Goal: Navigation & Orientation: Locate item on page

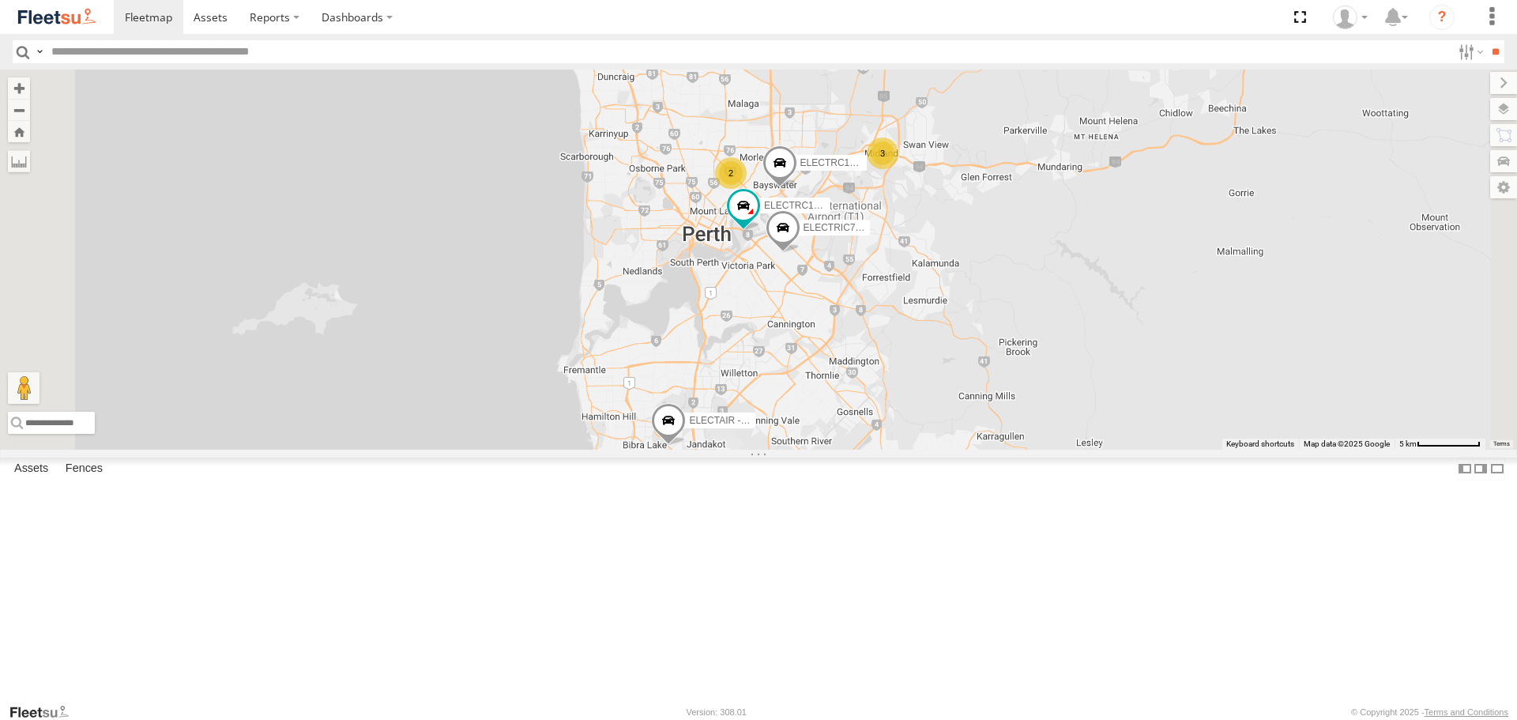
click at [768, 427] on span "ELECTAIR - Riaan" at bounding box center [728, 421] width 79 height 11
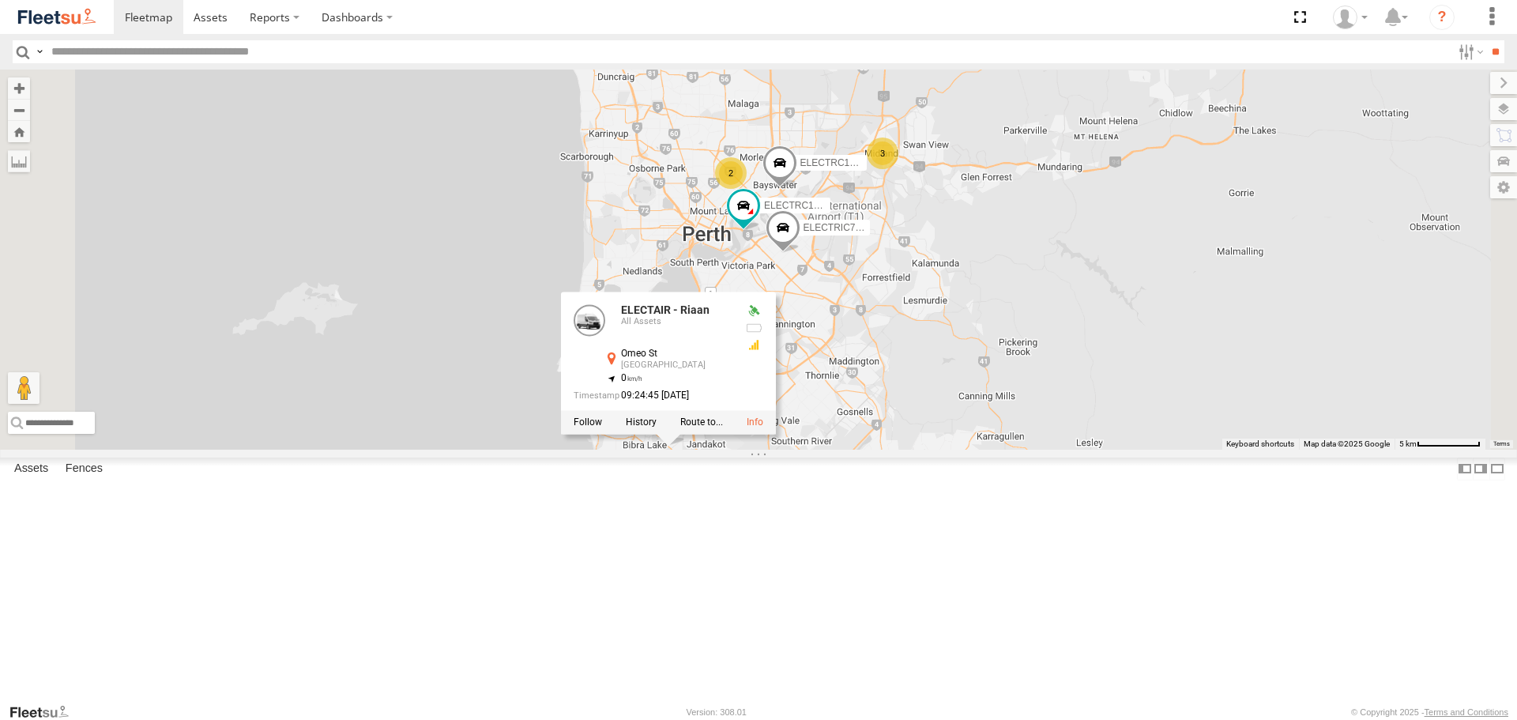
click at [877, 449] on div "ELECTRIC7 - [PERSON_NAME] ELECTRC16 - [PERSON_NAME] - Riaan ELECTRC14 - Spare 3…" at bounding box center [758, 259] width 1517 height 379
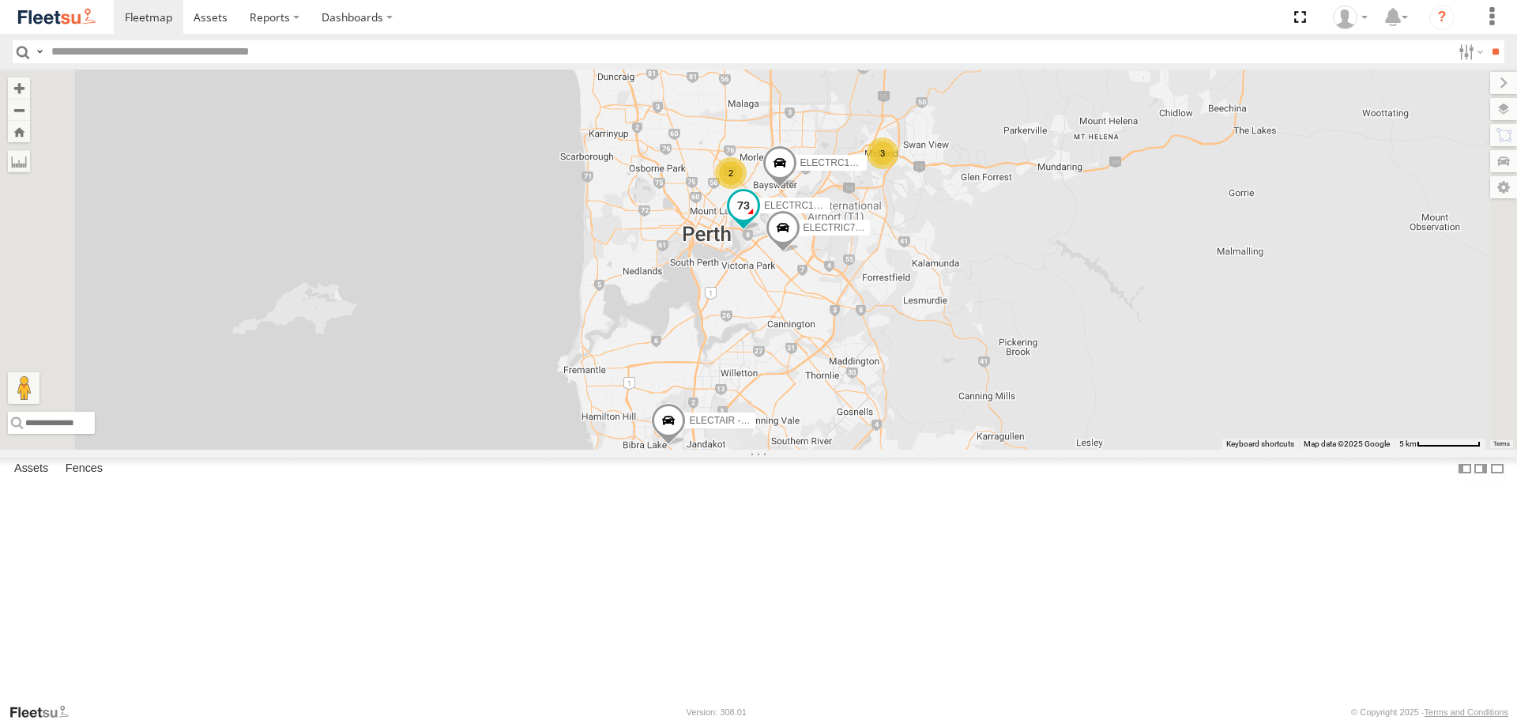
click at [758, 220] on span at bounding box center [743, 206] width 28 height 28
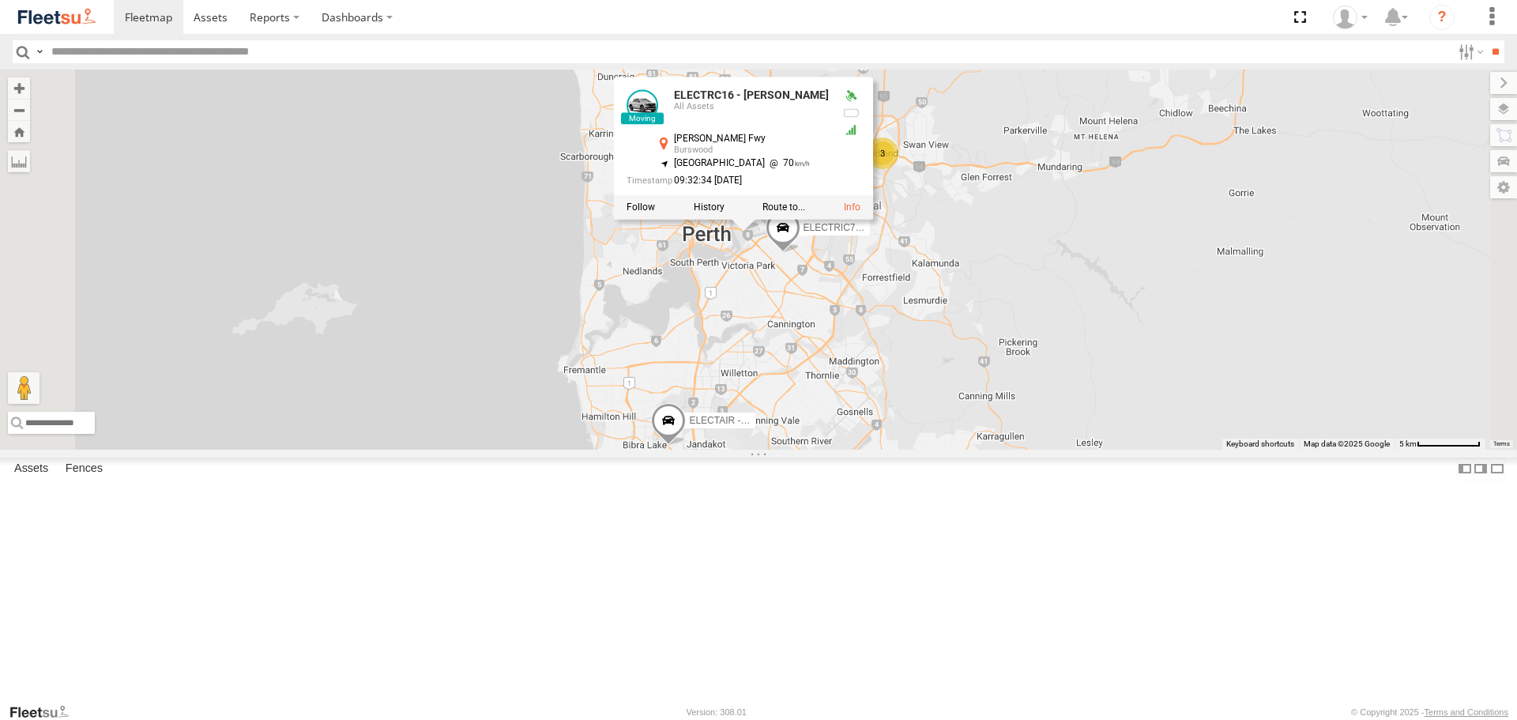
click at [78, 9] on img at bounding box center [57, 16] width 82 height 21
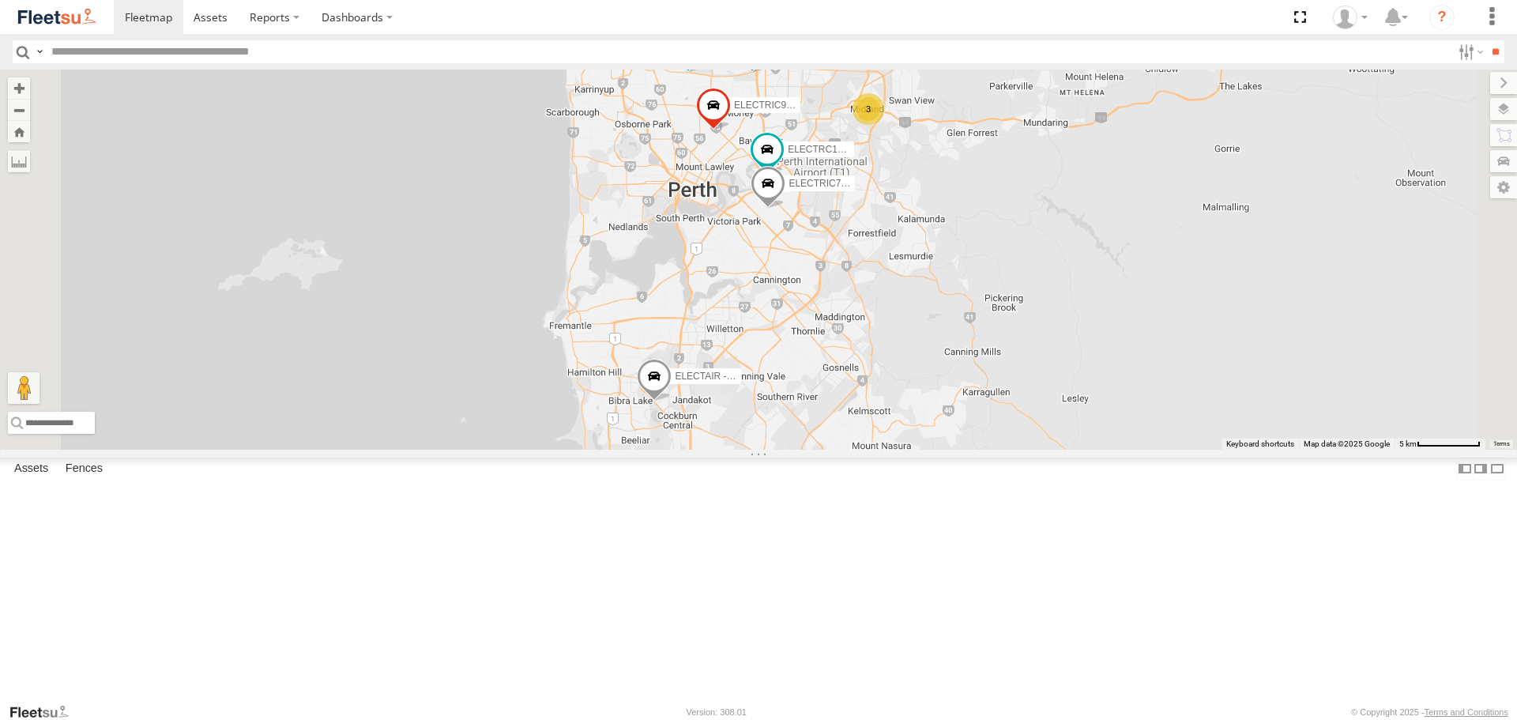
drag, startPoint x: 933, startPoint y: 242, endPoint x: 936, endPoint y: 376, distance: 134.3
click at [936, 376] on div "ELECTRIC7 - John 3 ELECTRIC3 - Leo ELECTRC16 - Johnny ELECTRC12 - Harry ELECTRI…" at bounding box center [758, 259] width 1517 height 379
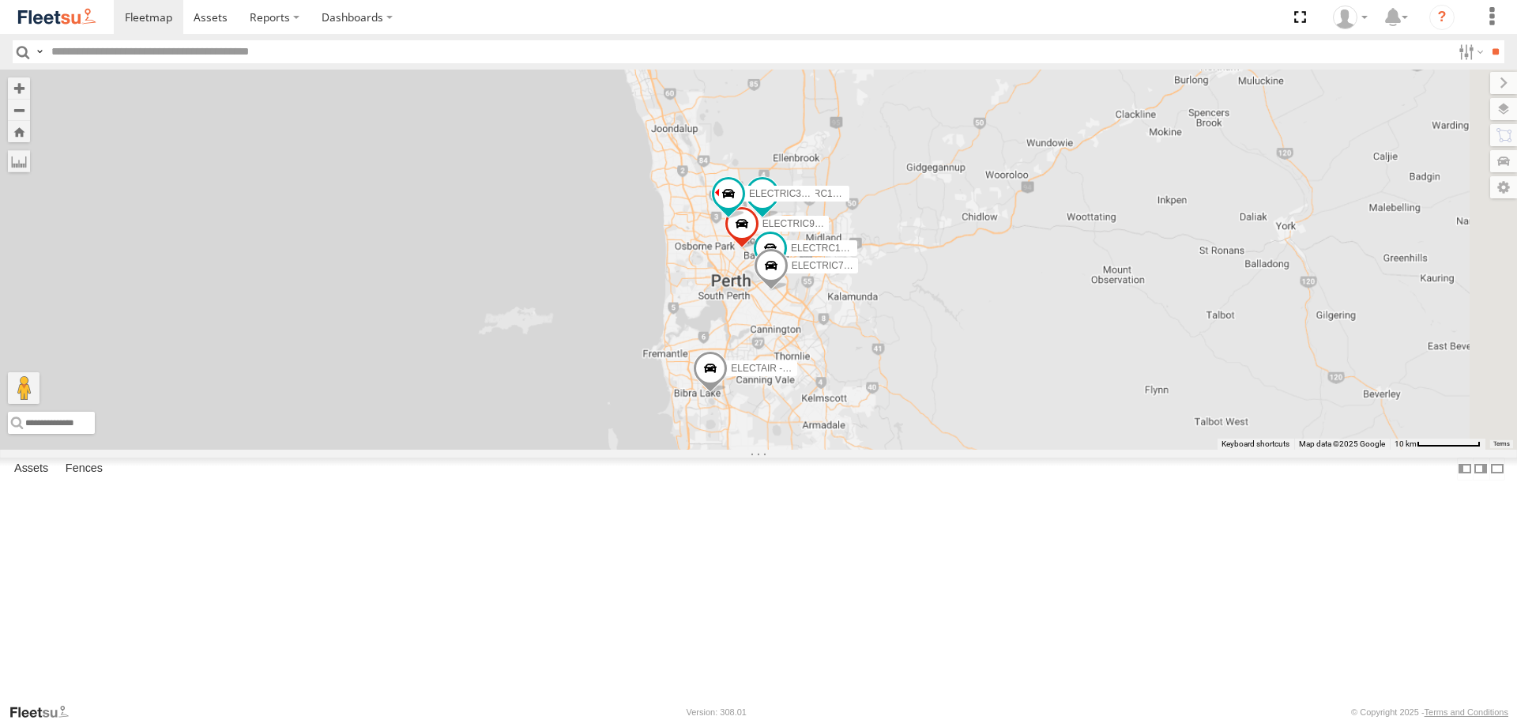
click at [810, 374] on span "ELECTAIR - Riaan" at bounding box center [770, 368] width 79 height 11
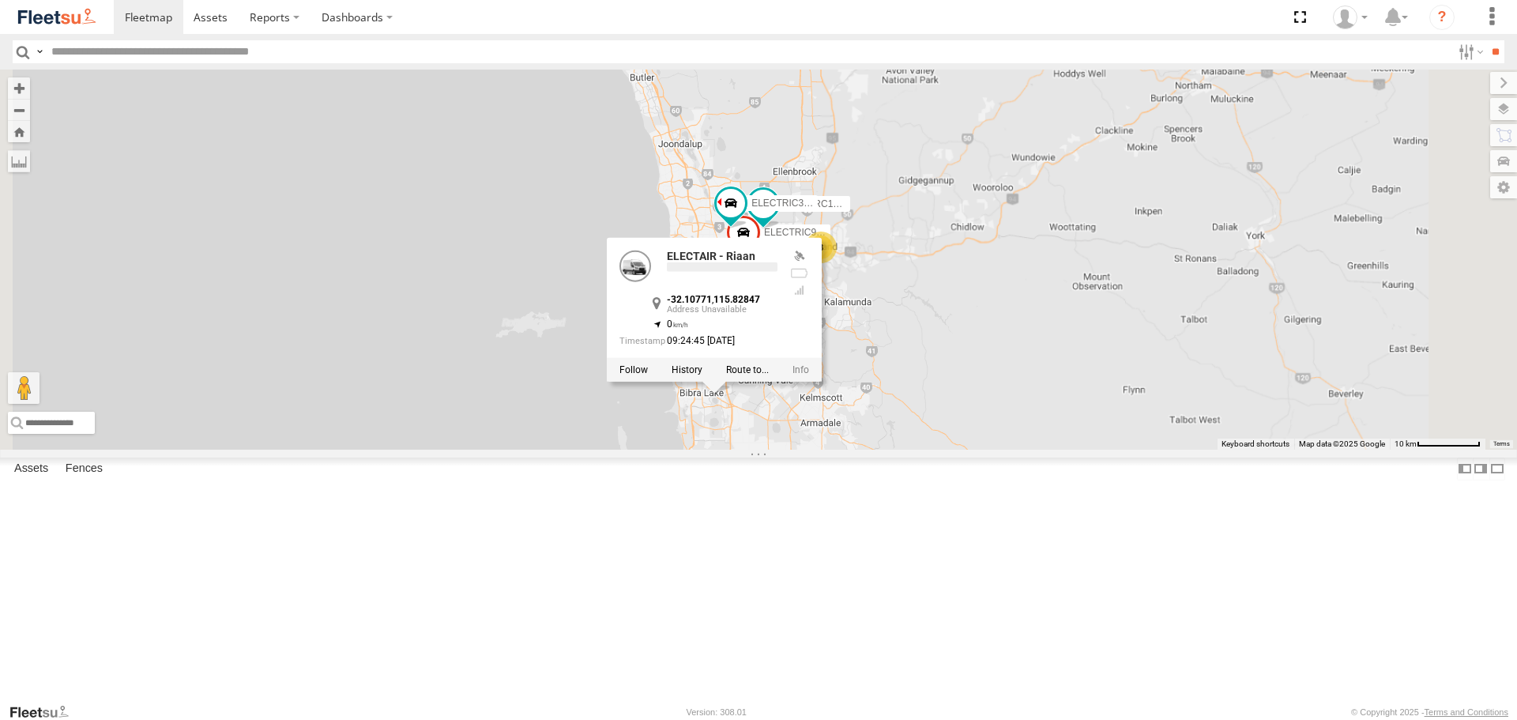
click at [1065, 449] on div "ELECTRIC3 - Leo ELECTRC12 - Harry ELECTRIC9 - Aaron ELECTAIR - Riaan ELECTRC14 …" at bounding box center [758, 259] width 1517 height 379
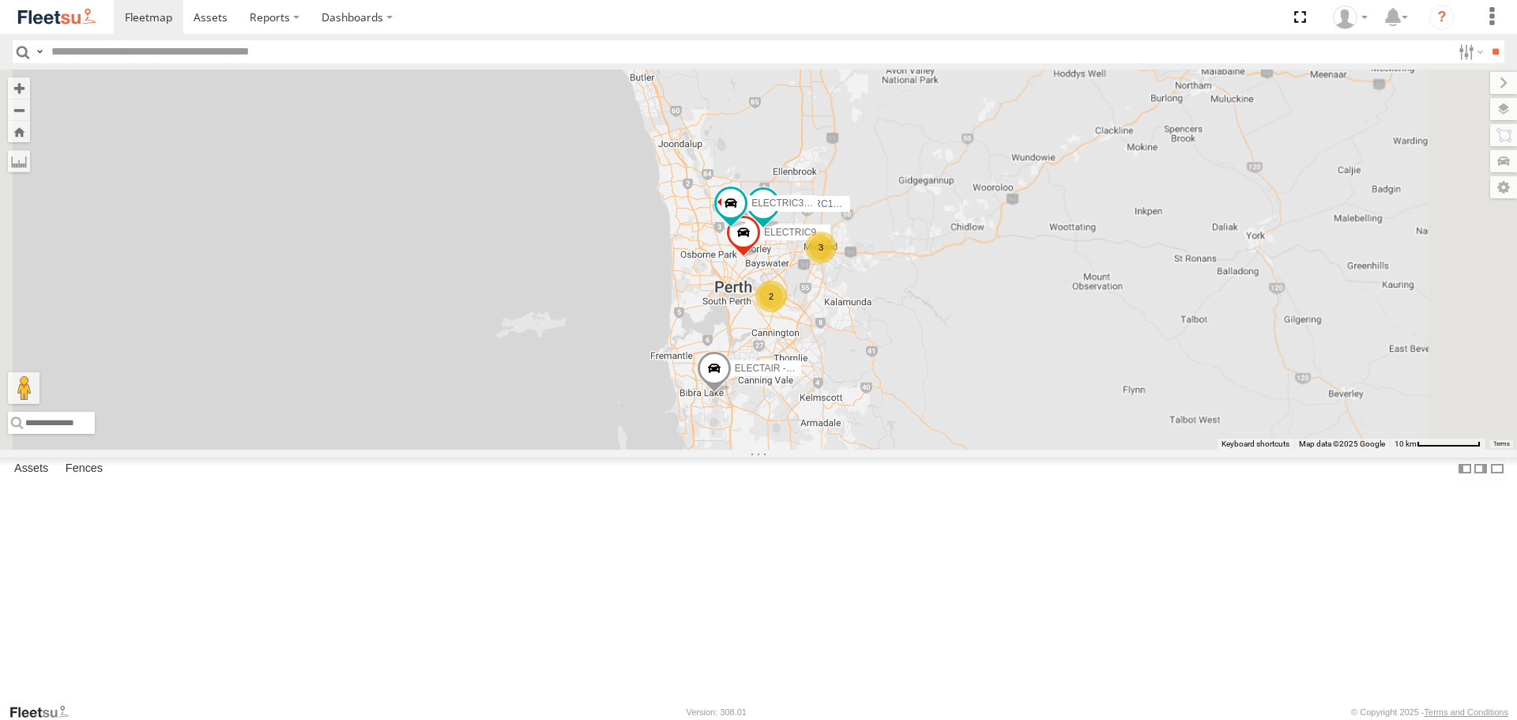
click at [719, 536] on span at bounding box center [704, 522] width 28 height 28
click at [1203, 449] on div "ELECTRIC3 - Leo ELECTRC12 - Harry ELECTRIC9 - Aaron ELECTAIR - Riaan ELECTRC14 …" at bounding box center [758, 259] width 1517 height 379
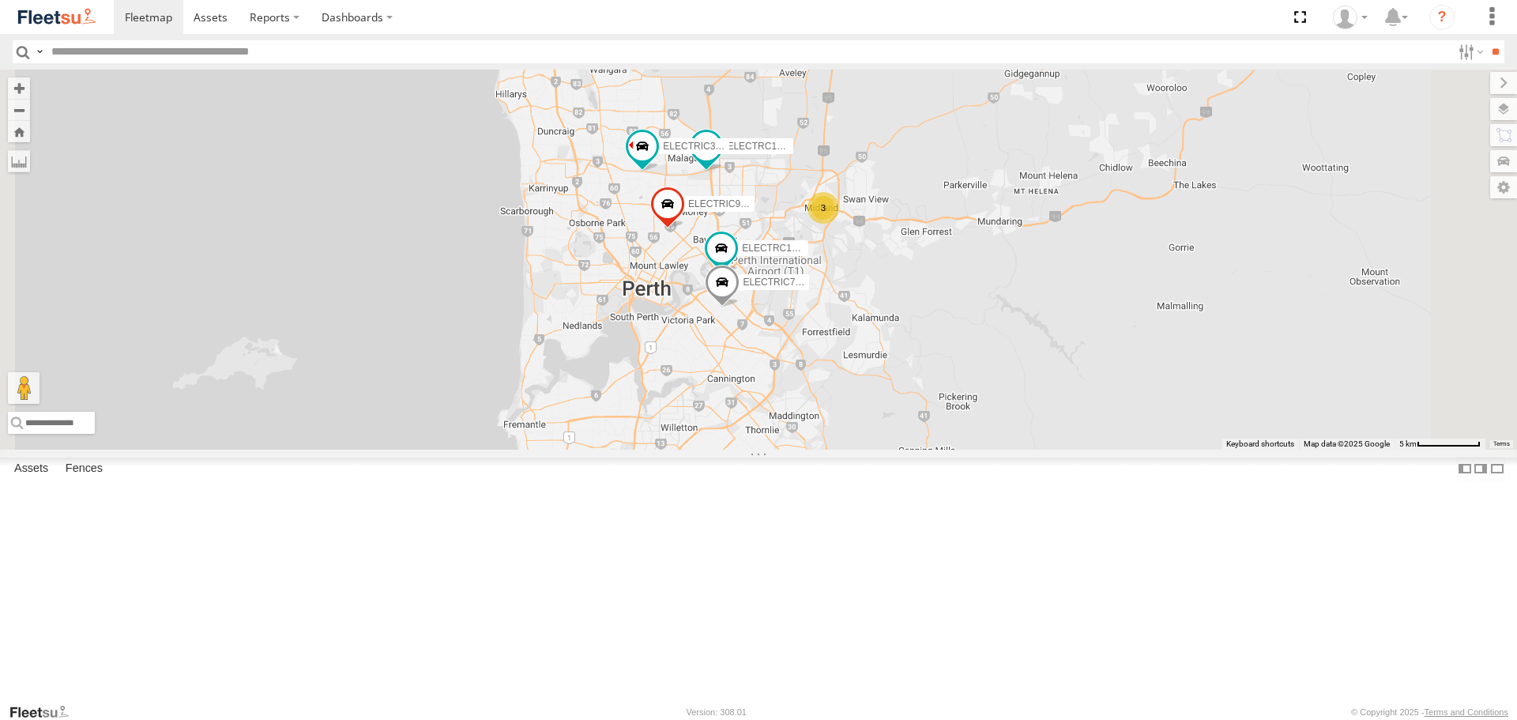
drag, startPoint x: 878, startPoint y: 383, endPoint x: 935, endPoint y: 476, distance: 108.5
click at [935, 449] on div "ELECTRIC3 - Leo ELECTRC12 - Harry ELECTRIC9 - Aaron ELECTAIR - Riaan ELECTRC14 …" at bounding box center [758, 259] width 1517 height 379
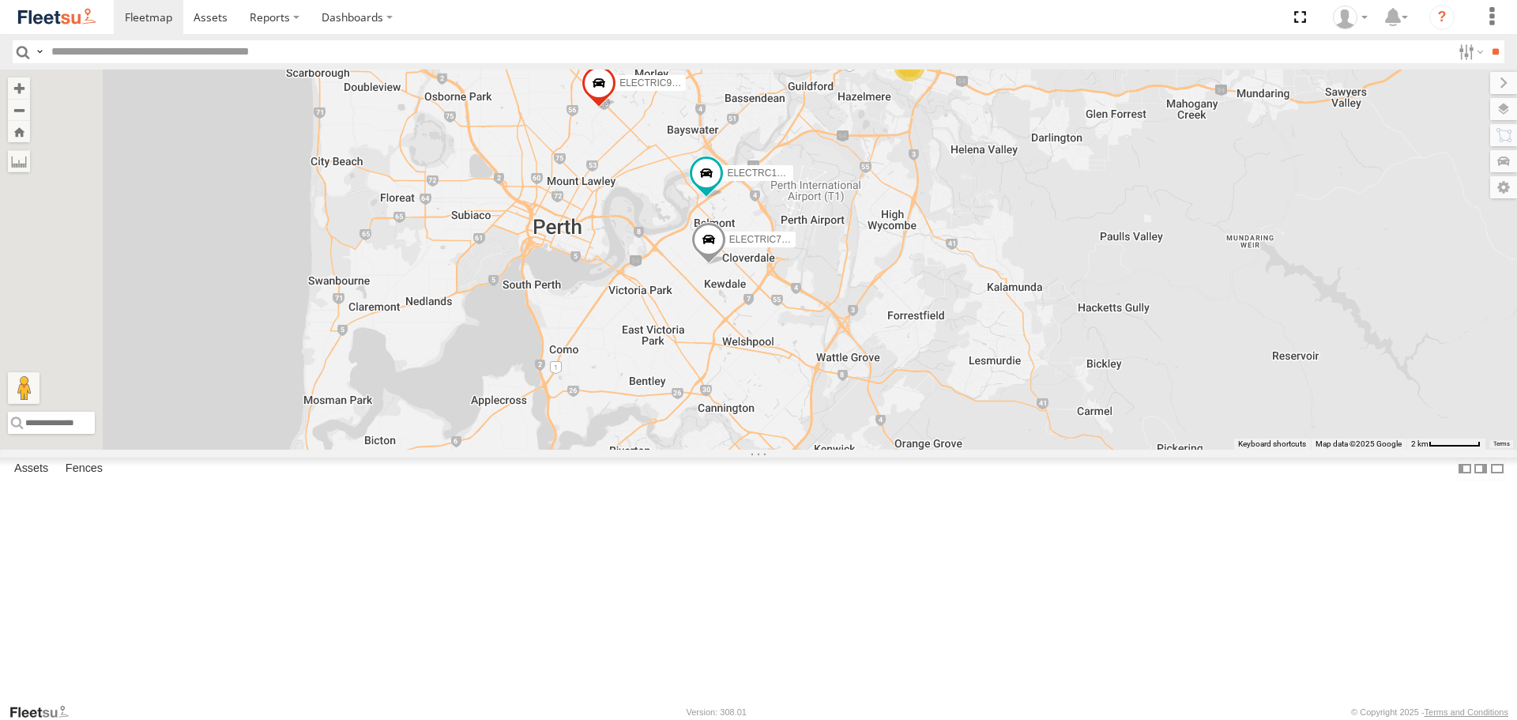
click at [726, 265] on span at bounding box center [708, 244] width 35 height 43
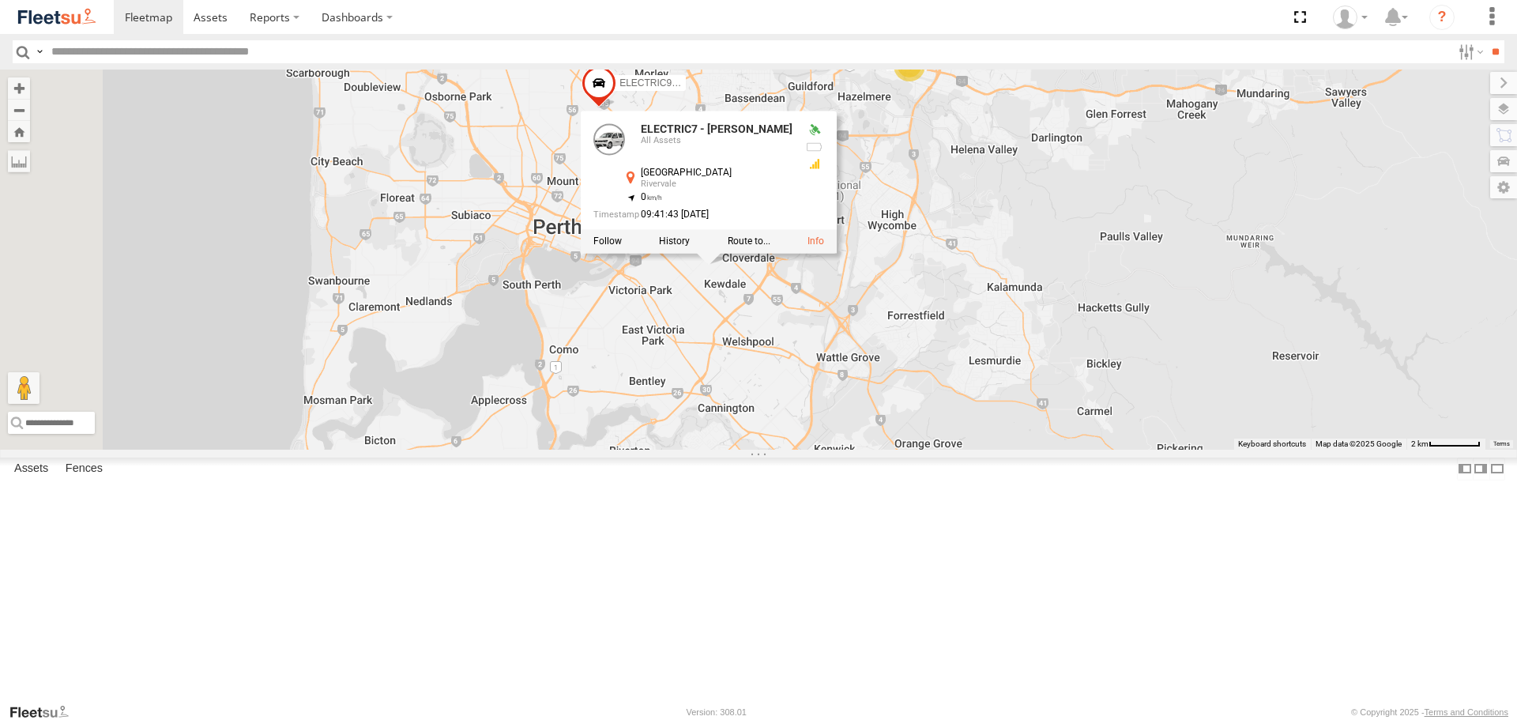
click at [869, 449] on div "ELECTRIC3 - Leo ELECTRC12 - Harry ELECTRIC9 - Aaron ELECTAIR - Riaan ELECTRC14 …" at bounding box center [758, 259] width 1517 height 379
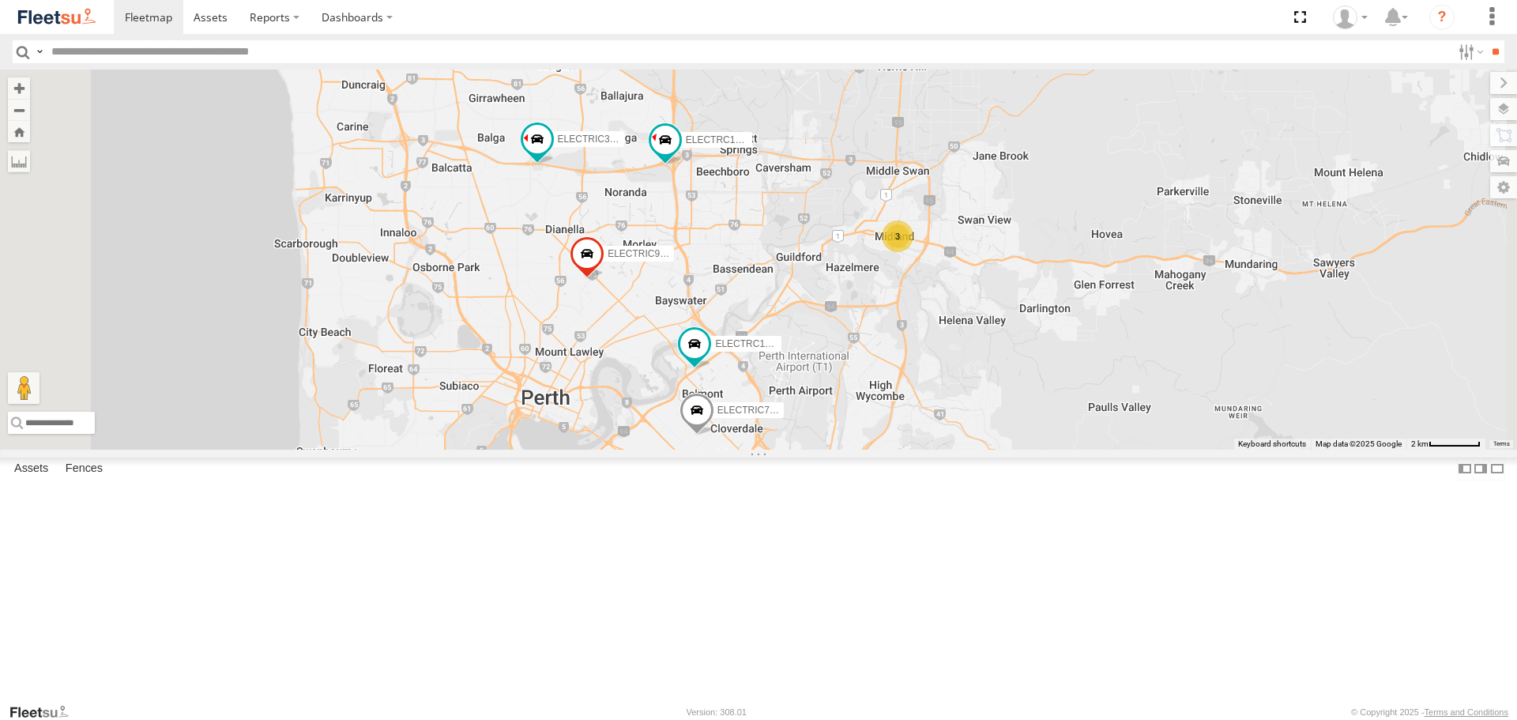
drag, startPoint x: 800, startPoint y: 164, endPoint x: 791, endPoint y: 334, distance: 170.9
click at [791, 334] on div "ELECTRIC3 - Leo ELECTRC12 - Harry ELECTRIC9 - Aaron ELECTAIR - Riaan ELECTRC14 …" at bounding box center [758, 259] width 1517 height 379
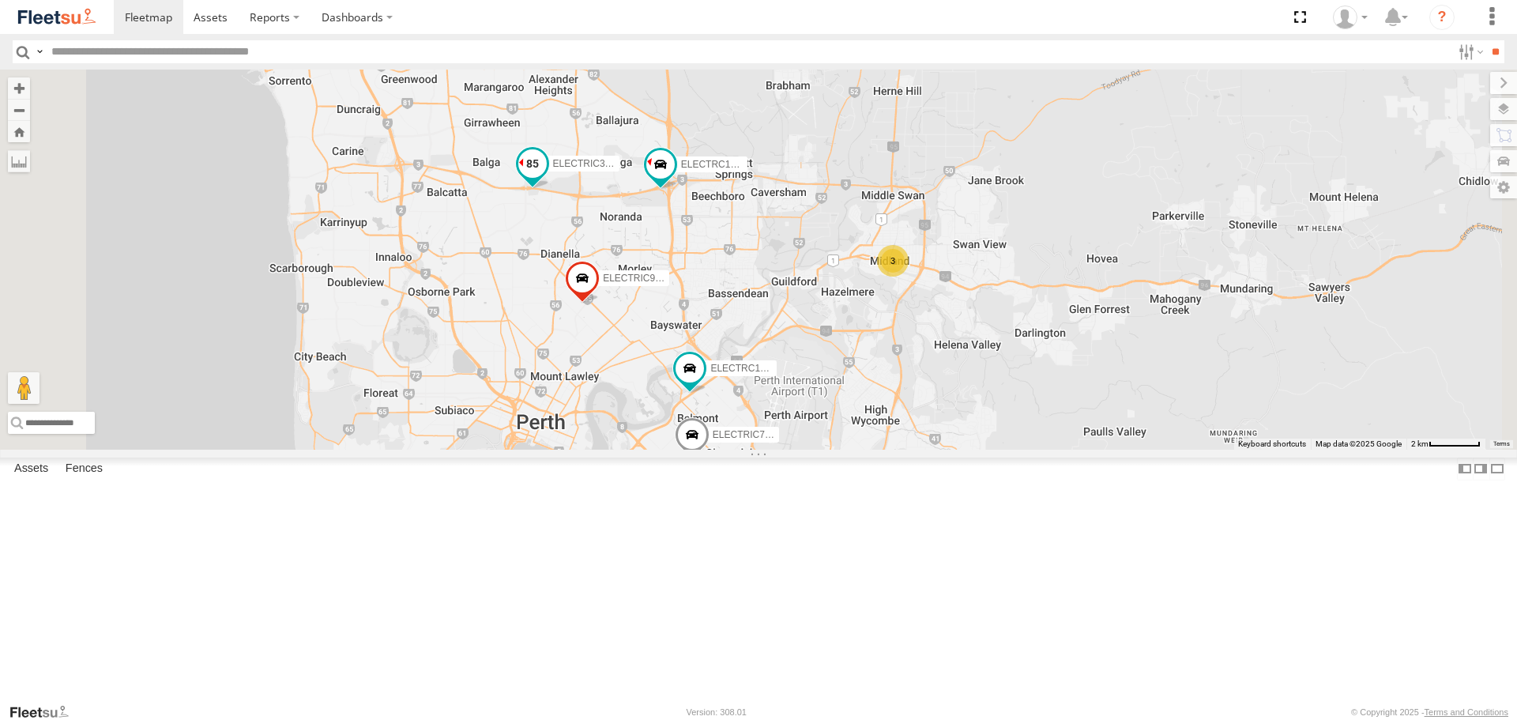
click at [547, 178] on span at bounding box center [532, 163] width 28 height 28
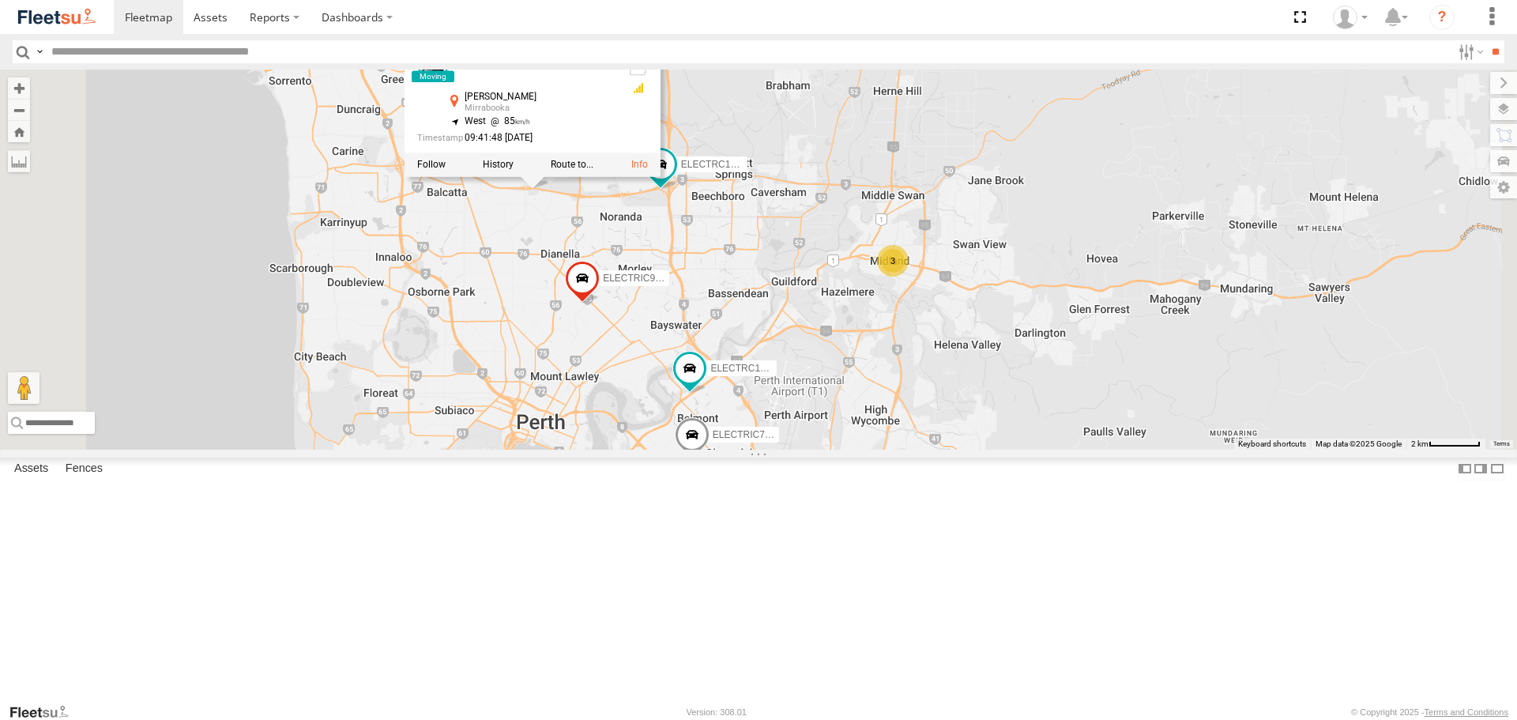
click at [767, 349] on div "ELECTRIC3 - Leo ELECTRC12 - Harry ELECTRIC9 - Aaron ELECTAIR - Riaan ELECTRC14 …" at bounding box center [758, 259] width 1517 height 379
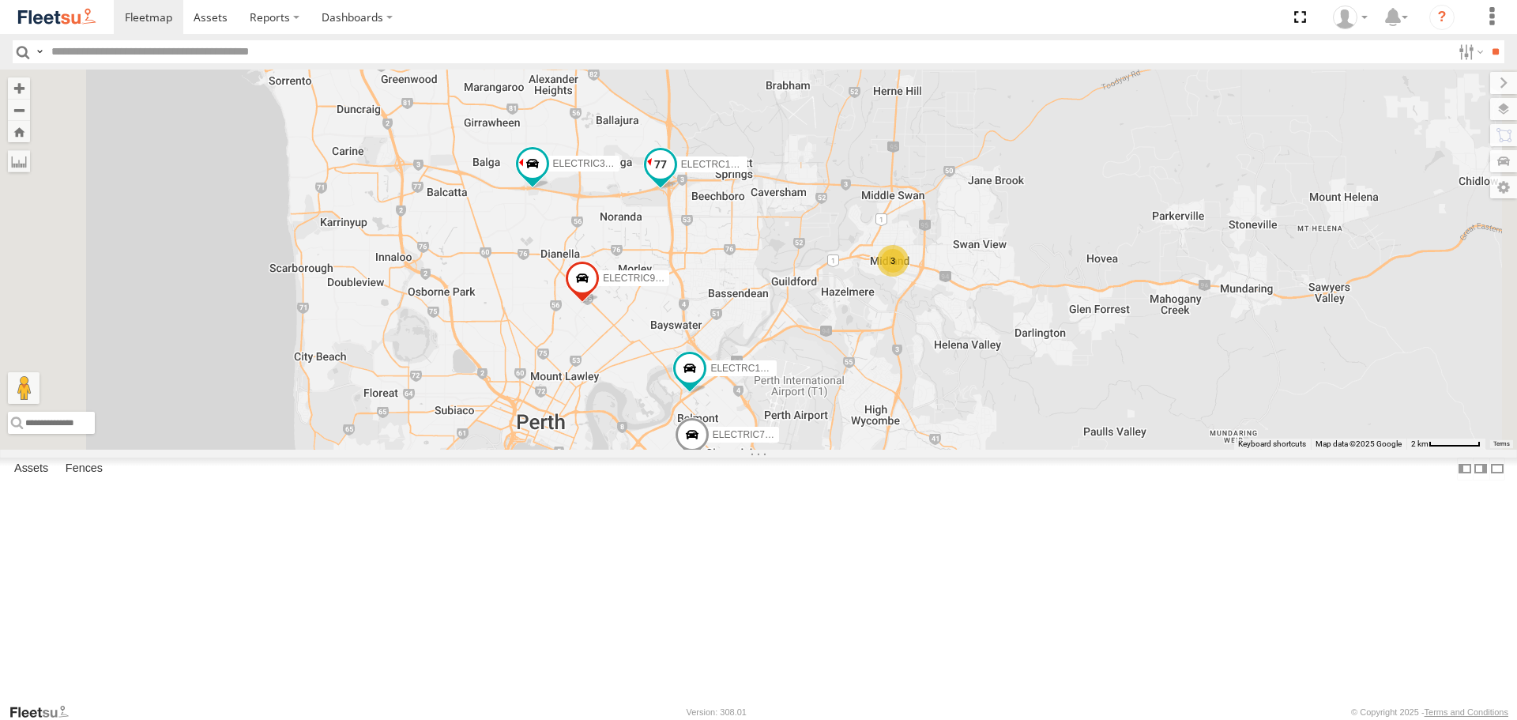
click at [675, 179] on span at bounding box center [660, 164] width 28 height 28
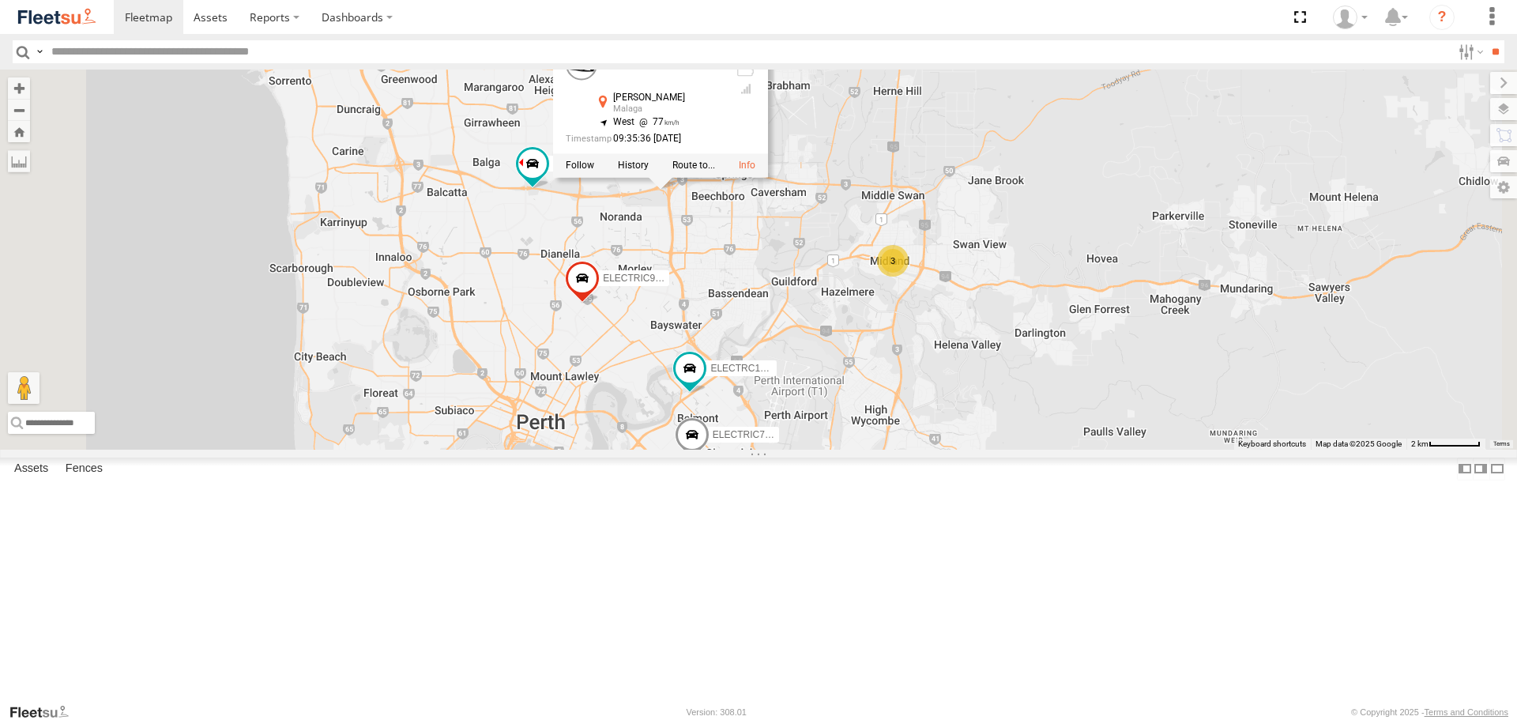
click at [906, 371] on div "ELECTRIC3 - Leo ELECTRC12 - Harry ELECTRIC9 - Aaron ELECTAIR - Riaan ELECTRC14 …" at bounding box center [758, 259] width 1517 height 379
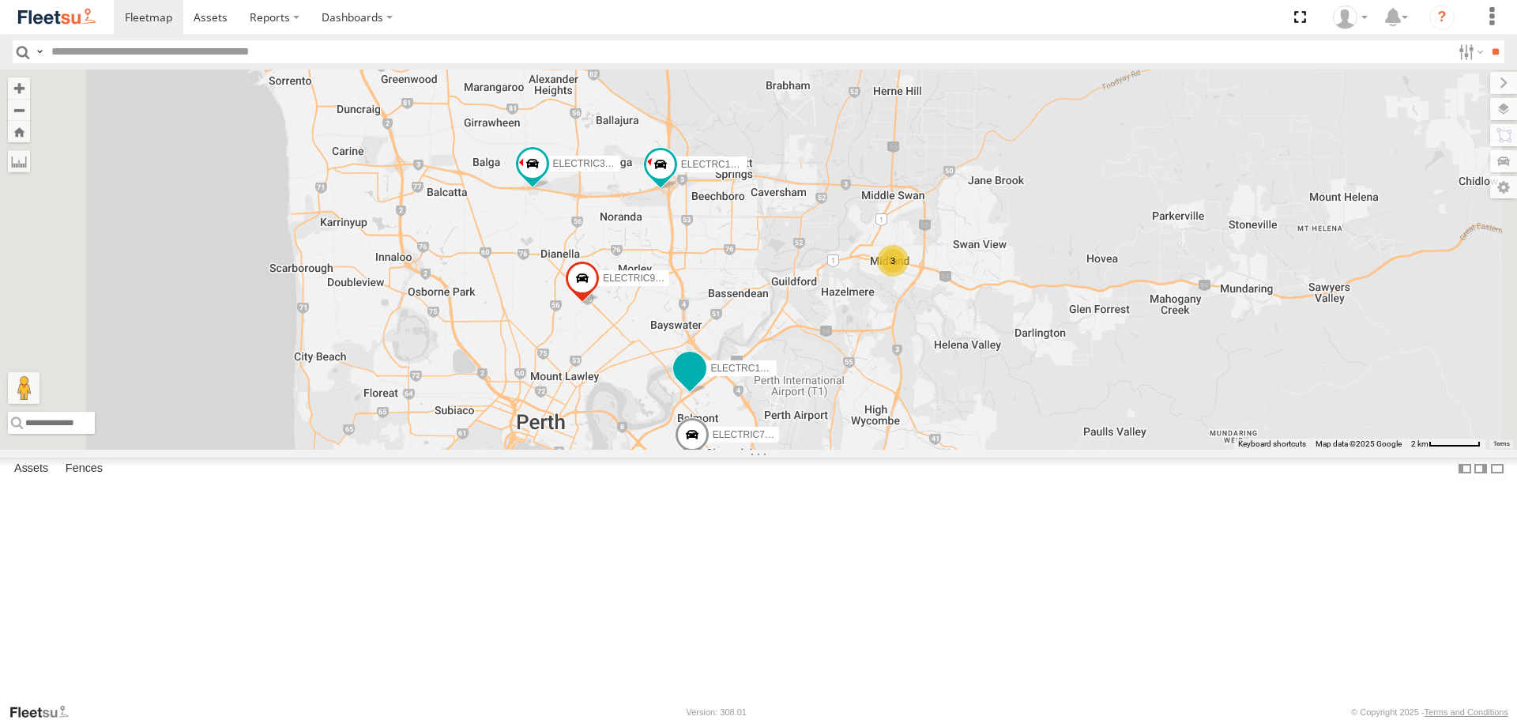
click at [704, 382] on span at bounding box center [689, 368] width 28 height 28
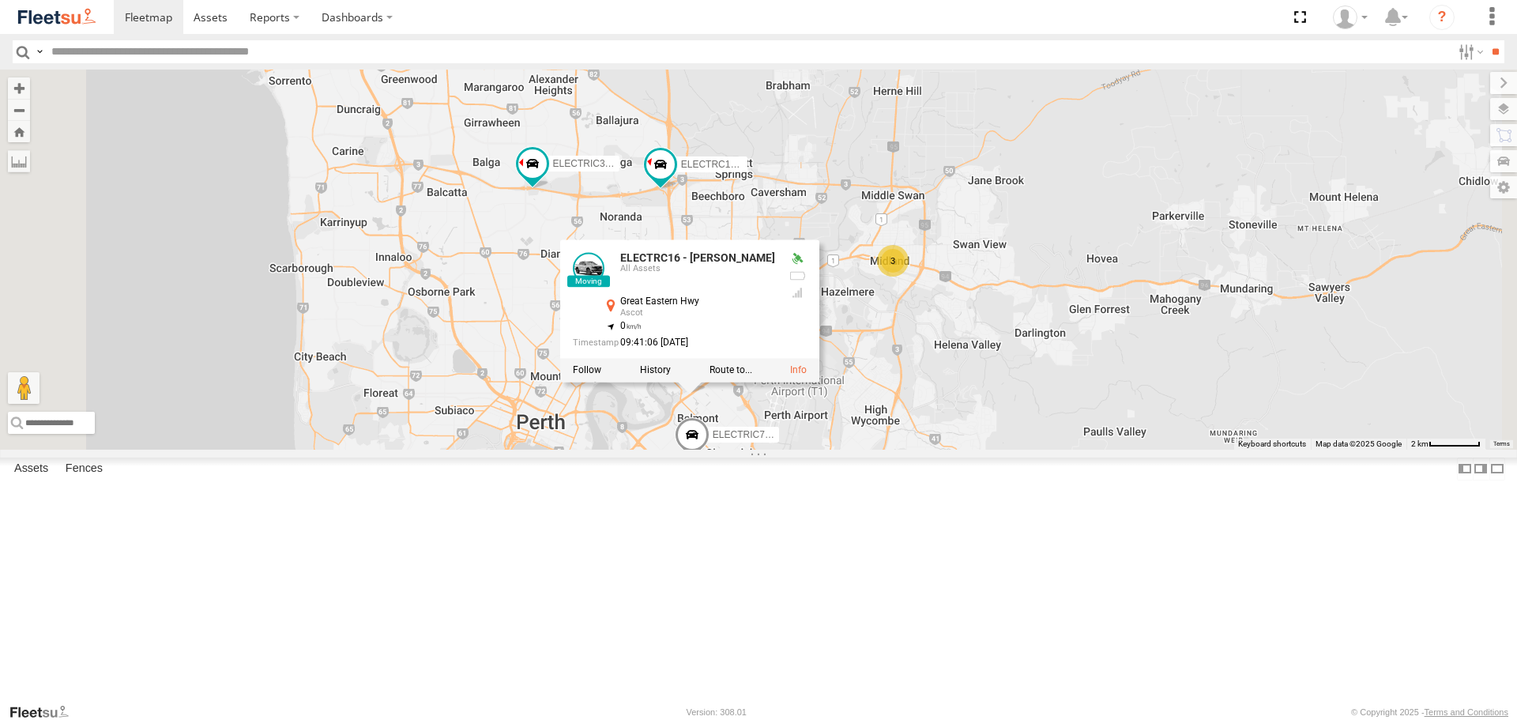
click at [1071, 449] on div "ELECTRIC3 - Leo ELECTRC12 - Harry ELECTRIC9 - Aaron ELECTAIR - Riaan ELECTRC14 …" at bounding box center [758, 259] width 1517 height 379
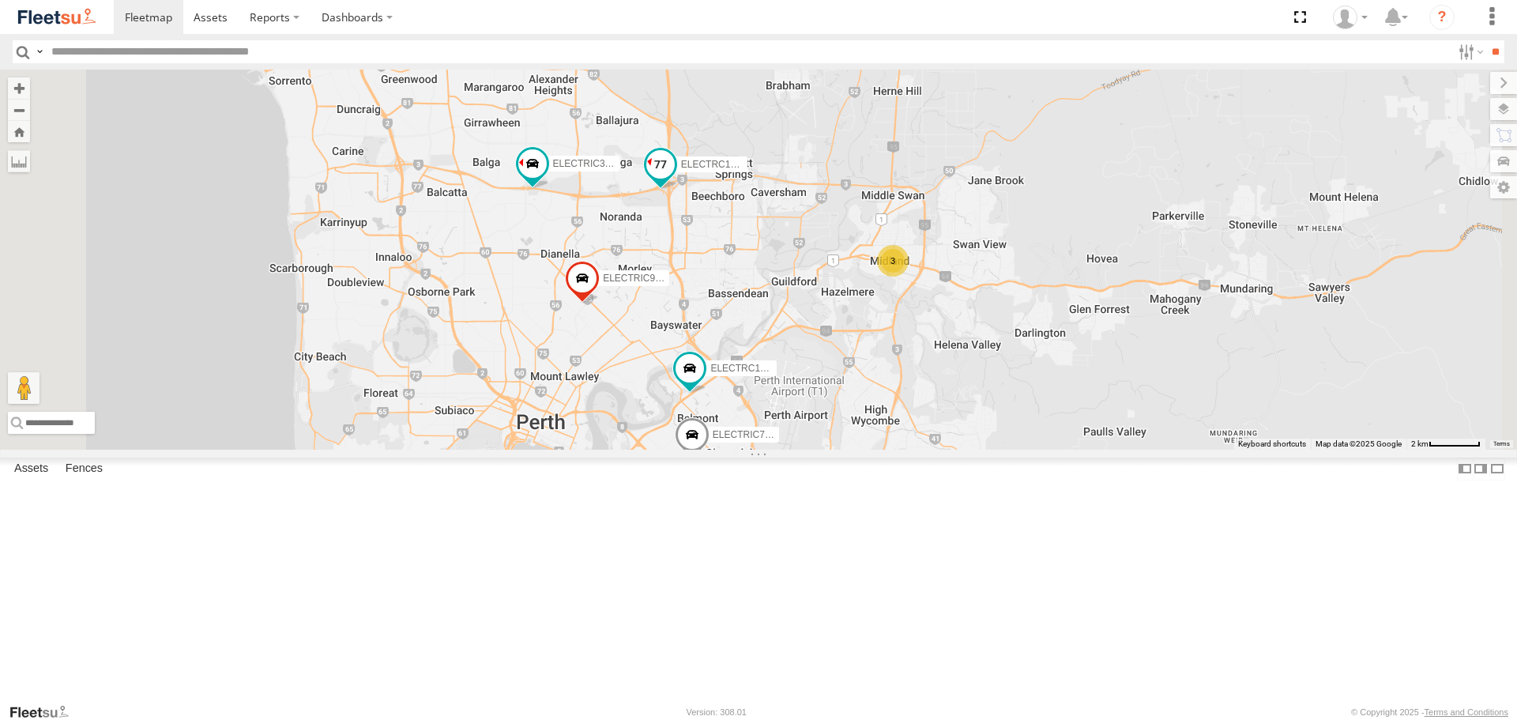
click at [675, 179] on span at bounding box center [660, 164] width 28 height 28
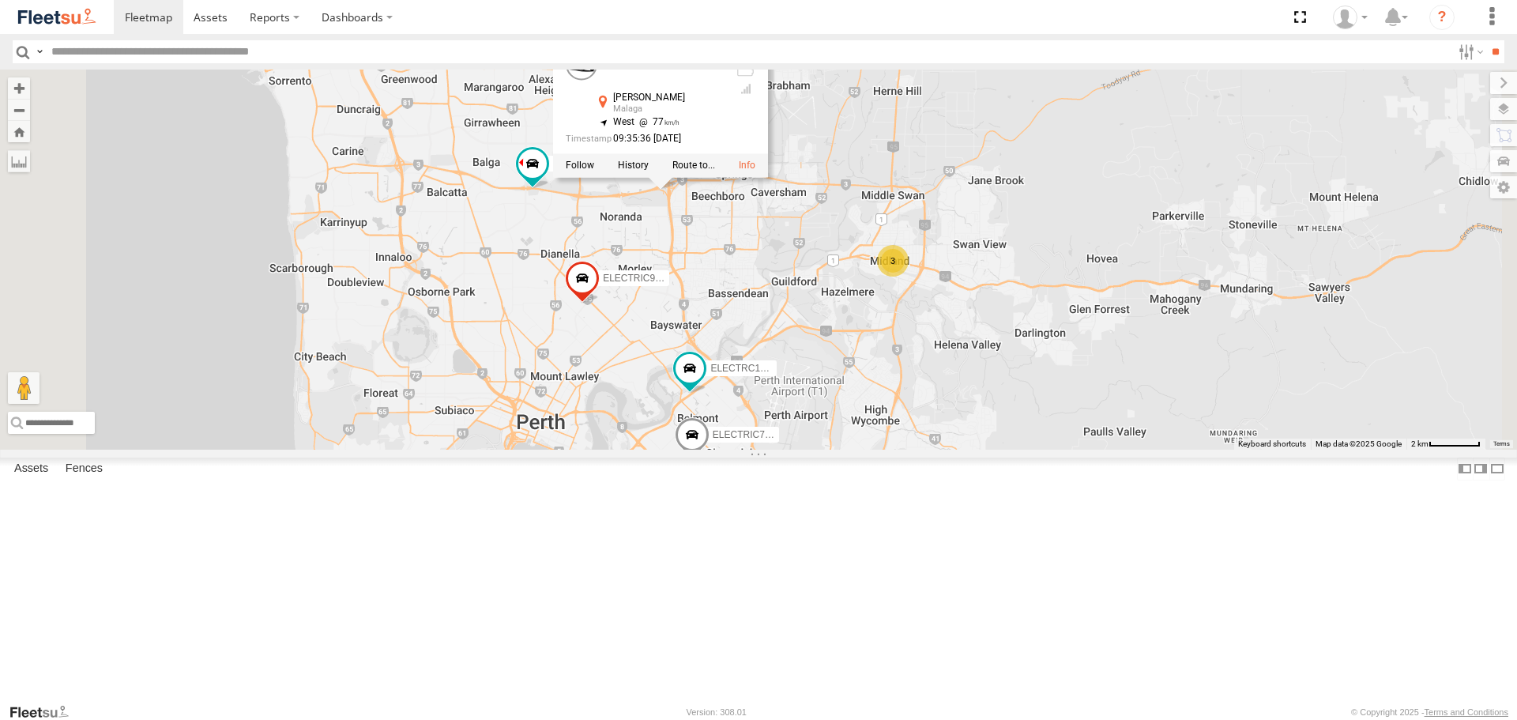
click at [854, 353] on div "ELECTRIC3 - Leo ELECTRC12 - Harry ELECTRIC9 - Aaron ELECTAIR - Riaan ELECTRC14 …" at bounding box center [758, 259] width 1517 height 379
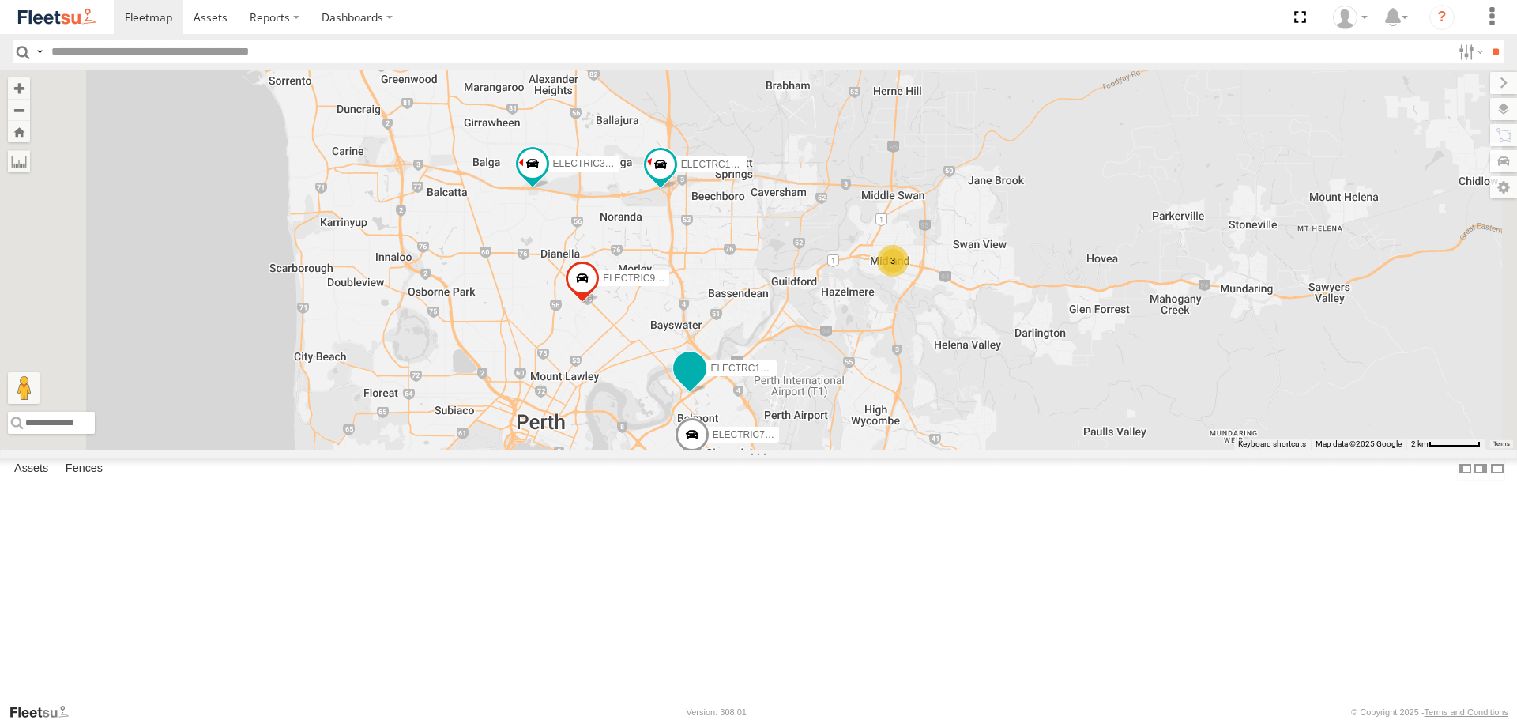
click at [704, 382] on span at bounding box center [689, 368] width 28 height 28
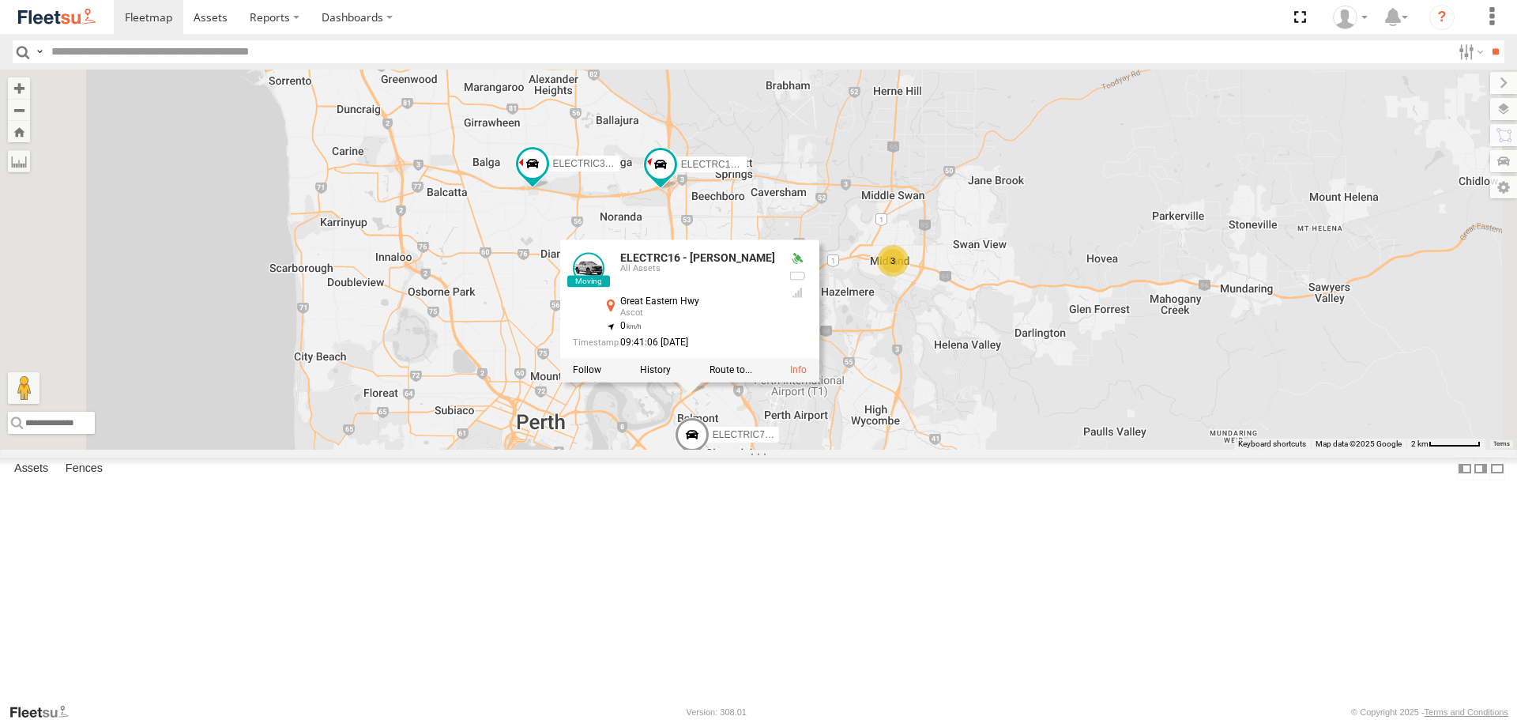
click at [1037, 449] on div "ELECTRIC3 - Leo ELECTRC12 - Harry ELECTRIC9 - Aaron ELECTAIR - Riaan ELECTRC14 …" at bounding box center [758, 259] width 1517 height 379
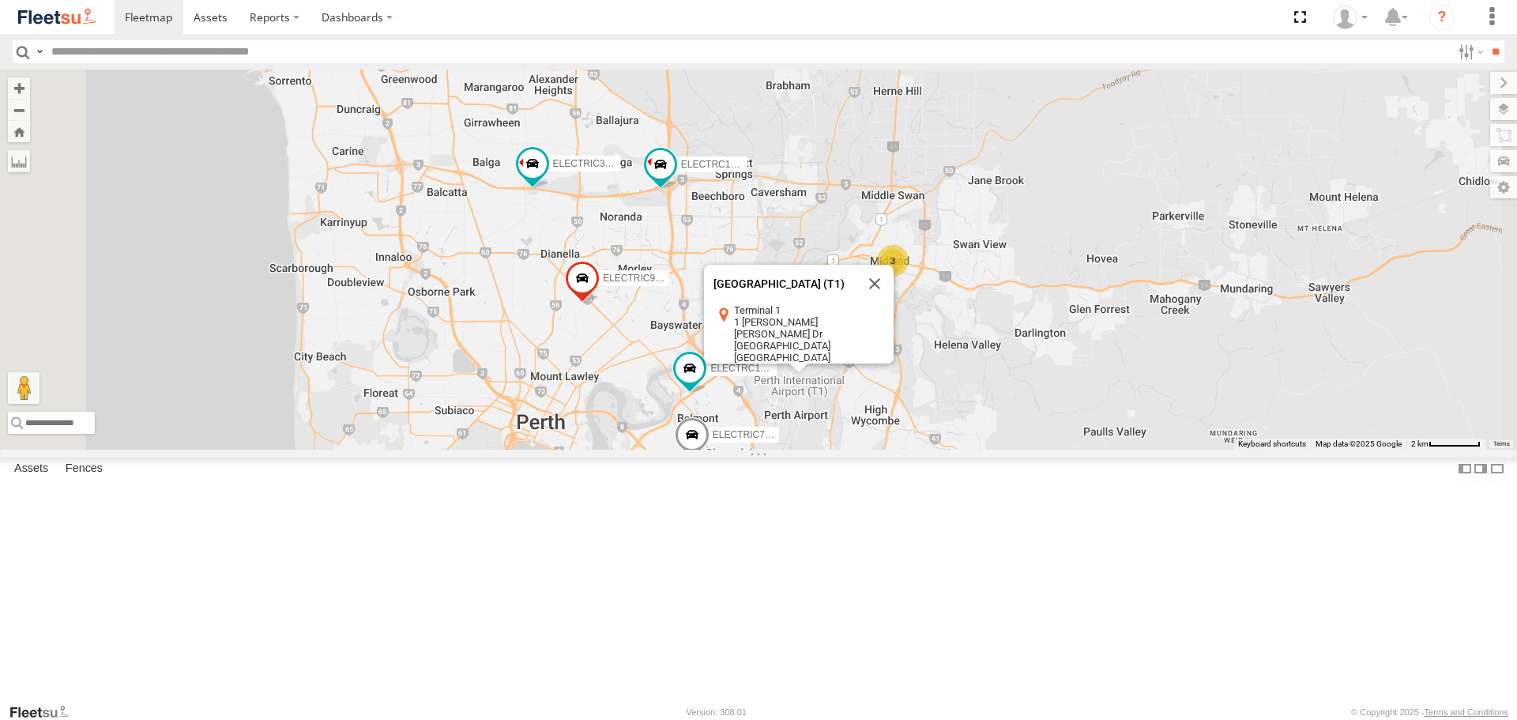
click at [1043, 449] on div "ELECTRIC3 - Leo ELECTRC12 - Harry ELECTRIC9 - Aaron ELECTAIR - Riaan ELECTRC14 …" at bounding box center [758, 259] width 1517 height 379
click at [1131, 449] on div "ELECTRIC3 - Leo ELECTRC12 - Harry ELECTRIC9 - Aaron ELECTAIR - Riaan ELECTRC14 …" at bounding box center [758, 259] width 1517 height 379
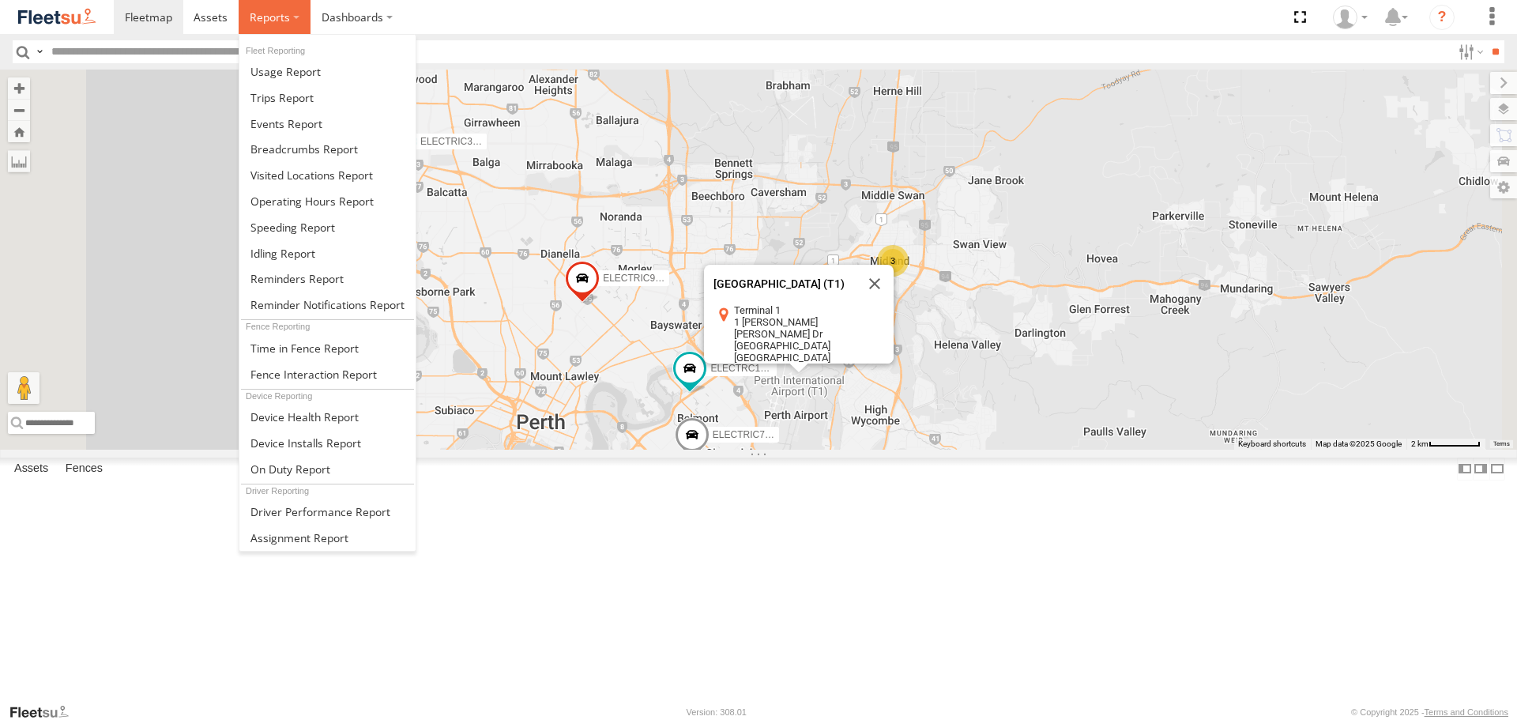
click at [256, 13] on span at bounding box center [270, 16] width 40 height 15
click at [307, 107] on link at bounding box center [327, 98] width 176 height 26
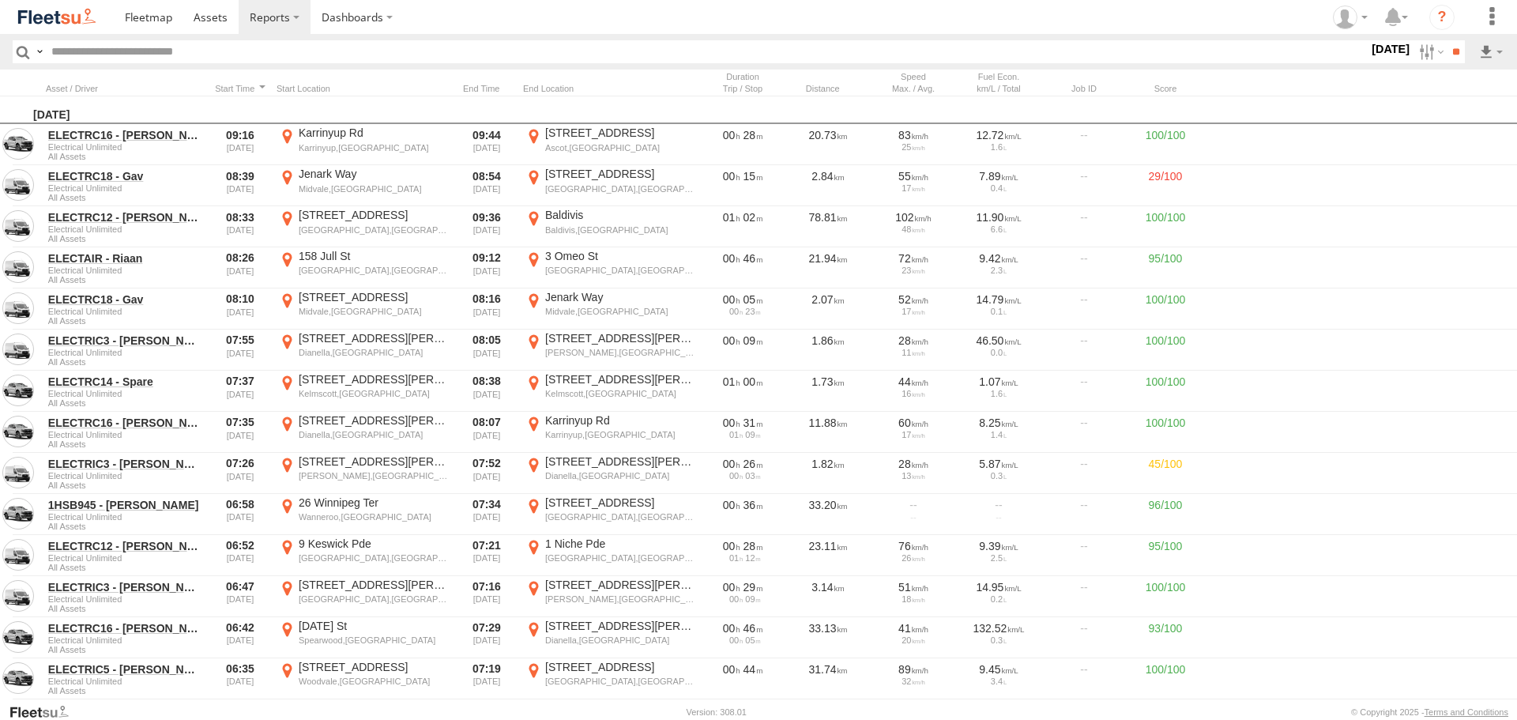
click at [85, 13] on img at bounding box center [57, 16] width 82 height 21
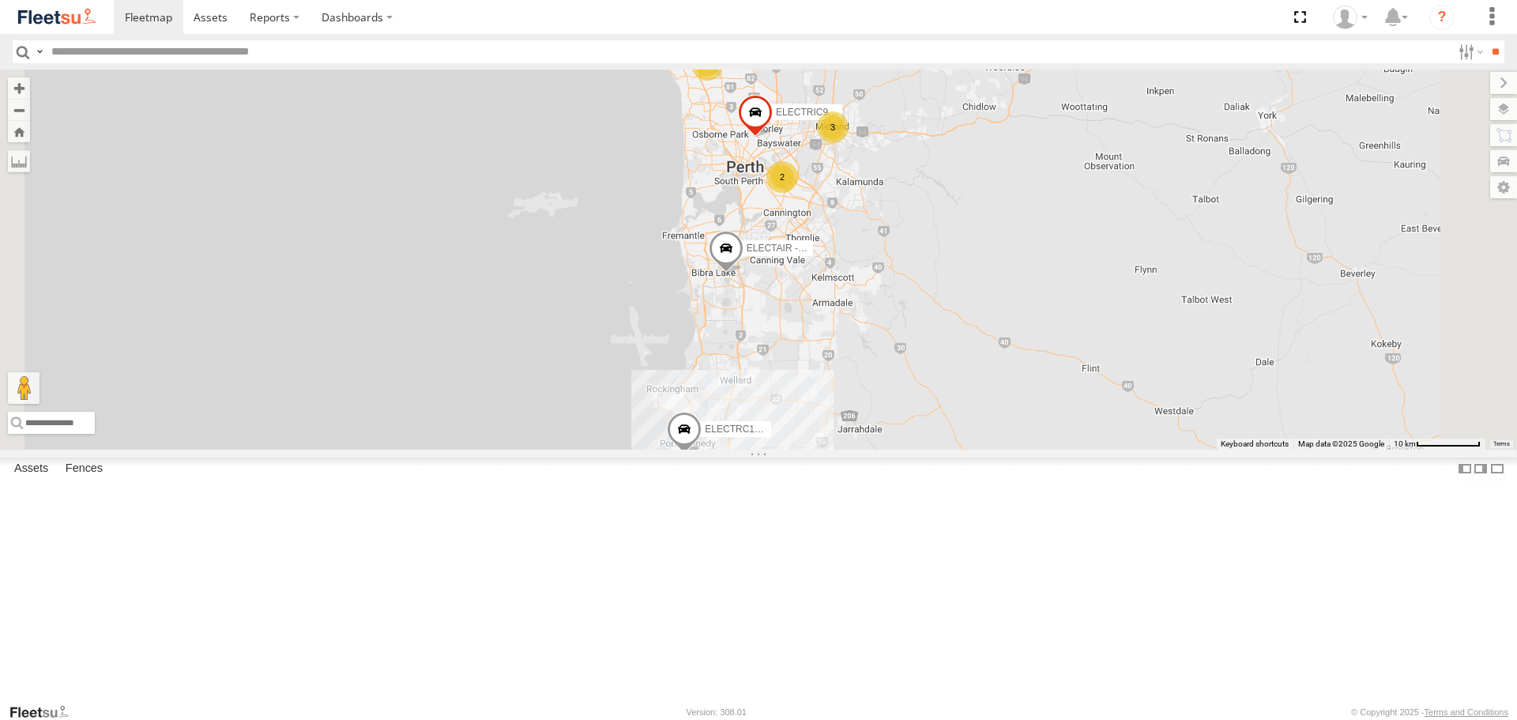
click at [0, 0] on span at bounding box center [0, 0] width 0 height 0
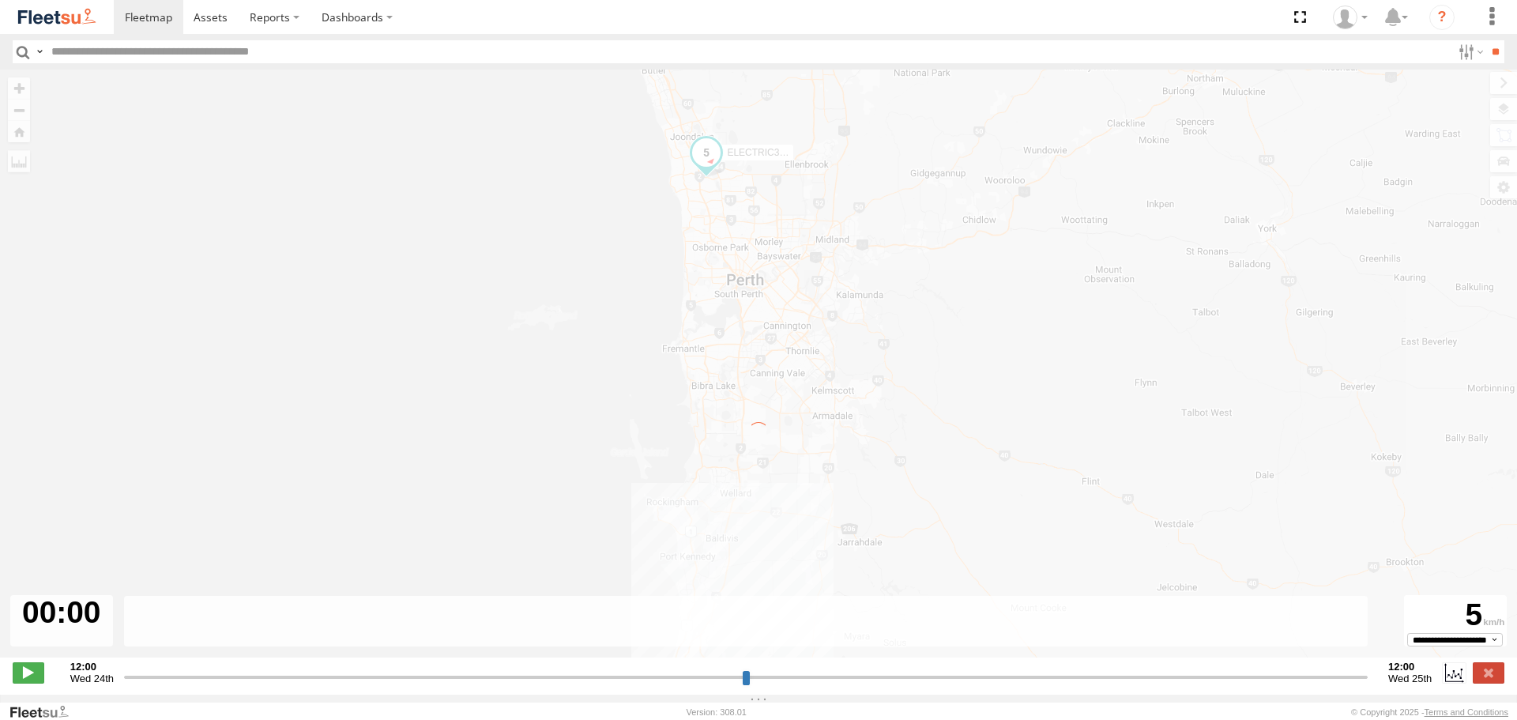
type input "**********"
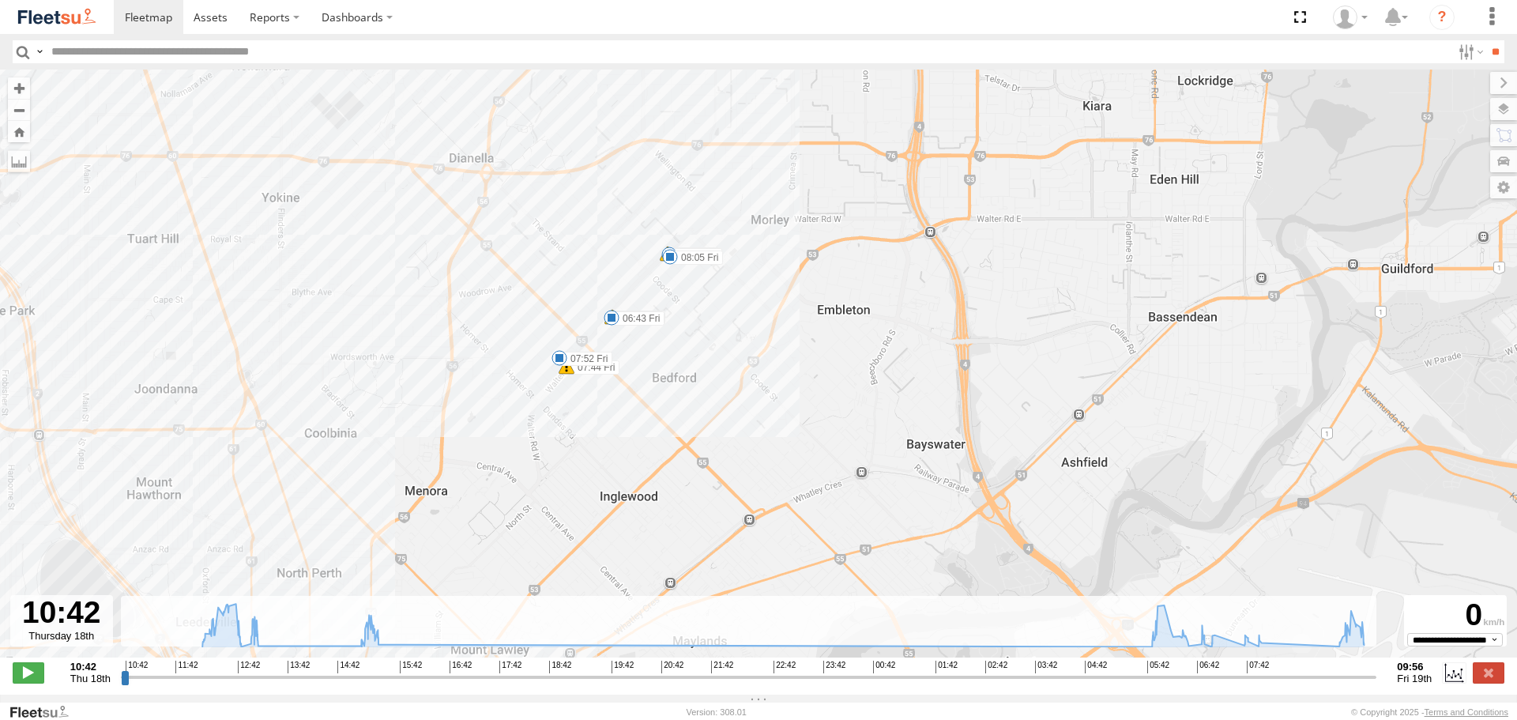
click at [66, 13] on img at bounding box center [57, 16] width 82 height 21
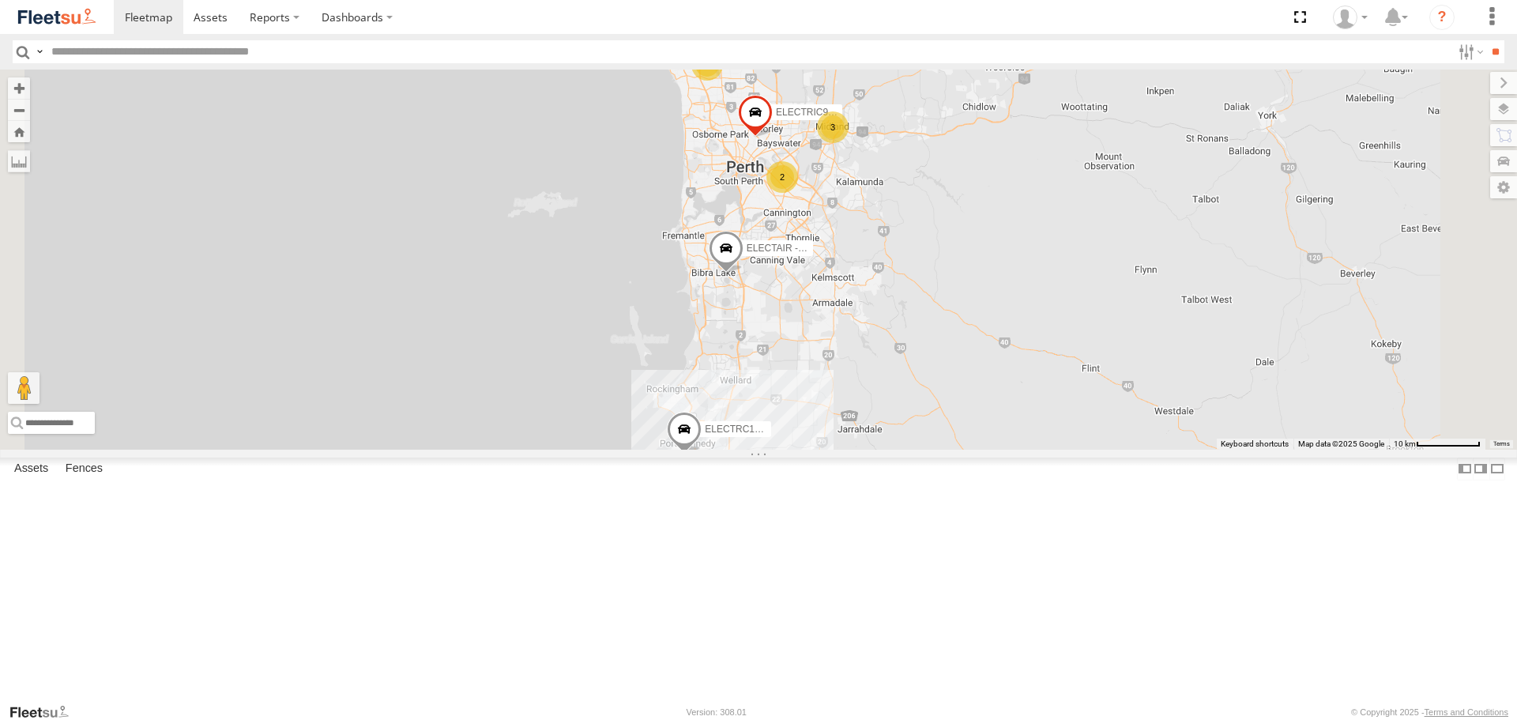
click at [743, 273] on span at bounding box center [726, 252] width 35 height 43
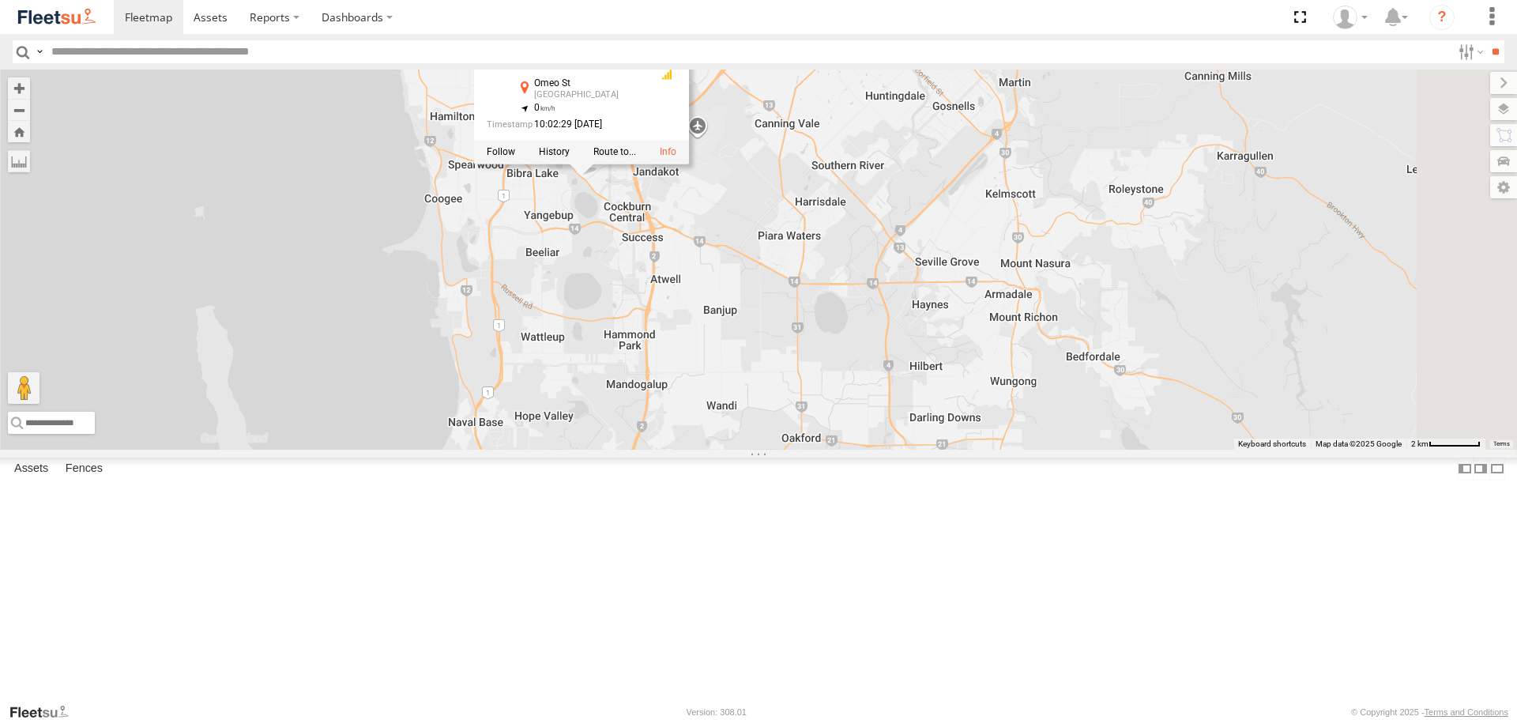
click at [892, 333] on div "ELECTRC12 - Harry ELECTRIC9 - Aaron ELECTAIR - Riaan ELECTAIR - Riaan All Asset…" at bounding box center [758, 259] width 1517 height 379
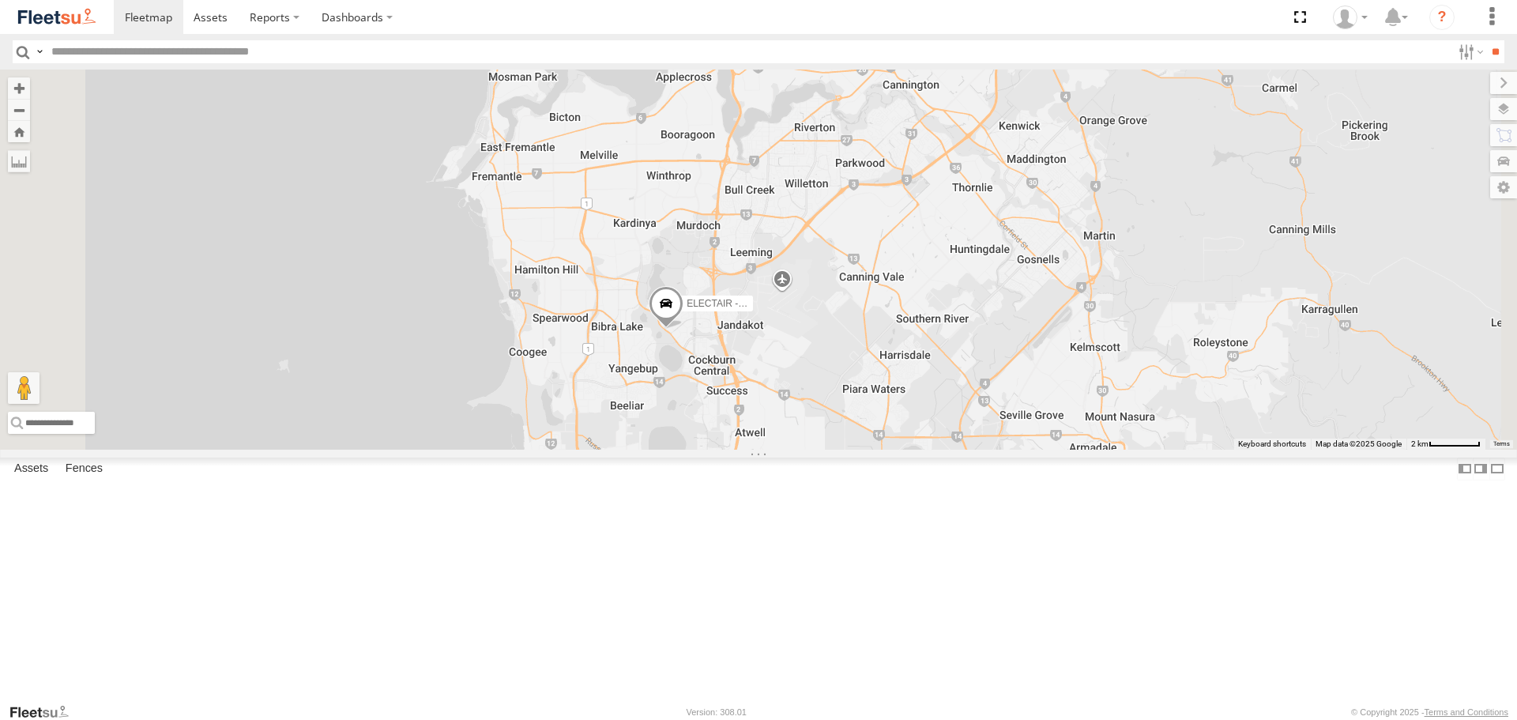
drag, startPoint x: 722, startPoint y: 205, endPoint x: 810, endPoint y: 361, distance: 179.3
click at [810, 361] on div "ELECTRC12 - Harry ELECTRIC9 - Aaron ELECTAIR - Riaan" at bounding box center [758, 259] width 1517 height 379
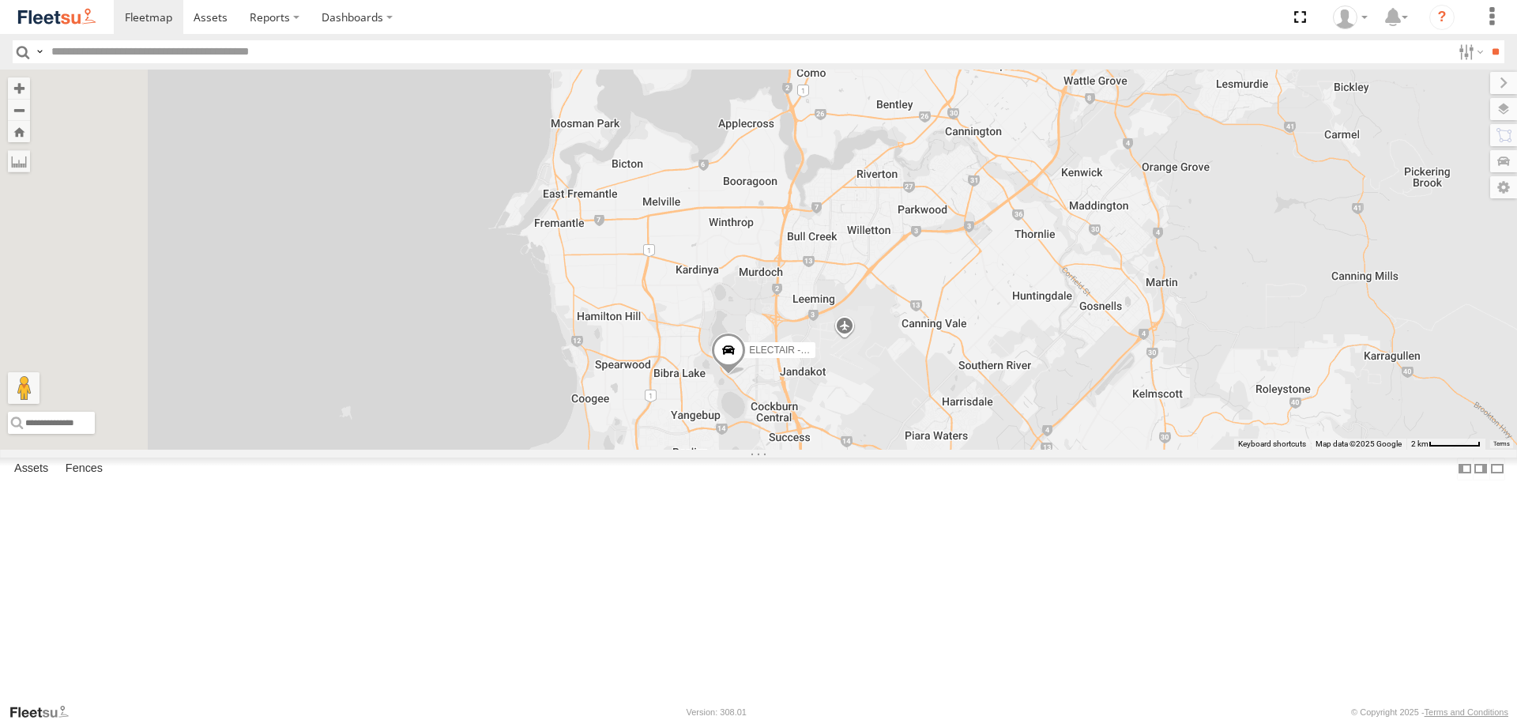
drag, startPoint x: 908, startPoint y: 337, endPoint x: 975, endPoint y: 390, distance: 85.5
click at [975, 390] on div "ELECTRC12 - Harry ELECTRIC9 - Aaron ELECTAIR - Riaan ELECTRIC7 - John ELECTRC16…" at bounding box center [758, 259] width 1517 height 379
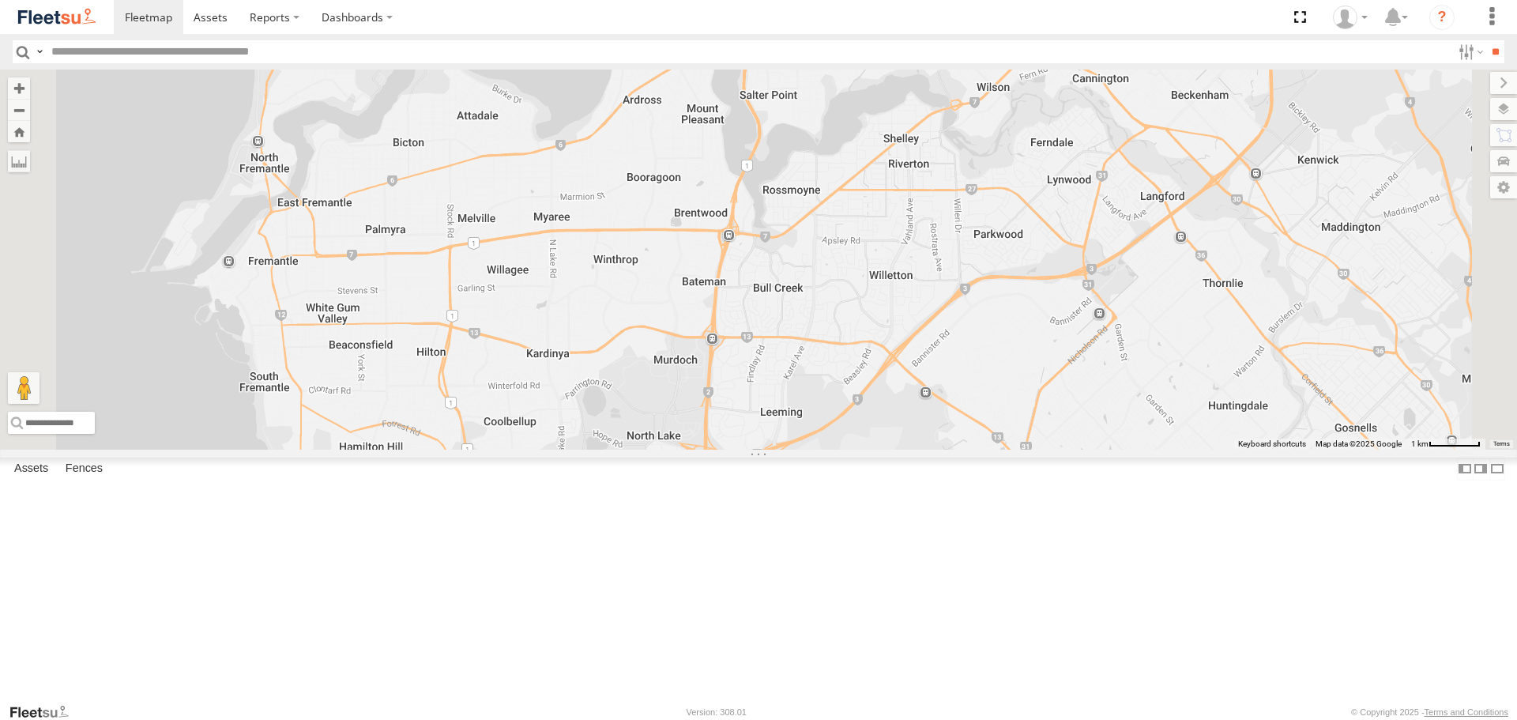
drag, startPoint x: 916, startPoint y: 344, endPoint x: 1067, endPoint y: 545, distance: 251.1
click at [1067, 449] on div "ELECTRC12 - Harry ELECTRIC9 - Aaron ELECTAIR - Riaan ELECTRIC7 - John ELECTRC16…" at bounding box center [758, 259] width 1517 height 379
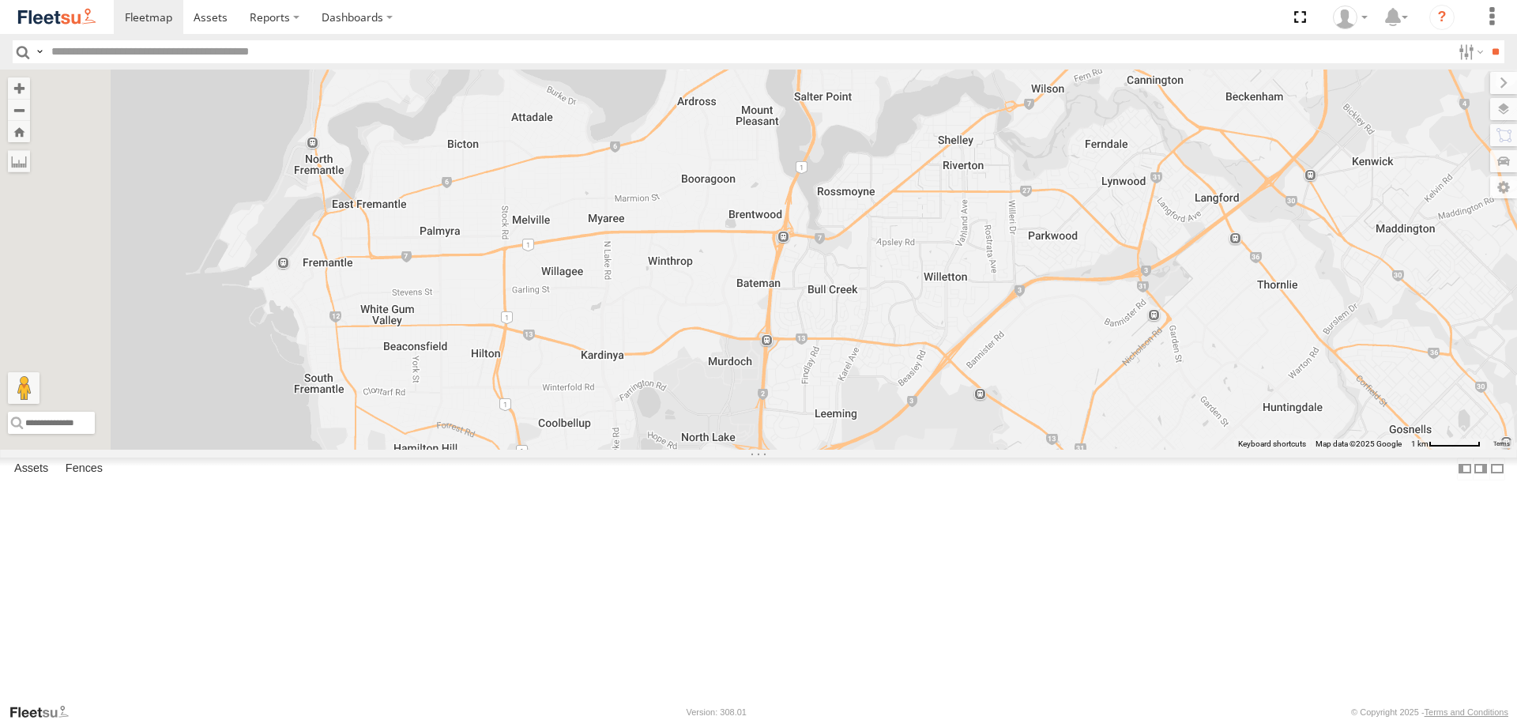
drag, startPoint x: 958, startPoint y: 431, endPoint x: 1016, endPoint y: 433, distance: 57.7
click at [1016, 433] on div "ELECTRC12 - Harry ELECTRIC9 - Aaron ELECTAIR - Riaan ELECTRIC7 - John ELECTRC16…" at bounding box center [758, 259] width 1517 height 379
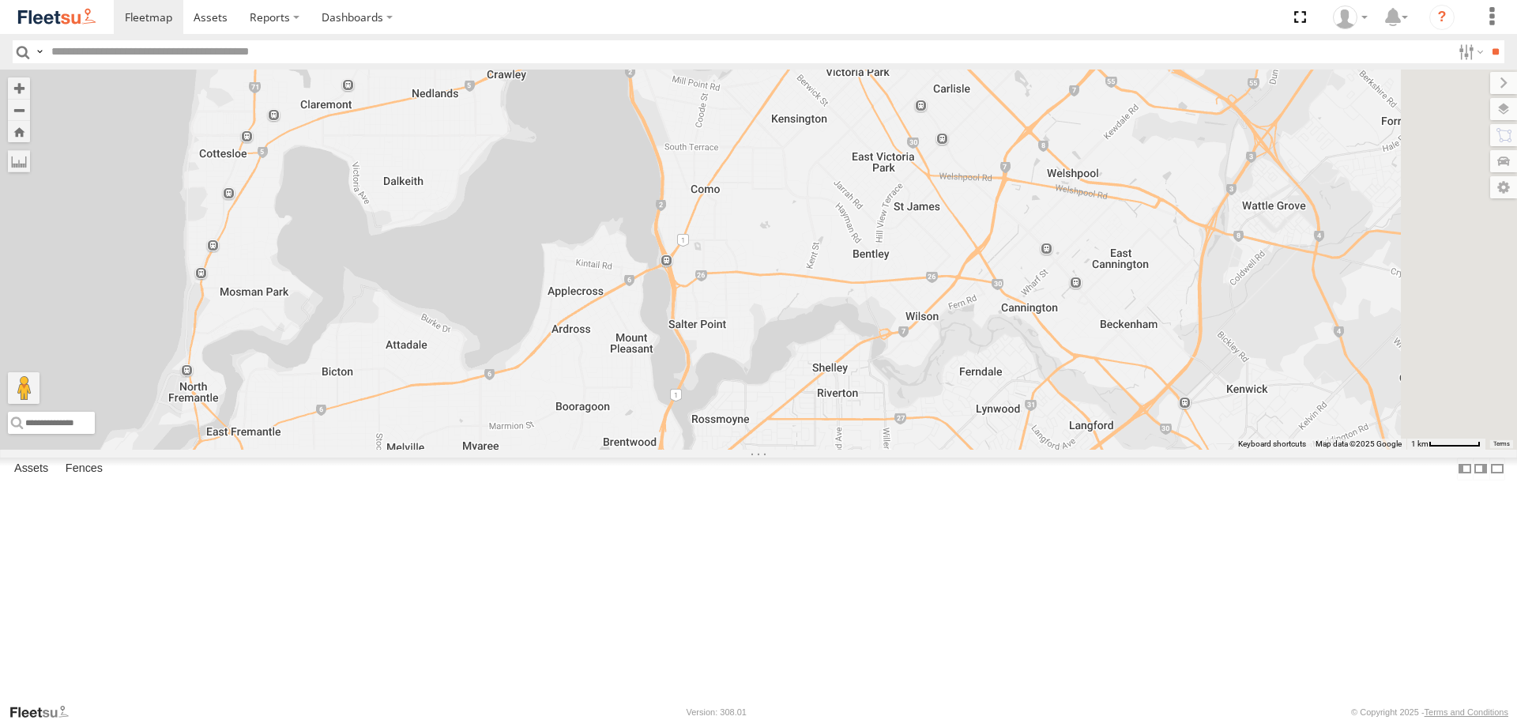
drag, startPoint x: 1192, startPoint y: 316, endPoint x: 1063, endPoint y: 547, distance: 264.6
click at [1063, 449] on div "ELECTRC12 - Harry ELECTRIC9 - Aaron ELECTAIR - Riaan ELECTRIC7 - John ELECTRC16…" at bounding box center [758, 259] width 1517 height 379
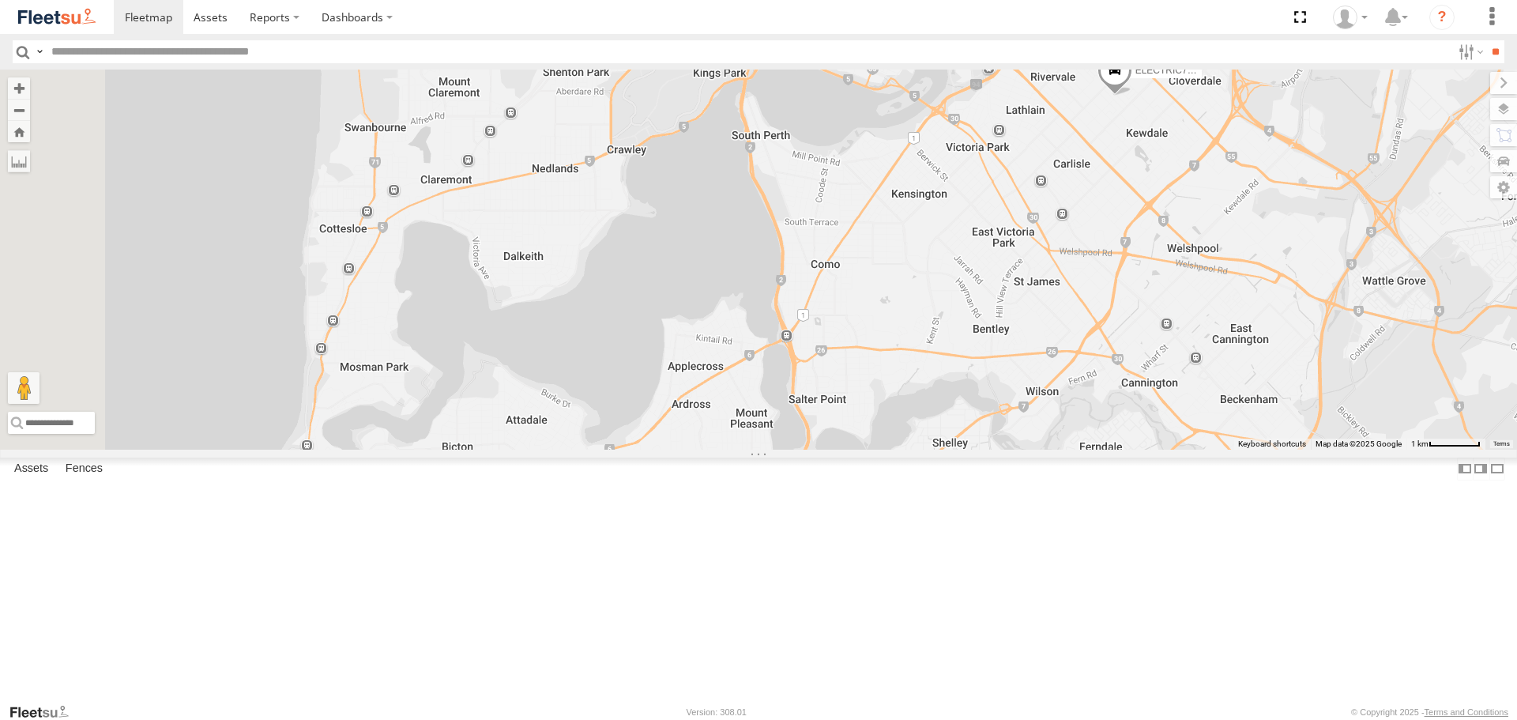
drag, startPoint x: 952, startPoint y: 290, endPoint x: 1074, endPoint y: 360, distance: 140.5
click at [1074, 360] on div "ELECTRC12 - Harry ELECTRIC9 - Aaron ELECTAIR - Riaan ELECTRIC7 - John ELECTRC16…" at bounding box center [758, 259] width 1517 height 379
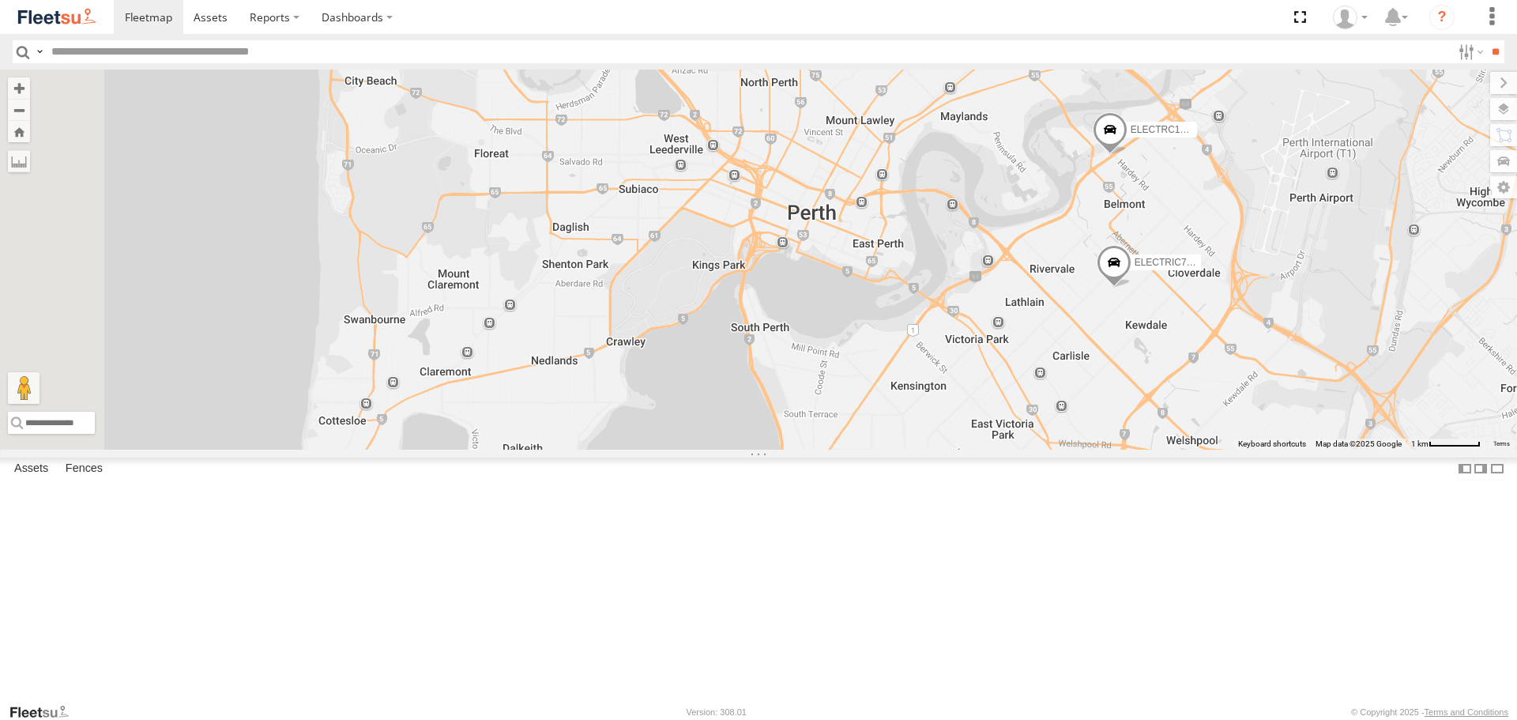
drag, startPoint x: 1164, startPoint y: 310, endPoint x: 1174, endPoint y: 523, distance: 212.8
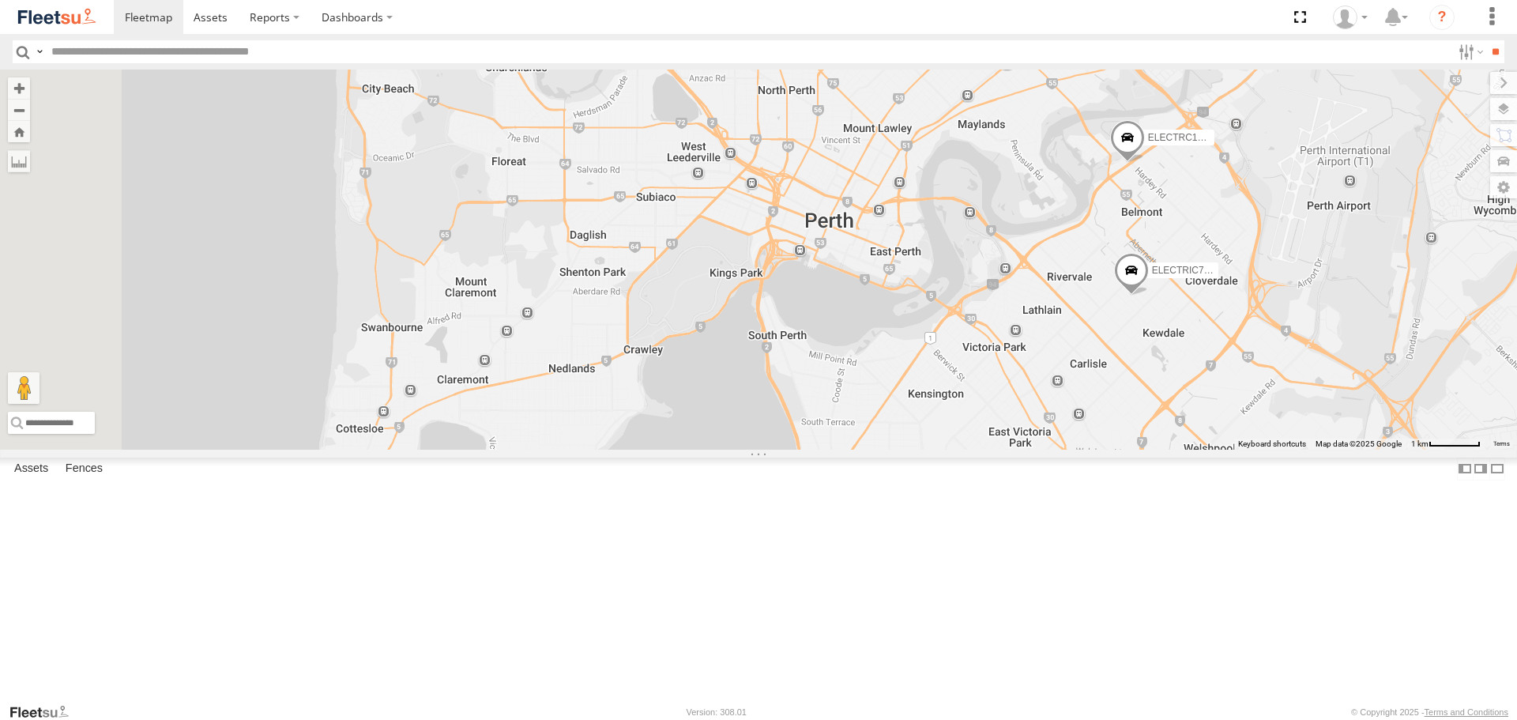
click at [1174, 449] on div "ELECTRC12 - Harry ELECTRIC9 - Aaron ELECTAIR - Riaan ELECTRIC7 - John ELECTRC16…" at bounding box center [758, 259] width 1517 height 379
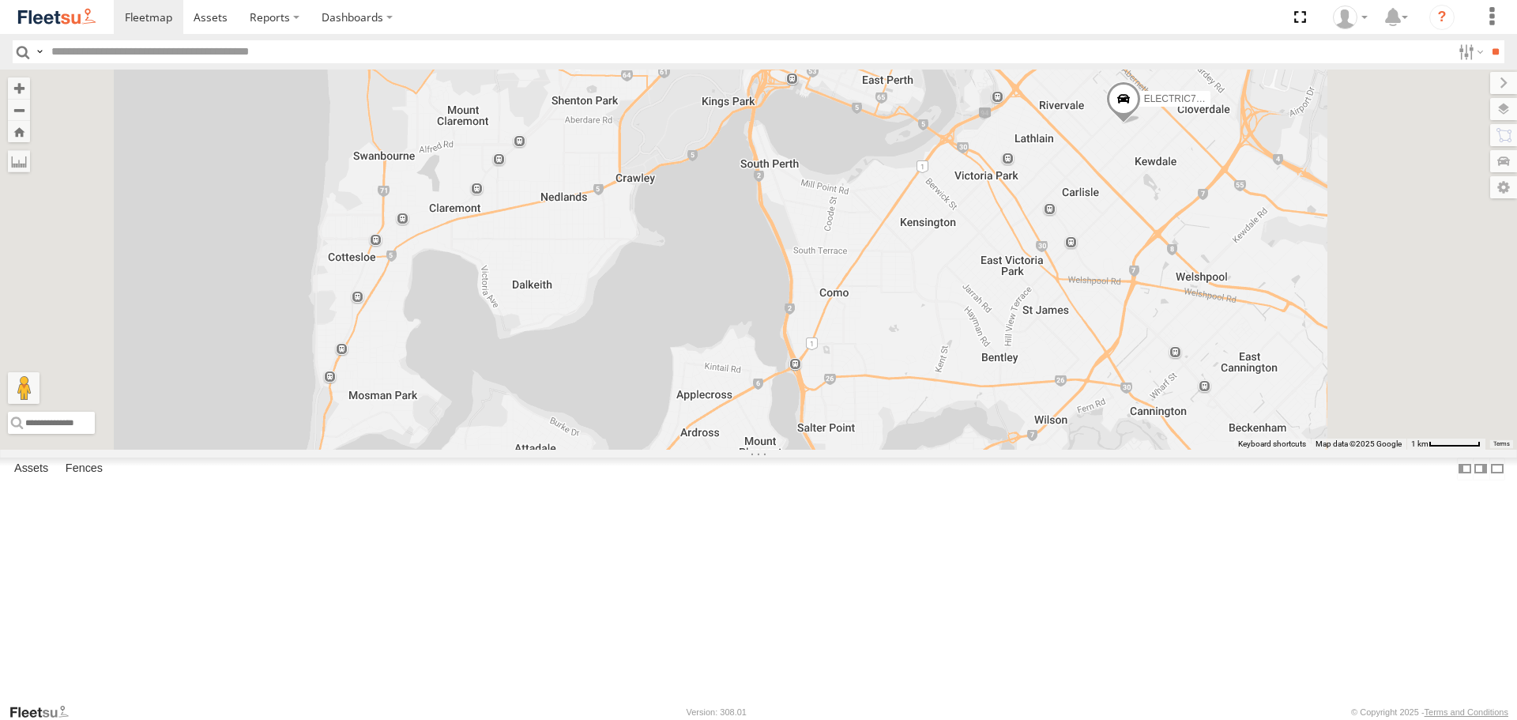
drag, startPoint x: 1059, startPoint y: 468, endPoint x: 1063, endPoint y: 267, distance: 200.7
click at [1063, 267] on div "ELECTRC12 - Harry ELECTRIC9 - Aaron ELECTAIR - Riaan ELECTRIC7 - John ELECTRC16…" at bounding box center [758, 259] width 1517 height 379
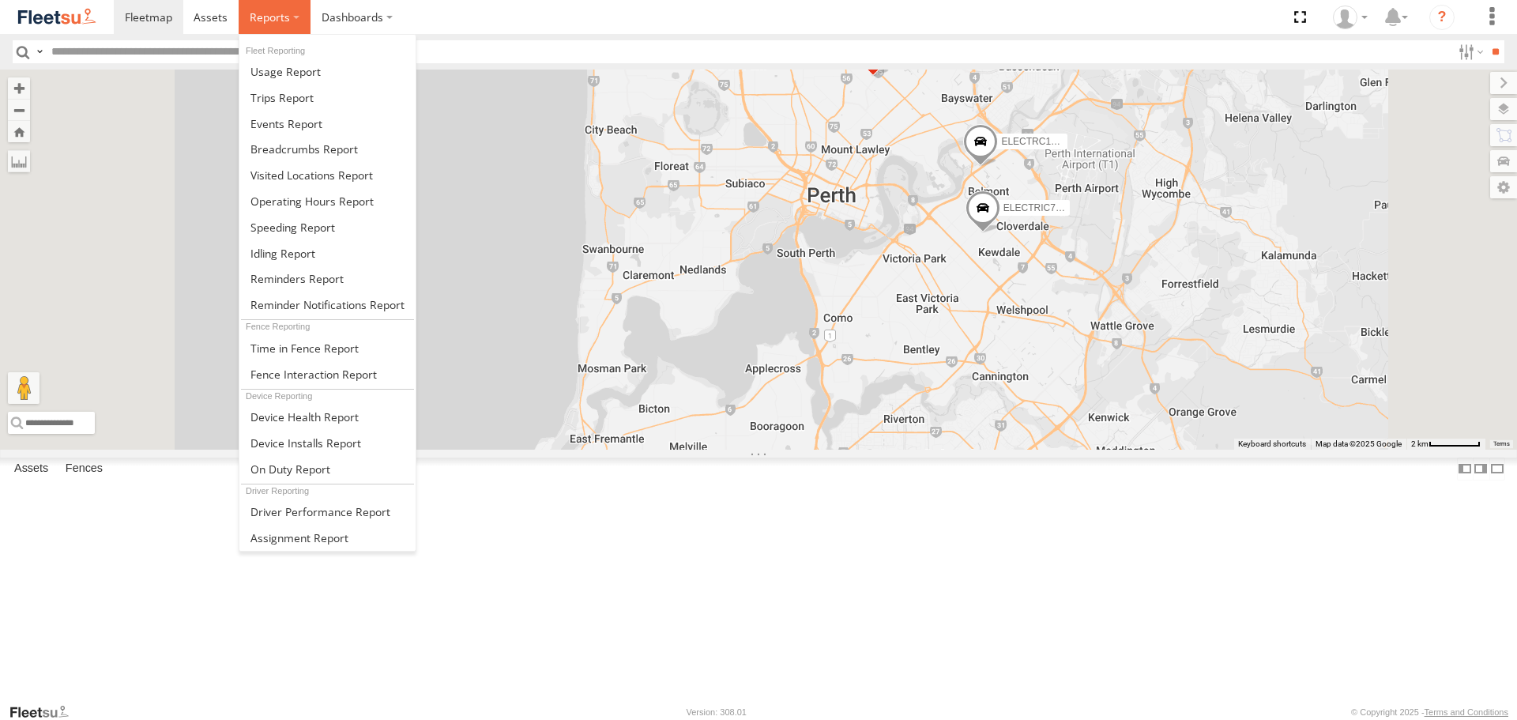
click at [255, 11] on span at bounding box center [270, 16] width 40 height 15
click at [303, 102] on span at bounding box center [281, 97] width 63 height 15
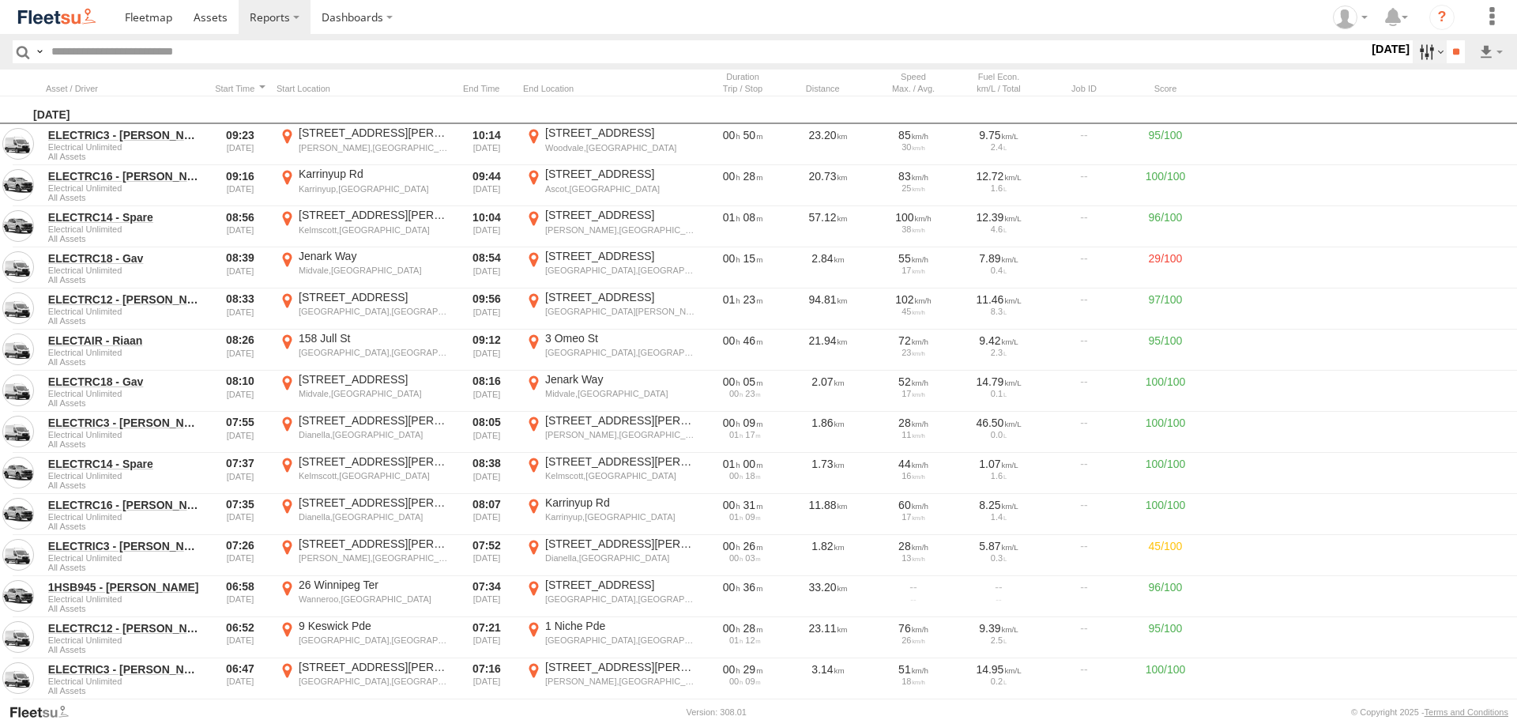
drag, startPoint x: 1411, startPoint y: 52, endPoint x: 1413, endPoint y: 43, distance: 9.6
click at [1413, 52] on label at bounding box center [1430, 51] width 34 height 23
click at [0, 0] on label at bounding box center [0, 0] width 0 height 0
click at [1458, 52] on input "**" at bounding box center [1456, 51] width 18 height 23
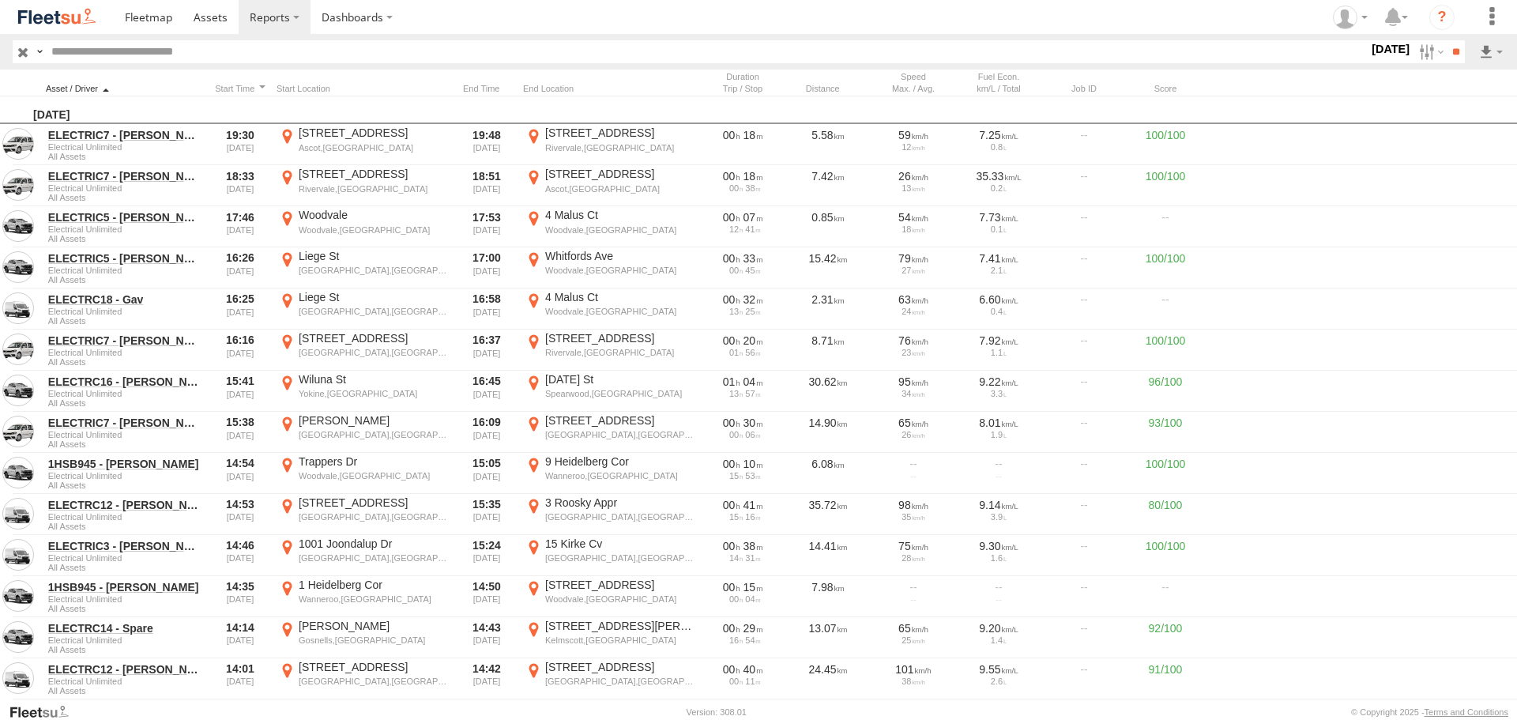
click at [146, 88] on div at bounding box center [125, 88] width 158 height 11
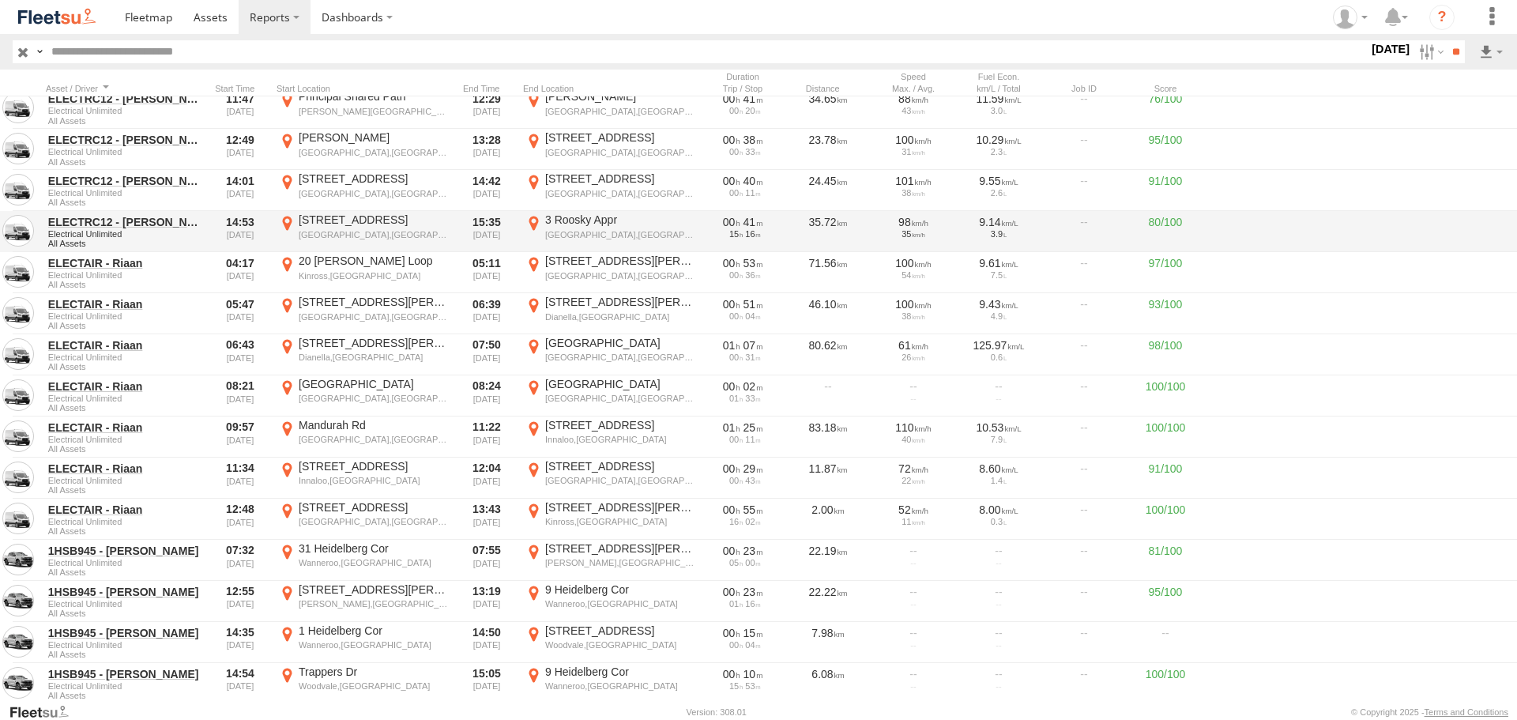
scroll to position [1738, 0]
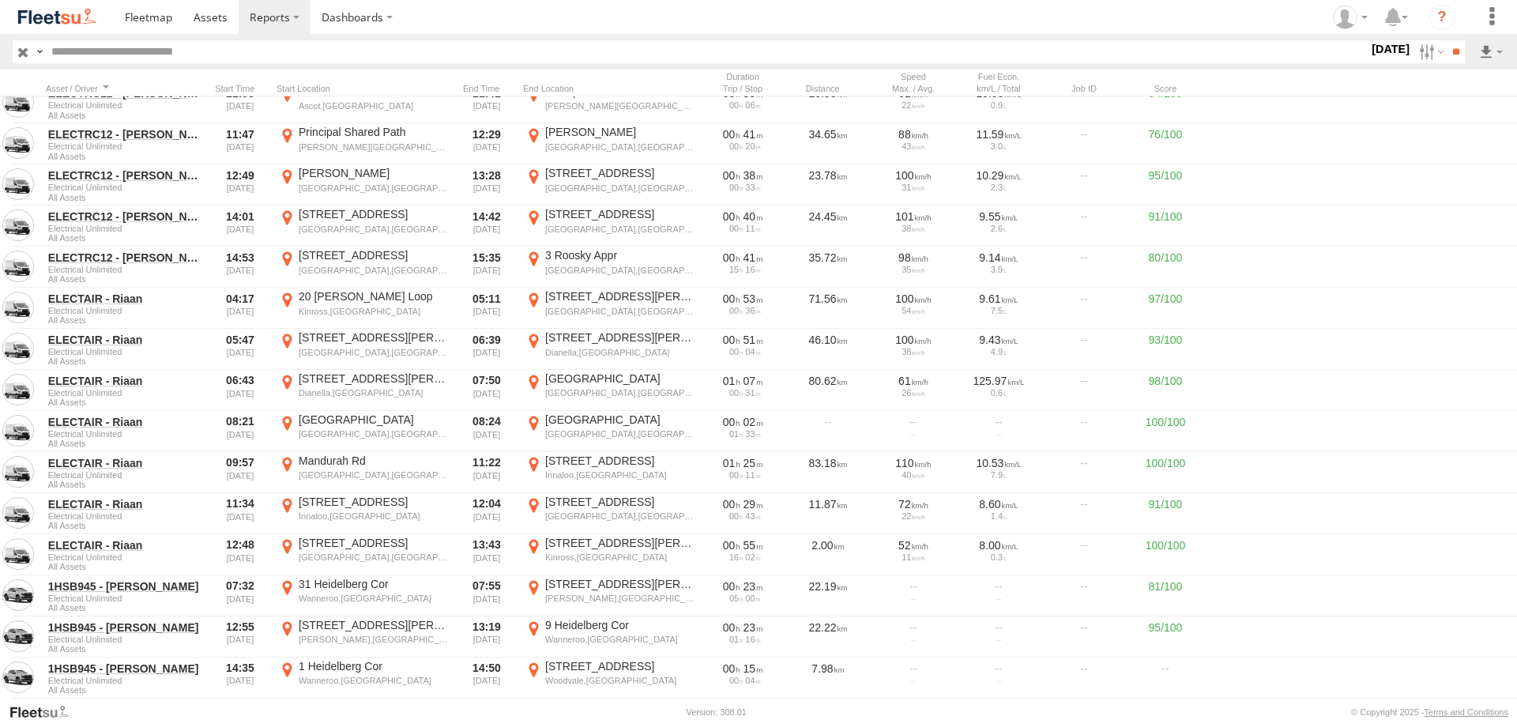
click at [53, 29] on link at bounding box center [57, 17] width 114 height 34
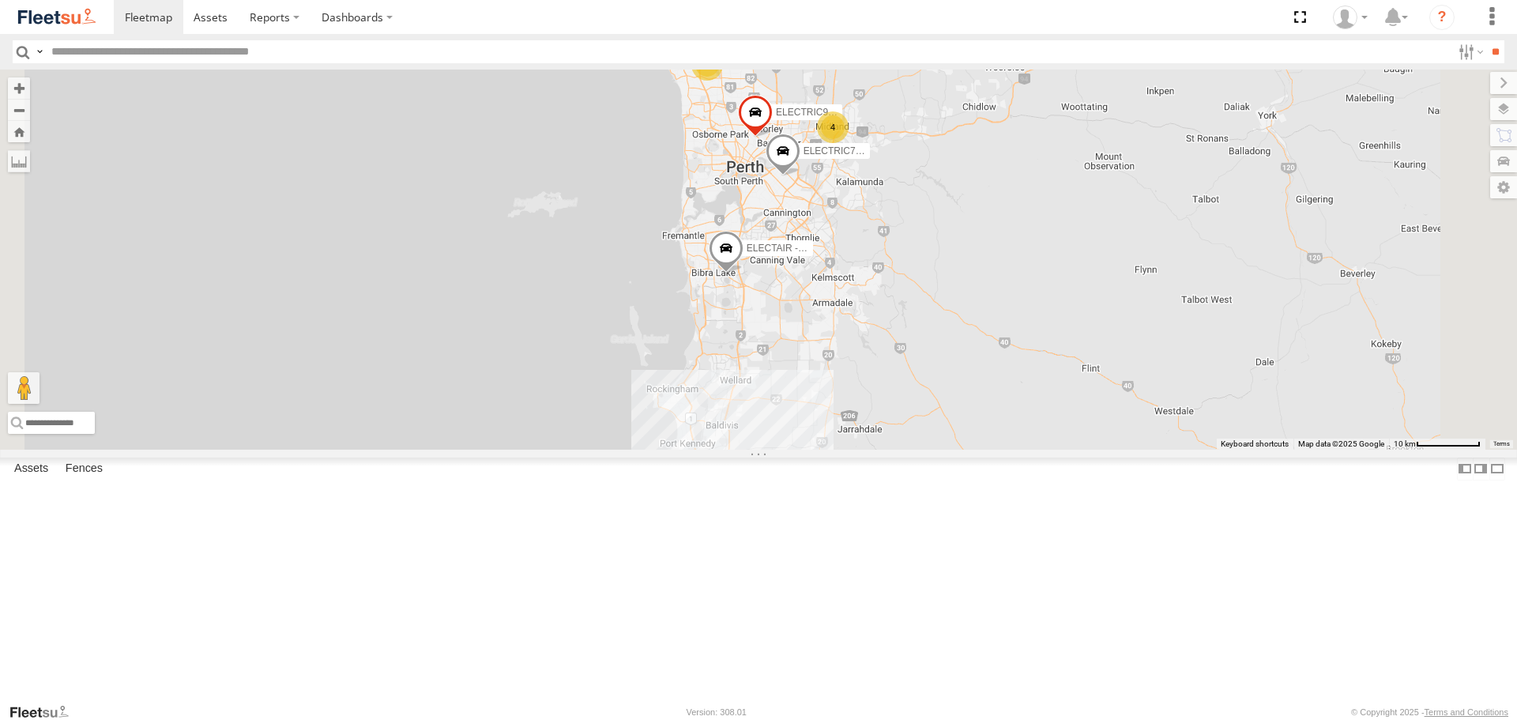
click at [0, 0] on span at bounding box center [0, 0] width 0 height 0
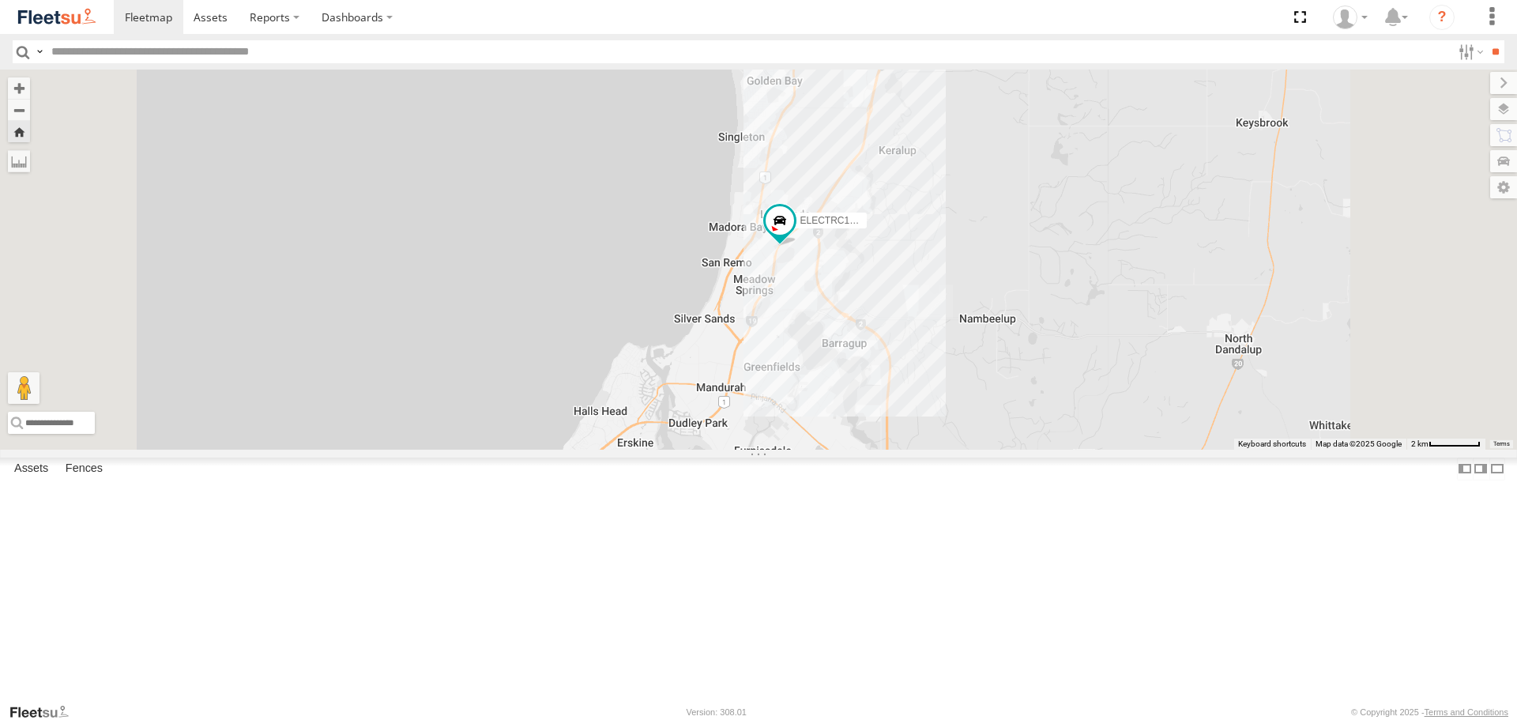
click at [0, 0] on span at bounding box center [0, 0] width 0 height 0
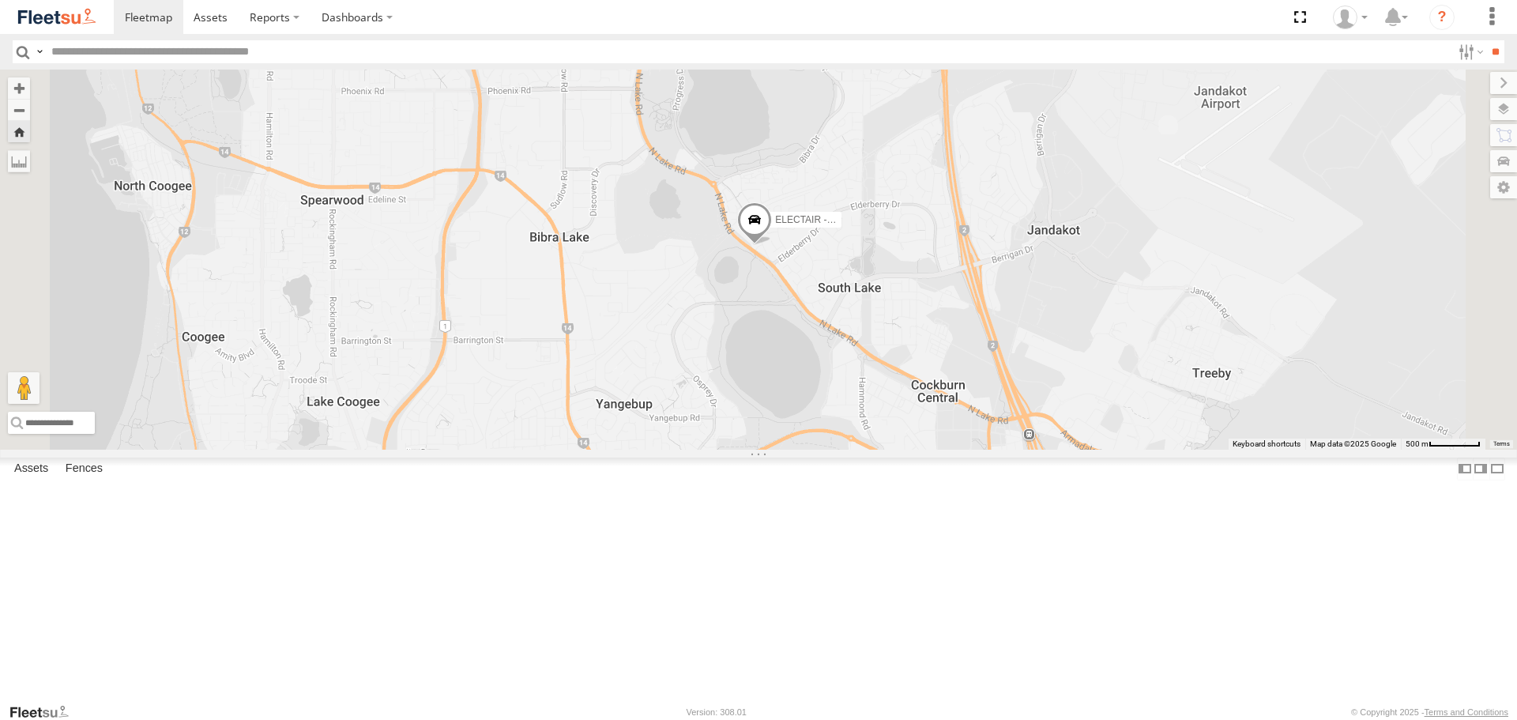
drag, startPoint x: 1098, startPoint y: 382, endPoint x: 973, endPoint y: 415, distance: 129.9
click at [973, 415] on div "ELECTAIR - Riaan" at bounding box center [758, 259] width 1517 height 379
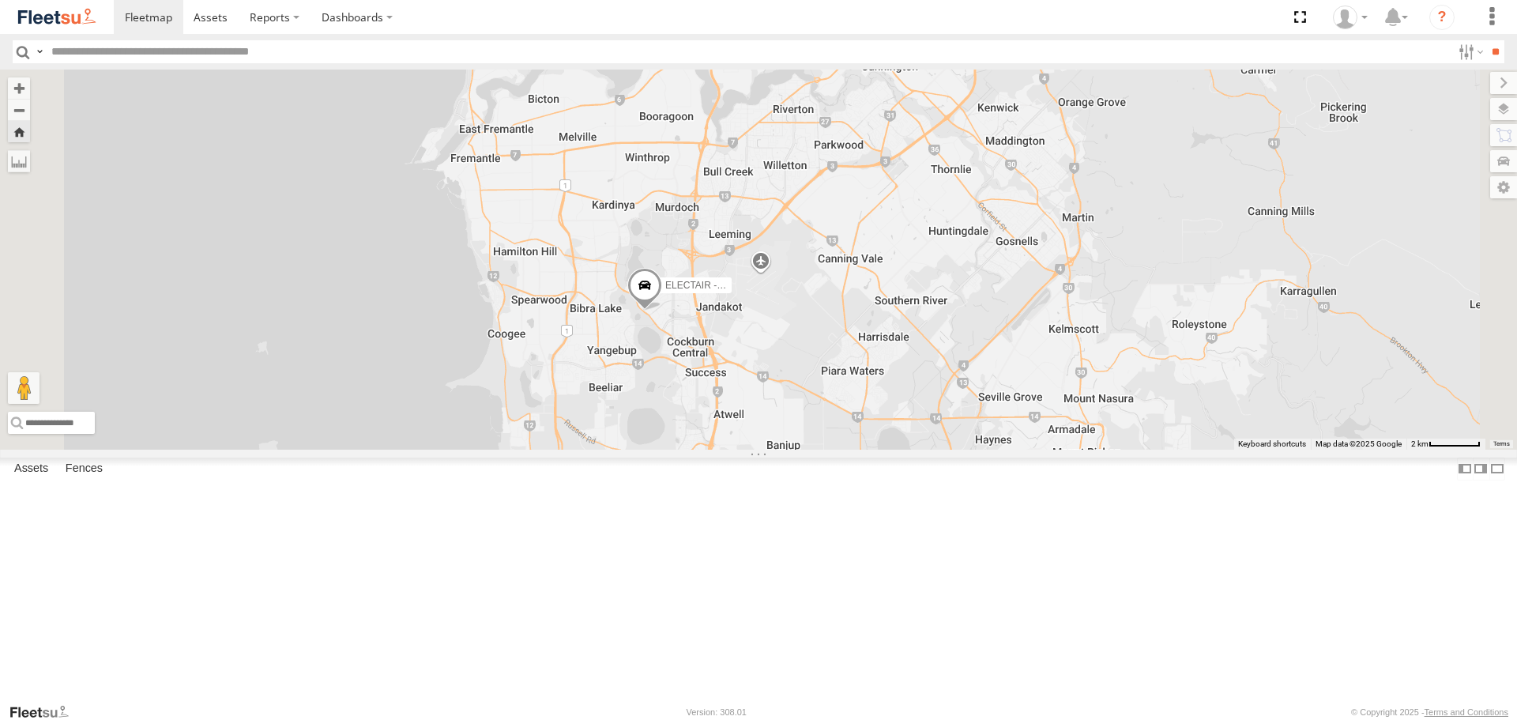
drag, startPoint x: 1195, startPoint y: 429, endPoint x: 1129, endPoint y: 449, distance: 69.2
click at [1129, 449] on div "ELECTAIR - Riaan" at bounding box center [758, 259] width 1517 height 379
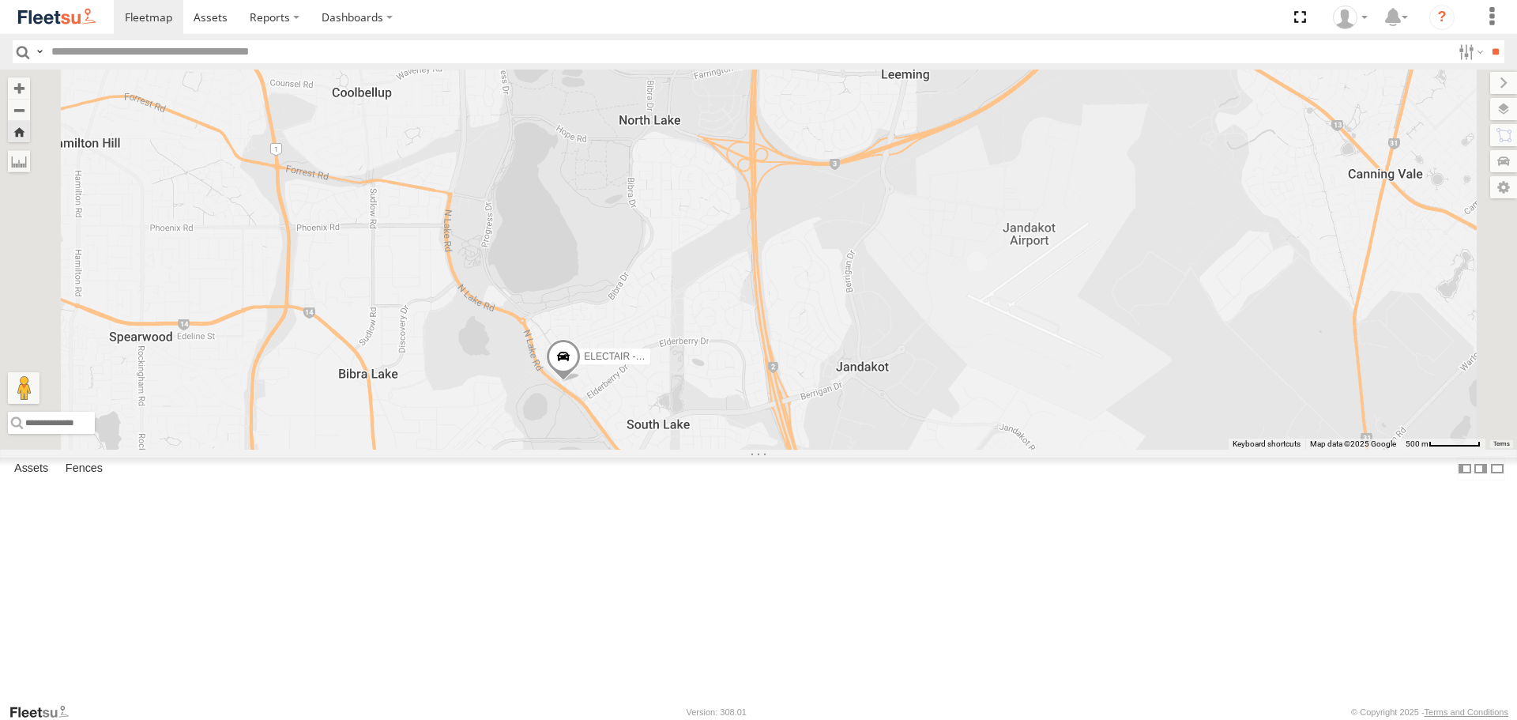
click at [581, 382] on span at bounding box center [563, 360] width 35 height 43
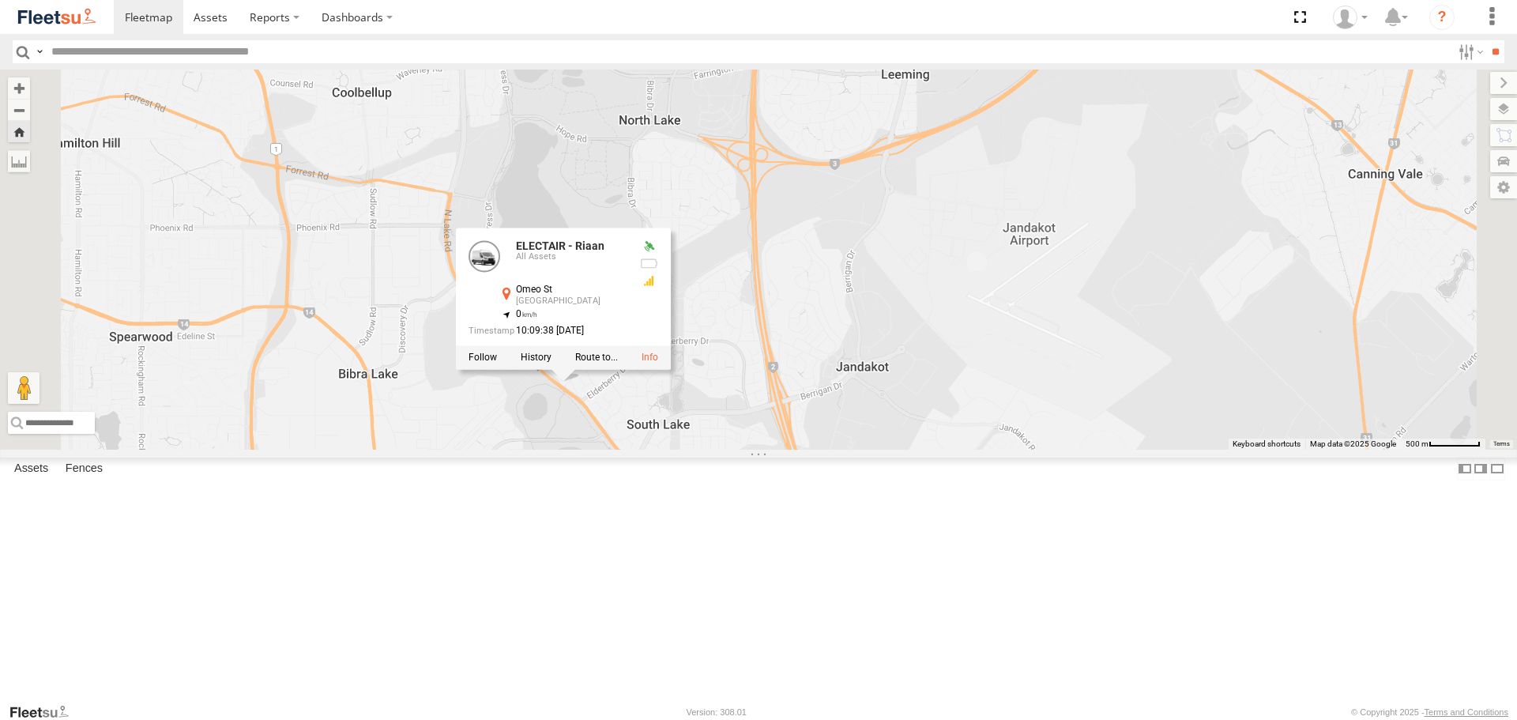
click at [816, 449] on div "ELECTAIR - Riaan ELECTAIR - Riaan All Assets [GEOGRAPHIC_DATA] -32.10786 , 115.…" at bounding box center [758, 259] width 1517 height 379
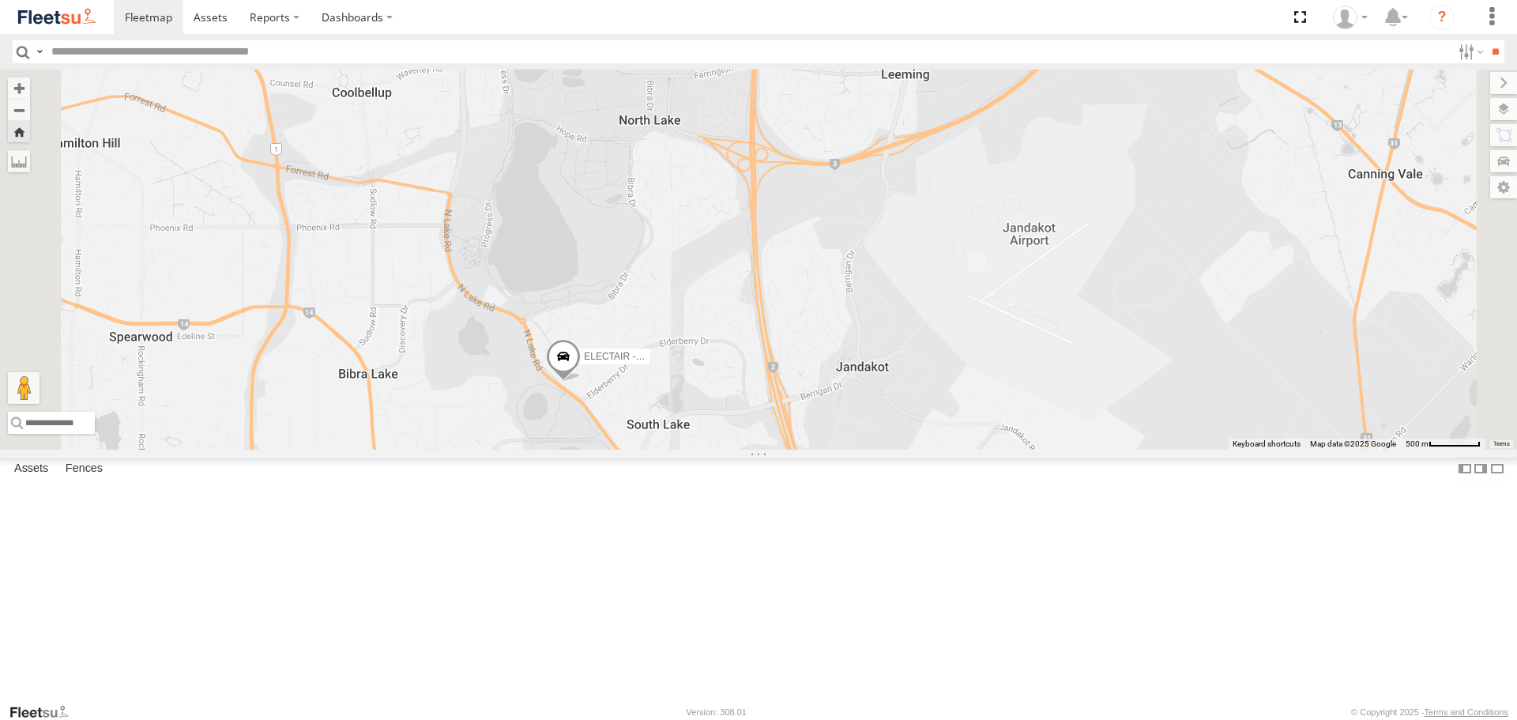
click at [581, 382] on span at bounding box center [563, 360] width 35 height 43
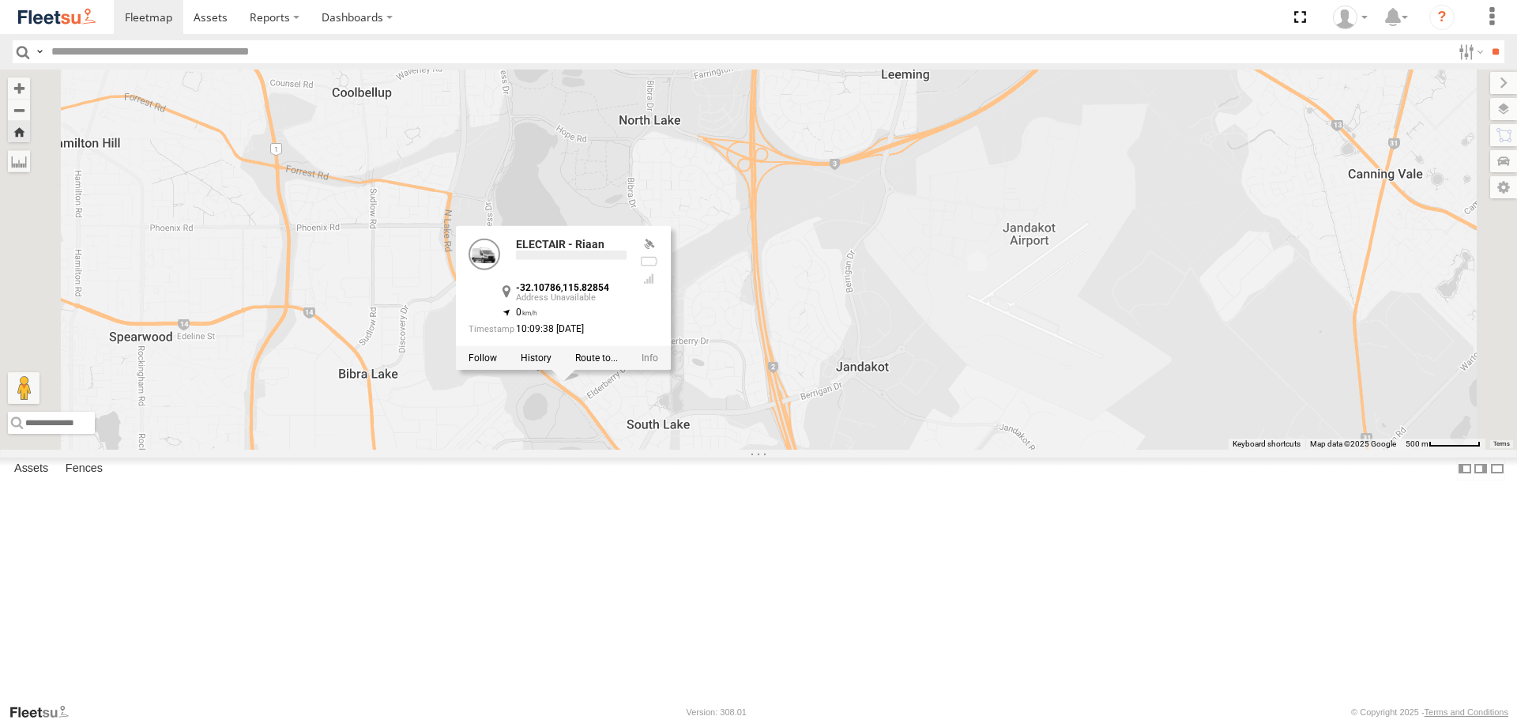
click at [791, 449] on div "ELECTAIR - Riaan ELECTAIR - Riaan -32.10786 , 115.82854 0 10:09:38 19/09/2025" at bounding box center [758, 259] width 1517 height 379
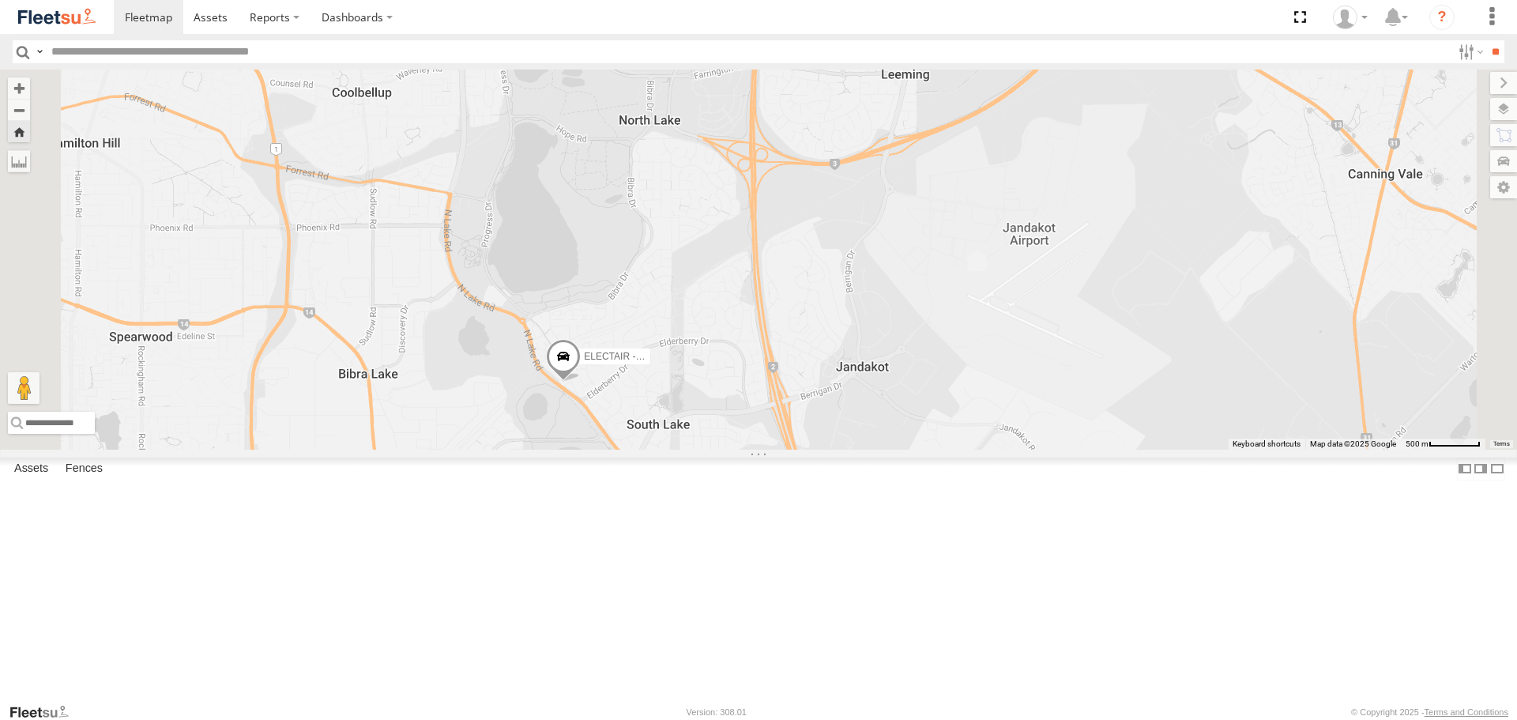
click at [581, 382] on span at bounding box center [563, 360] width 35 height 43
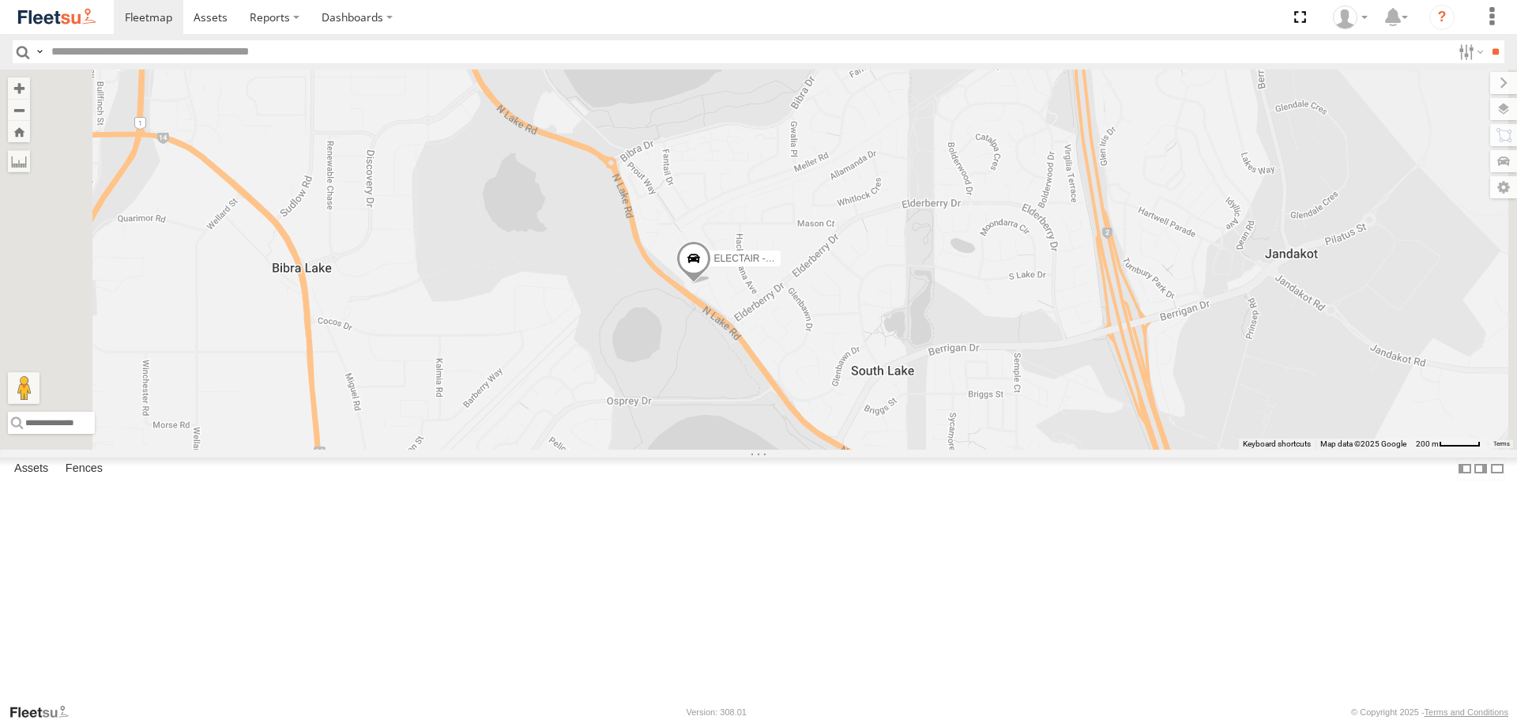
click at [711, 284] on span at bounding box center [693, 263] width 35 height 43
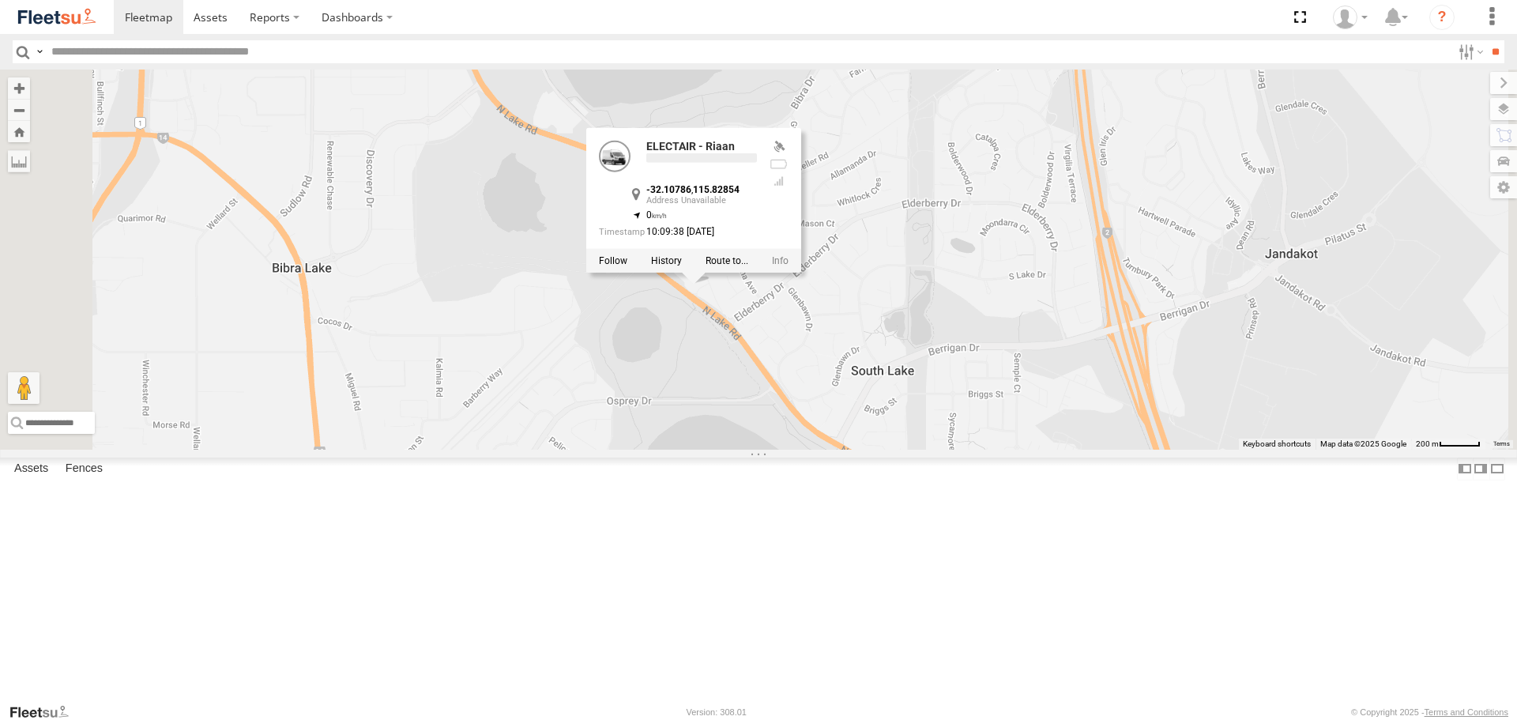
click at [939, 426] on div "ELECTAIR - Riaan ELECTAIR - Riaan -32.10786 , 115.82854 0 10:09:38 19/09/2025" at bounding box center [758, 259] width 1517 height 379
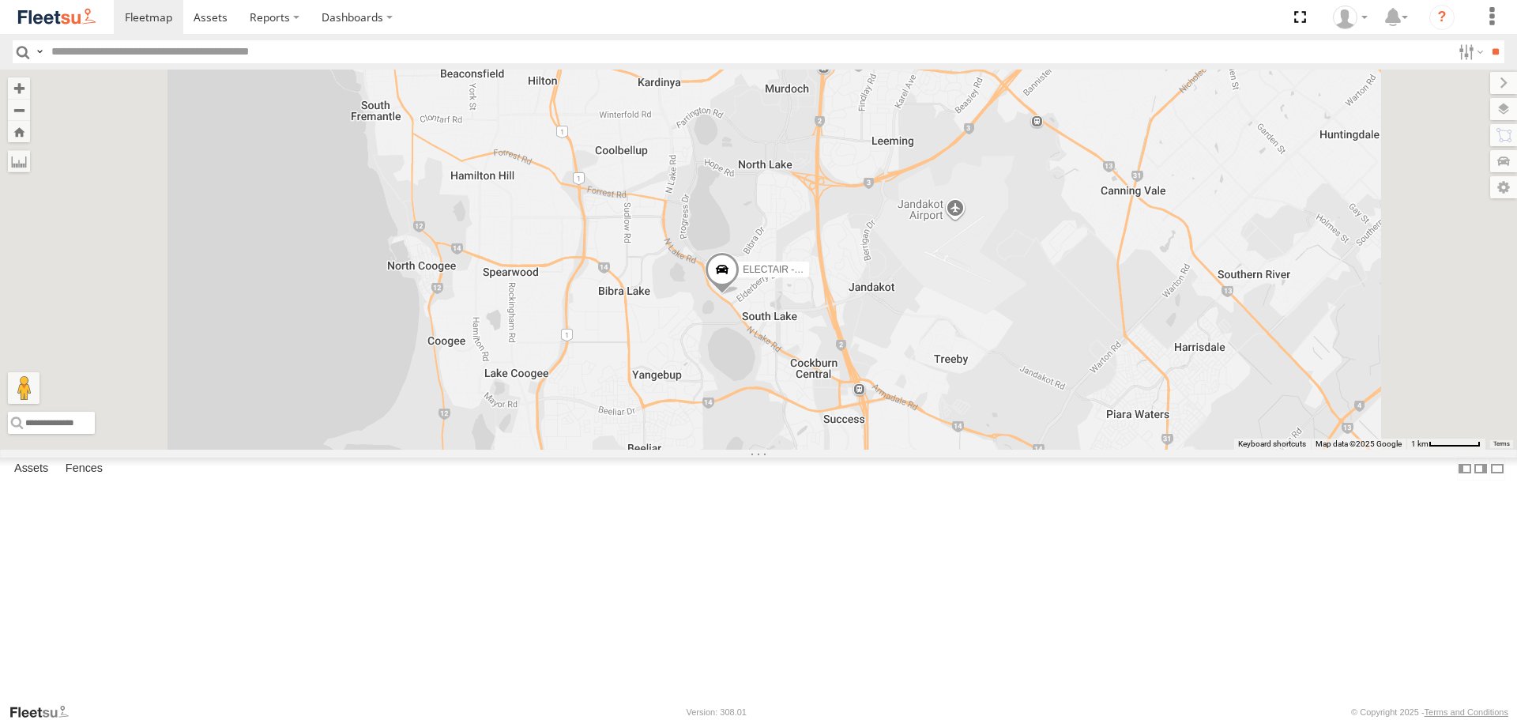
click at [739, 295] on span at bounding box center [722, 273] width 35 height 43
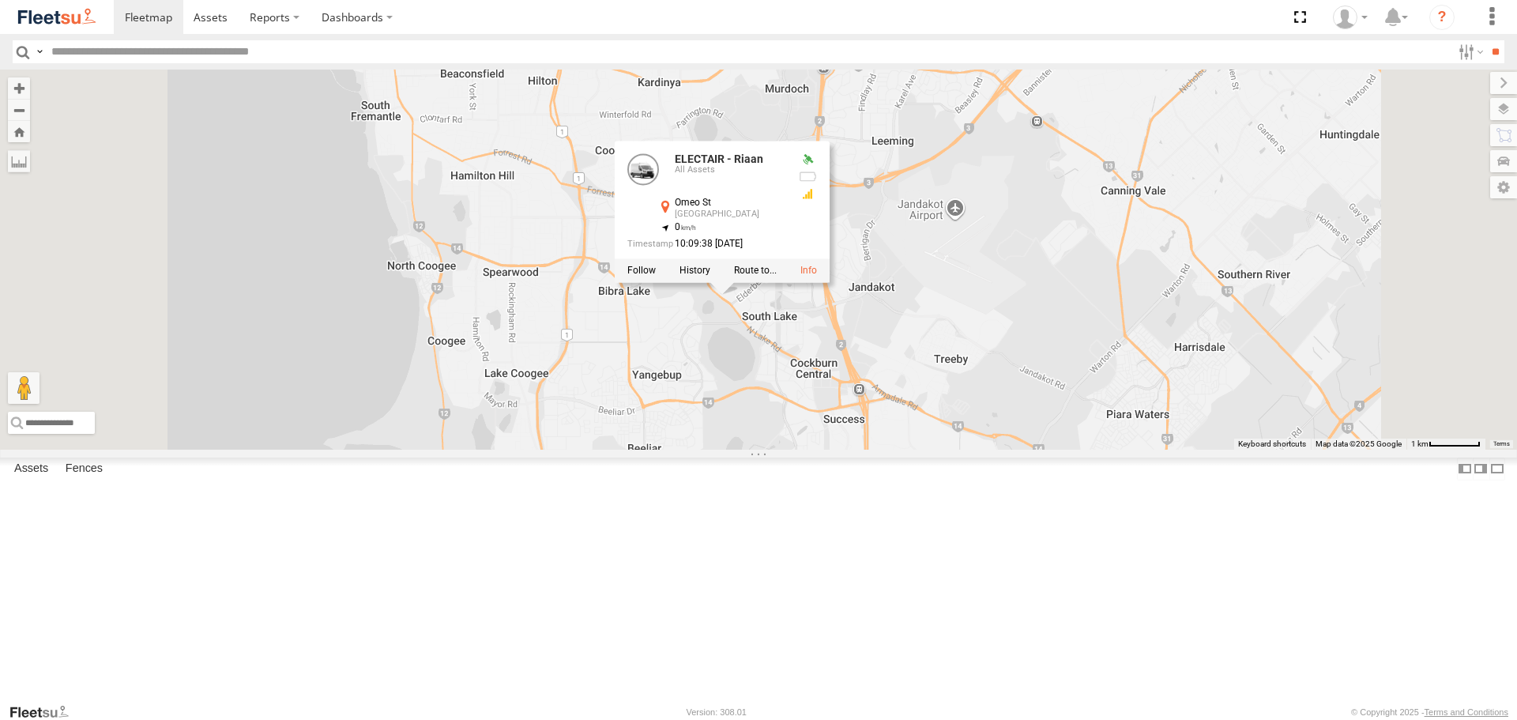
click at [916, 449] on div "ELECTAIR - Riaan ELECTAIR - Riaan All Assets Omeo St South Lake -32.10786 , 115…" at bounding box center [758, 259] width 1517 height 379
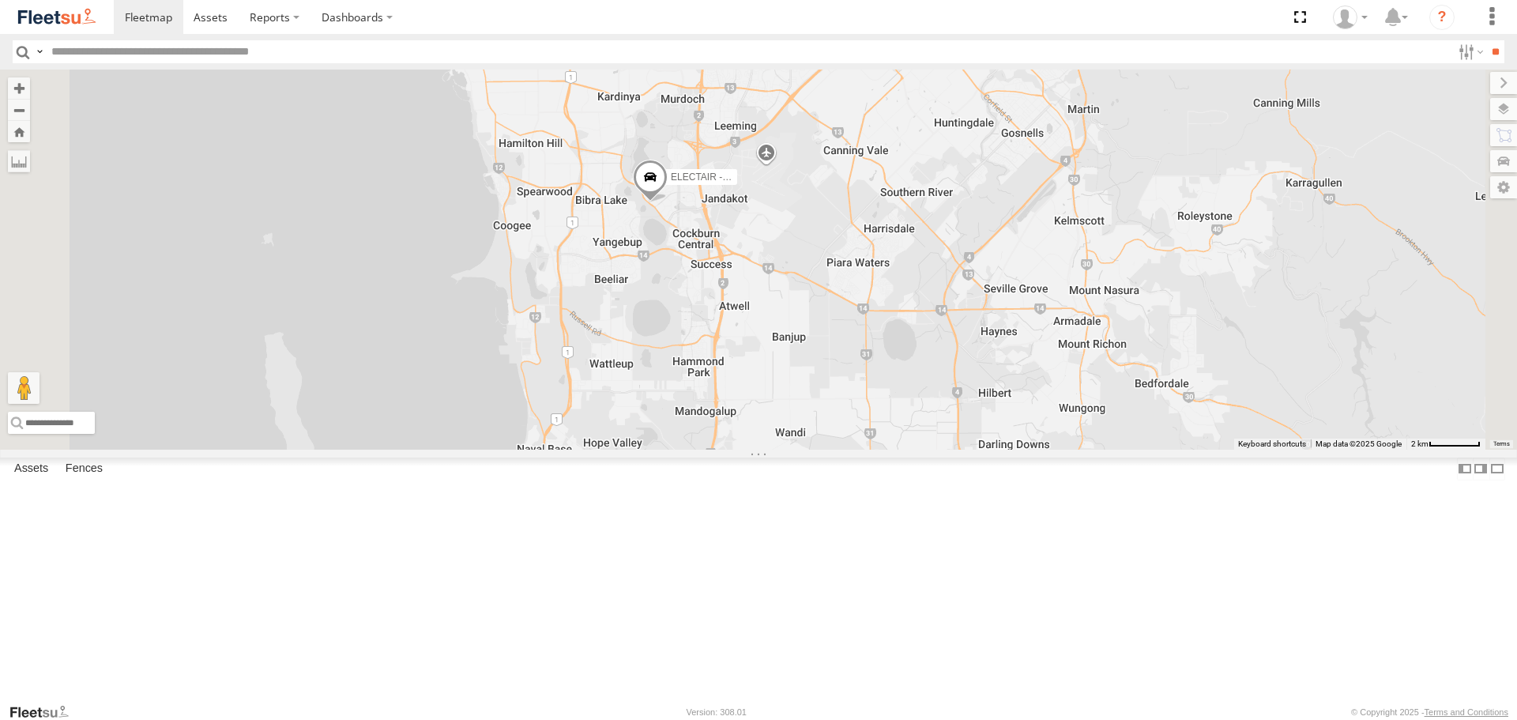
click at [90, 24] on img at bounding box center [57, 16] width 82 height 21
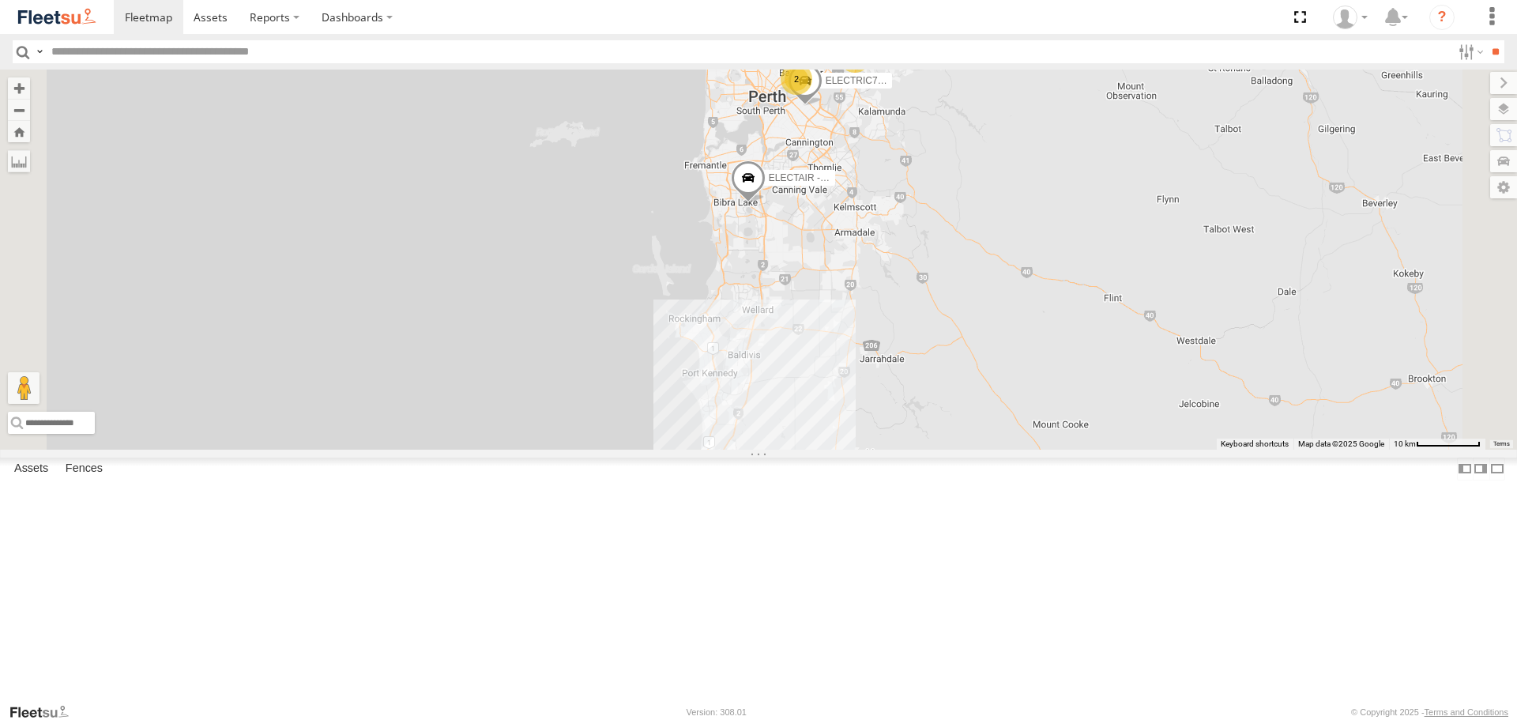
click at [0, 0] on span at bounding box center [0, 0] width 0 height 0
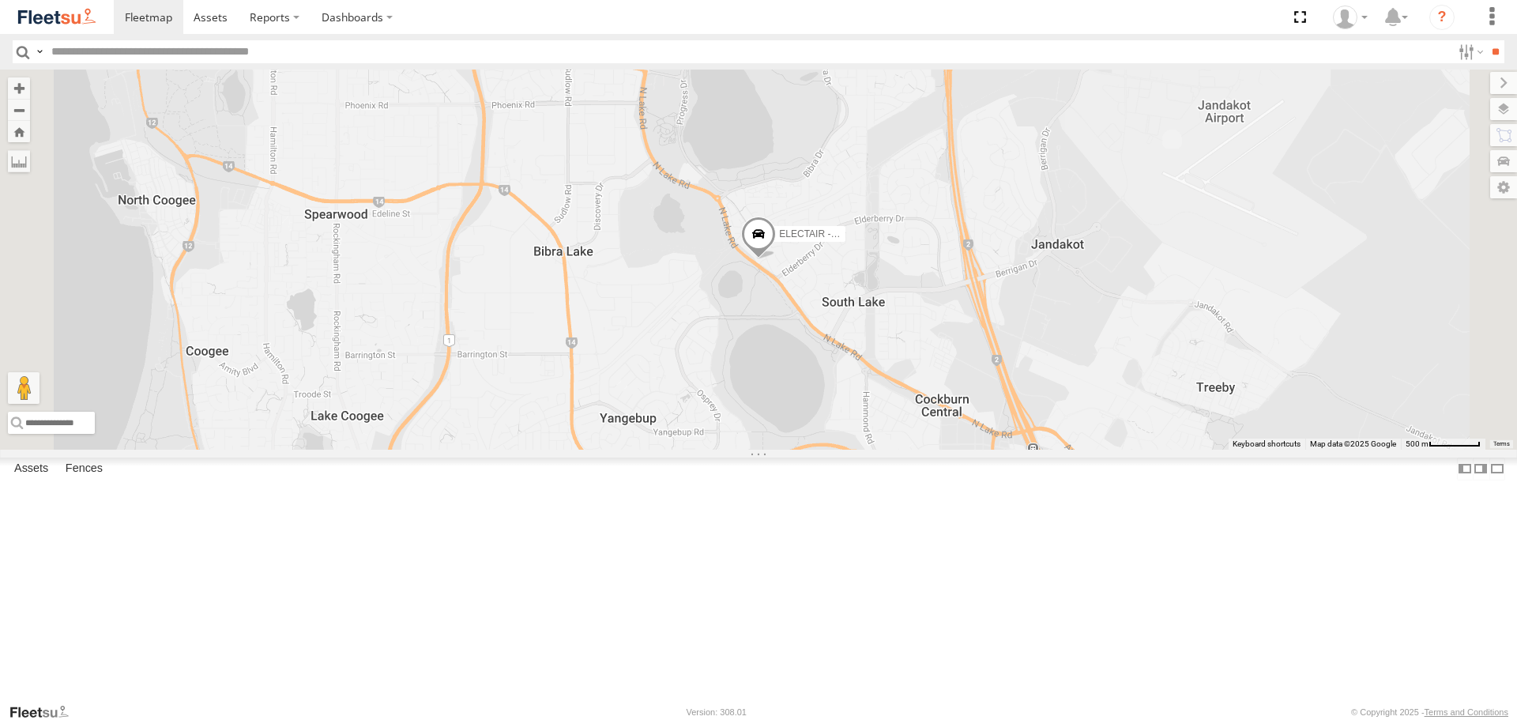
click at [776, 259] on span at bounding box center [758, 237] width 35 height 43
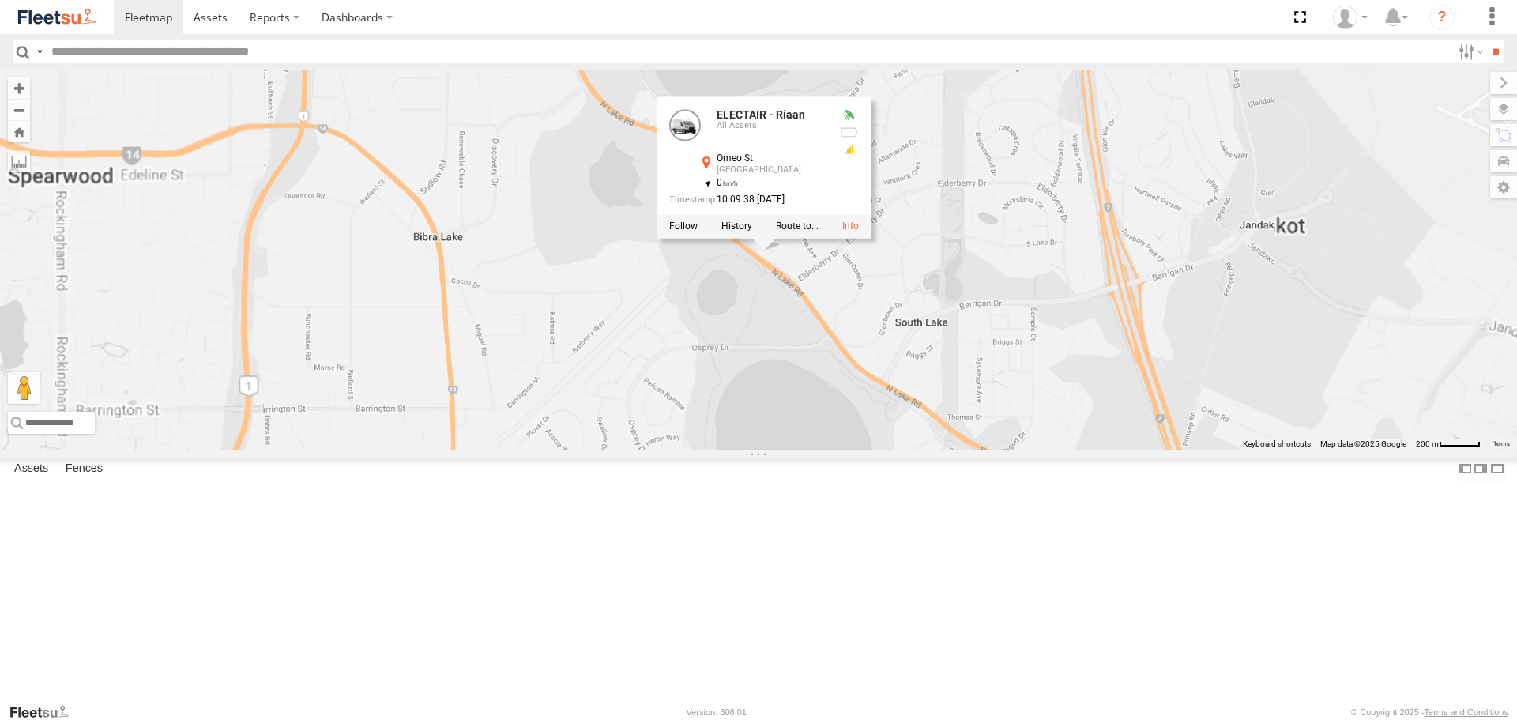
click at [946, 397] on div "ELECTAIR - Riaan ELECTAIR - Riaan All Assets Omeo St South Lake -32.10786 , 115…" at bounding box center [758, 259] width 1517 height 379
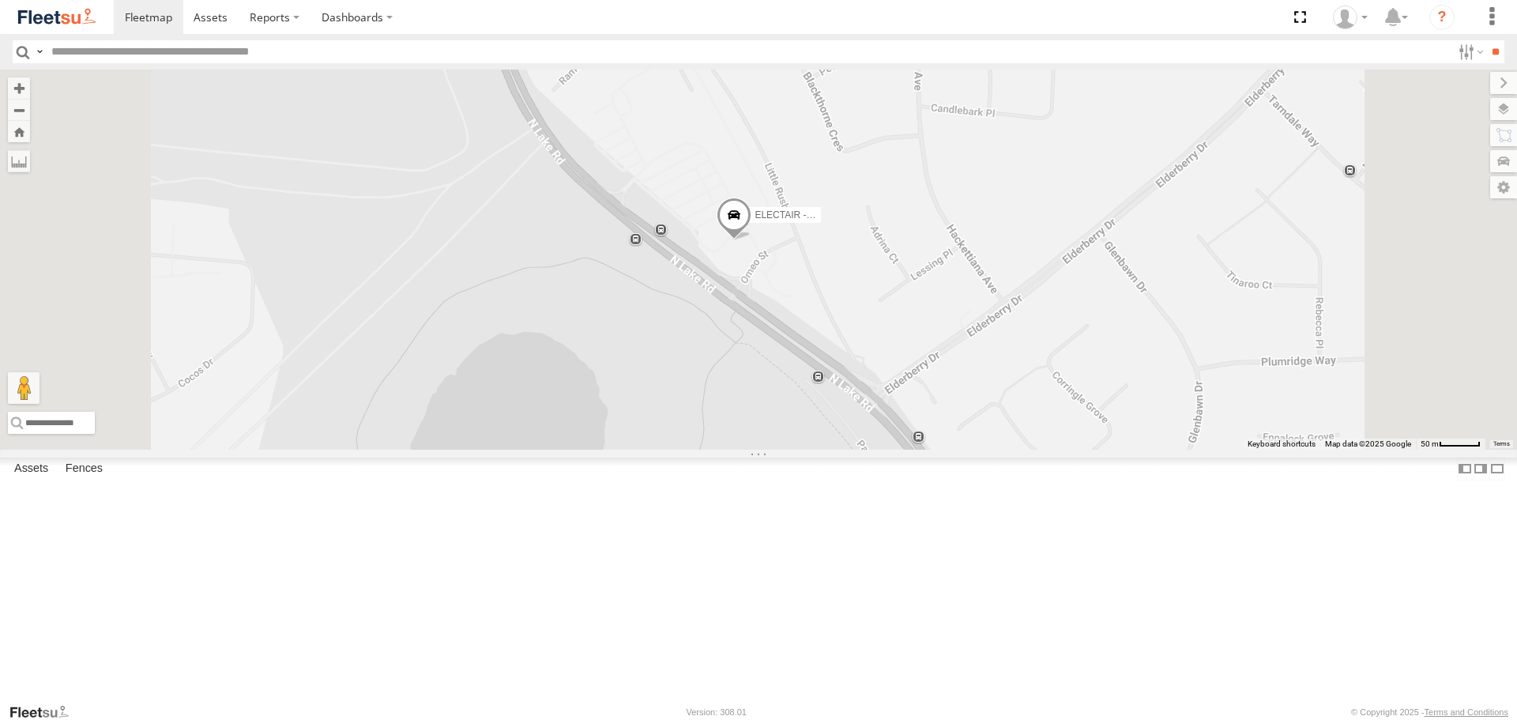
click at [751, 240] on span at bounding box center [734, 219] width 35 height 43
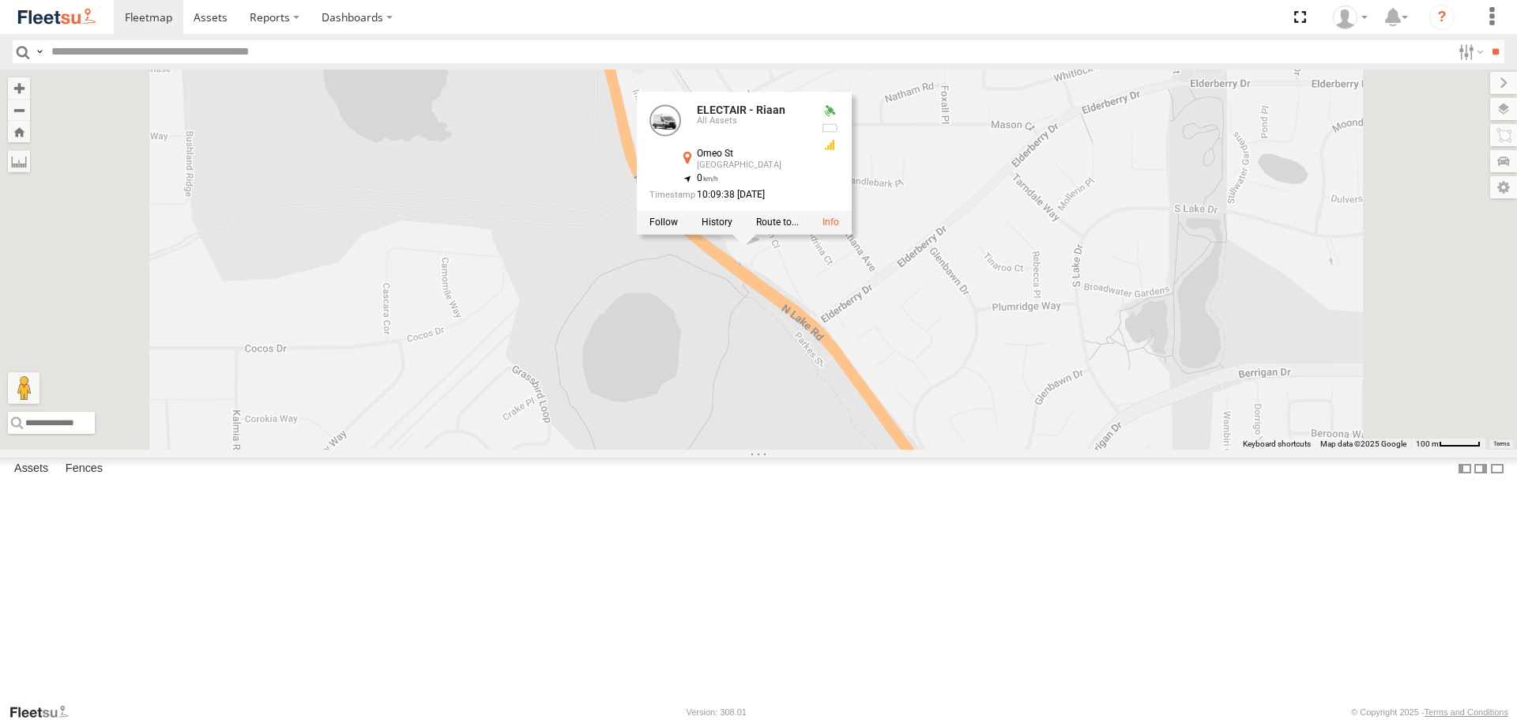
click at [1006, 411] on div "ELECTAIR - Riaan ELECTAIR - Riaan All Assets Omeo St South Lake -32.10786 , 115…" at bounding box center [758, 259] width 1517 height 379
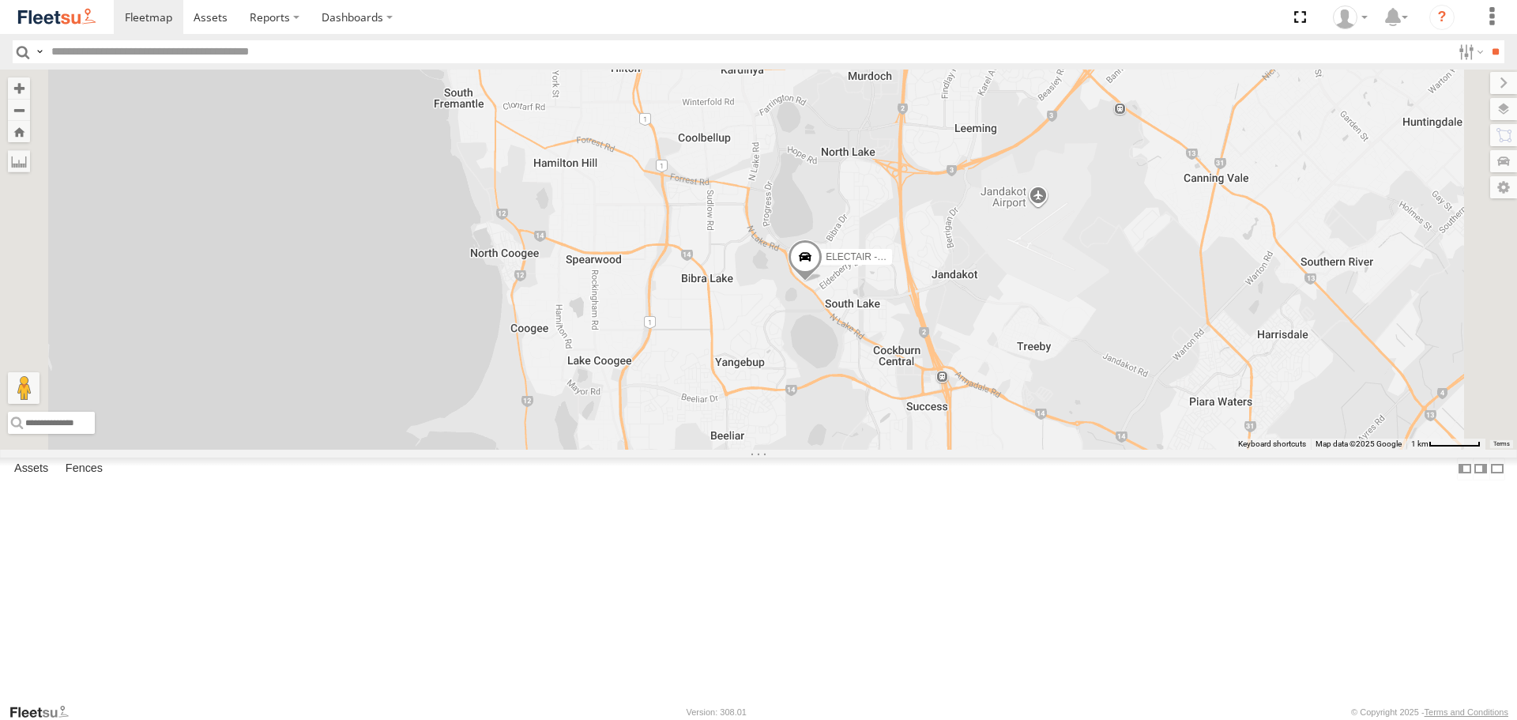
click at [822, 282] on span at bounding box center [805, 260] width 35 height 43
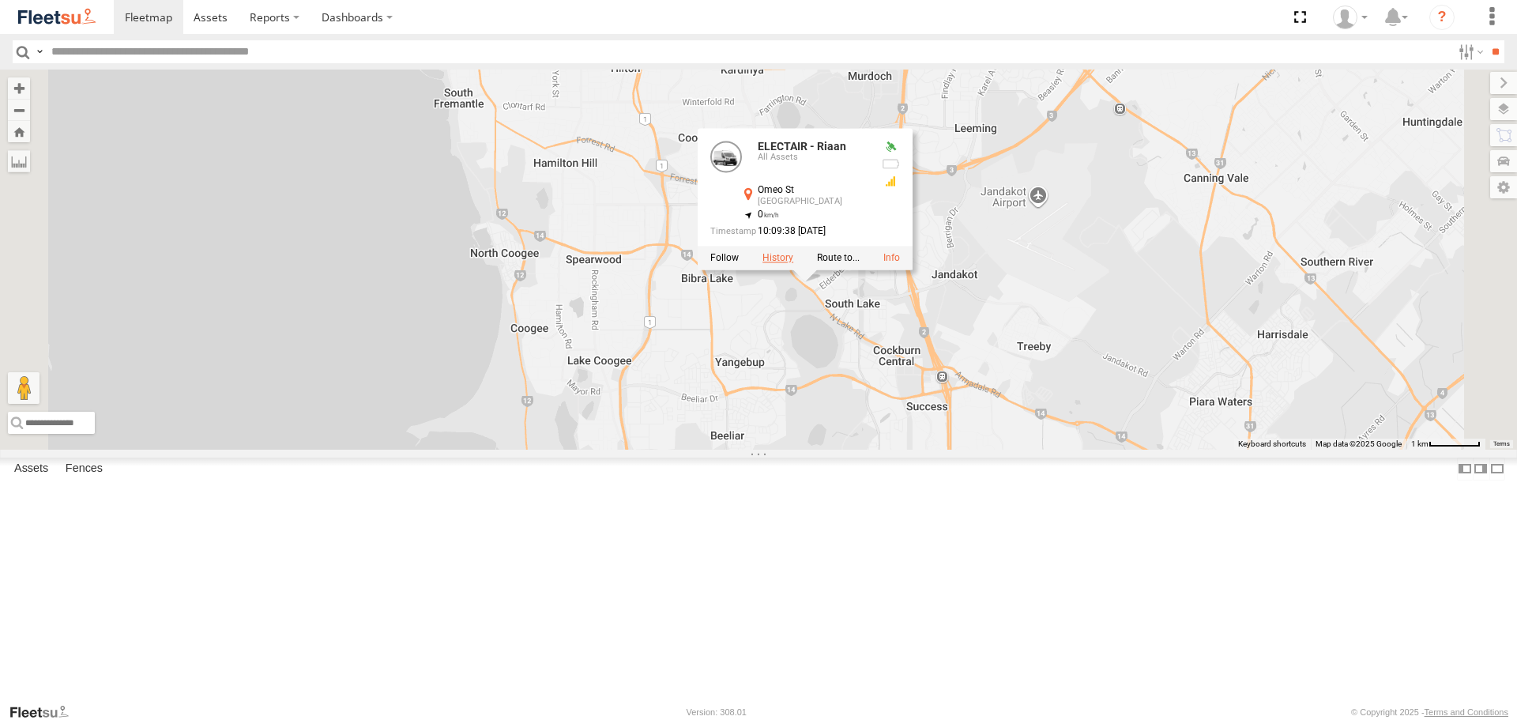
click at [793, 264] on label at bounding box center [777, 258] width 31 height 11
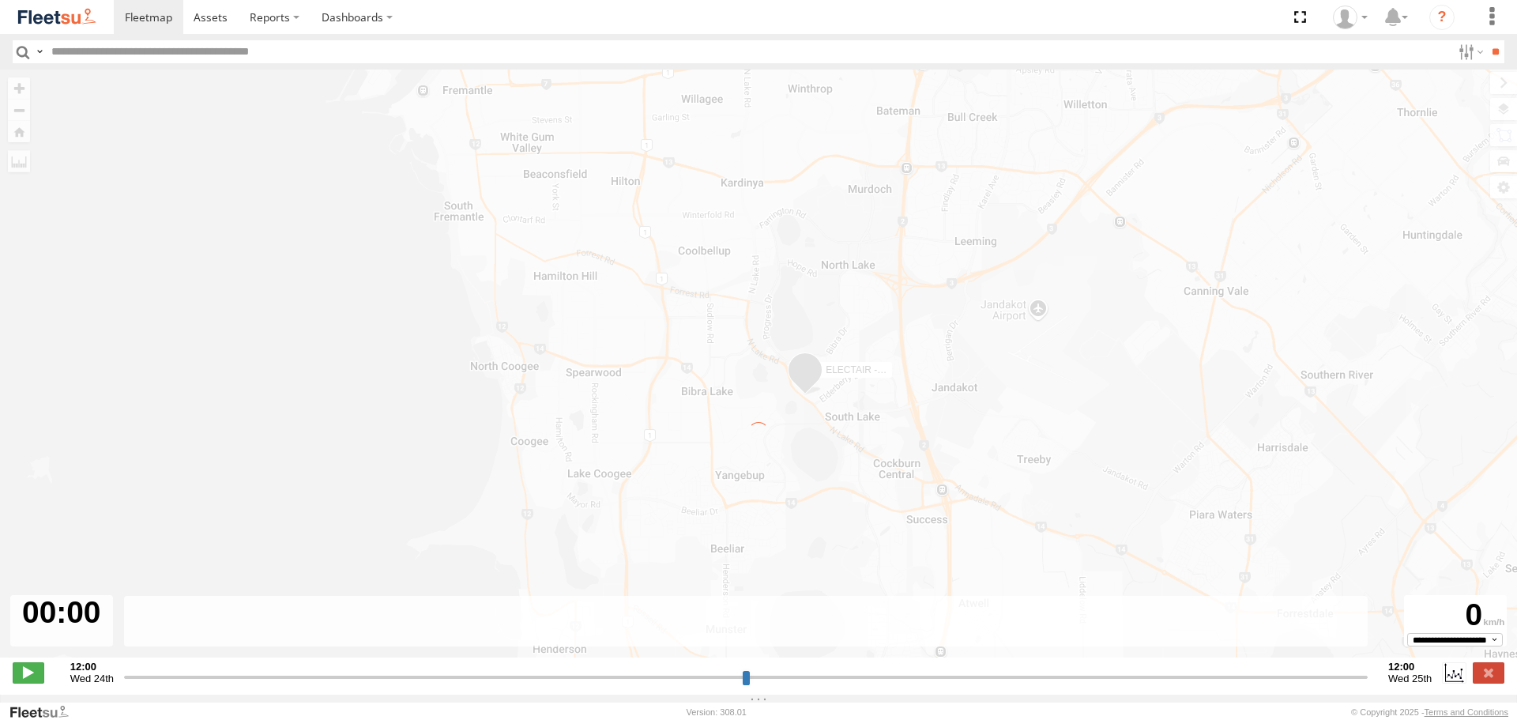
type input "**********"
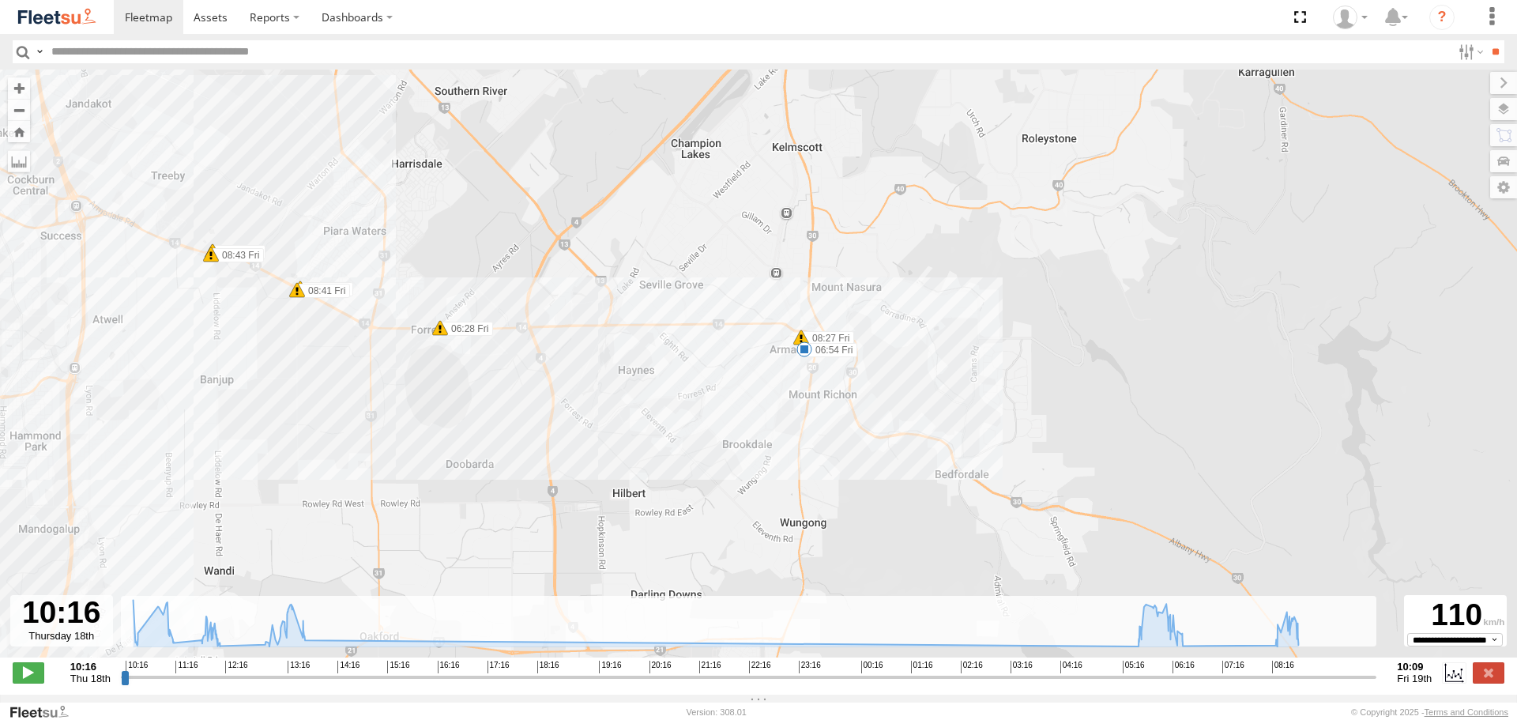
click at [85, 18] on img at bounding box center [57, 16] width 82 height 21
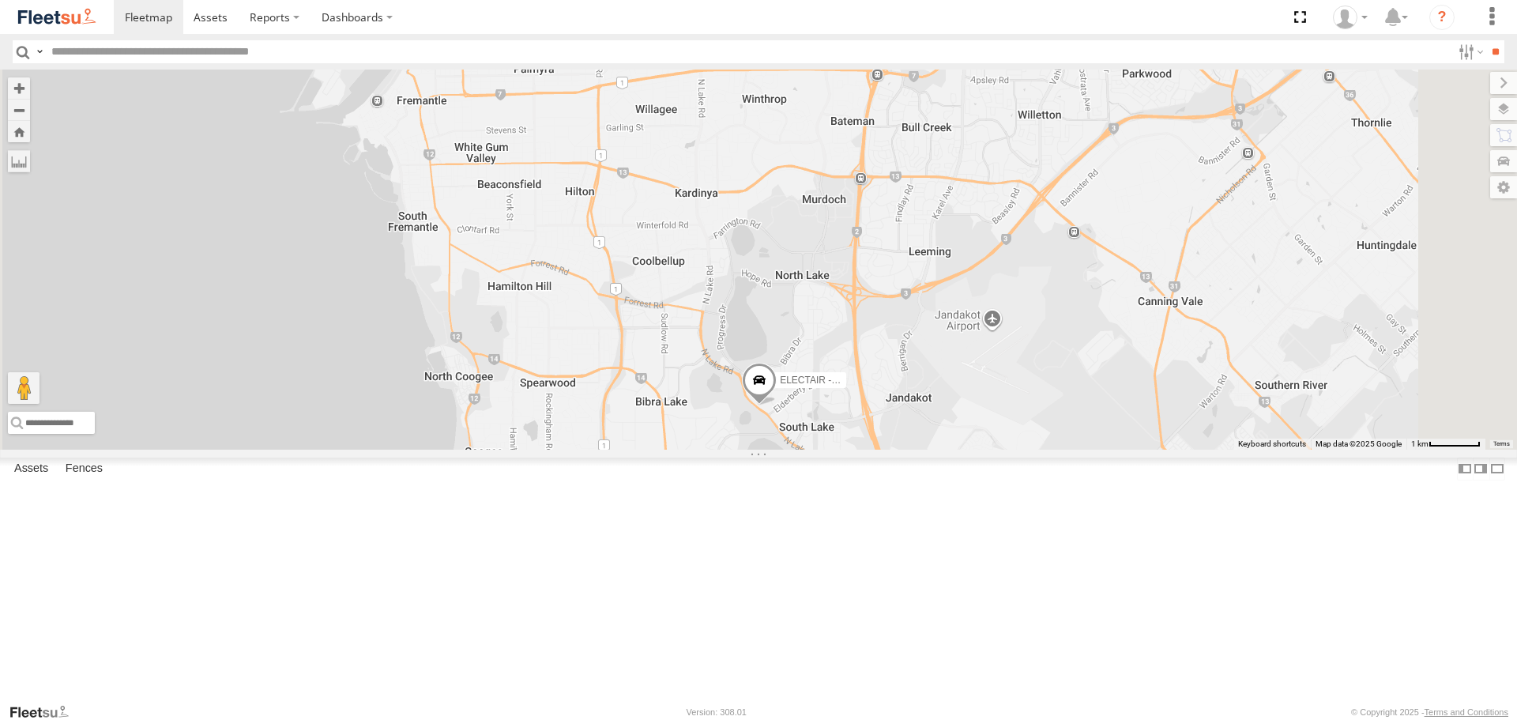
click at [777, 405] on span at bounding box center [759, 384] width 35 height 43
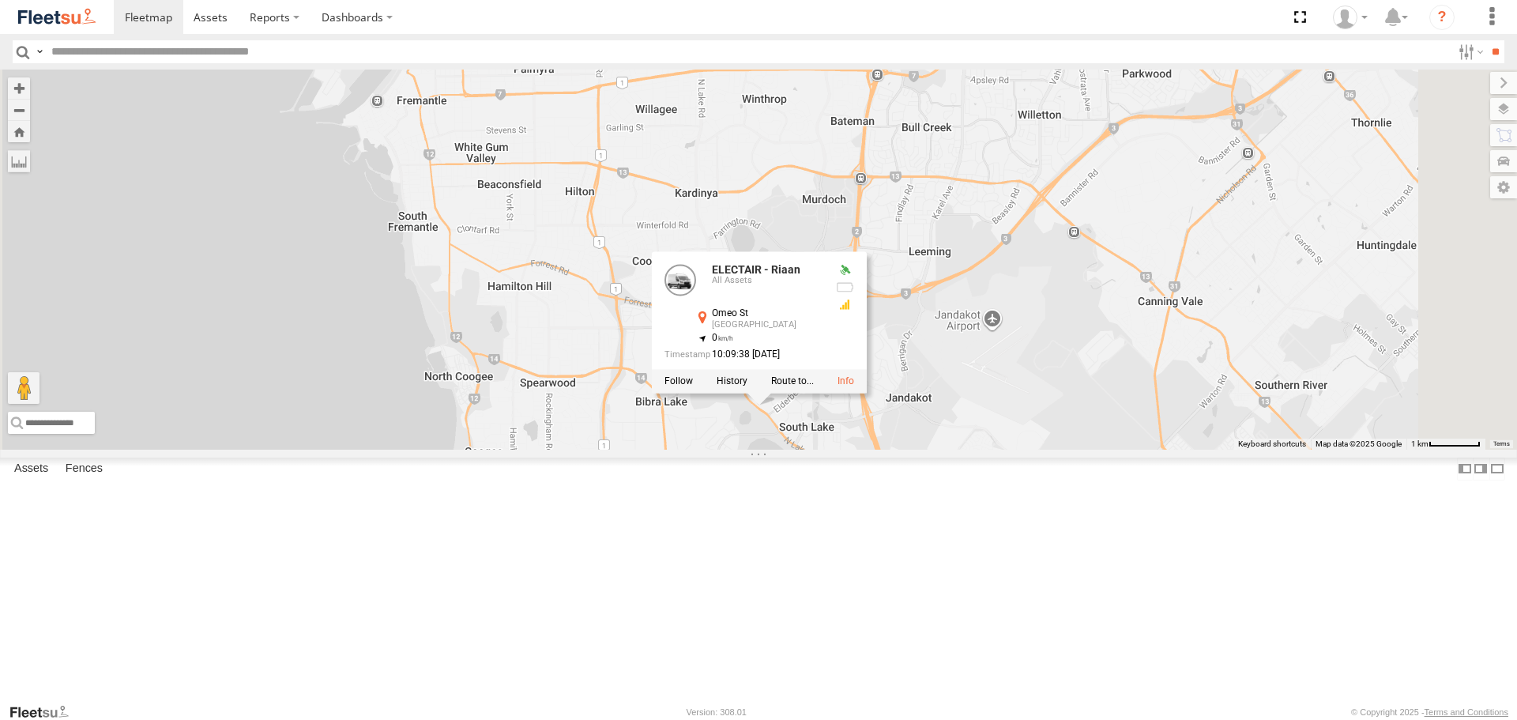
drag, startPoint x: 924, startPoint y: 597, endPoint x: 927, endPoint y: 589, distance: 8.2
click at [924, 449] on div "ELECTRIC7 - [PERSON_NAME] ELECTRIC3 - [PERSON_NAME] ELECTRC12 - [PERSON_NAME] -…" at bounding box center [758, 259] width 1517 height 379
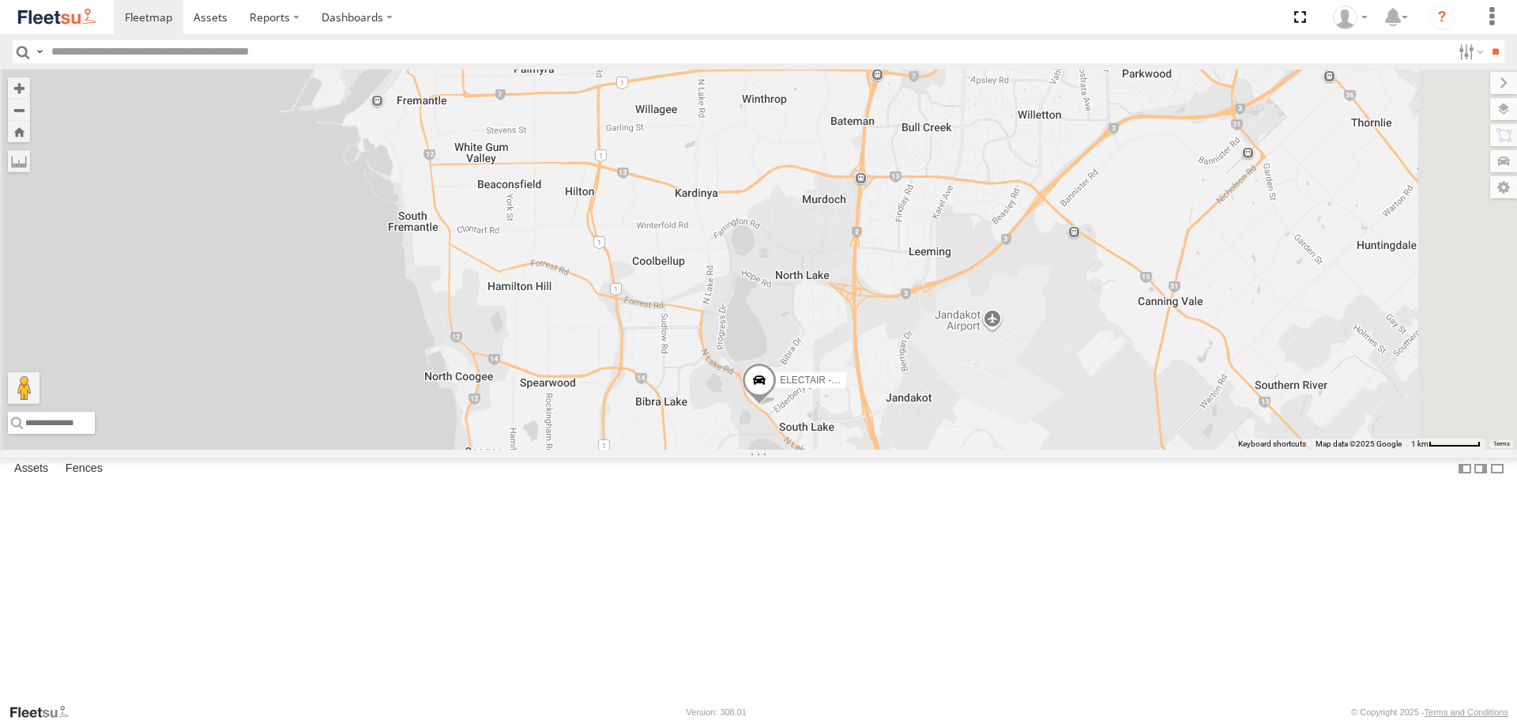
click at [777, 405] on span at bounding box center [759, 384] width 35 height 43
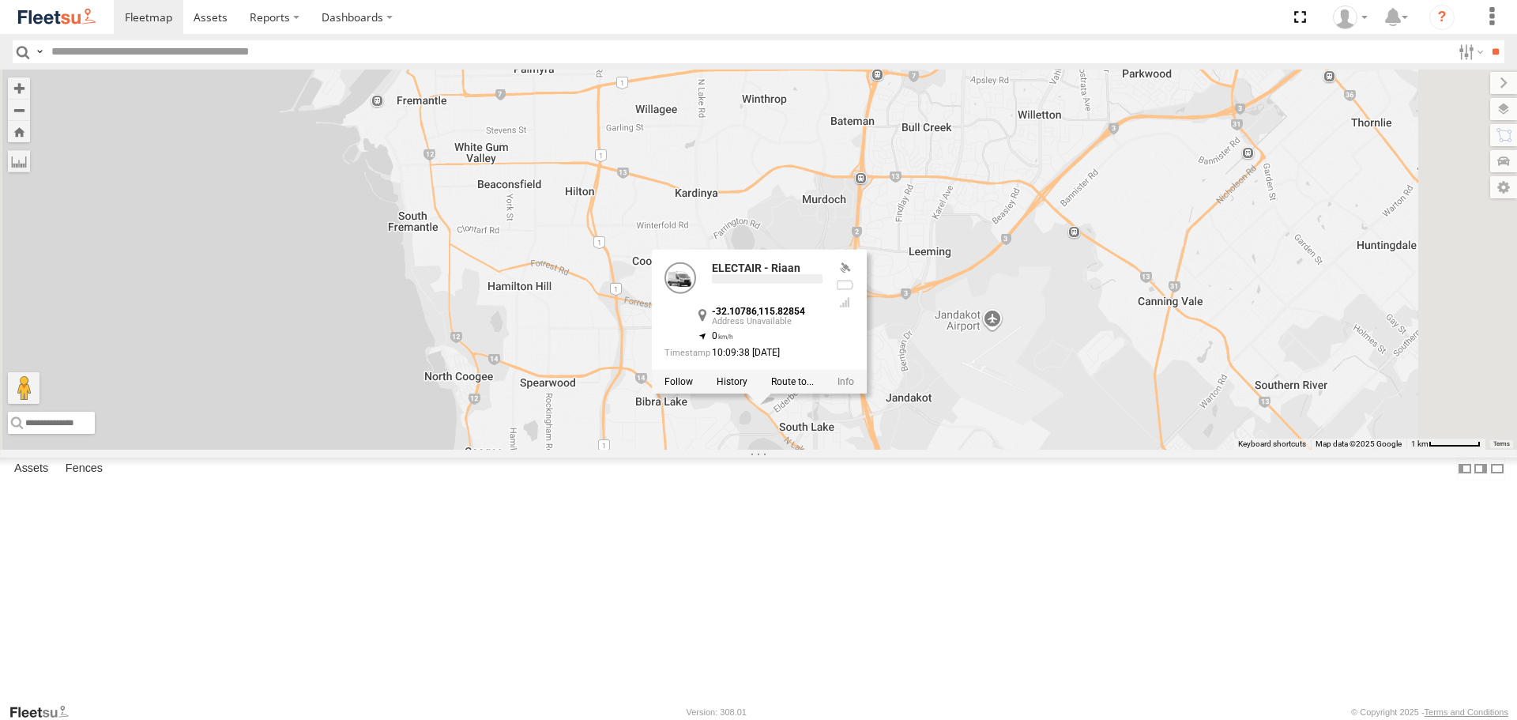
click at [973, 449] on div "ELECTRIC7 - [PERSON_NAME] ELECTRIC3 - [PERSON_NAME] ELECTRC12 - [PERSON_NAME] -…" at bounding box center [758, 259] width 1517 height 379
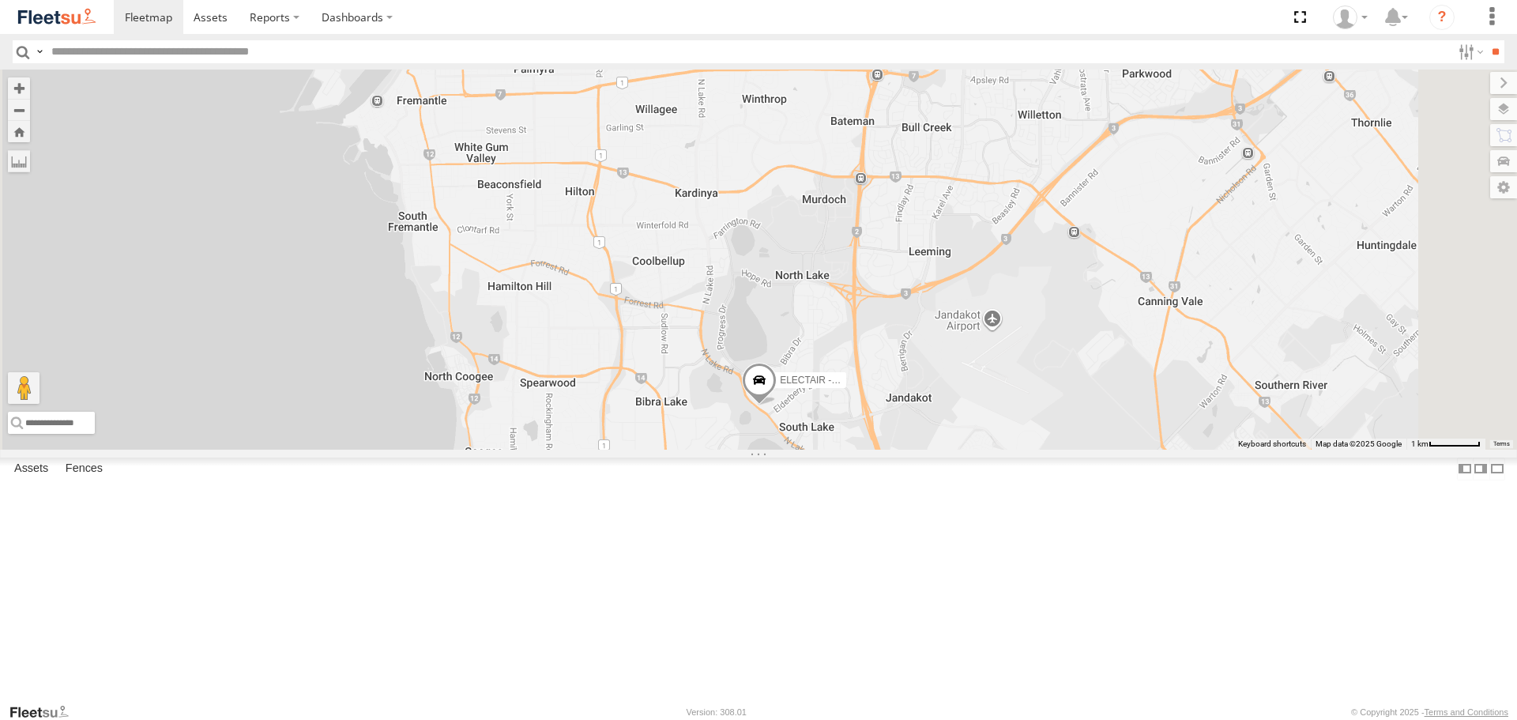
click at [777, 405] on span at bounding box center [759, 384] width 35 height 43
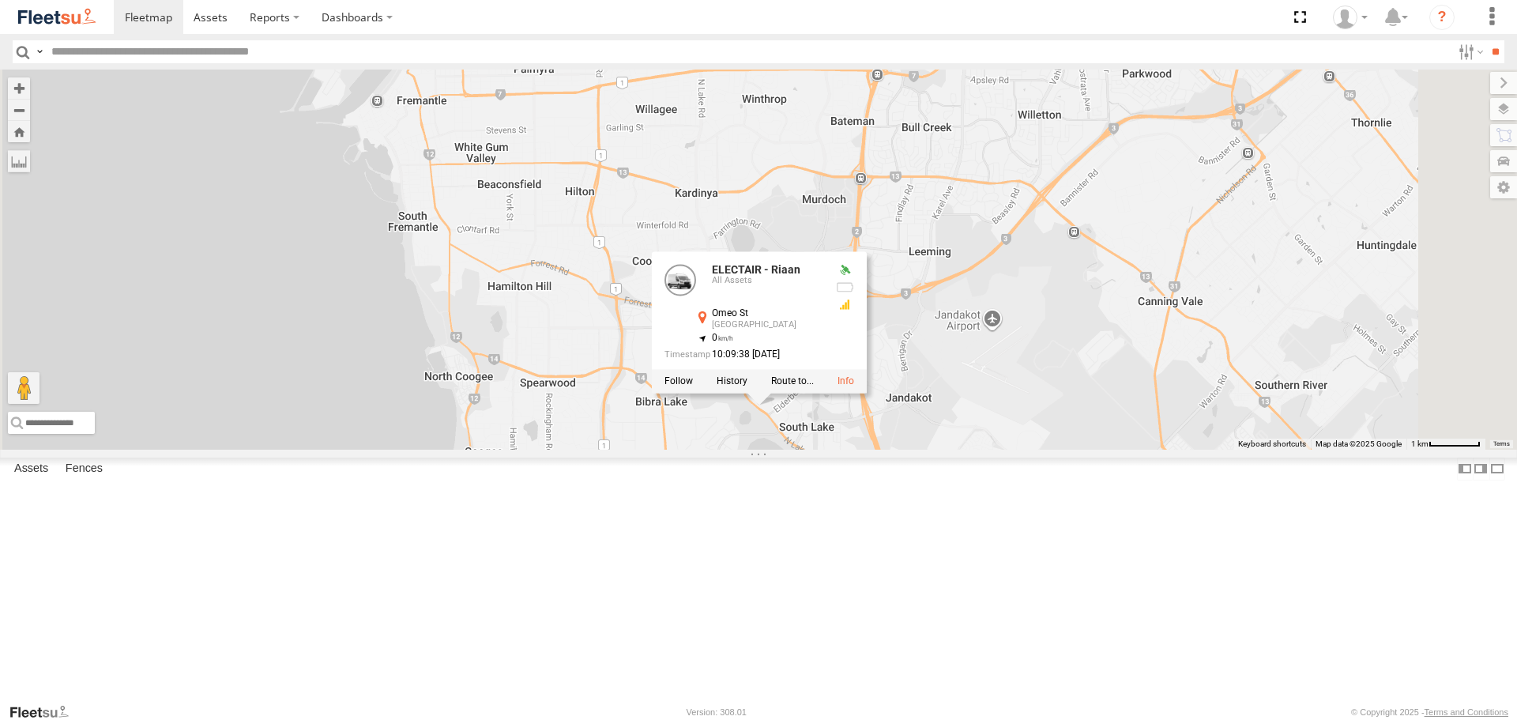
click at [936, 449] on div "ELECTRIC7 - [PERSON_NAME] ELECTRIC3 - [PERSON_NAME] ELECTRC12 - [PERSON_NAME] -…" at bounding box center [758, 259] width 1517 height 379
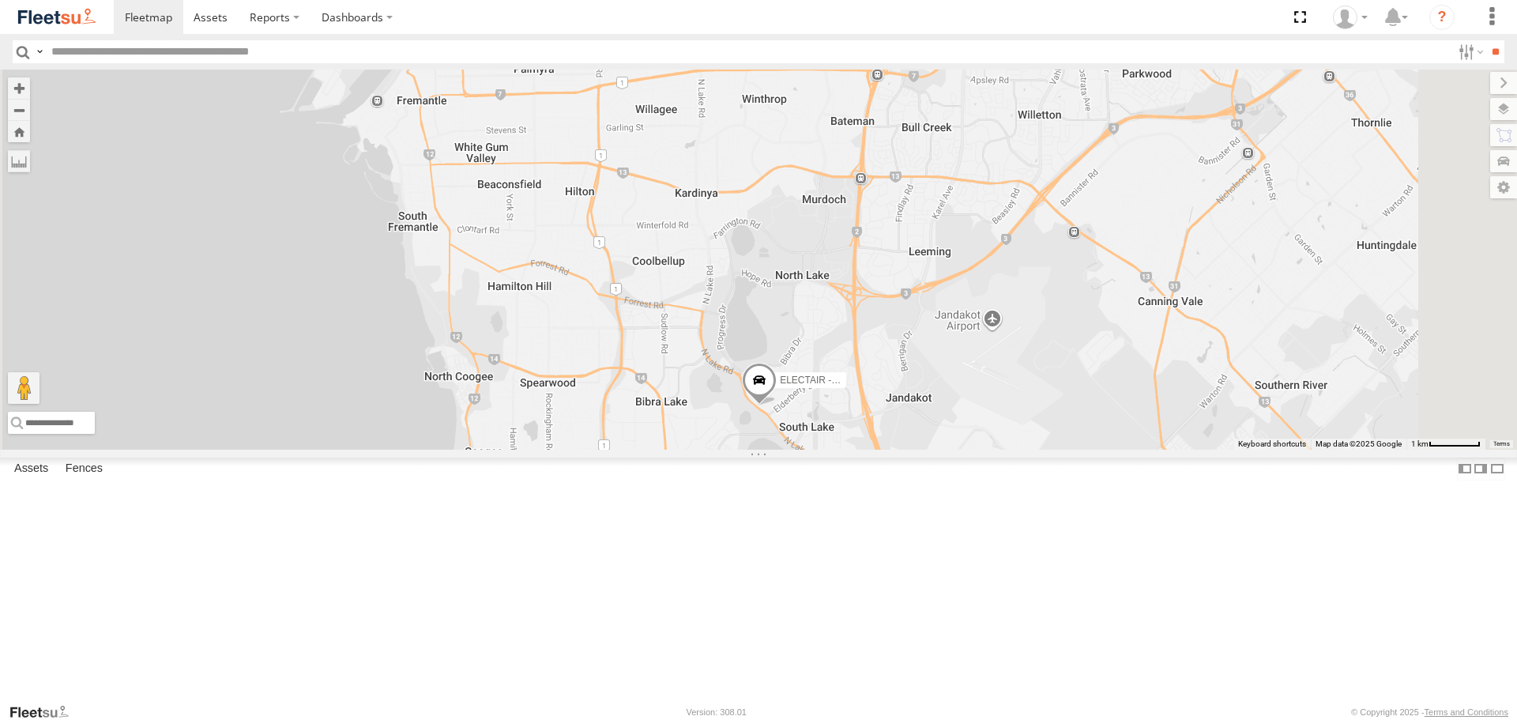
click at [777, 405] on span at bounding box center [759, 384] width 35 height 43
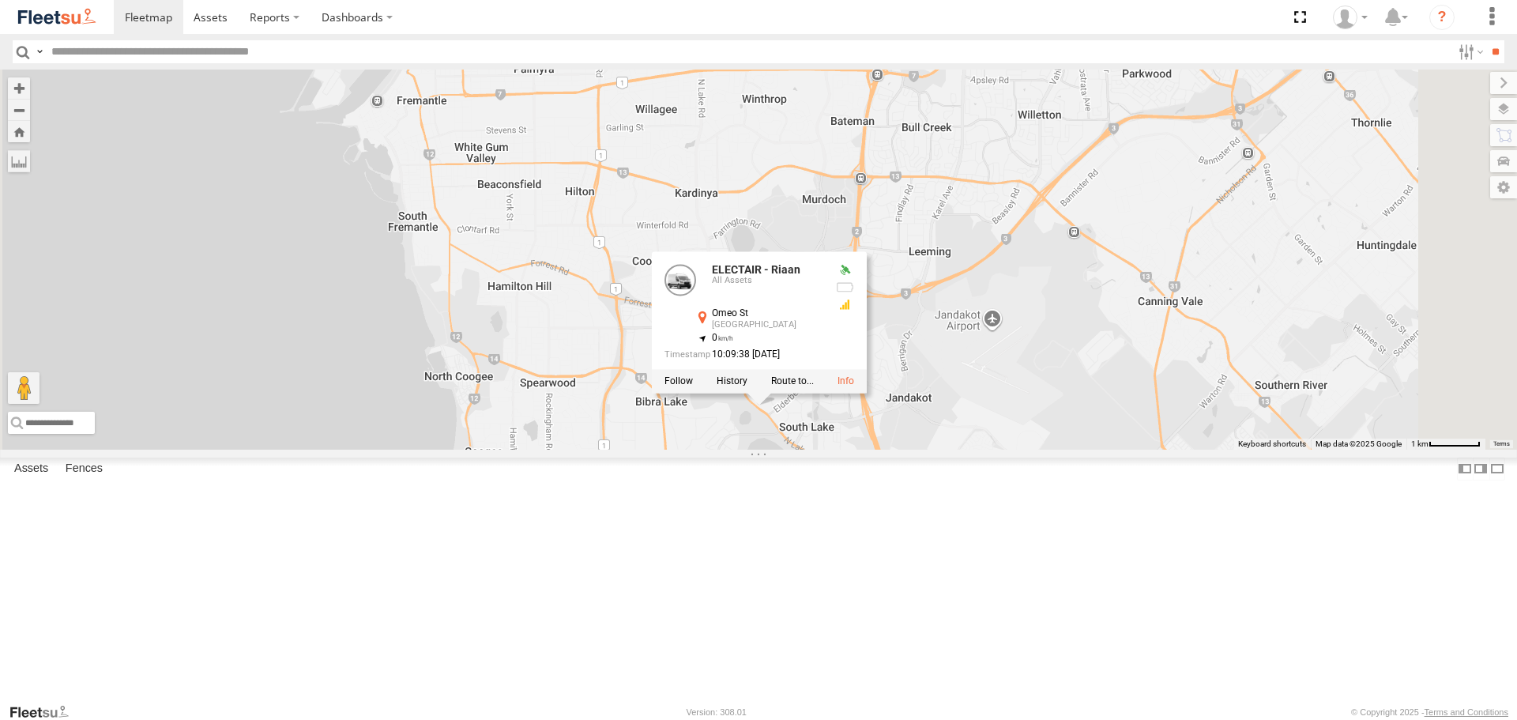
click at [971, 449] on div "ELECTRIC7 - John ELECTRIC3 - Leo ELECTRC12 - Harry ELECTAIR - Riaan ELECTRC14 -…" at bounding box center [758, 259] width 1517 height 379
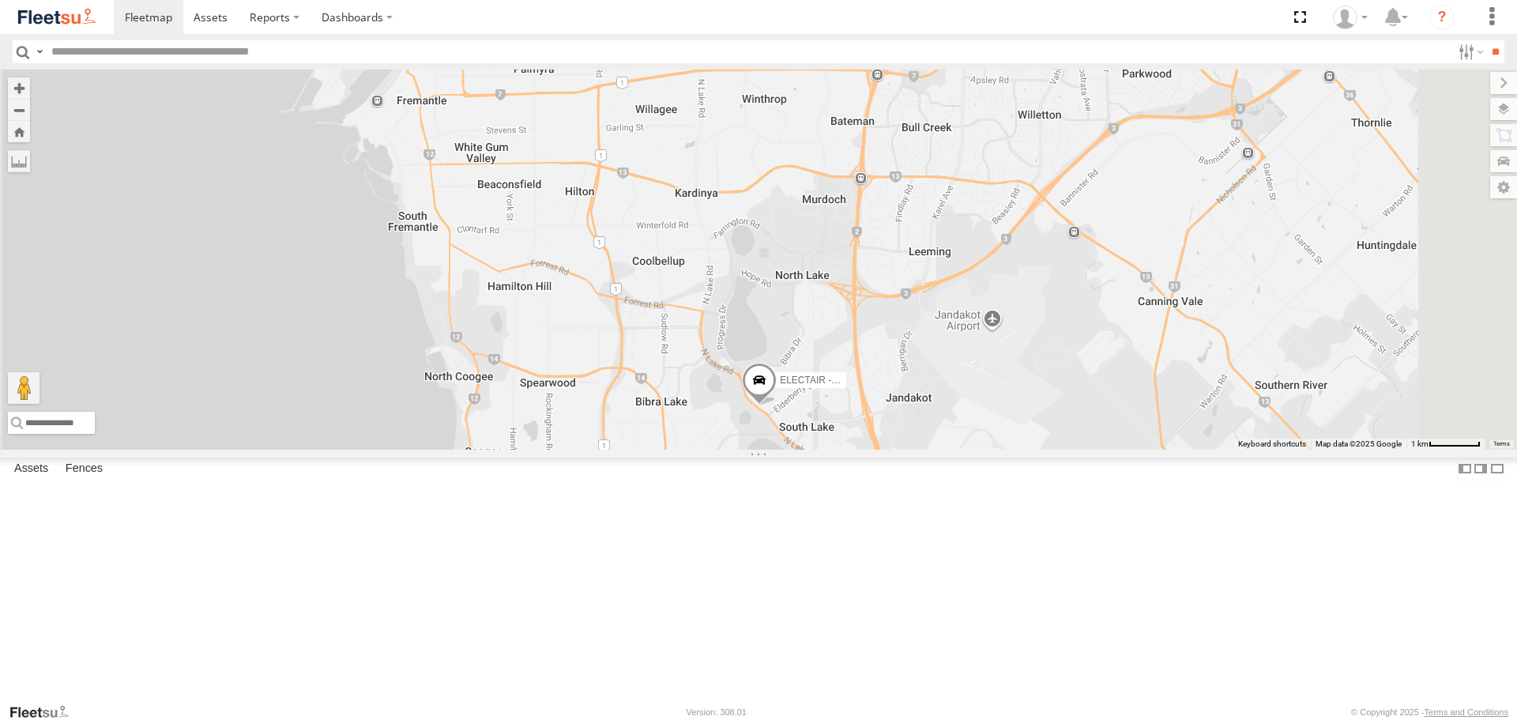
click at [777, 405] on span at bounding box center [759, 384] width 35 height 43
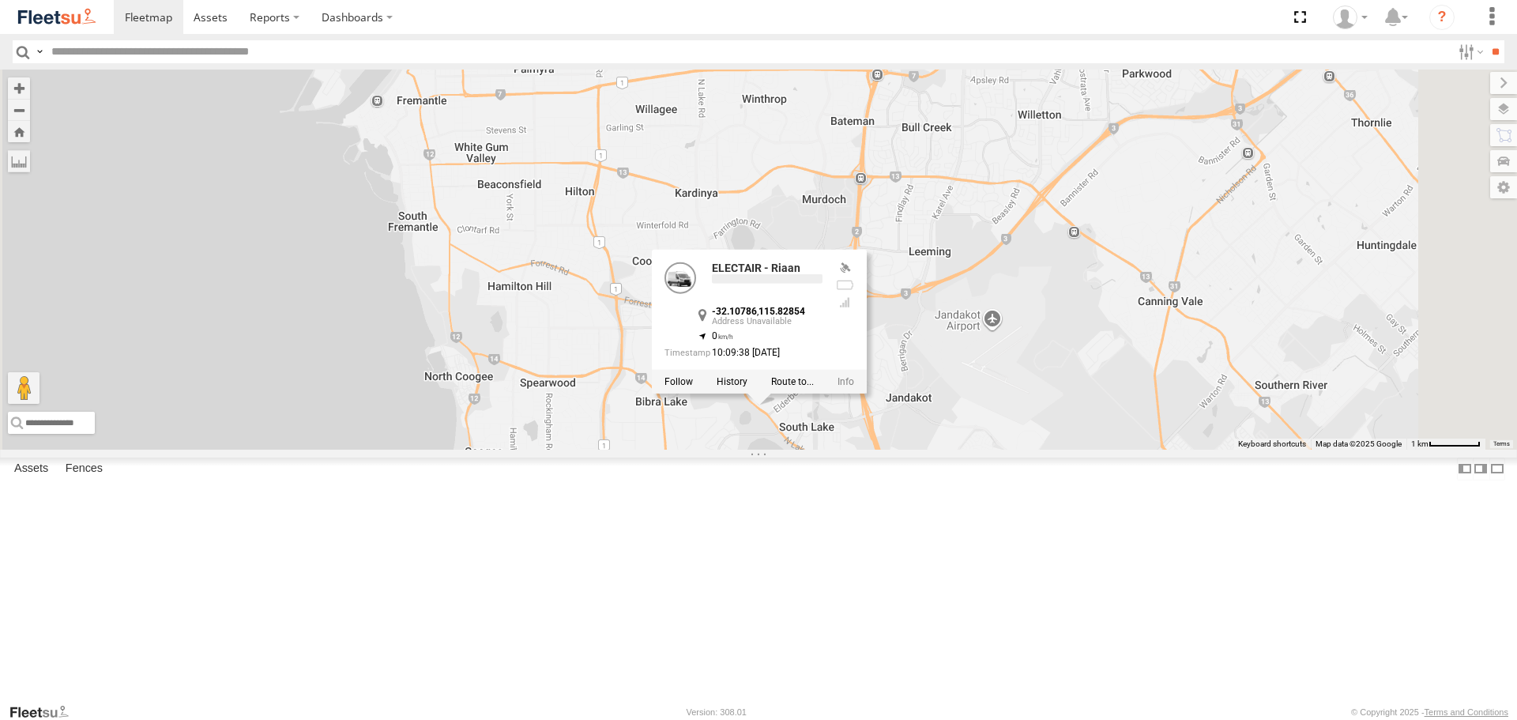
click at [952, 449] on div "ELECTRIC7 - John ELECTRIC3 - Leo ELECTRC12 - Harry ELECTAIR - Riaan ELECTRC14 -…" at bounding box center [758, 259] width 1517 height 379
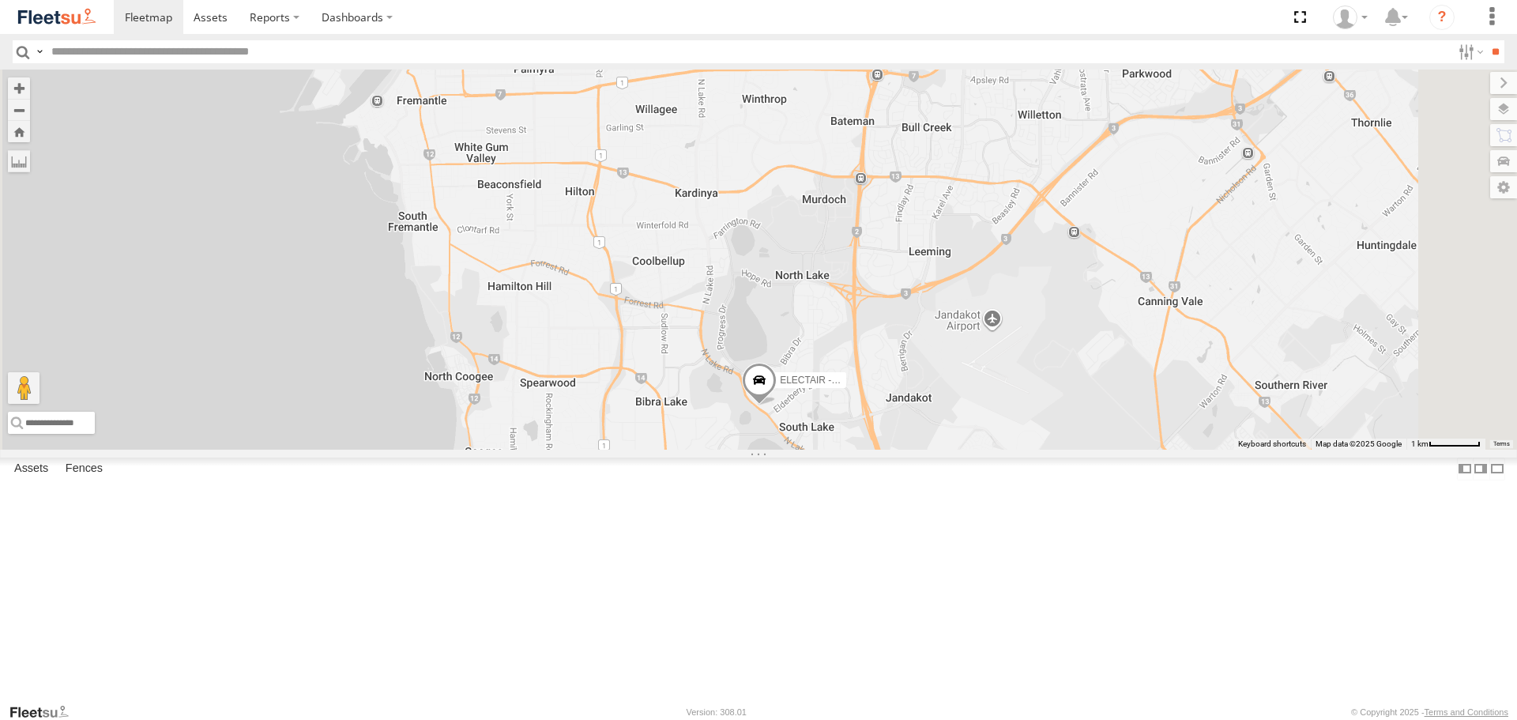
click at [777, 405] on span at bounding box center [759, 384] width 35 height 43
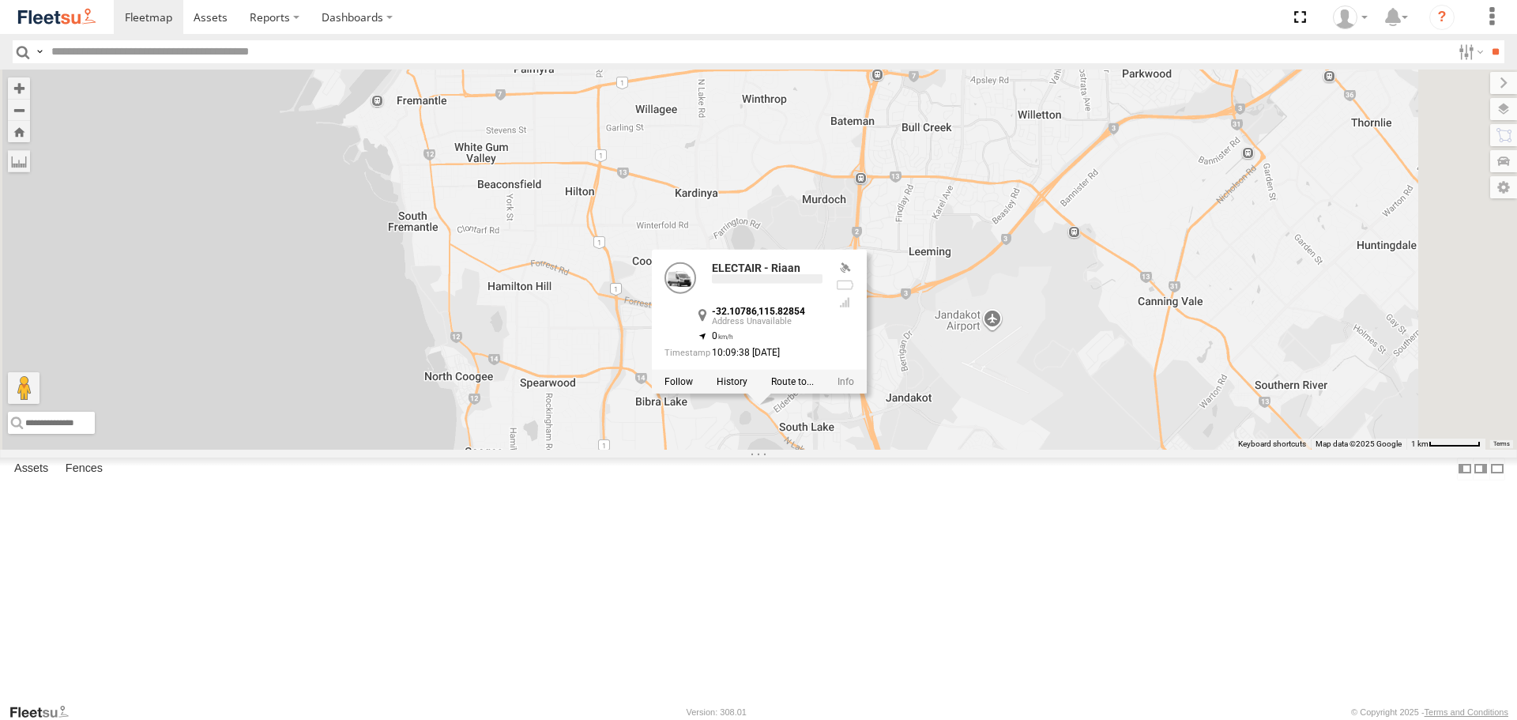
click at [941, 449] on div "ELECTRIC7 - John ELECTRIC3 - Leo ELECTRC12 - Harry ELECTAIR - Riaan ELECTRC14 -…" at bounding box center [758, 259] width 1517 height 379
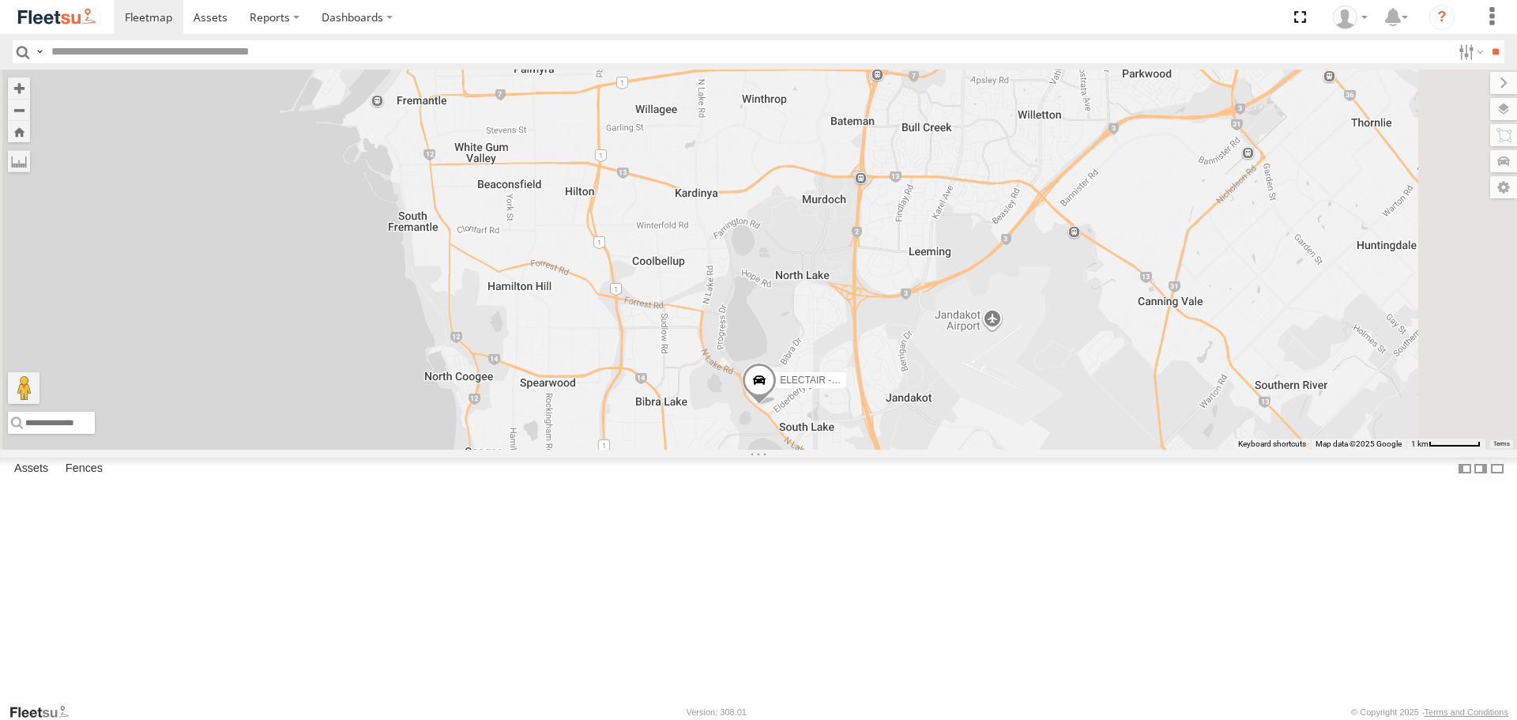
click at [777, 405] on span at bounding box center [759, 384] width 35 height 43
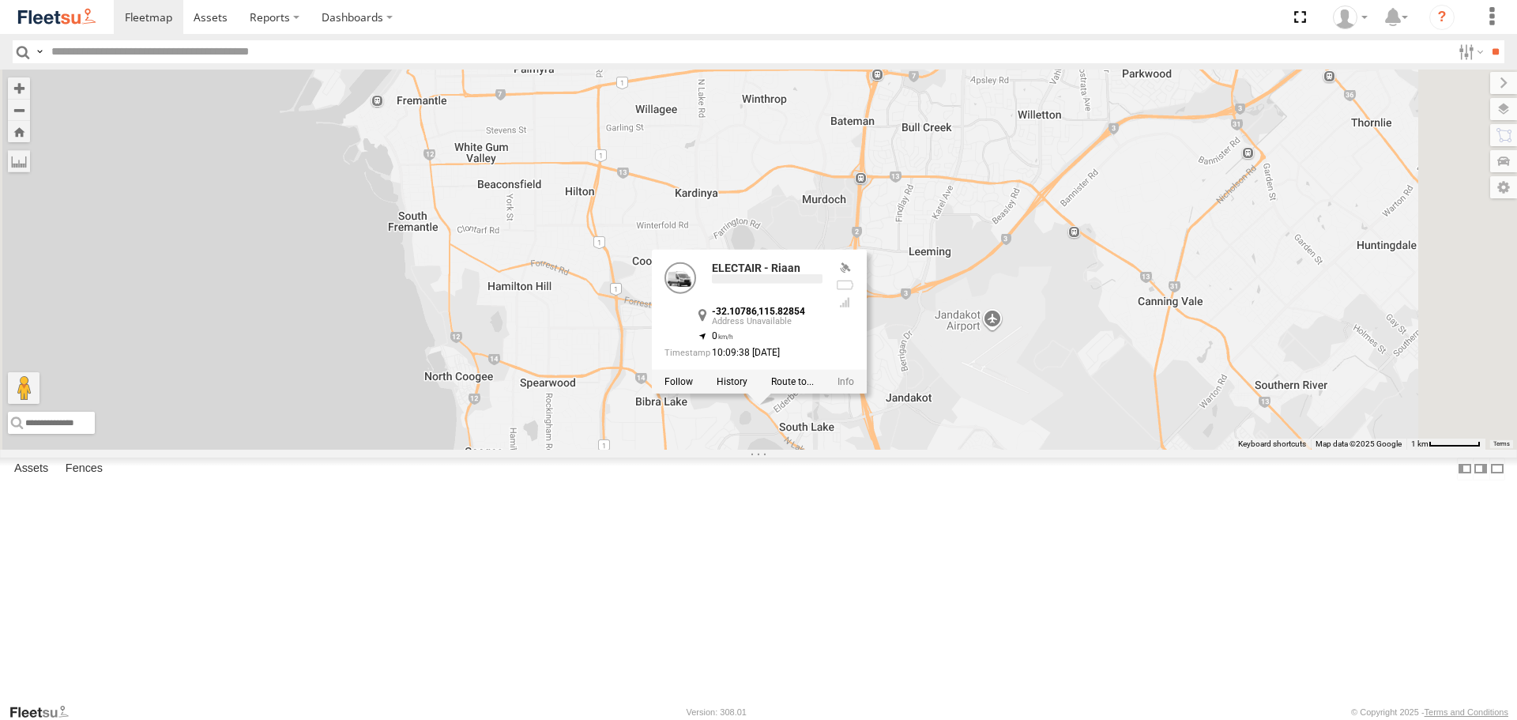
click at [953, 449] on div "ELECTRIC7 - John ELECTRIC3 - Leo ELECTRC12 - Harry ELECTAIR - Riaan ELECTRC14 -…" at bounding box center [758, 259] width 1517 height 379
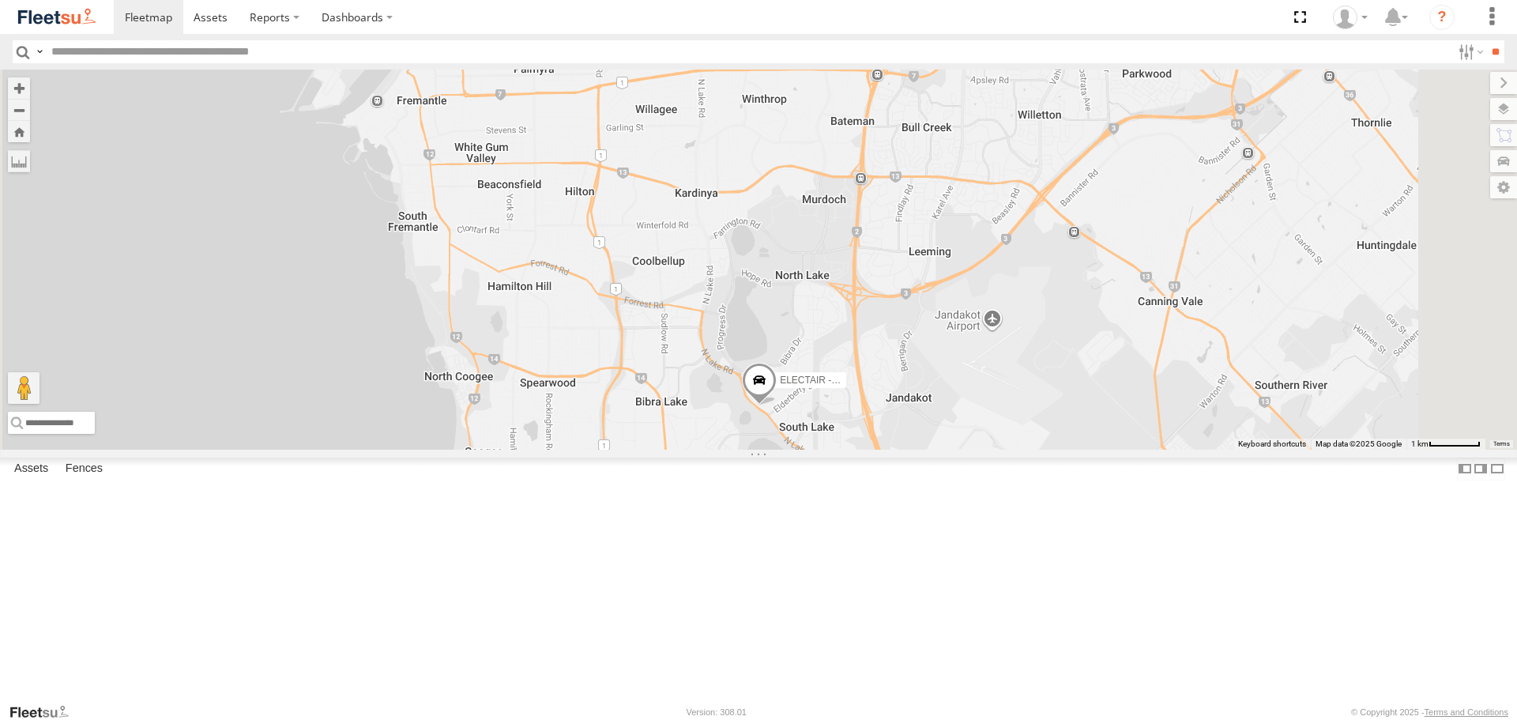
click at [777, 405] on span at bounding box center [759, 384] width 35 height 43
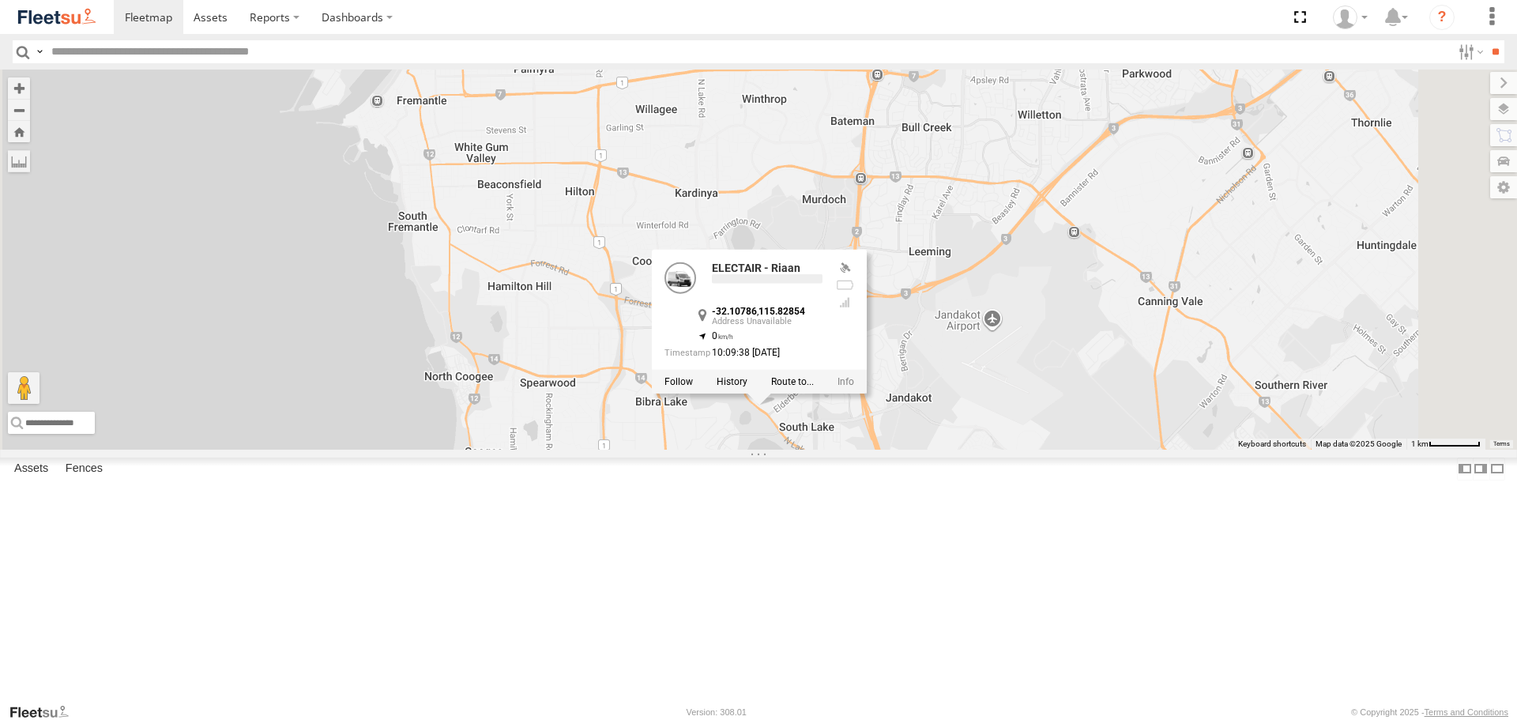
click at [951, 449] on div "ELECTRIC7 - John ELECTRIC3 - Leo ELECTRC12 - Harry ELECTAIR - Riaan ELECTRC14 -…" at bounding box center [758, 259] width 1517 height 379
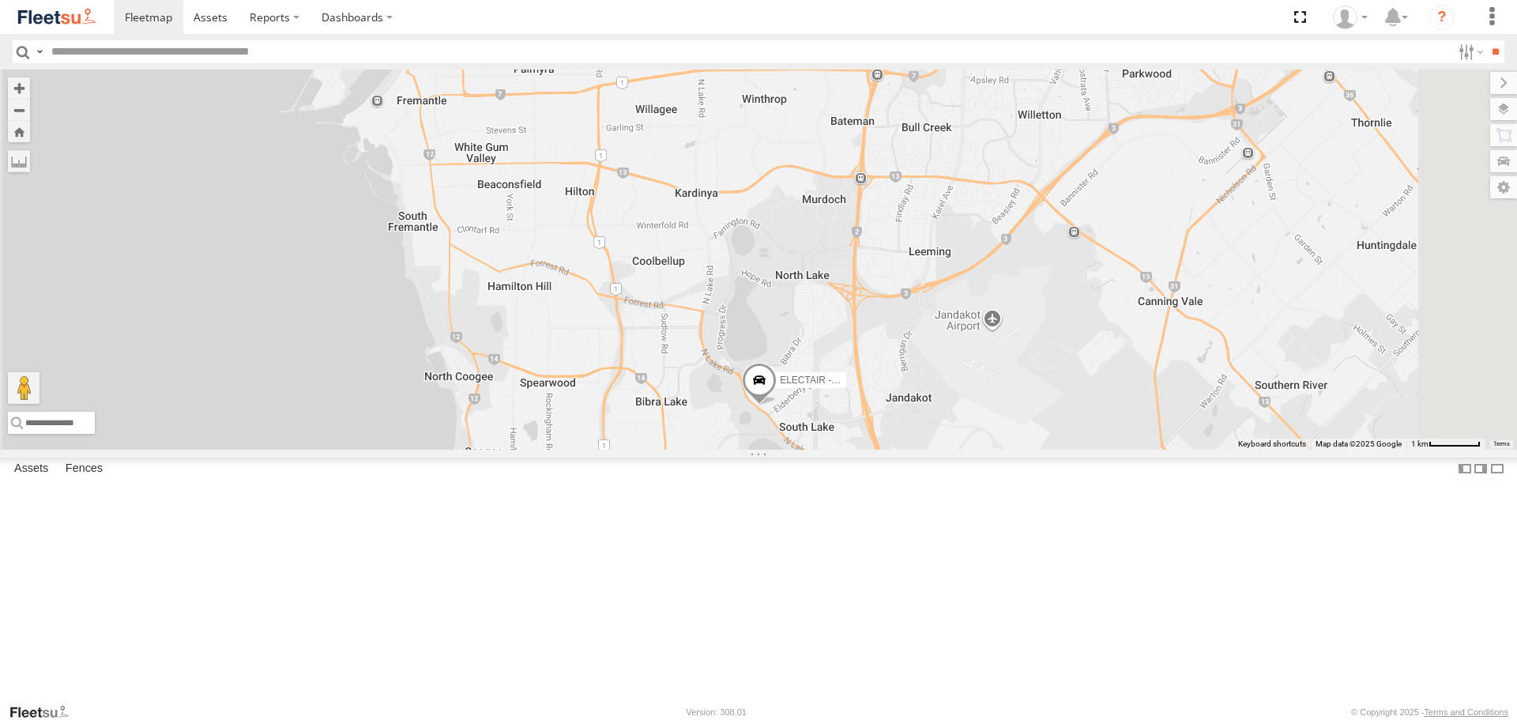
click at [777, 405] on span at bounding box center [759, 384] width 35 height 43
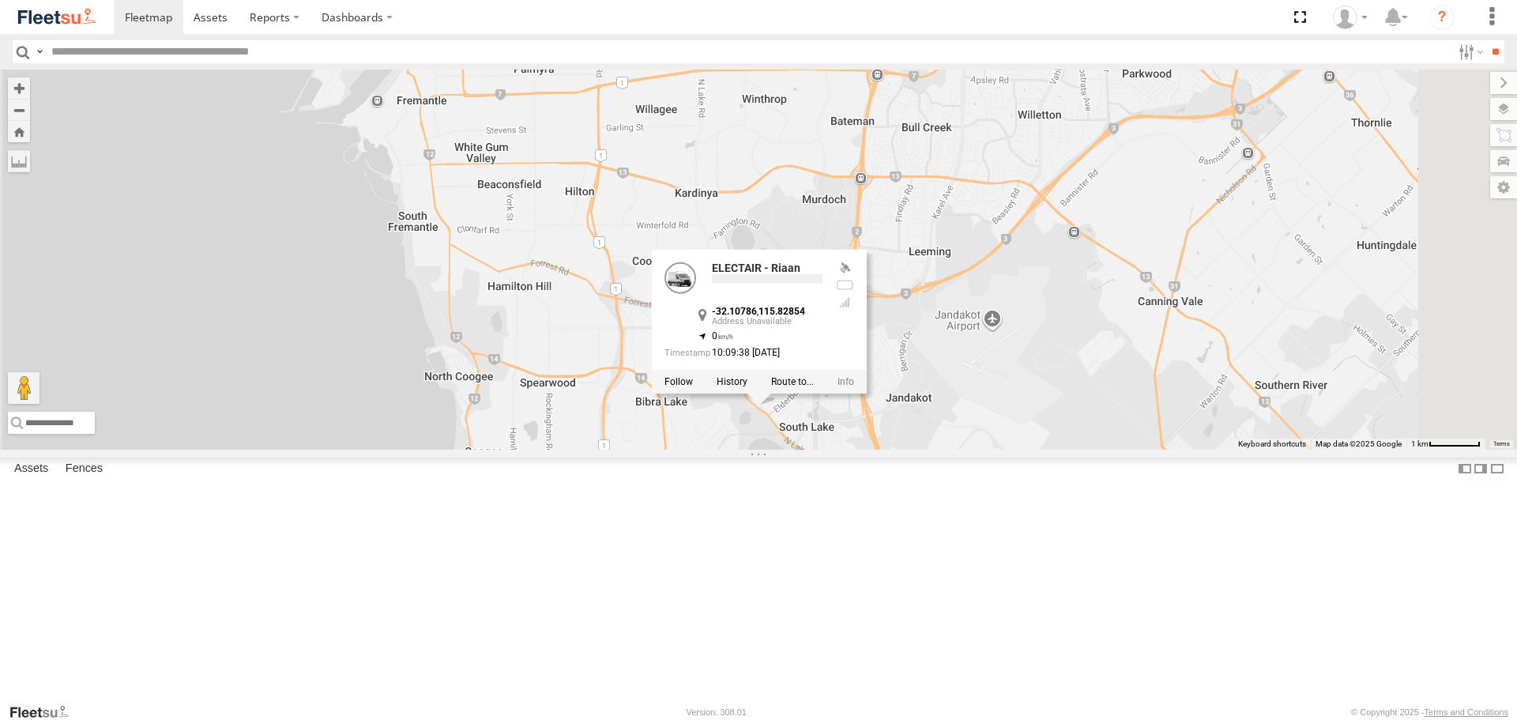
click at [942, 449] on div "ELECTRIC7 - John ELECTRIC3 - Leo ELECTRC12 - Harry ELECTAIR - Riaan ELECTRC14 -…" at bounding box center [758, 259] width 1517 height 379
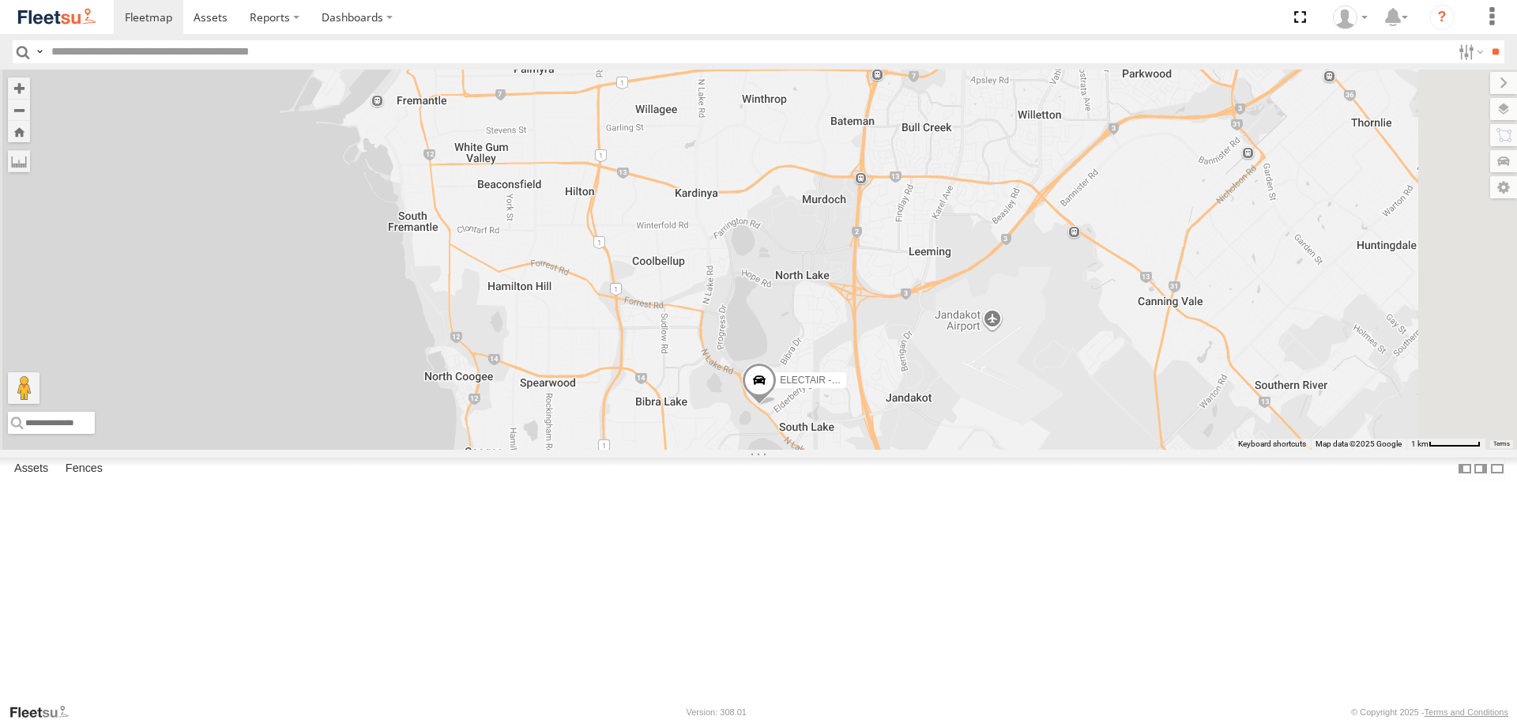
click at [777, 405] on span at bounding box center [759, 384] width 35 height 43
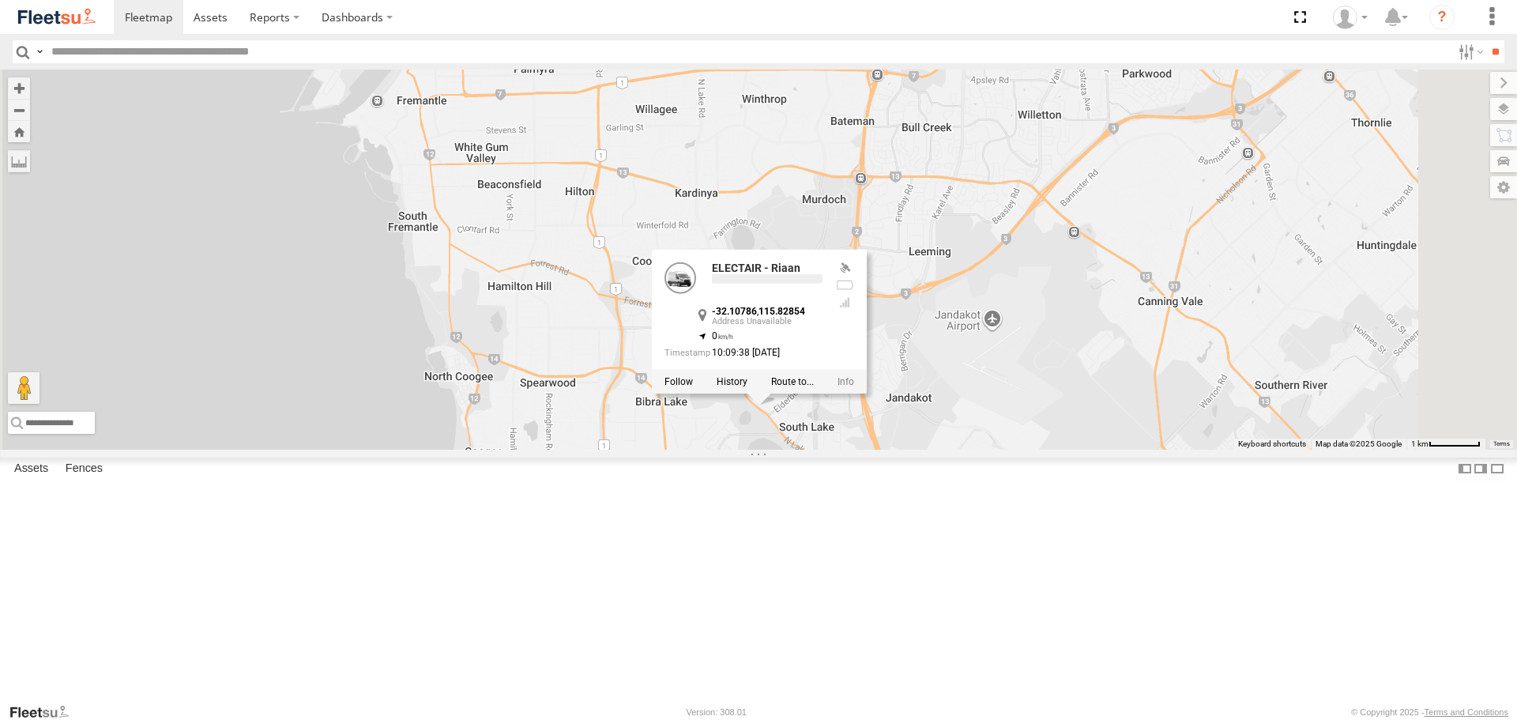
click at [867, 393] on div "ELECTAIR - Riaan -32.10786 , 115.82854 0 10:09:38 19/09/2025" at bounding box center [759, 322] width 215 height 144
click at [937, 449] on div "ELECTRIC7 - John ELECTRIC3 - Leo ELECTRC12 - Harry ELECTAIR - Riaan ELECTRC14 -…" at bounding box center [758, 259] width 1517 height 379
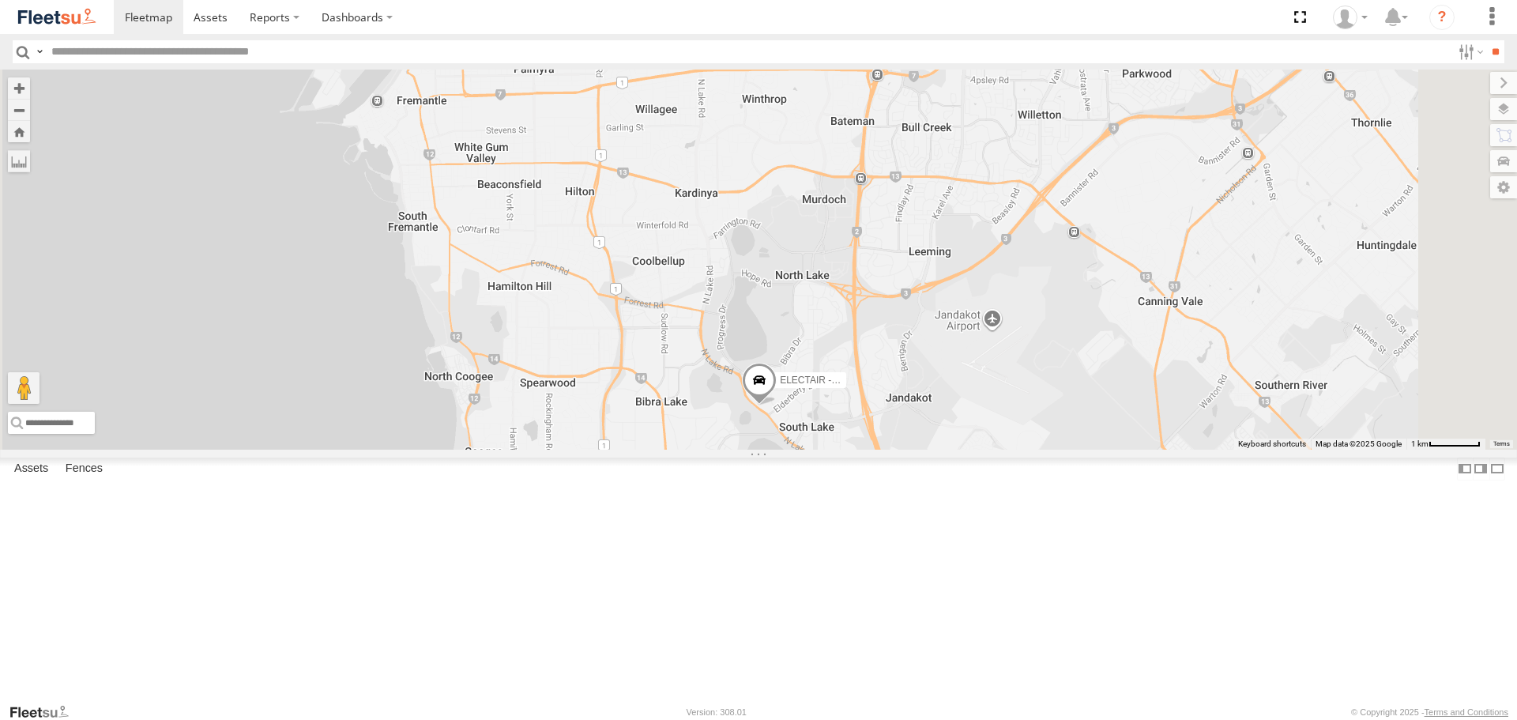
click at [777, 405] on span at bounding box center [759, 384] width 35 height 43
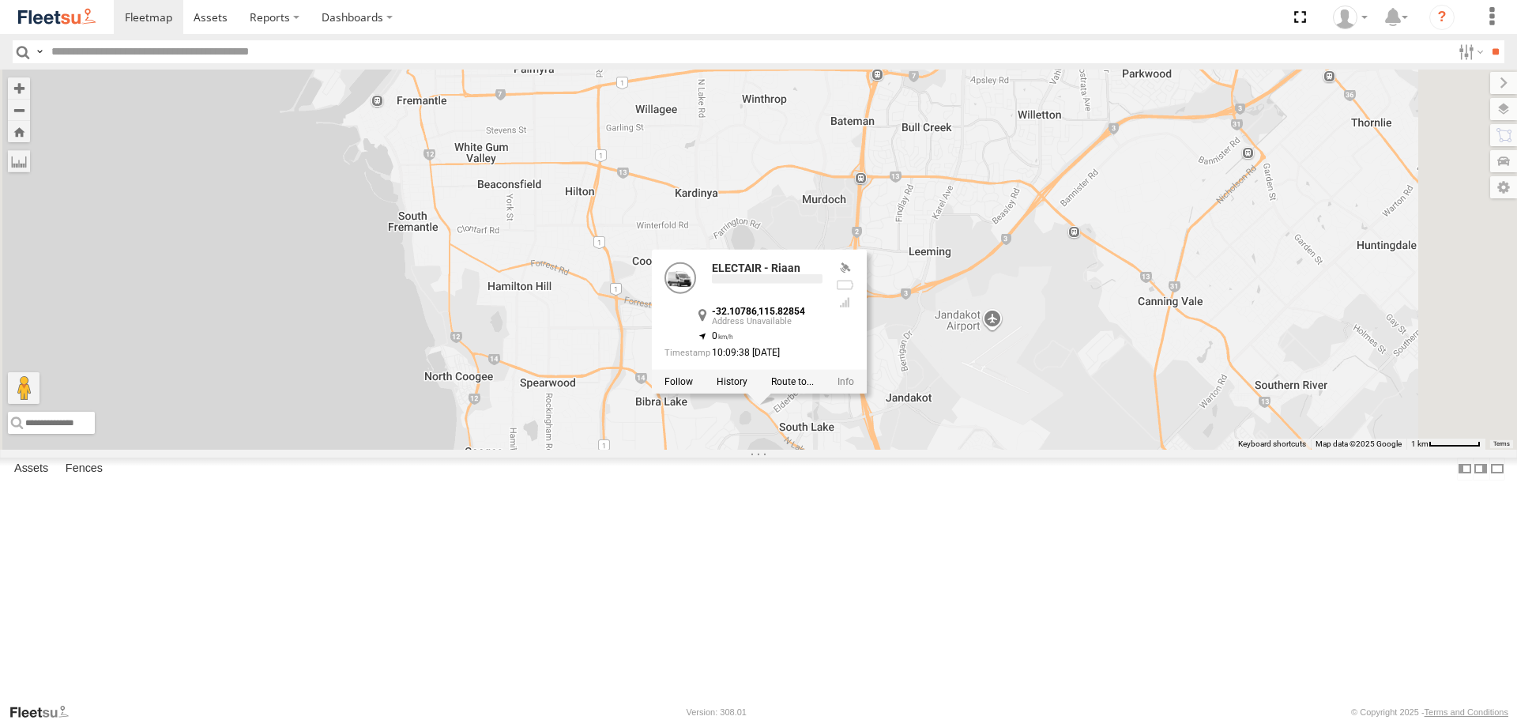
click at [948, 449] on div "ELECTRIC7 - John ELECTRIC3 - Leo ELECTRC12 - Harry ELECTAIR - Riaan ELECTRC14 -…" at bounding box center [758, 259] width 1517 height 379
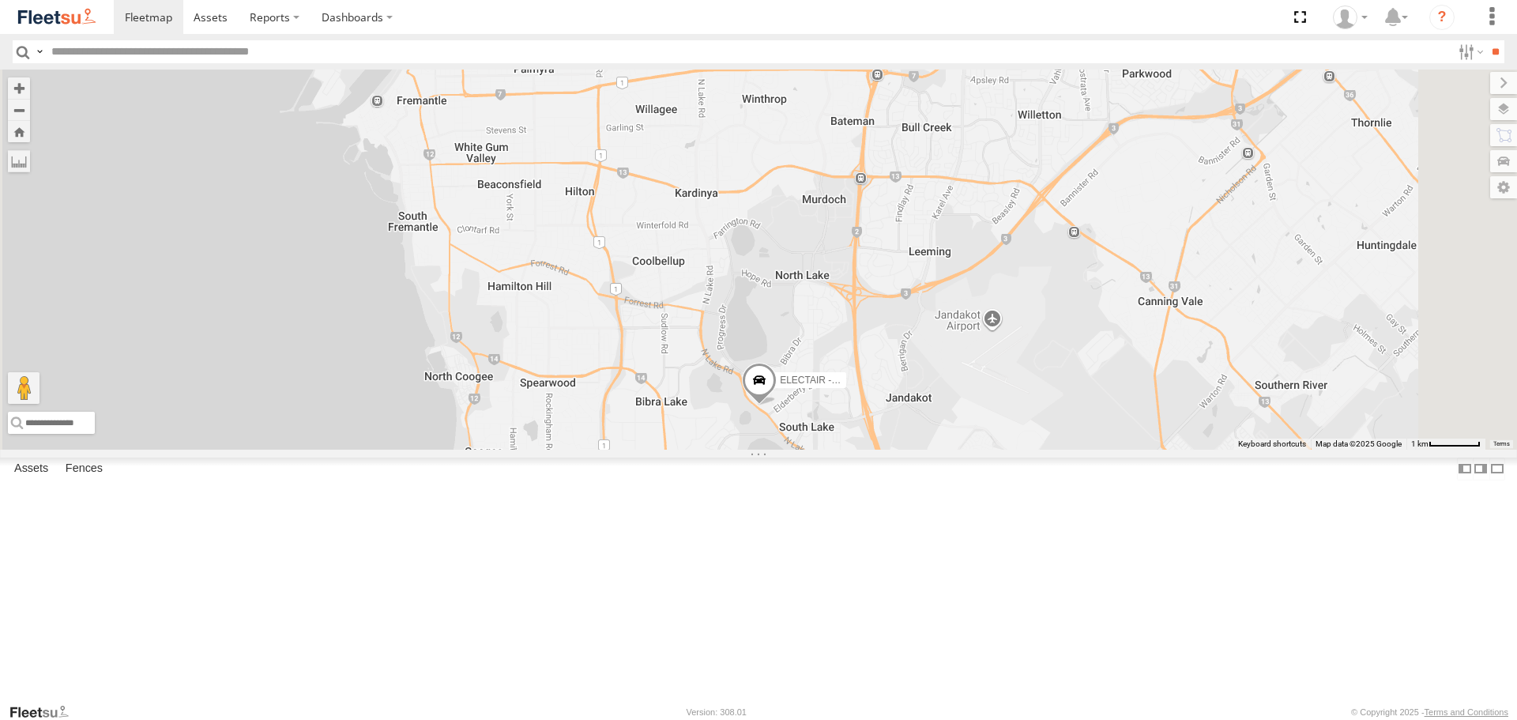
click at [777, 405] on span at bounding box center [759, 384] width 35 height 43
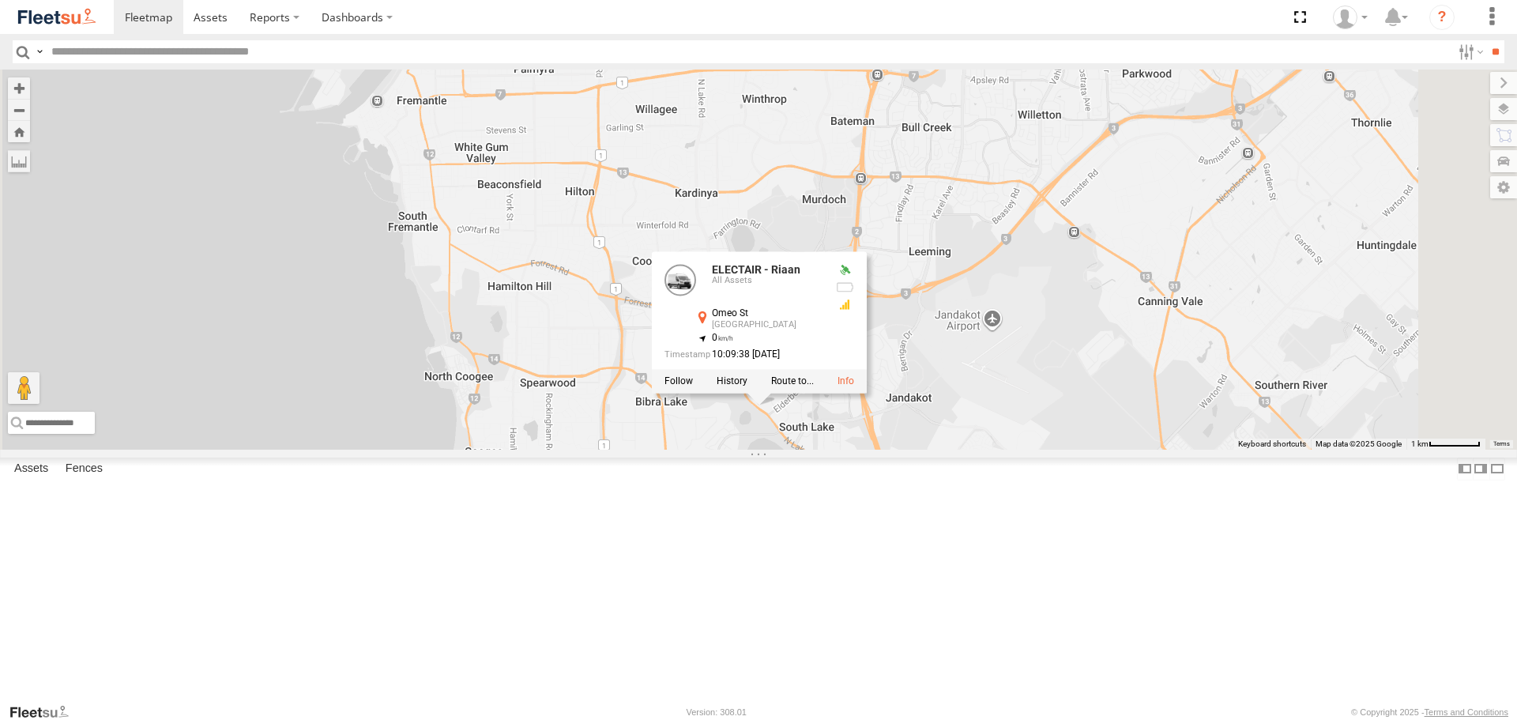
click at [989, 286] on div "ELECTRIC7 - John ELECTRIC3 - Leo ELECTRC12 - Harry ELECTAIR - Riaan ELECTRC14 -…" at bounding box center [758, 259] width 1517 height 379
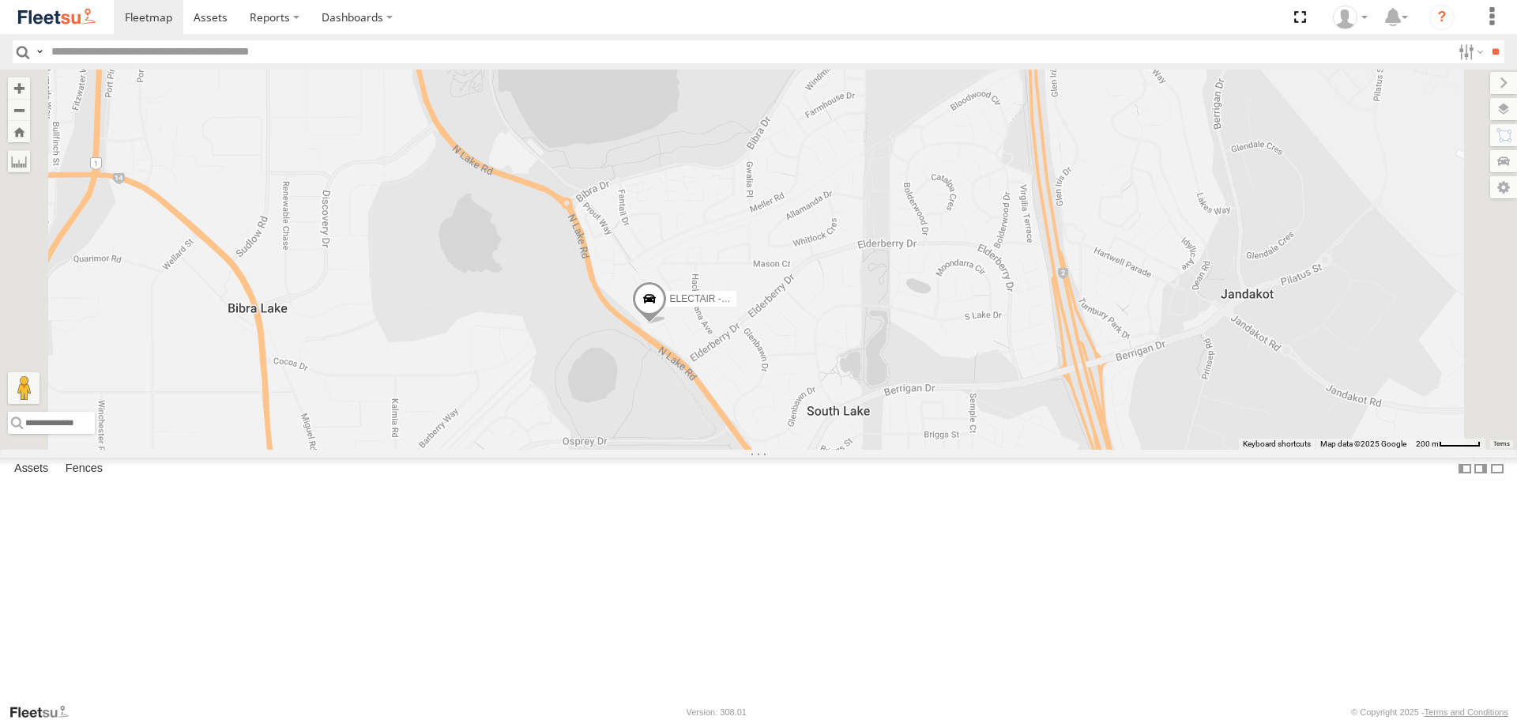
drag, startPoint x: 893, startPoint y: 466, endPoint x: 961, endPoint y: 482, distance: 69.8
click at [961, 449] on div "ELECTRIC7 - John ELECTRIC3 - Leo ELECTRC12 - Harry ELECTAIR - Riaan ELECTRC14 -…" at bounding box center [758, 259] width 1517 height 379
click at [0, 0] on span at bounding box center [0, 0] width 0 height 0
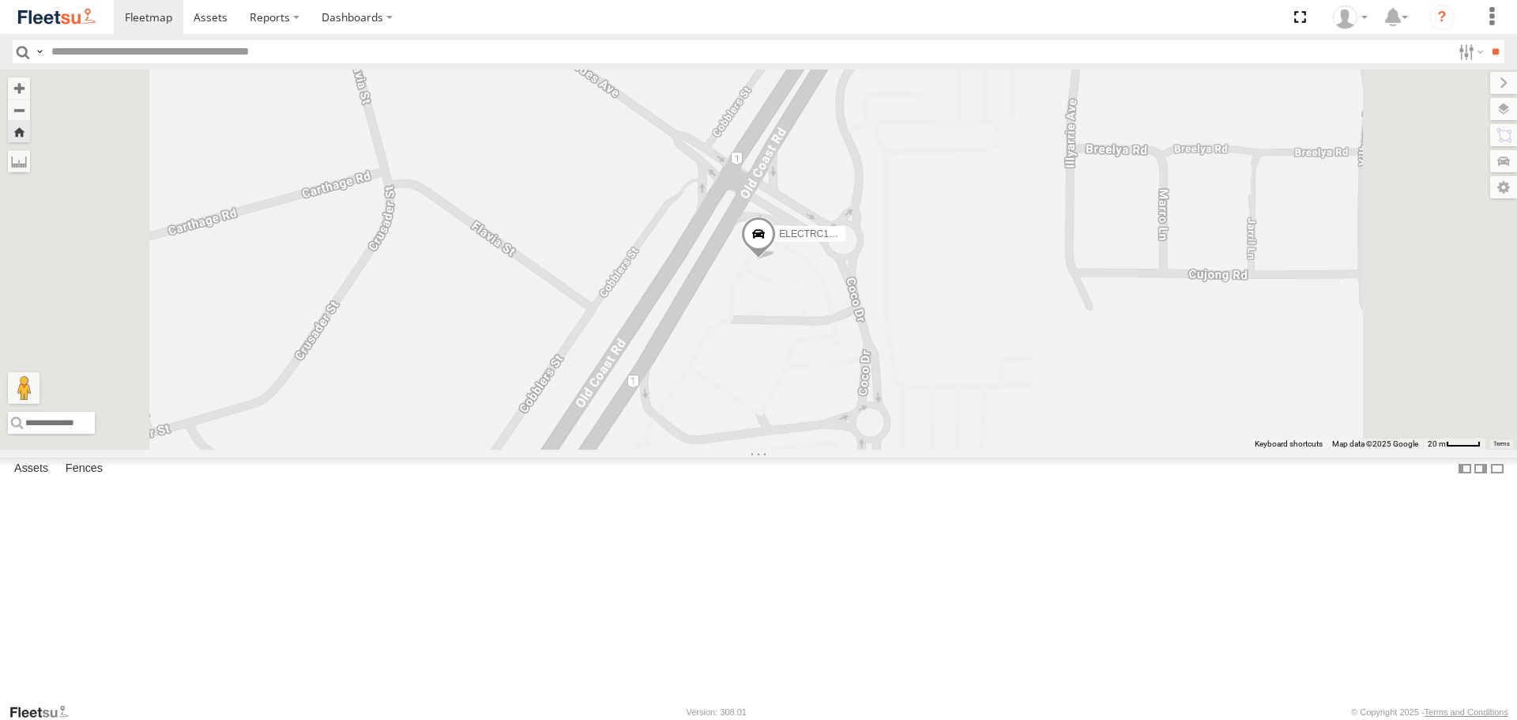
click at [0, 0] on span at bounding box center [0, 0] width 0 height 0
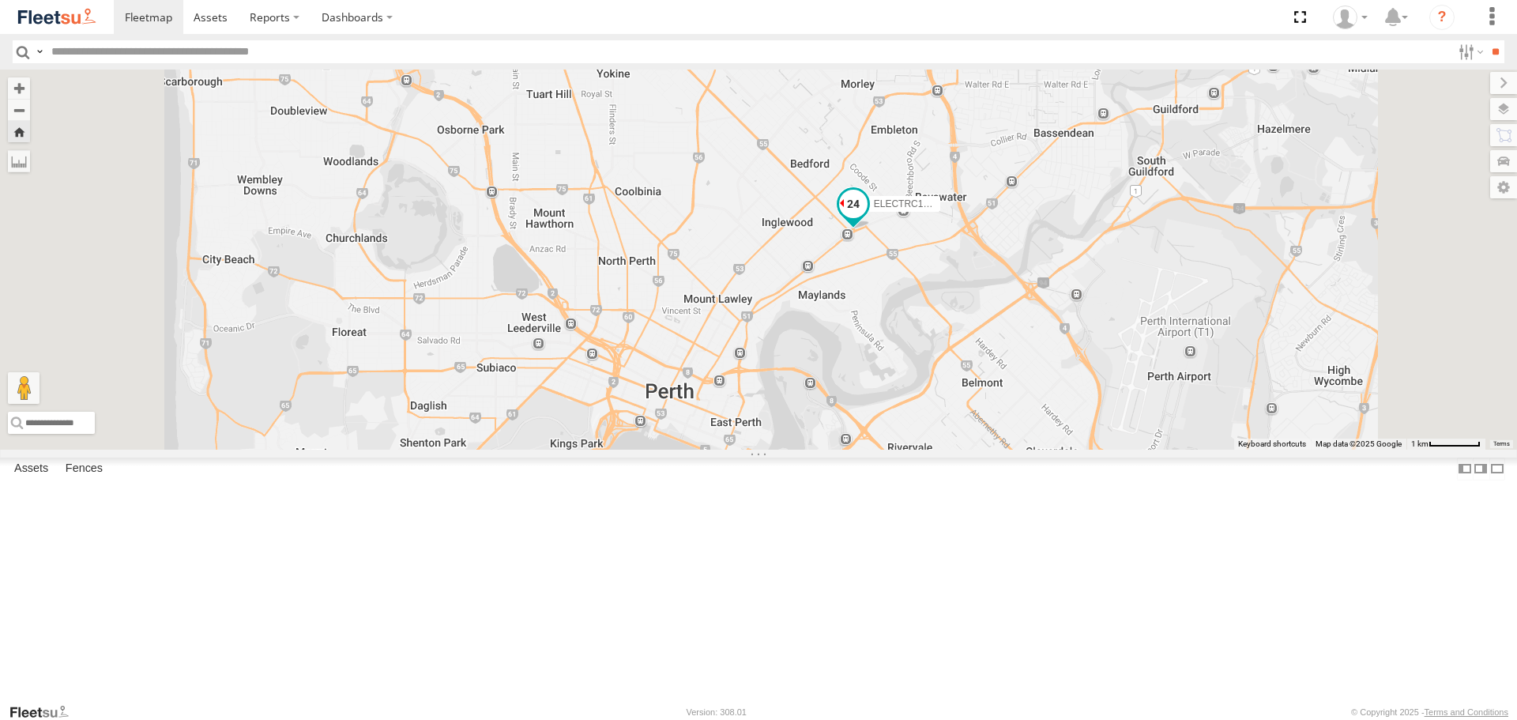
click at [867, 218] on span at bounding box center [853, 204] width 28 height 28
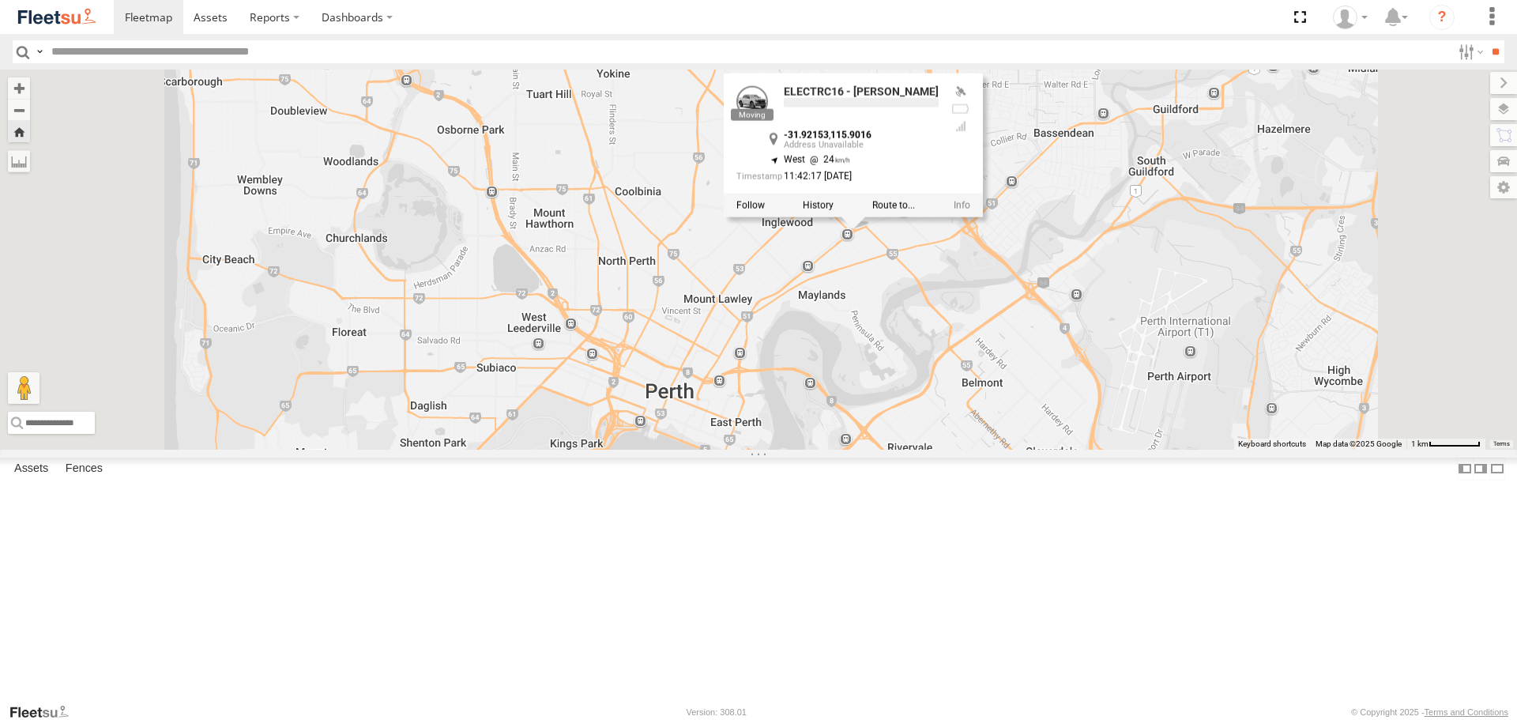
click at [1068, 395] on div "ELECTRC16 - Johnny ELECTRC16 - Johnny -31.92153 , 115.9016 West 24 11:42:17 19/…" at bounding box center [758, 259] width 1517 height 379
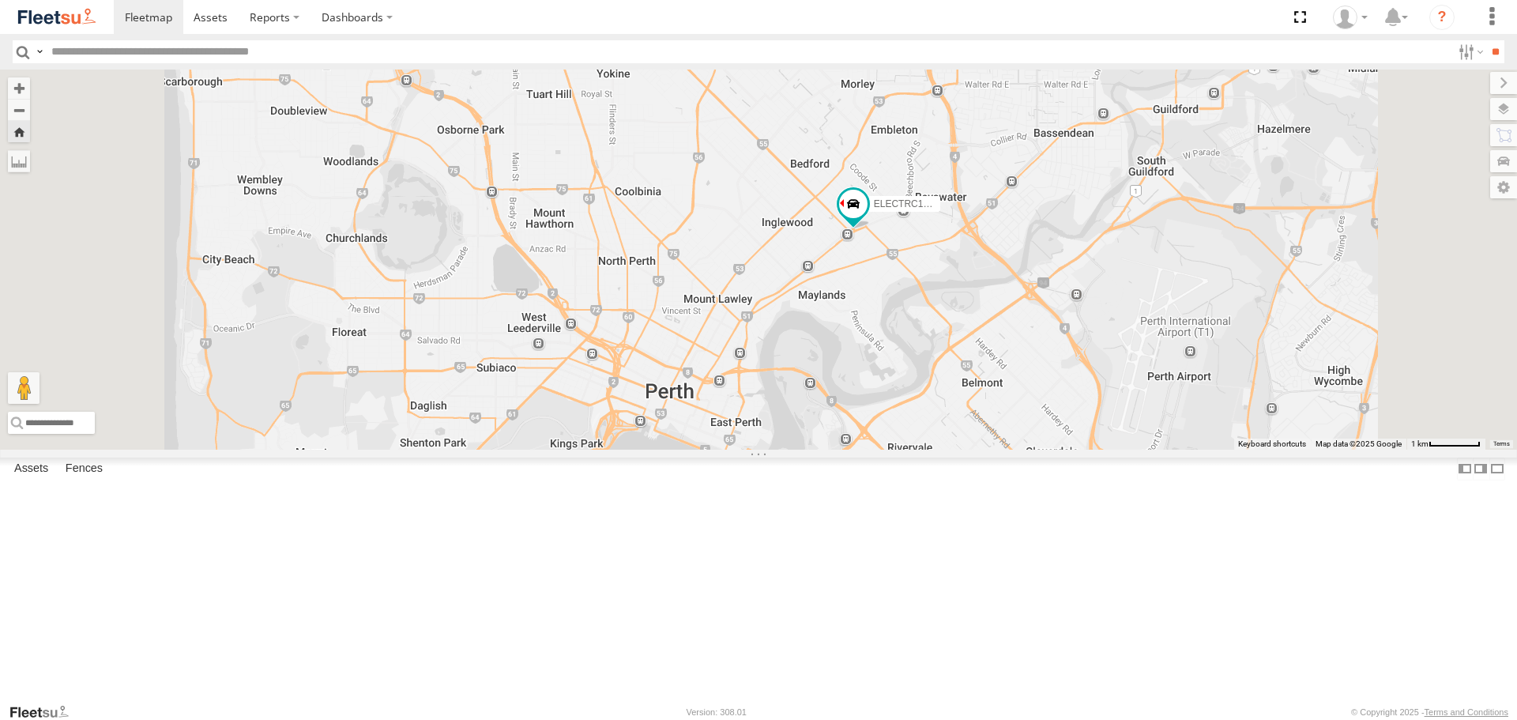
click at [0, 0] on span at bounding box center [0, 0] width 0 height 0
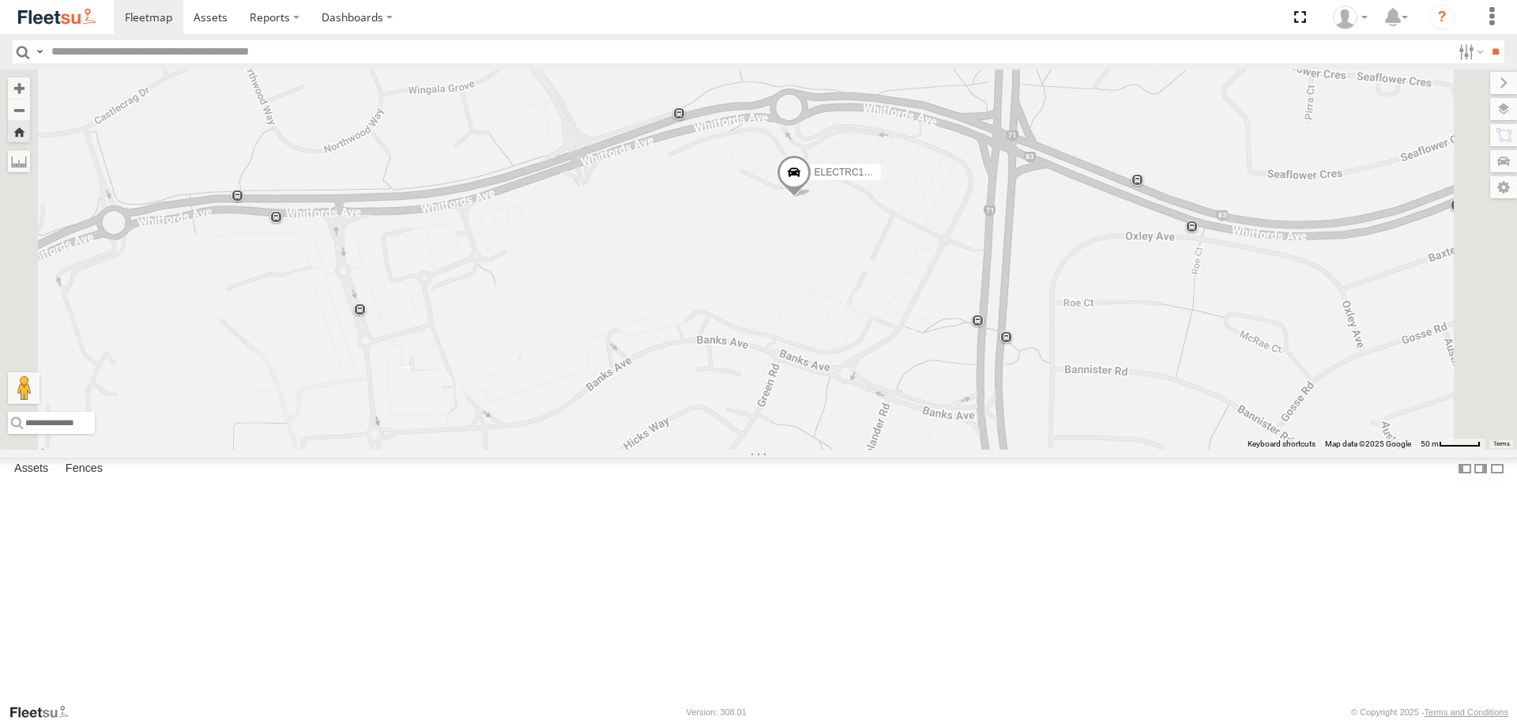
click at [0, 0] on span at bounding box center [0, 0] width 0 height 0
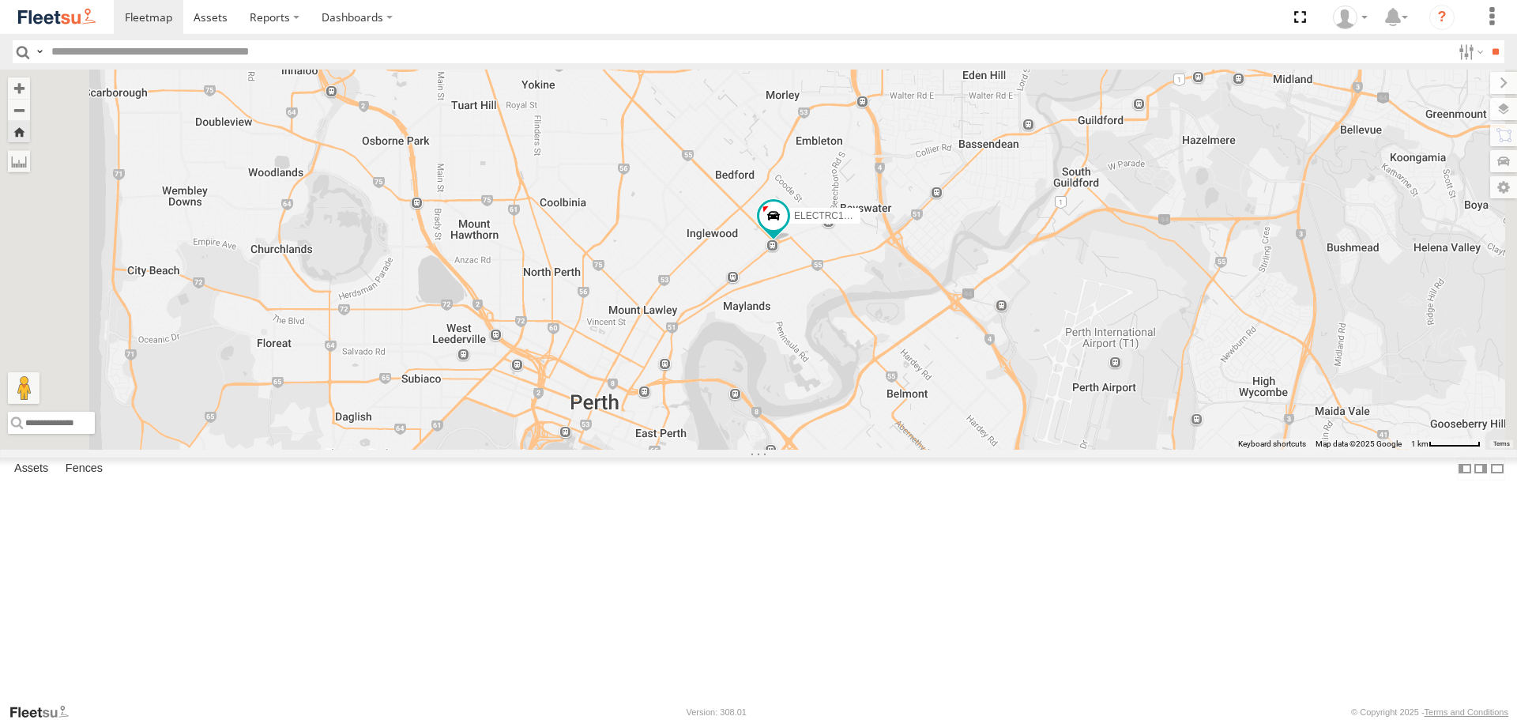
click at [995, 374] on div "ELECTRC16 - [PERSON_NAME]" at bounding box center [758, 259] width 1517 height 379
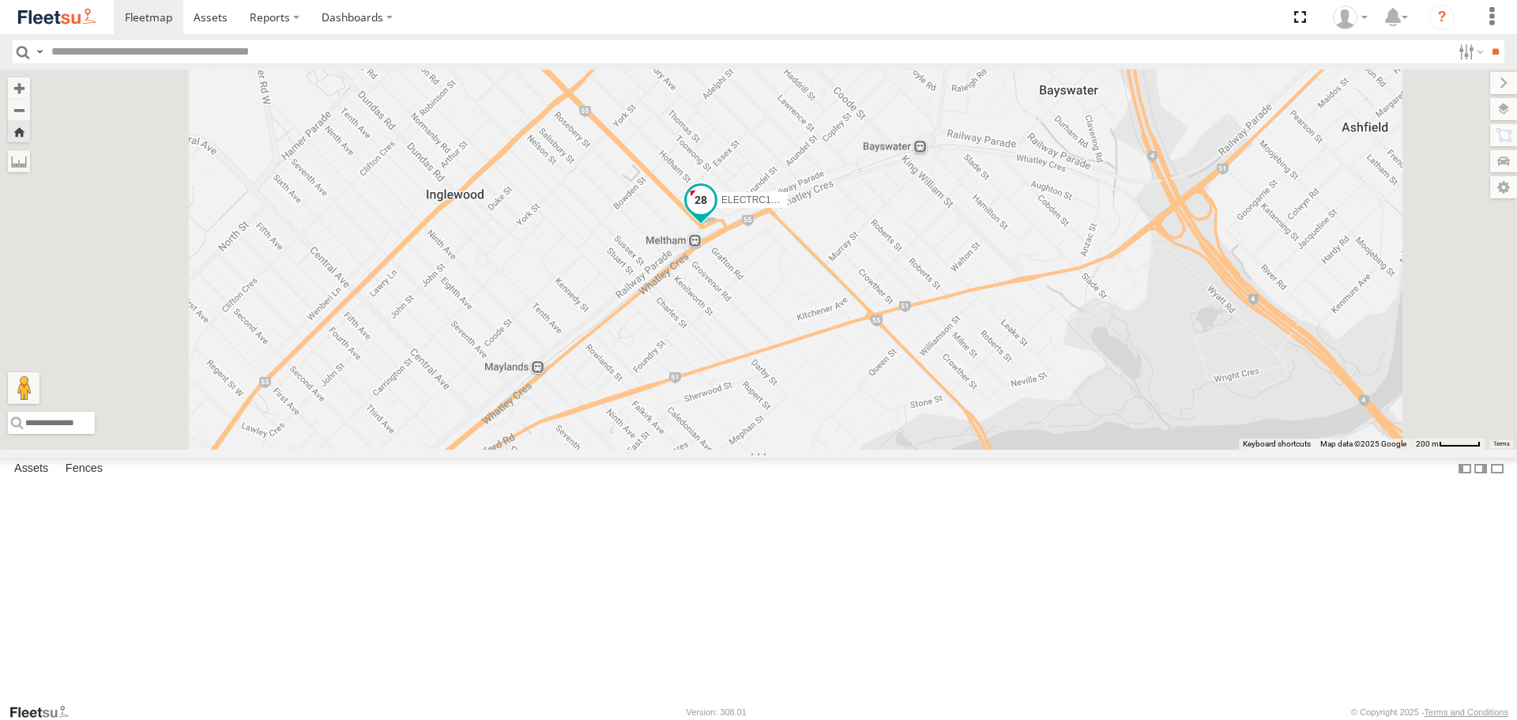
click at [715, 214] on span at bounding box center [701, 200] width 28 height 28
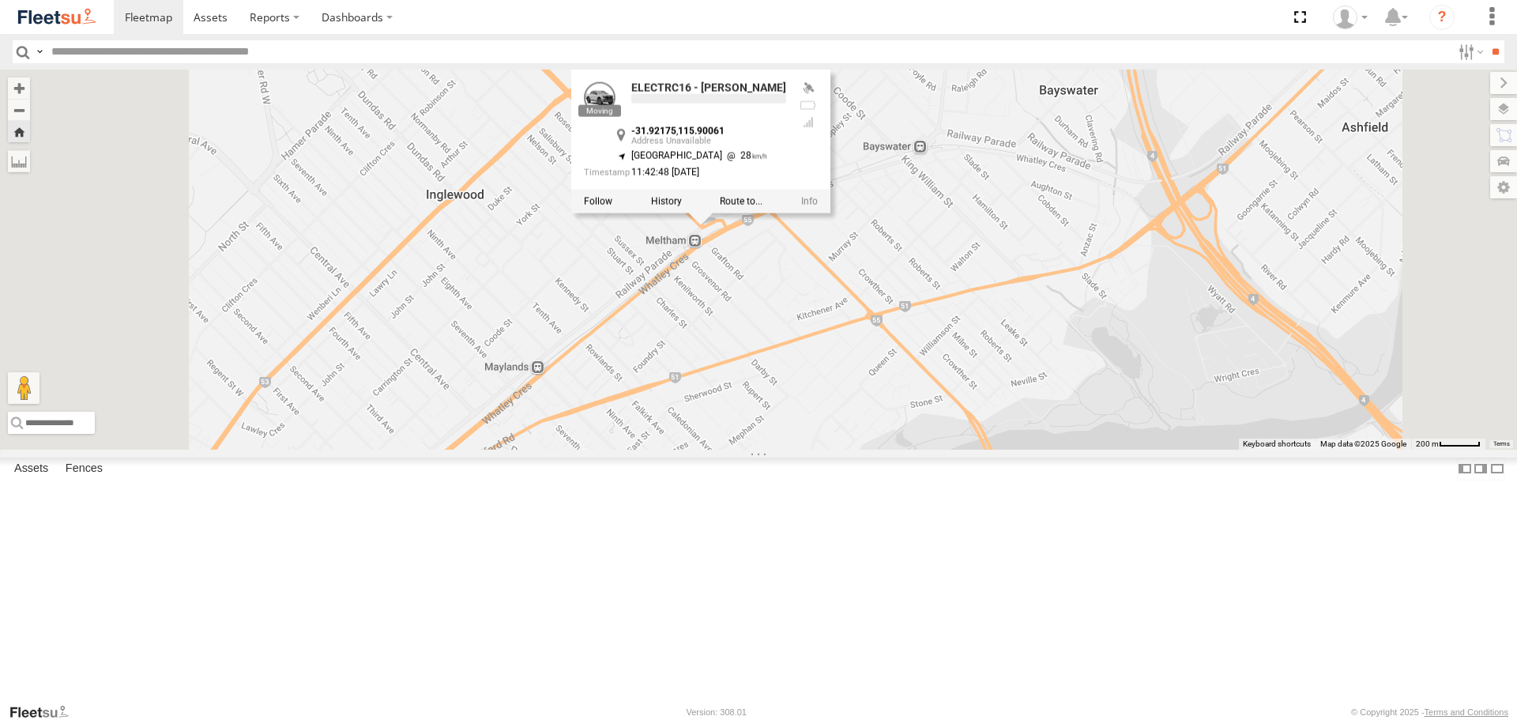
click at [942, 381] on div "ELECTRC16 - Johnny ELECTRC16 - Johnny -31.92175 , 115.90061 North West 28 11:42…" at bounding box center [758, 259] width 1517 height 379
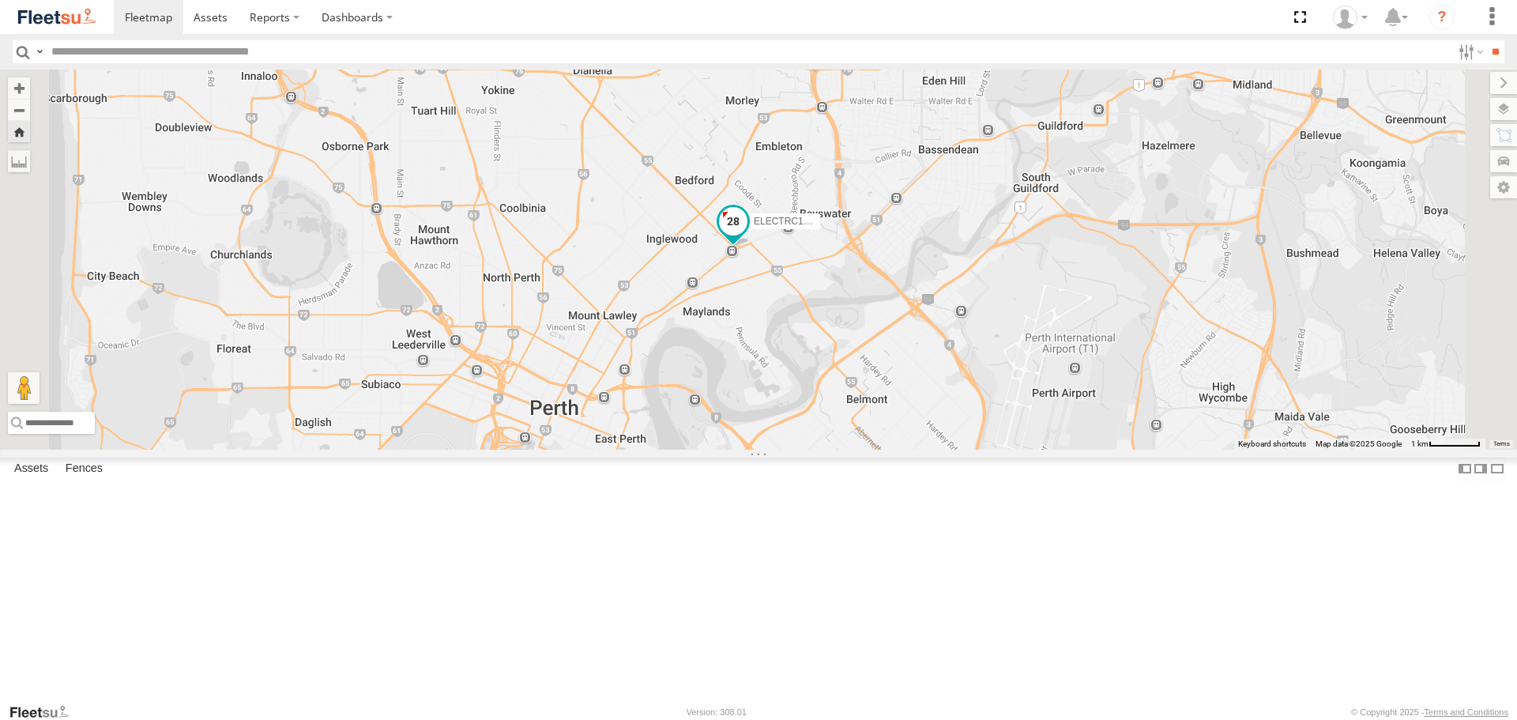
click at [747, 236] on span at bounding box center [733, 222] width 28 height 28
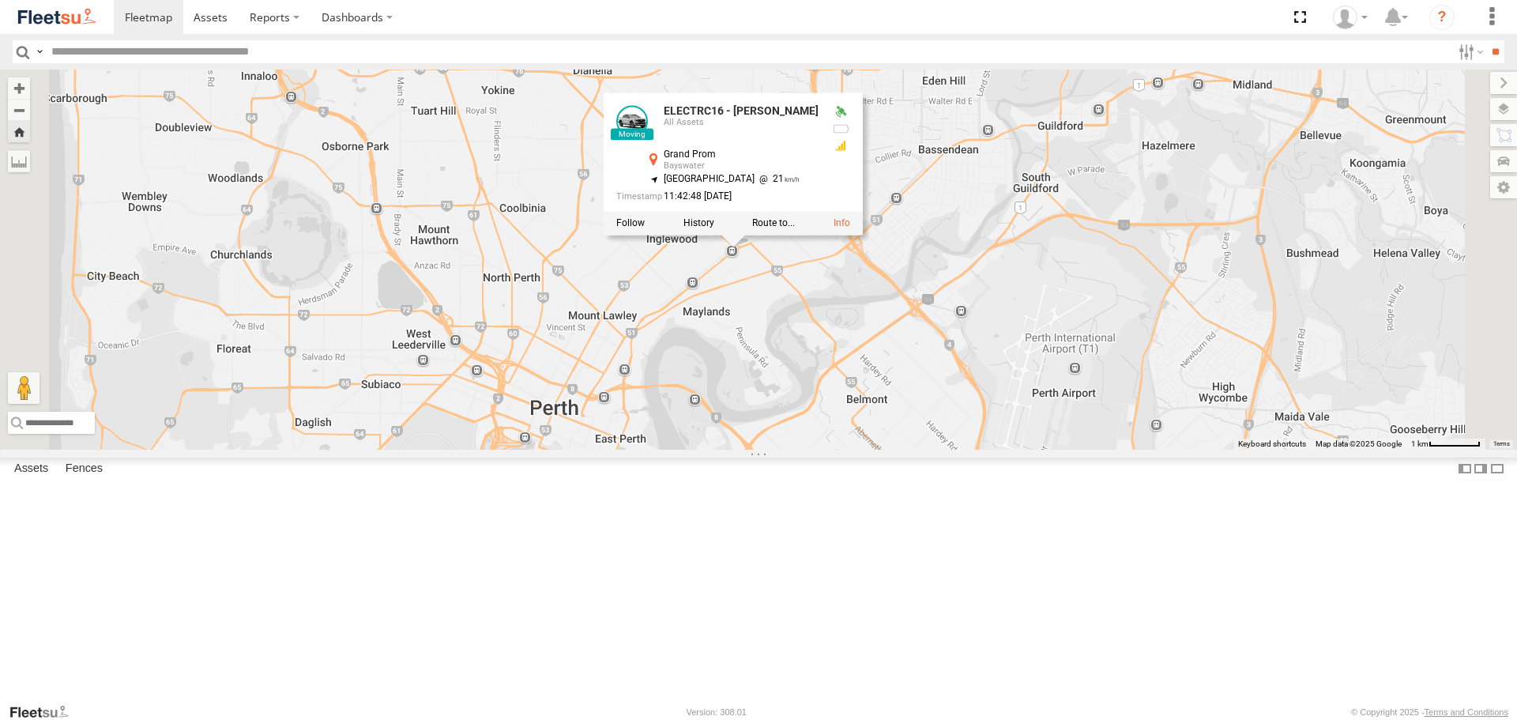
click at [950, 392] on div "ELECTRC16 - Johnny ELECTRC16 - Johnny All Assets Grand Prom Bayswater -31.92175…" at bounding box center [758, 259] width 1517 height 379
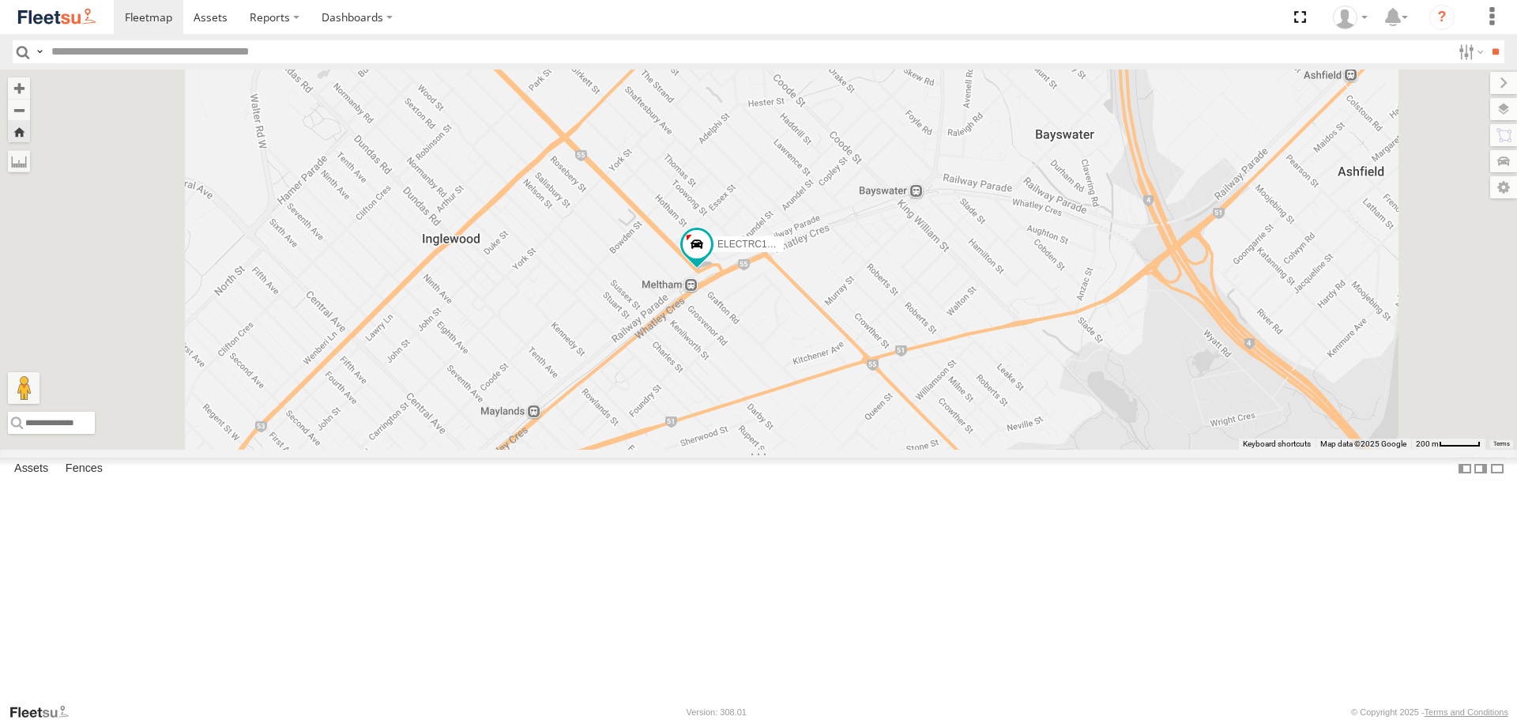
drag, startPoint x: 789, startPoint y: 286, endPoint x: 817, endPoint y: 389, distance: 106.4
click at [817, 389] on div "ELECTRC16 - [PERSON_NAME]" at bounding box center [758, 259] width 1517 height 379
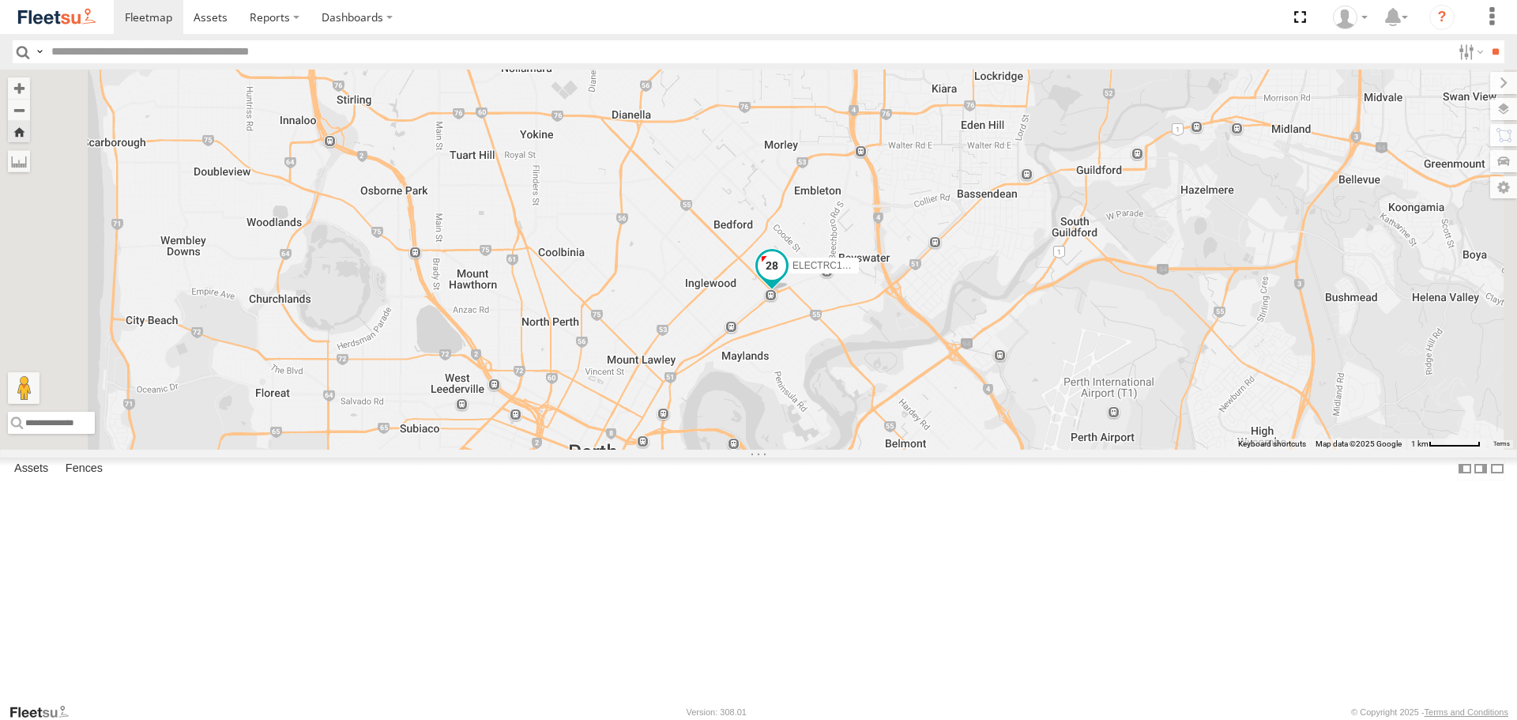
click at [786, 280] on span at bounding box center [772, 266] width 28 height 28
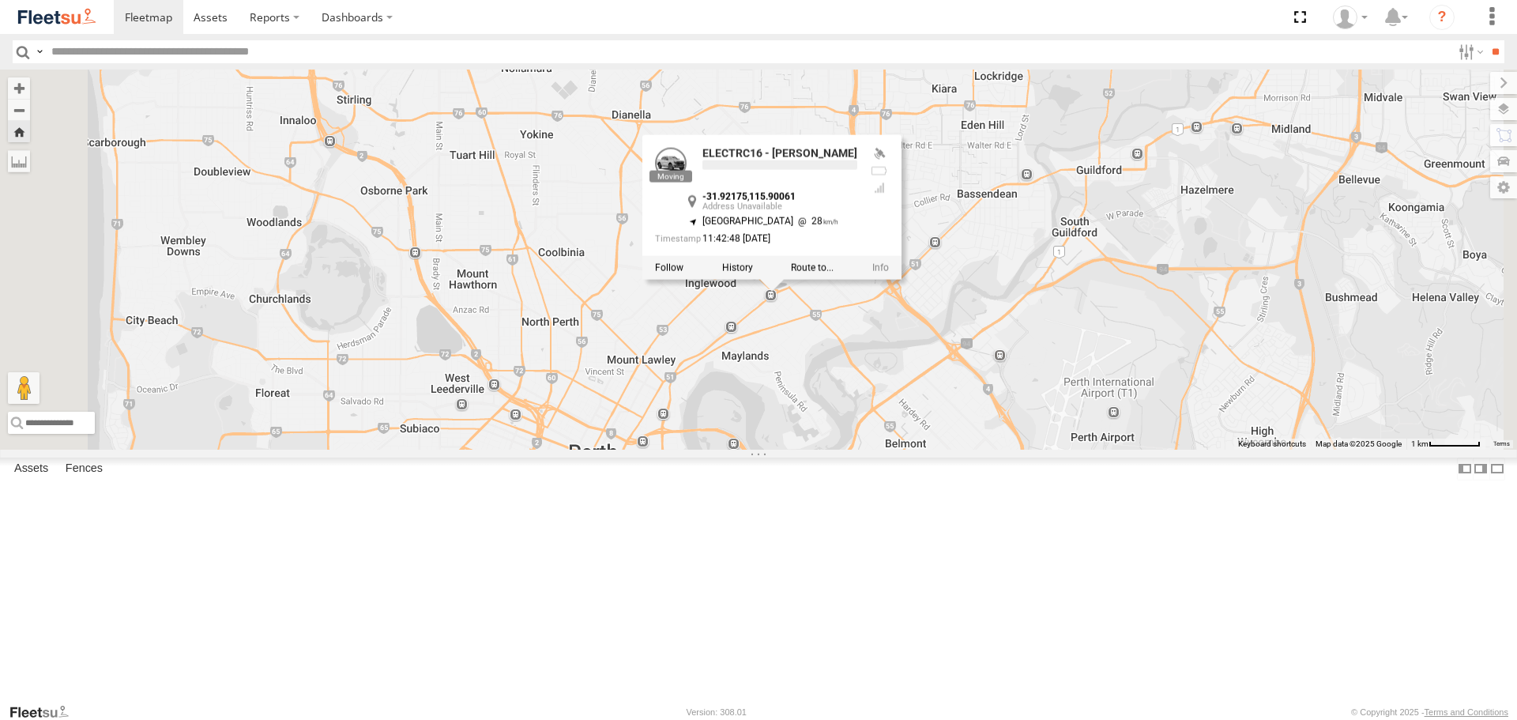
click at [995, 441] on div "ELECTRC16 - Johnny ELECTRC16 - Johnny -31.92175 , 115.90061 North West 28 11:42…" at bounding box center [758, 259] width 1517 height 379
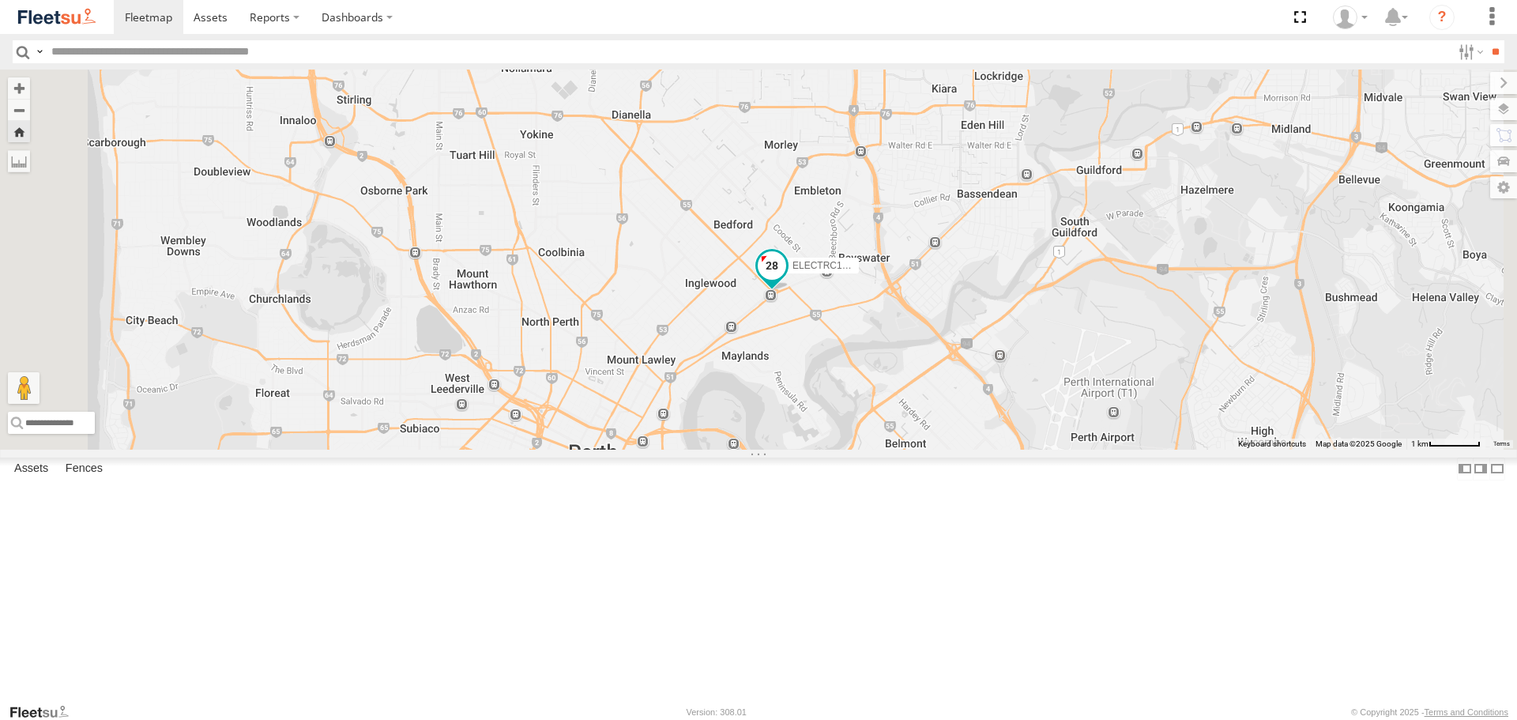
click at [786, 280] on span at bounding box center [772, 266] width 28 height 28
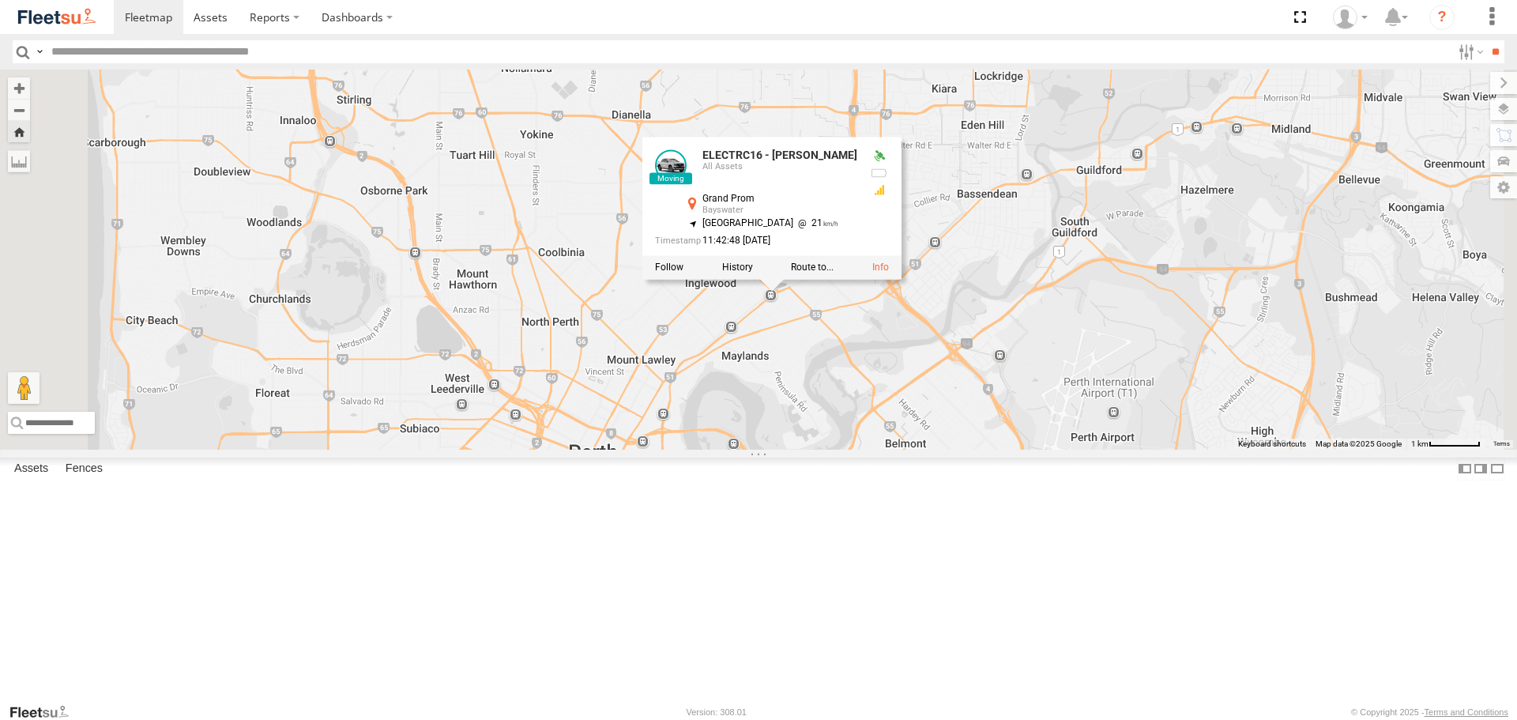
click at [901, 280] on div "ELECTRC16 - Johnny All Assets Grand Prom Bayswater -31.92175 , 115.90061 North …" at bounding box center [771, 208] width 259 height 142
click at [936, 421] on div "ELECTRC16 - Johnny ELECTRC16 - Johnny All Assets Grand Prom Bayswater -31.92175…" at bounding box center [758, 259] width 1517 height 379
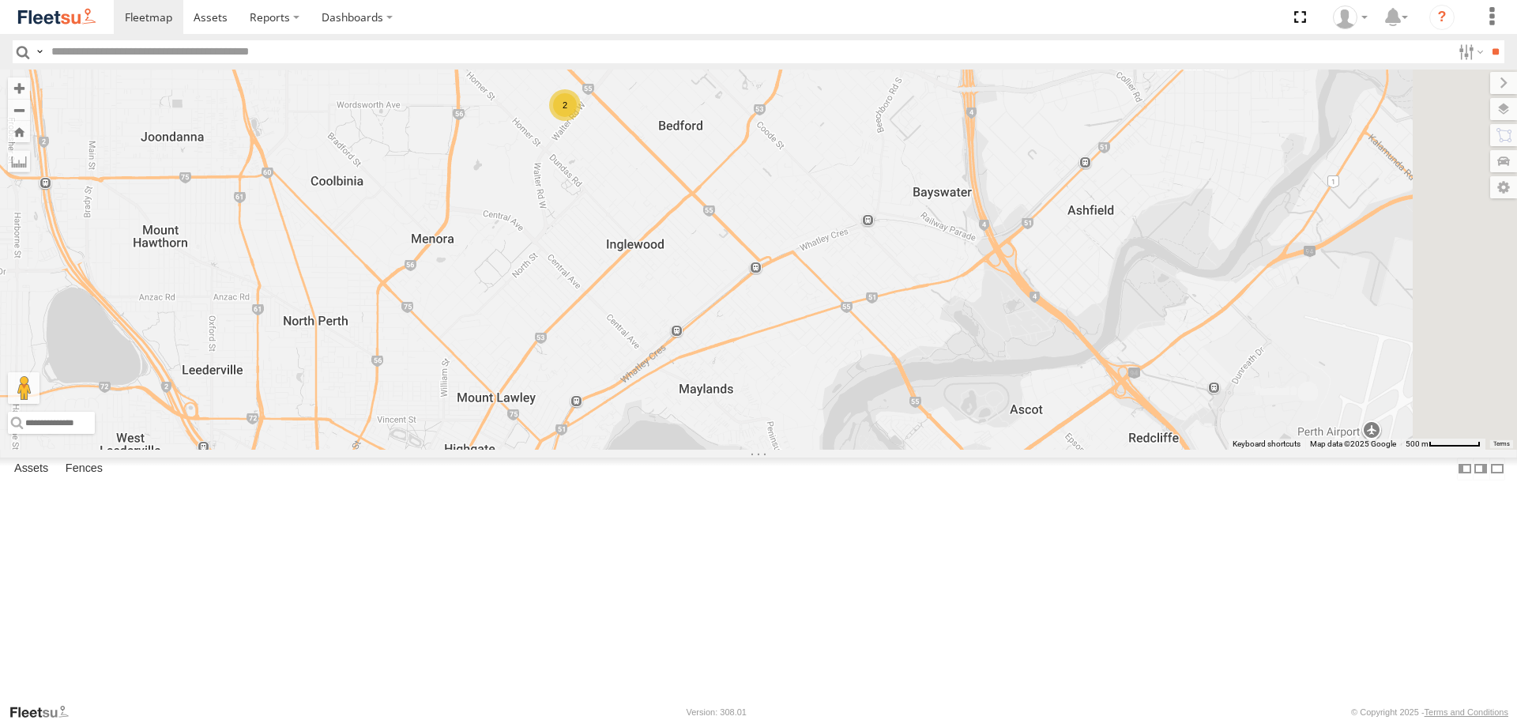
click at [77, 27] on img at bounding box center [57, 16] width 82 height 21
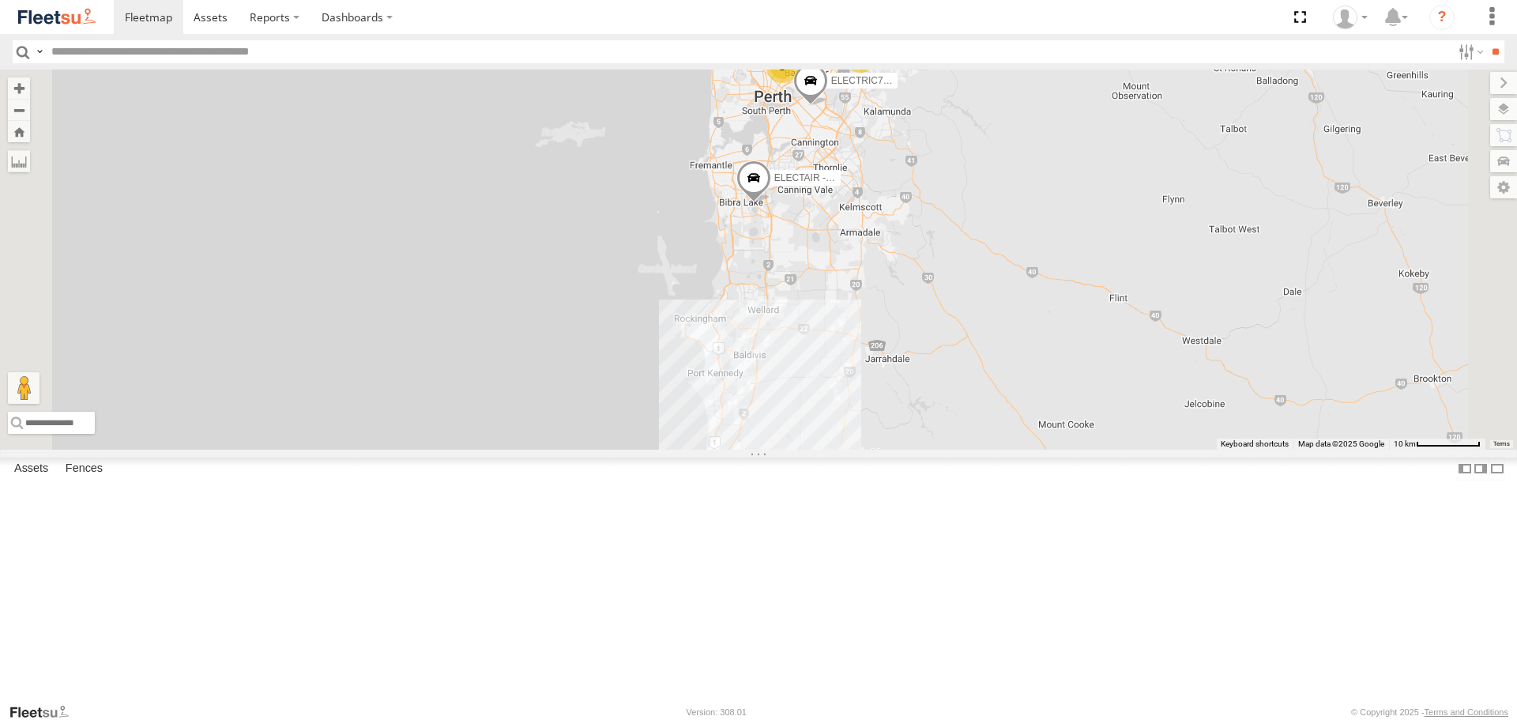
click at [0, 0] on span at bounding box center [0, 0] width 0 height 0
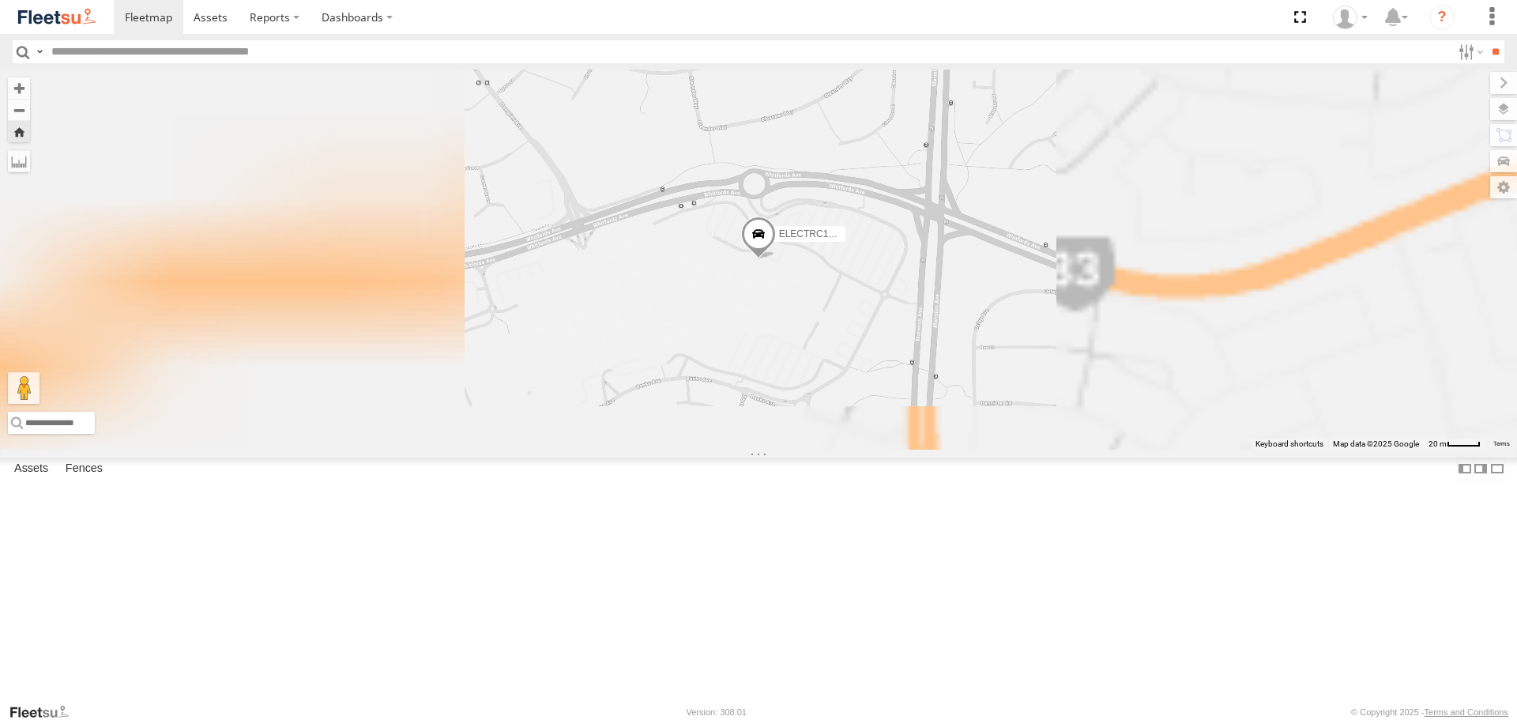
click at [776, 260] on span at bounding box center [758, 238] width 35 height 43
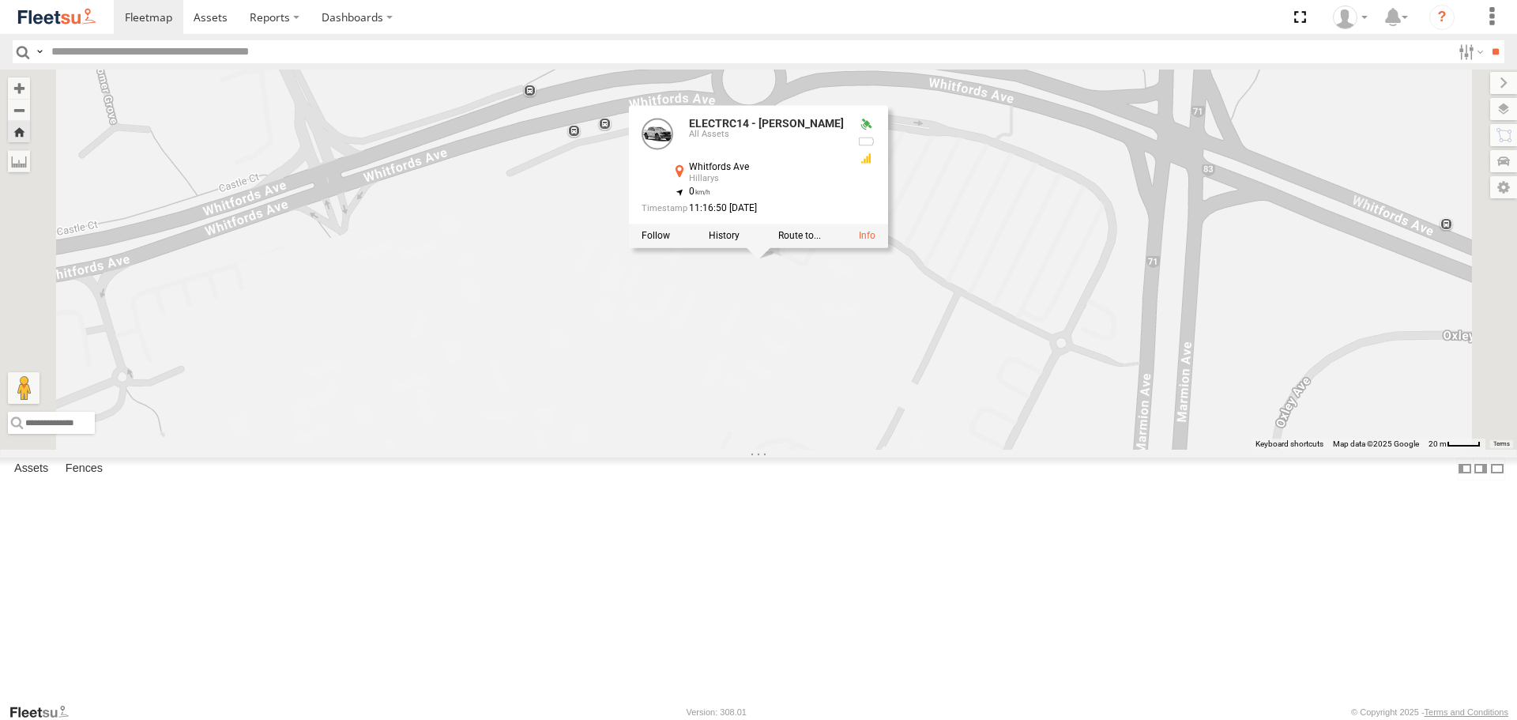
click at [966, 414] on div "ELECTRC14 - [PERSON_NAME] ELECTRC14 - [PERSON_NAME] All Assets Whitfords Ave Hi…" at bounding box center [758, 259] width 1517 height 379
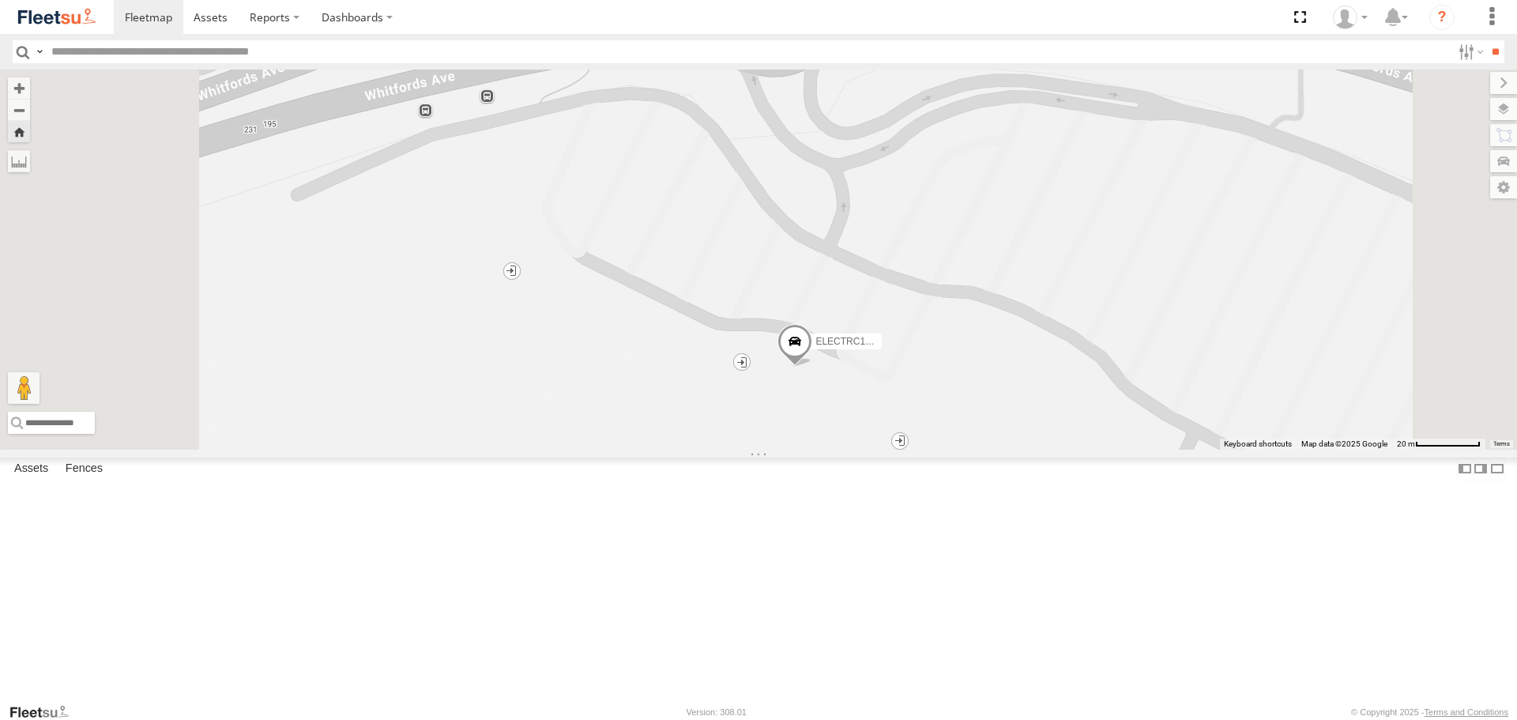
drag, startPoint x: 957, startPoint y: 356, endPoint x: 1014, endPoint y: 451, distance: 111.0
click at [1014, 449] on div "ELECTRC14 - [PERSON_NAME]" at bounding box center [758, 259] width 1517 height 379
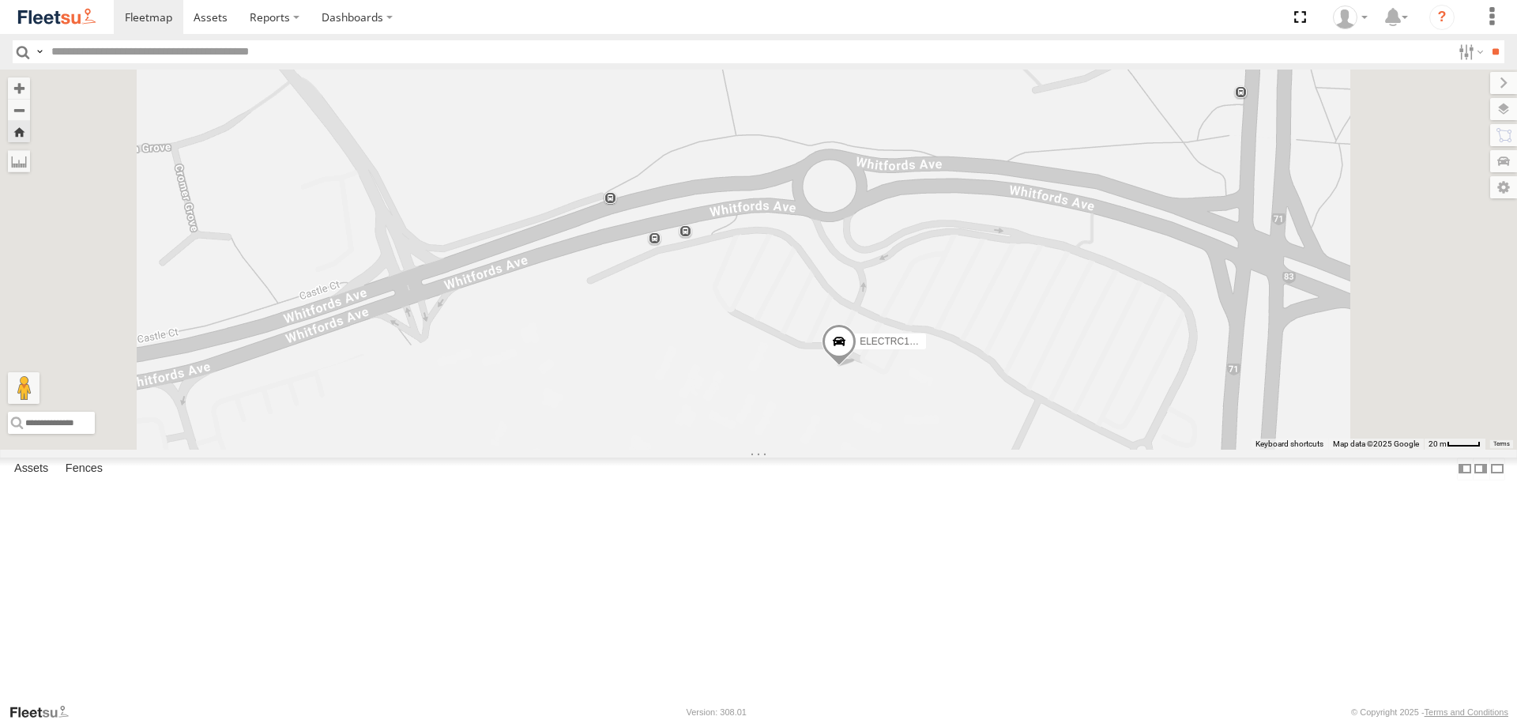
drag, startPoint x: 992, startPoint y: 417, endPoint x: 1011, endPoint y: 422, distance: 19.5
click at [1011, 422] on div "ELECTRC14 - [PERSON_NAME]" at bounding box center [758, 259] width 1517 height 379
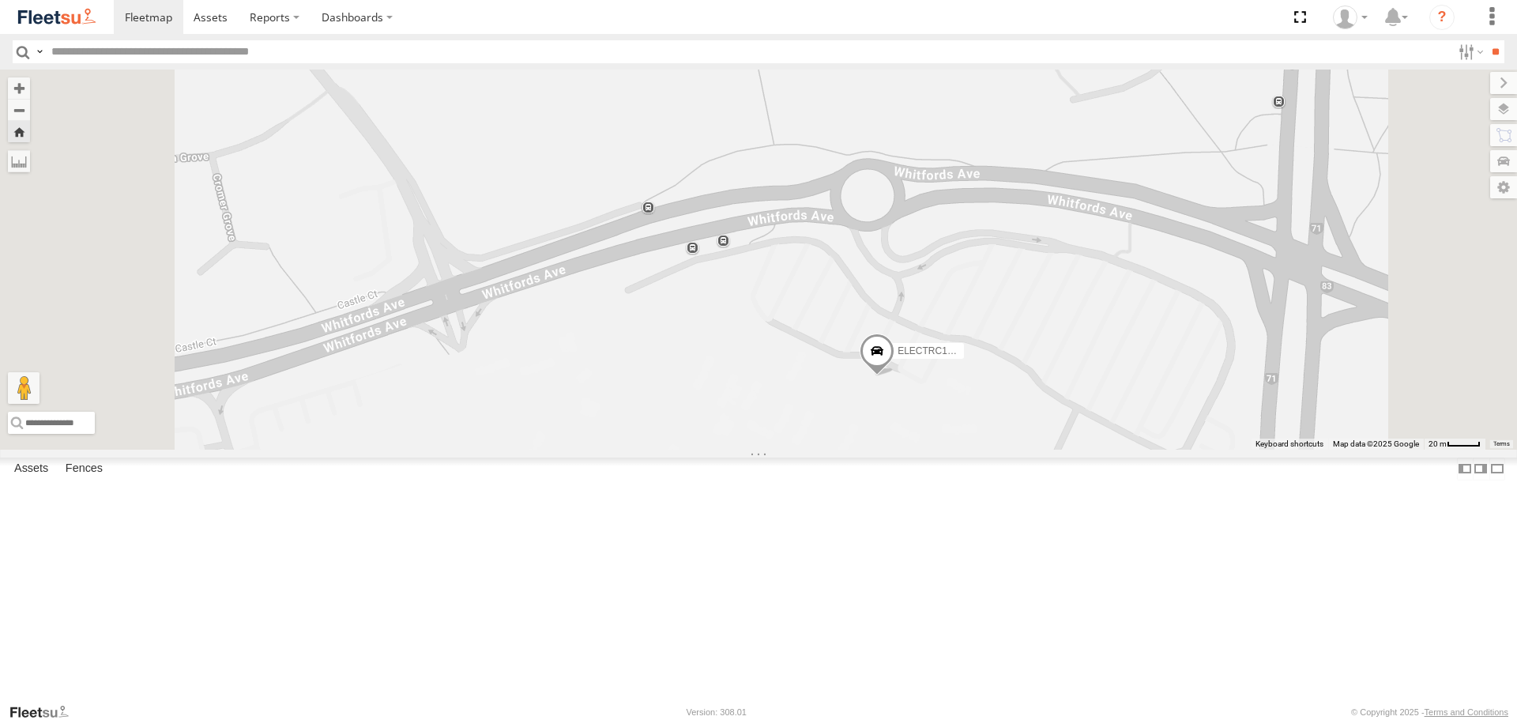
drag, startPoint x: 989, startPoint y: 406, endPoint x: 1021, endPoint y: 414, distance: 33.3
click at [1021, 414] on div "ELECTRC14 - [PERSON_NAME]" at bounding box center [758, 259] width 1517 height 379
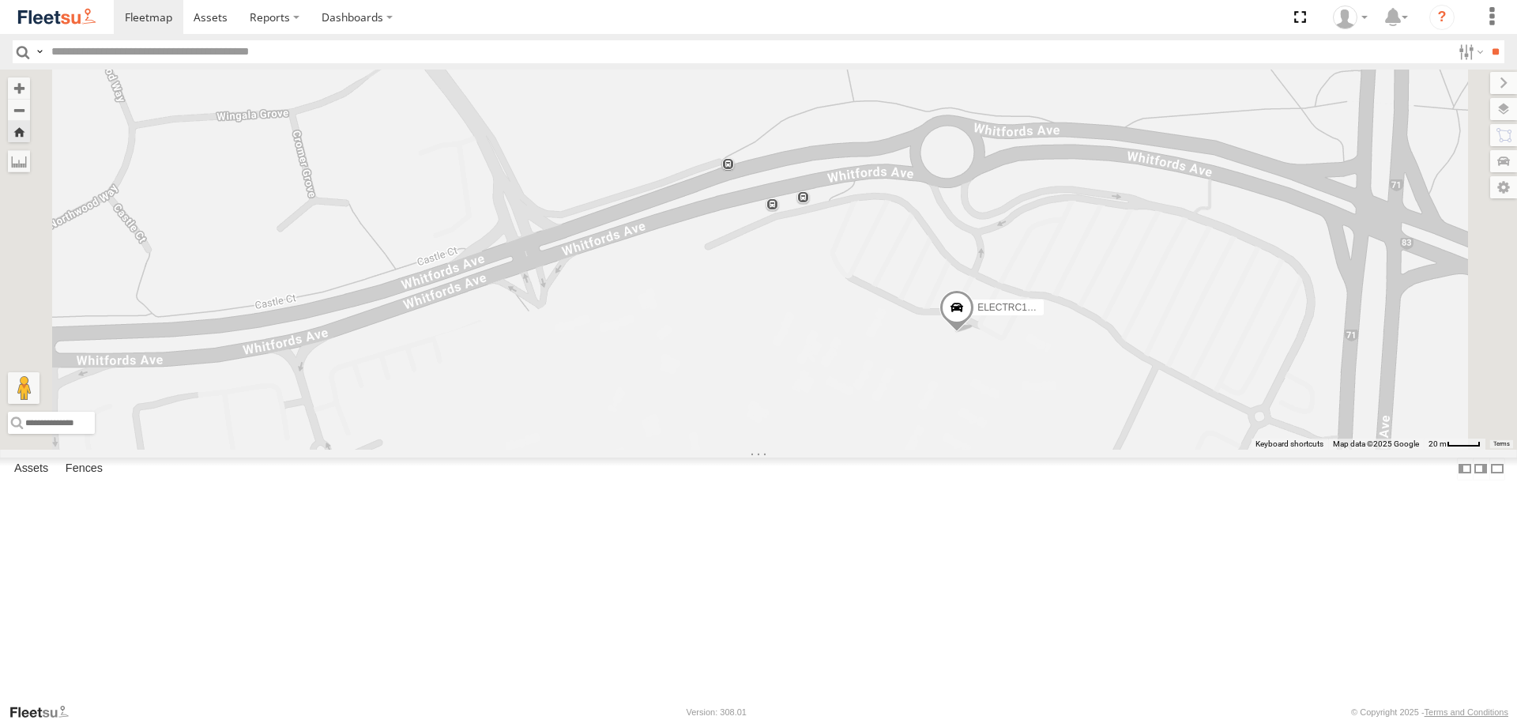
drag, startPoint x: 1148, startPoint y: 402, endPoint x: 1138, endPoint y: 338, distance: 64.7
click at [1138, 338] on div "ELECTRC14 - [PERSON_NAME]" at bounding box center [758, 259] width 1517 height 379
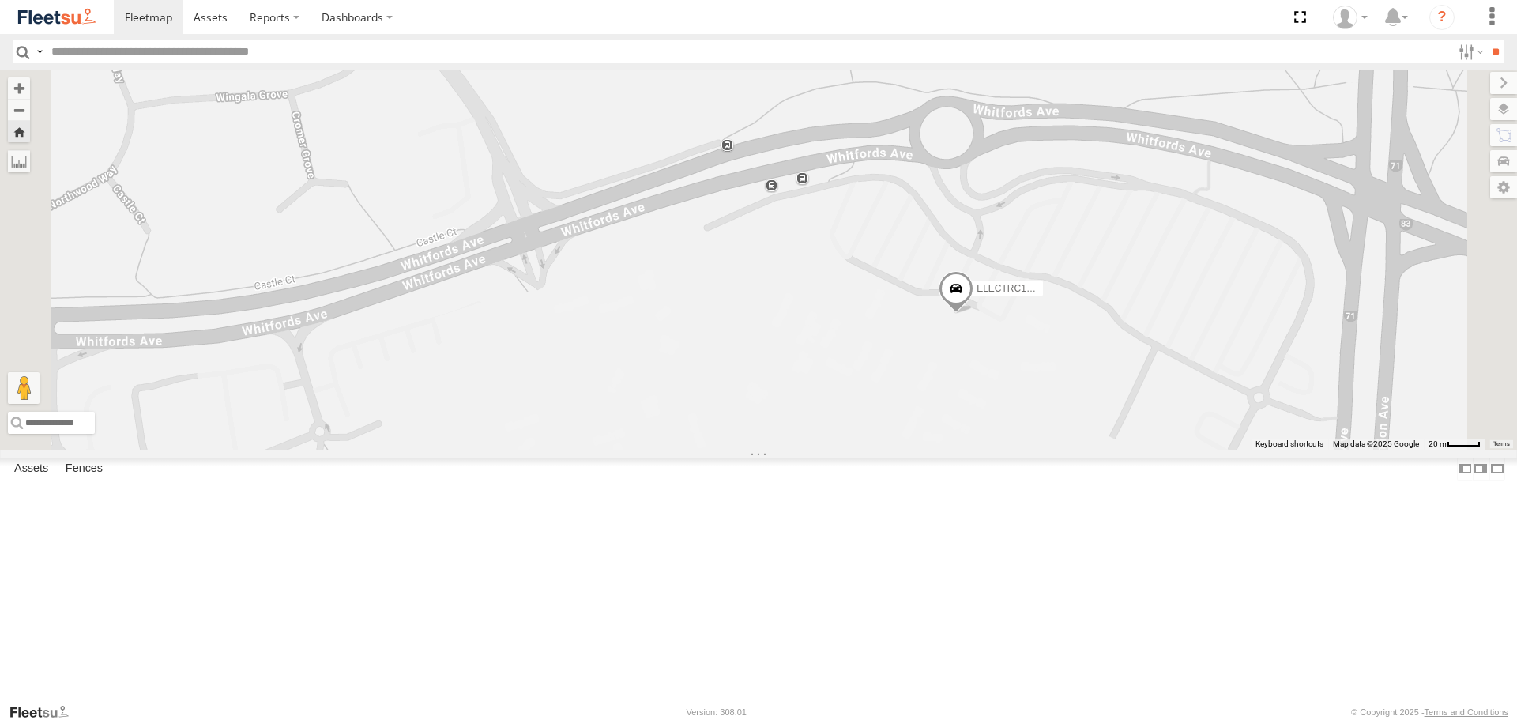
drag, startPoint x: 855, startPoint y: 523, endPoint x: 1014, endPoint y: 440, distance: 179.9
click at [1014, 440] on div "ELECTRC14 - [PERSON_NAME]" at bounding box center [758, 259] width 1517 height 379
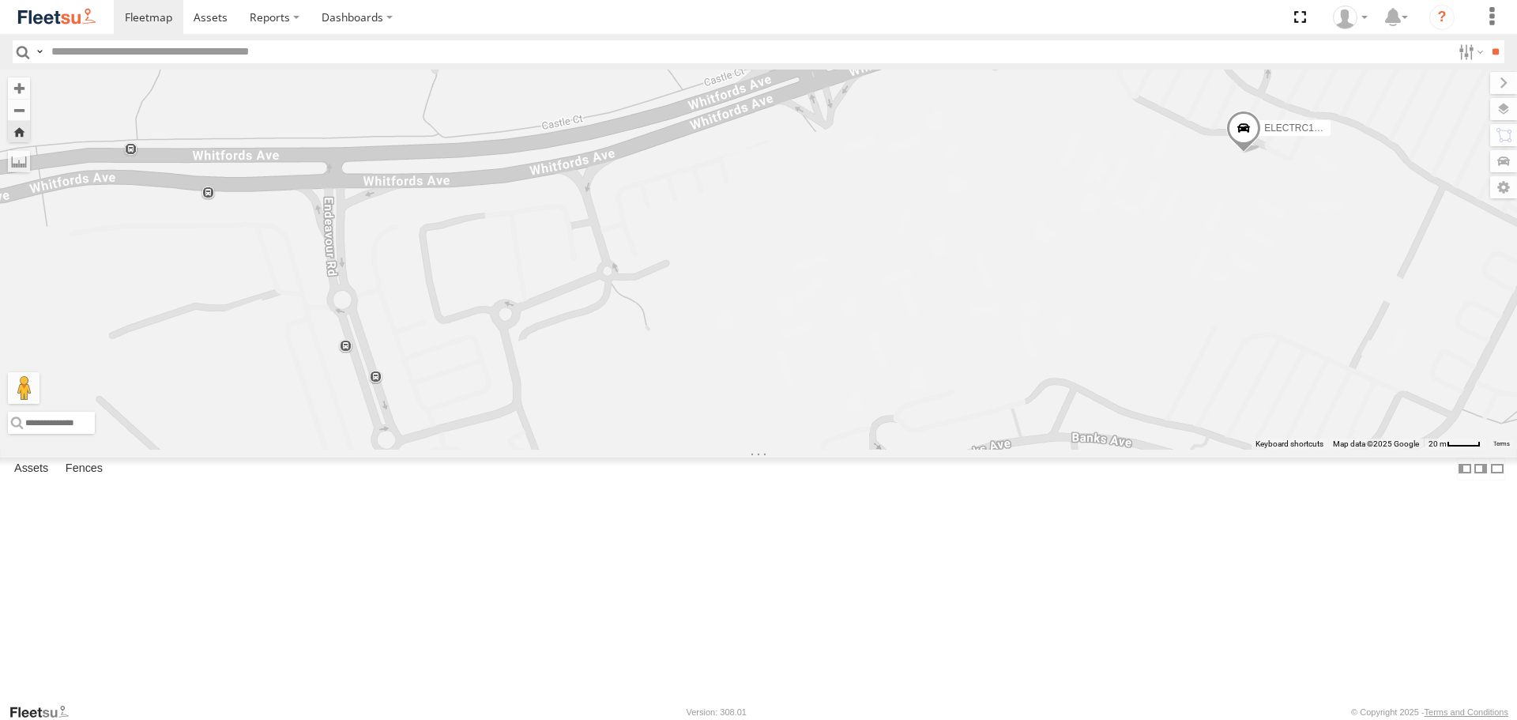
drag, startPoint x: 1167, startPoint y: 375, endPoint x: 648, endPoint y: 487, distance: 530.9
click at [651, 449] on div "ELECTRC14 - [PERSON_NAME]" at bounding box center [758, 259] width 1517 height 379
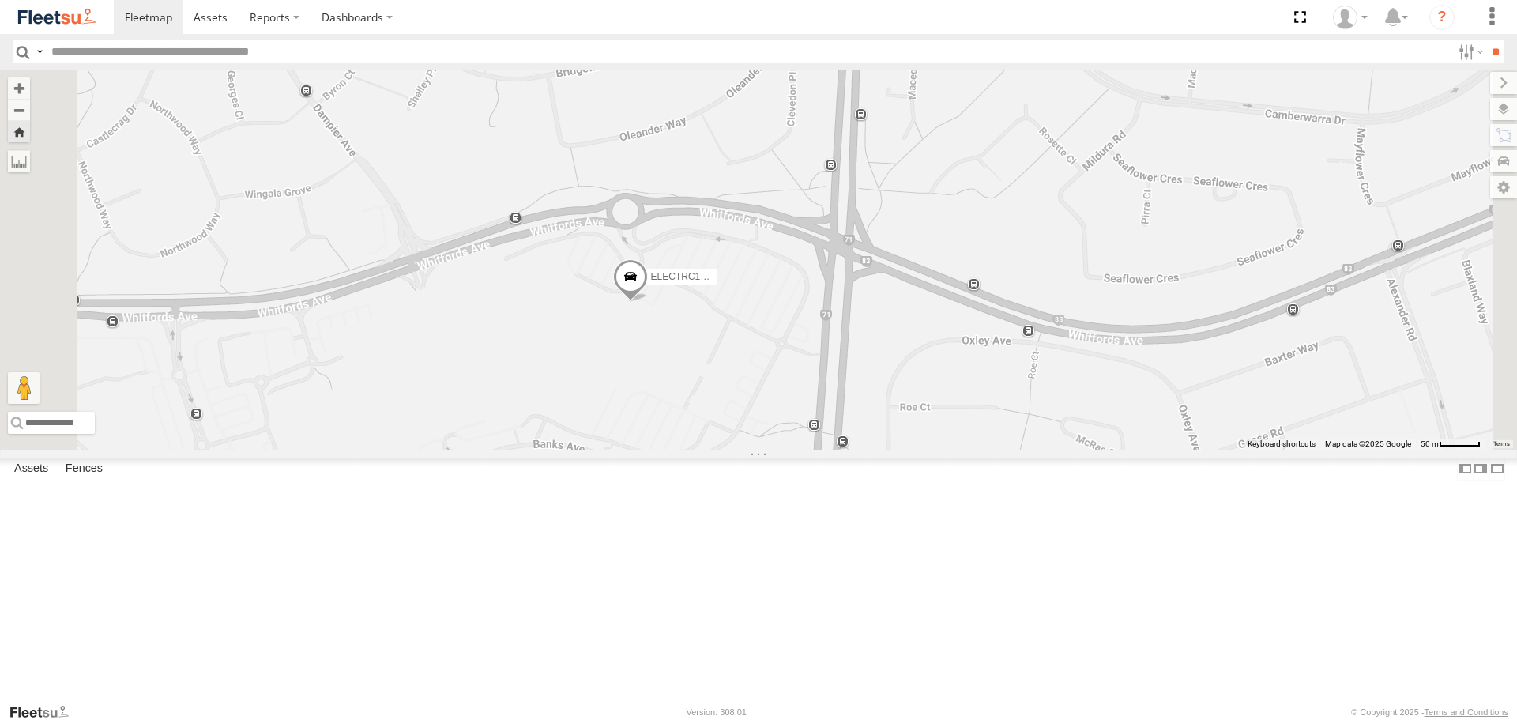
click at [648, 302] on span at bounding box center [630, 280] width 35 height 43
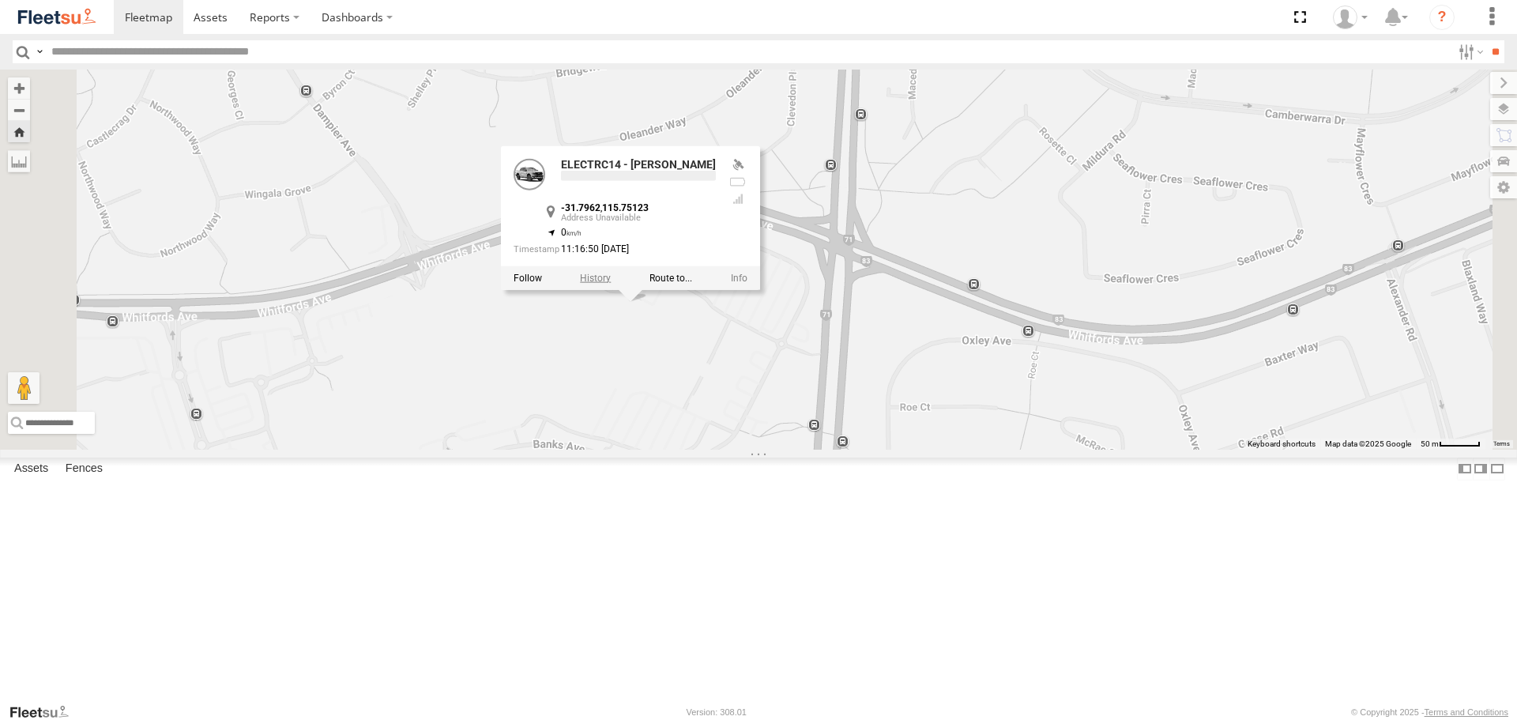
click at [611, 284] on label at bounding box center [595, 278] width 31 height 11
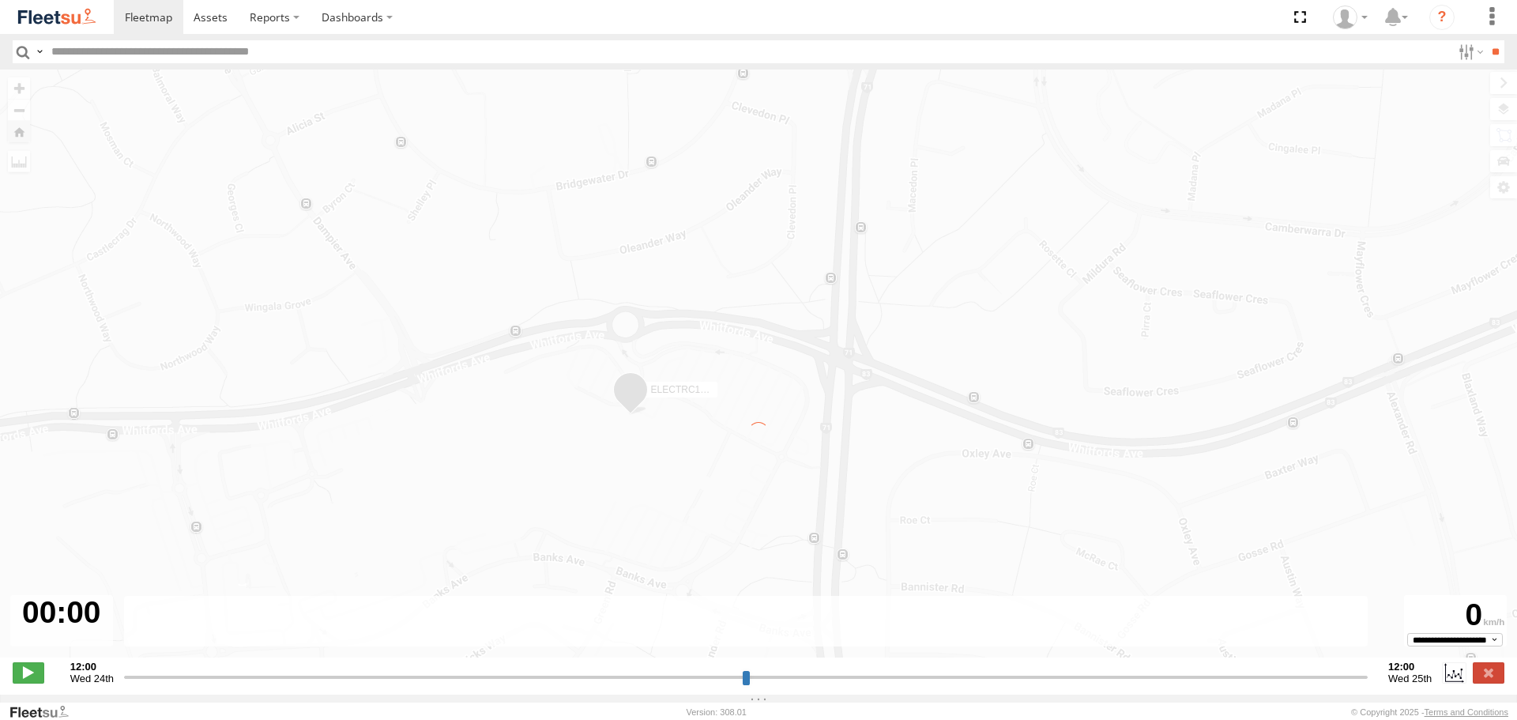
type input "**********"
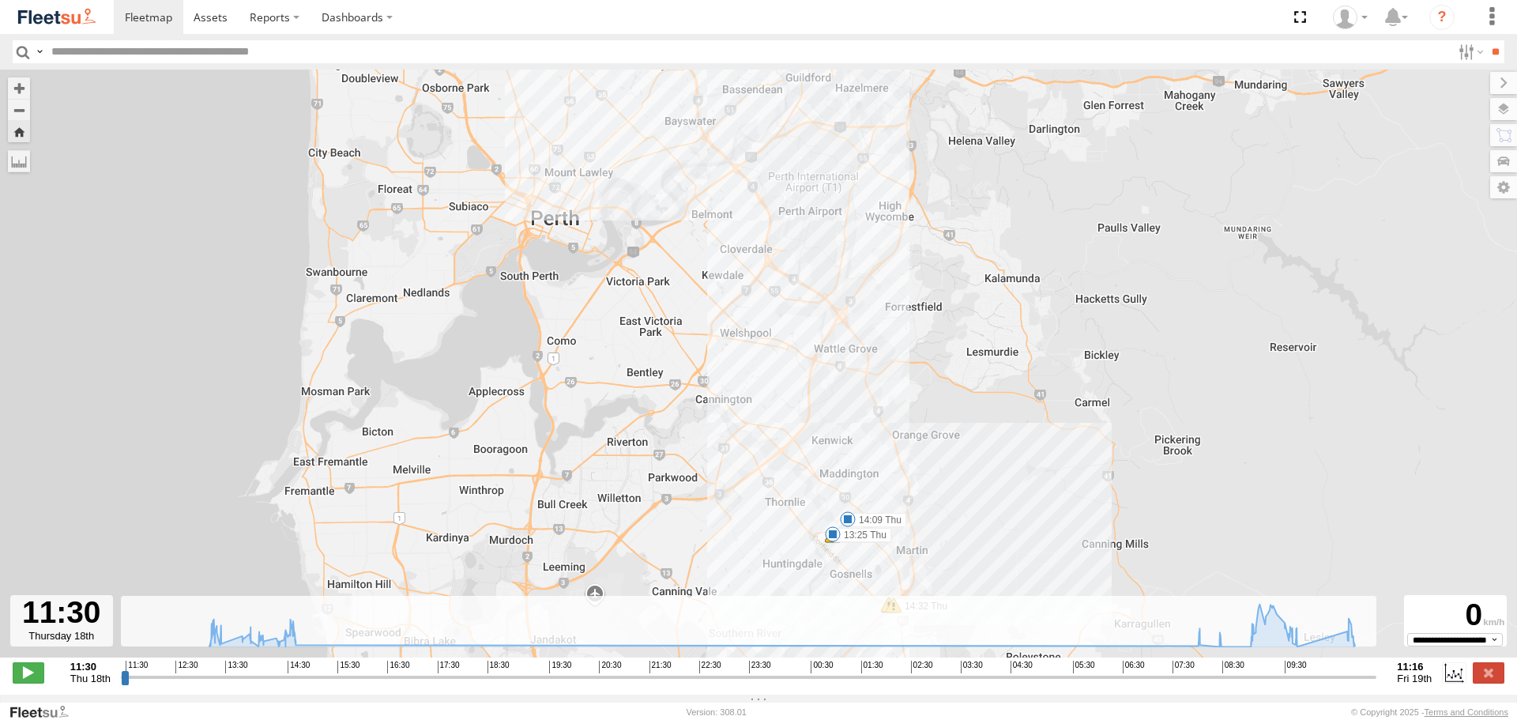
drag, startPoint x: 714, startPoint y: 339, endPoint x: 803, endPoint y: 460, distance: 149.8
click at [800, 460] on div "ELECTRC14 - [PERSON_NAME] 13:25 Thu 14:09 Thu 14:43 Thu 08:09 Fri 08:38 Fri 09:…" at bounding box center [758, 372] width 1517 height 604
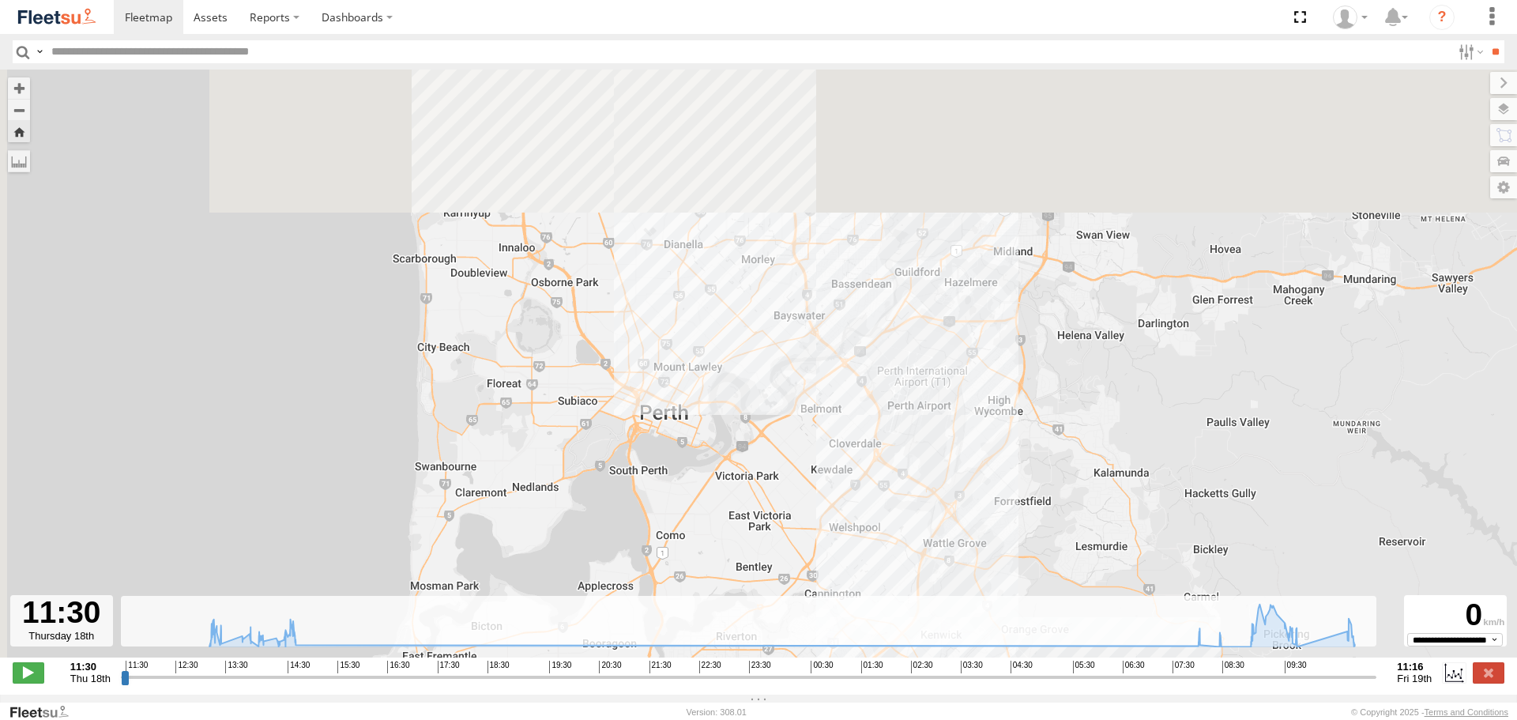
drag, startPoint x: 654, startPoint y: 206, endPoint x: 773, endPoint y: 423, distance: 246.8
click at [773, 423] on div "ELECTRC14 - [PERSON_NAME] 13:25 Thu 14:09 Thu 14:43 Thu 08:09 Fri 08:38 Fri 09:…" at bounding box center [758, 372] width 1517 height 604
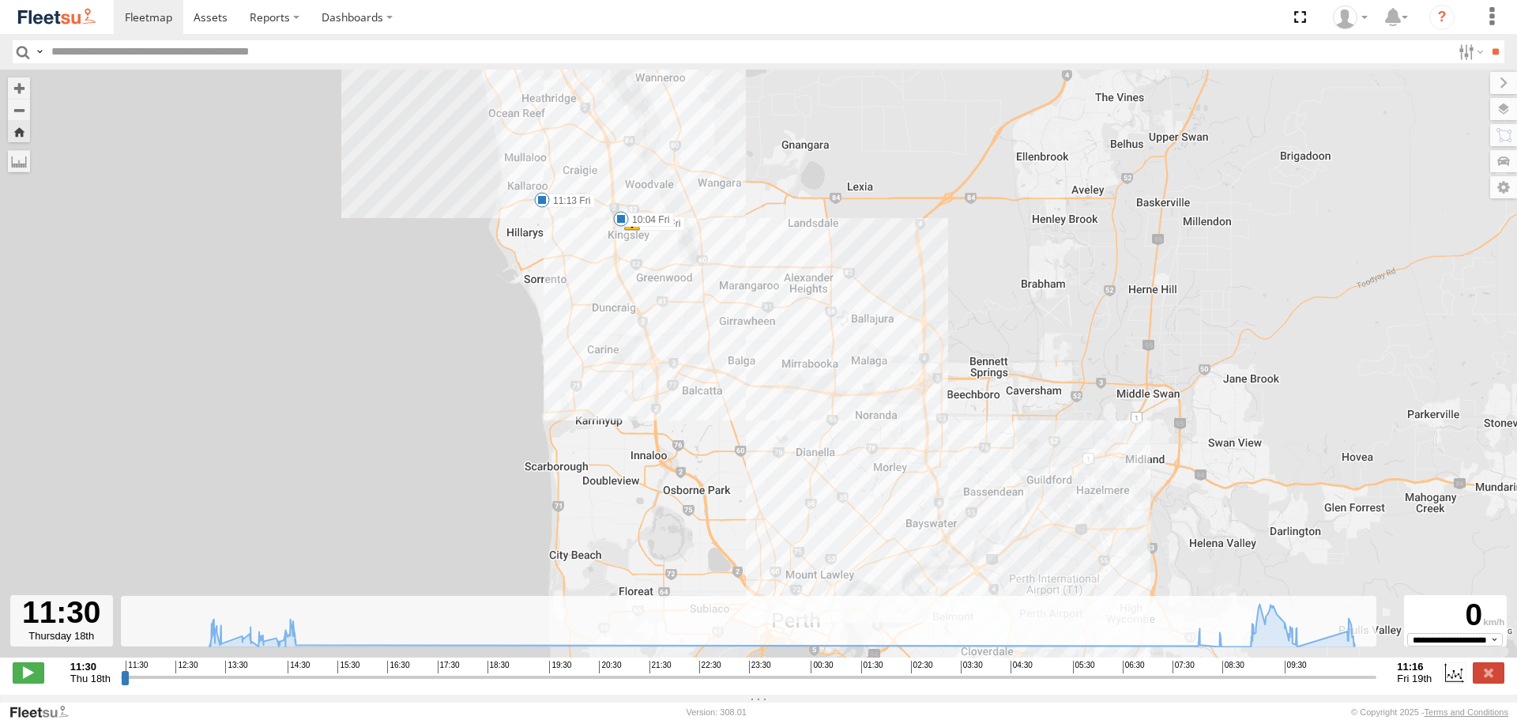
drag, startPoint x: 615, startPoint y: 246, endPoint x: 727, endPoint y: 420, distance: 207.1
click at [727, 420] on div "ELECTRC14 - [PERSON_NAME] 13:25 Thu 14:09 Thu 14:43 Thu 08:09 Fri 08:38 Fri 09:…" at bounding box center [758, 372] width 1517 height 604
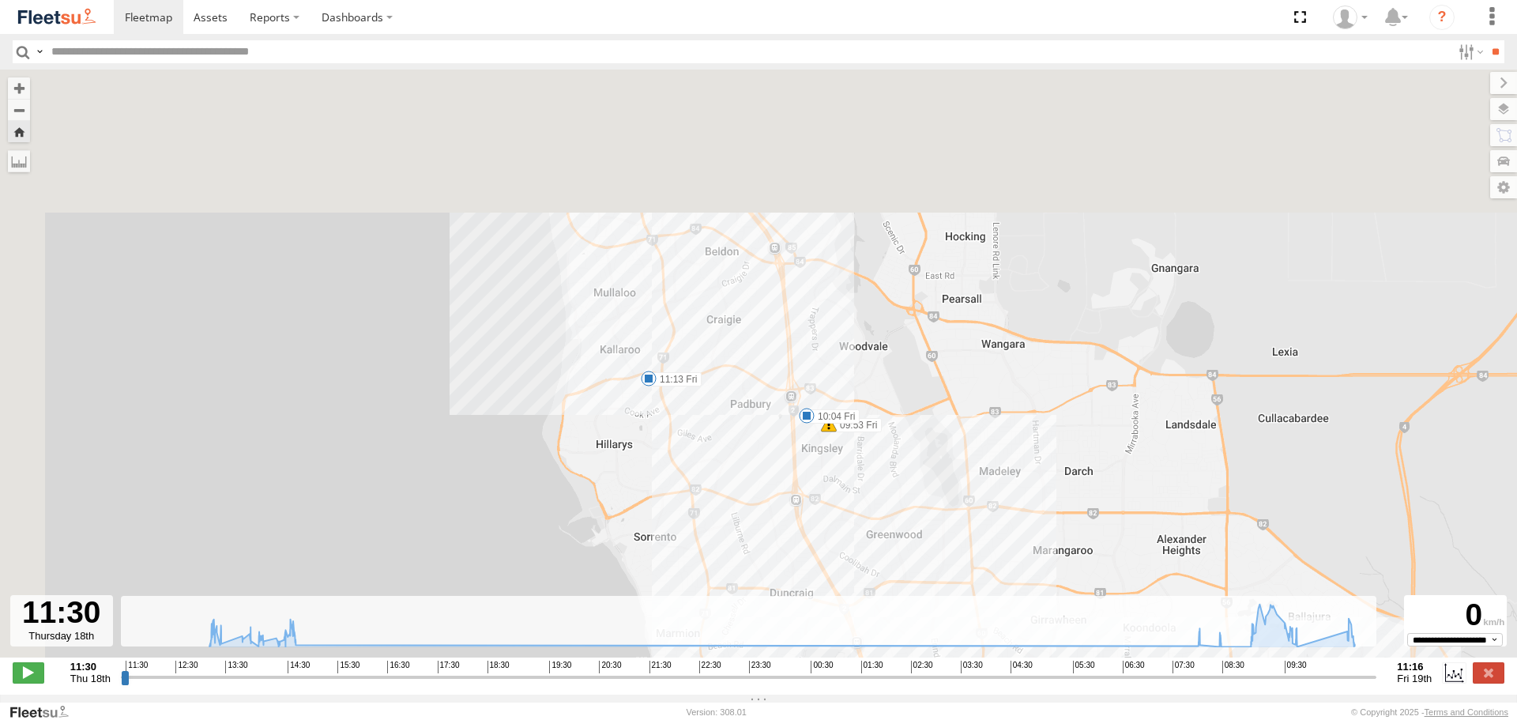
drag, startPoint x: 677, startPoint y: 249, endPoint x: 894, endPoint y: 499, distance: 331.5
click at [894, 499] on div "ELECTRC14 - [PERSON_NAME] 13:25 Thu 14:09 Thu 14:43 Thu 08:09 Fri 08:38 Fri 09:…" at bounding box center [758, 372] width 1517 height 604
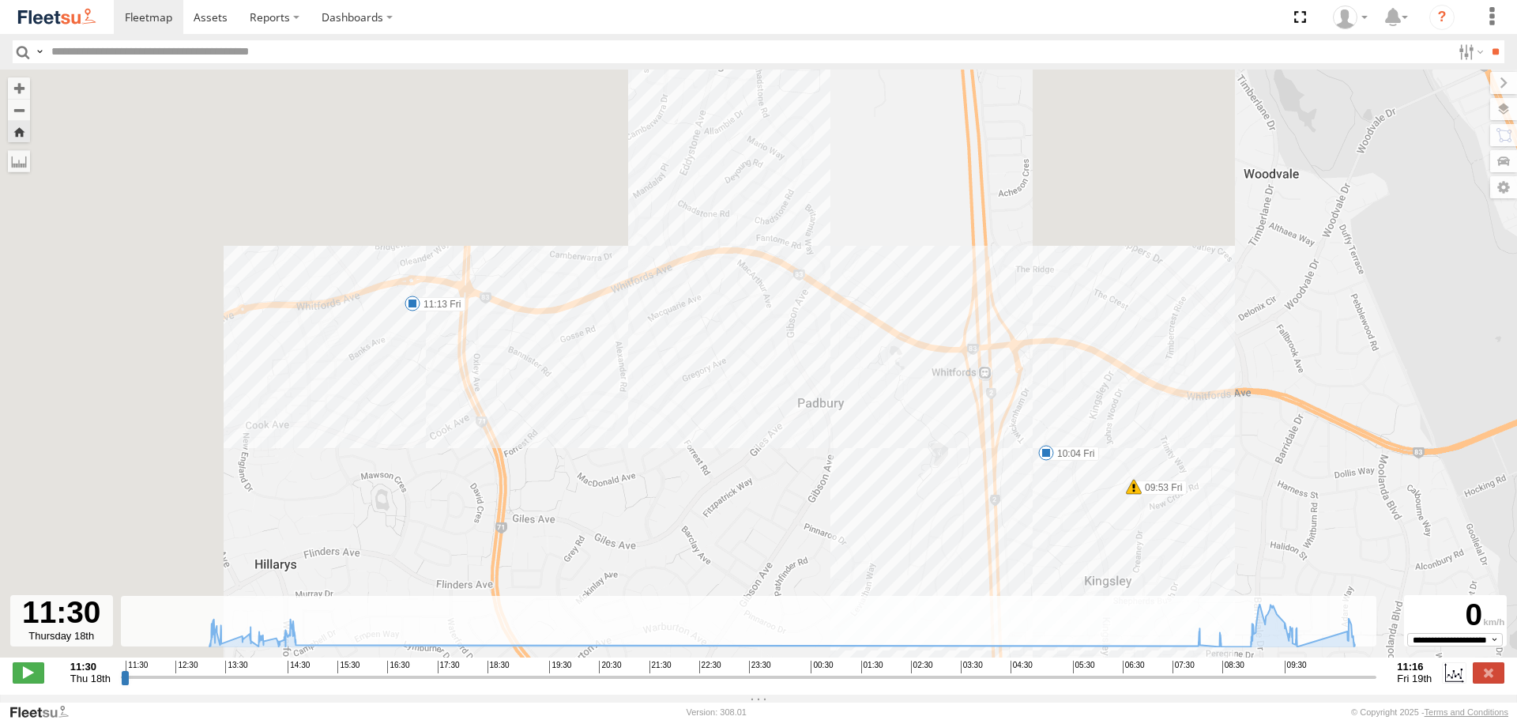
drag, startPoint x: 841, startPoint y: 273, endPoint x: 1172, endPoint y: 422, distance: 362.1
click at [1172, 422] on div "ELECTRC14 - Aaron 13:25 Thu 14:09 Thu 14:43 Thu 08:09 Fri 08:38 Fri 09:07 Fri 0…" at bounding box center [758, 372] width 1517 height 604
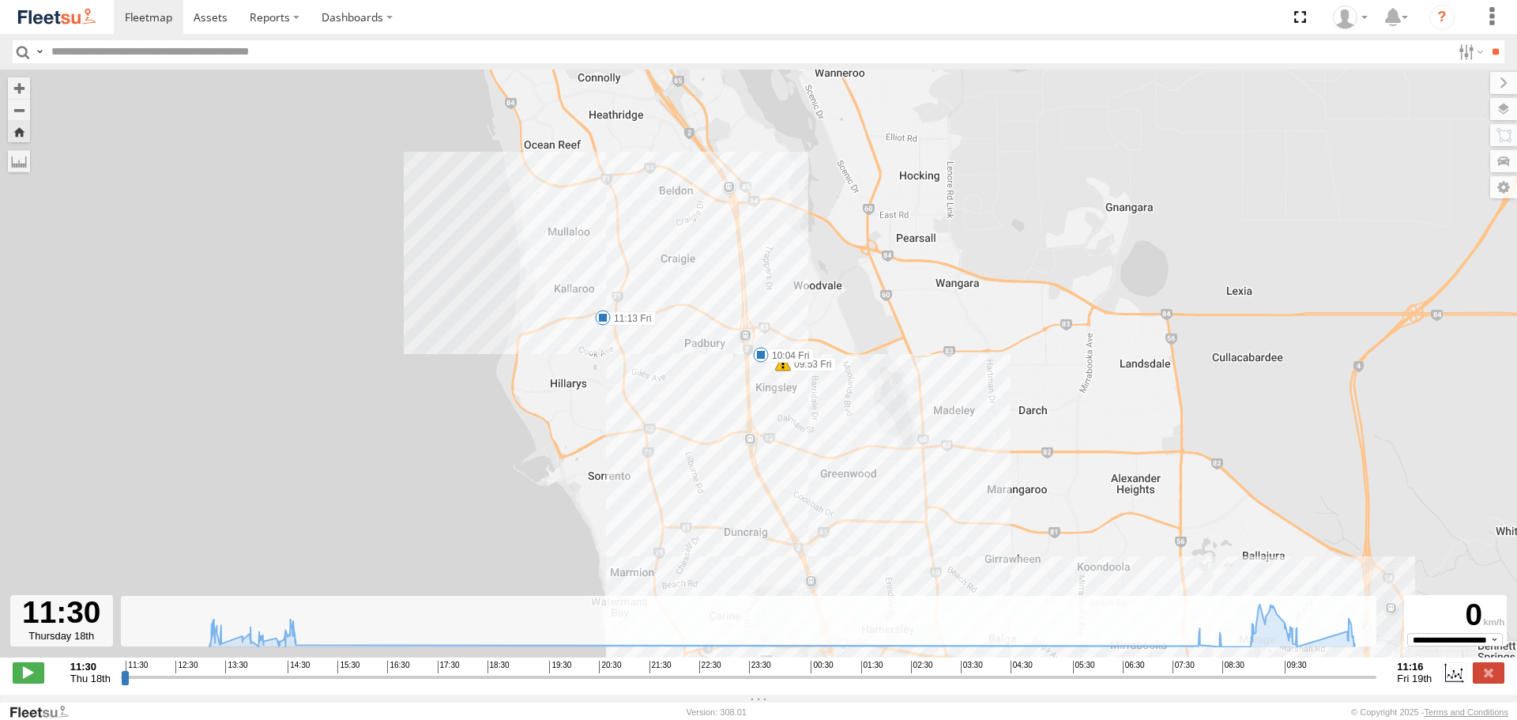
drag, startPoint x: 1054, startPoint y: 433, endPoint x: 1001, endPoint y: 166, distance: 272.2
click at [1003, 173] on div "ELECTRC14 - Aaron 13:25 Thu 14:09 Thu 14:43 Thu 08:09 Fri 08:38 Fri 09:07 Fri 0…" at bounding box center [758, 372] width 1517 height 604
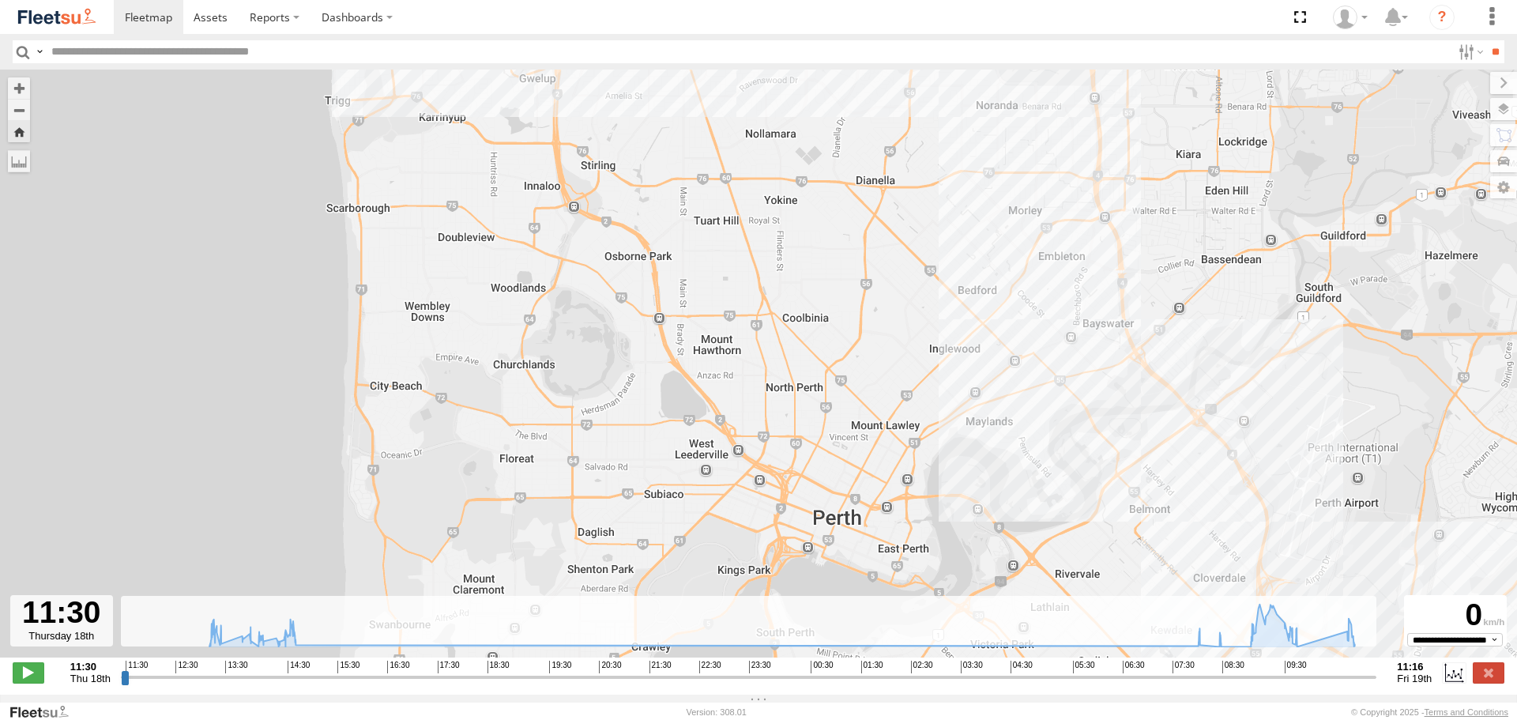
drag, startPoint x: 1000, startPoint y: 504, endPoint x: 766, endPoint y: 247, distance: 347.3
click at [766, 247] on div "ELECTRC14 - Aaron 13:25 Thu 14:09 Thu 14:43 Thu 08:09 Fri 08:38 Fri 09:07 Fri 0…" at bounding box center [758, 372] width 1517 height 604
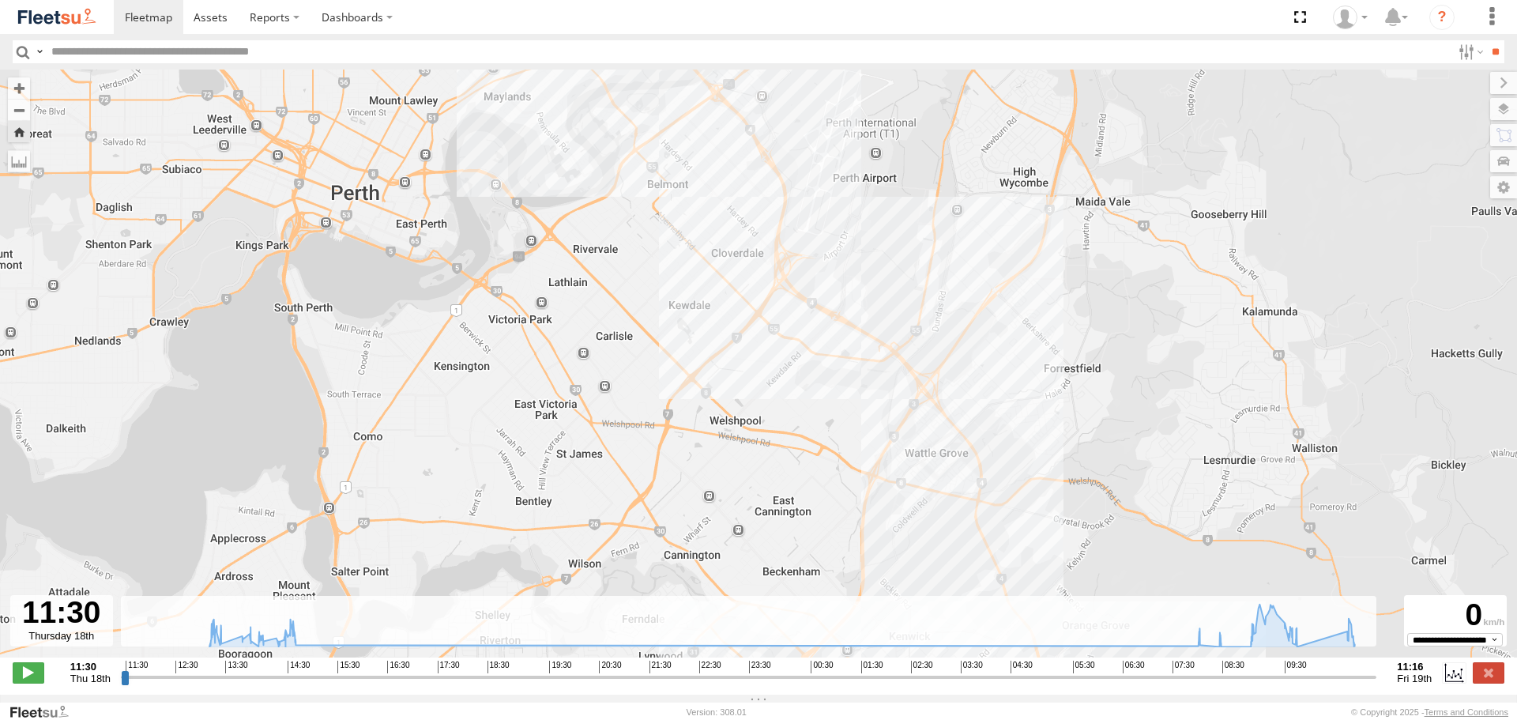
drag, startPoint x: 1415, startPoint y: 456, endPoint x: 1029, endPoint y: 170, distance: 480.7
click at [1029, 170] on div "ELECTRC14 - Aaron 13:25 Thu 14:09 Thu 14:43 Thu 08:09 Fri 08:38 Fri 09:07 Fri 0…" at bounding box center [758, 372] width 1517 height 604
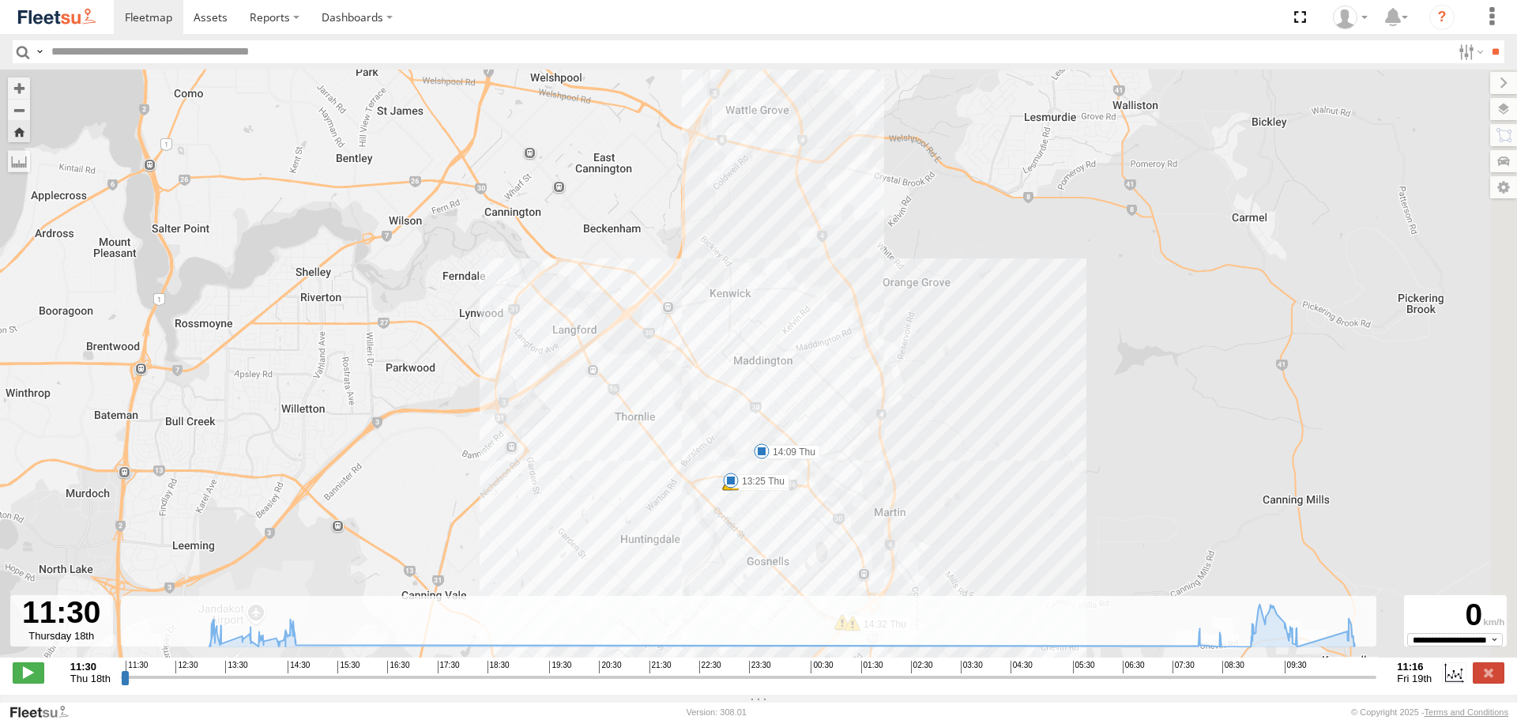
drag, startPoint x: 1055, startPoint y: 476, endPoint x: 882, endPoint y: 124, distance: 392.2
click at [882, 124] on div "ELECTRC14 - Aaron 13:25 Thu 14:09 Thu 14:43 Thu 08:09 Fri 08:38 Fri 09:07 Fri 0…" at bounding box center [758, 372] width 1517 height 604
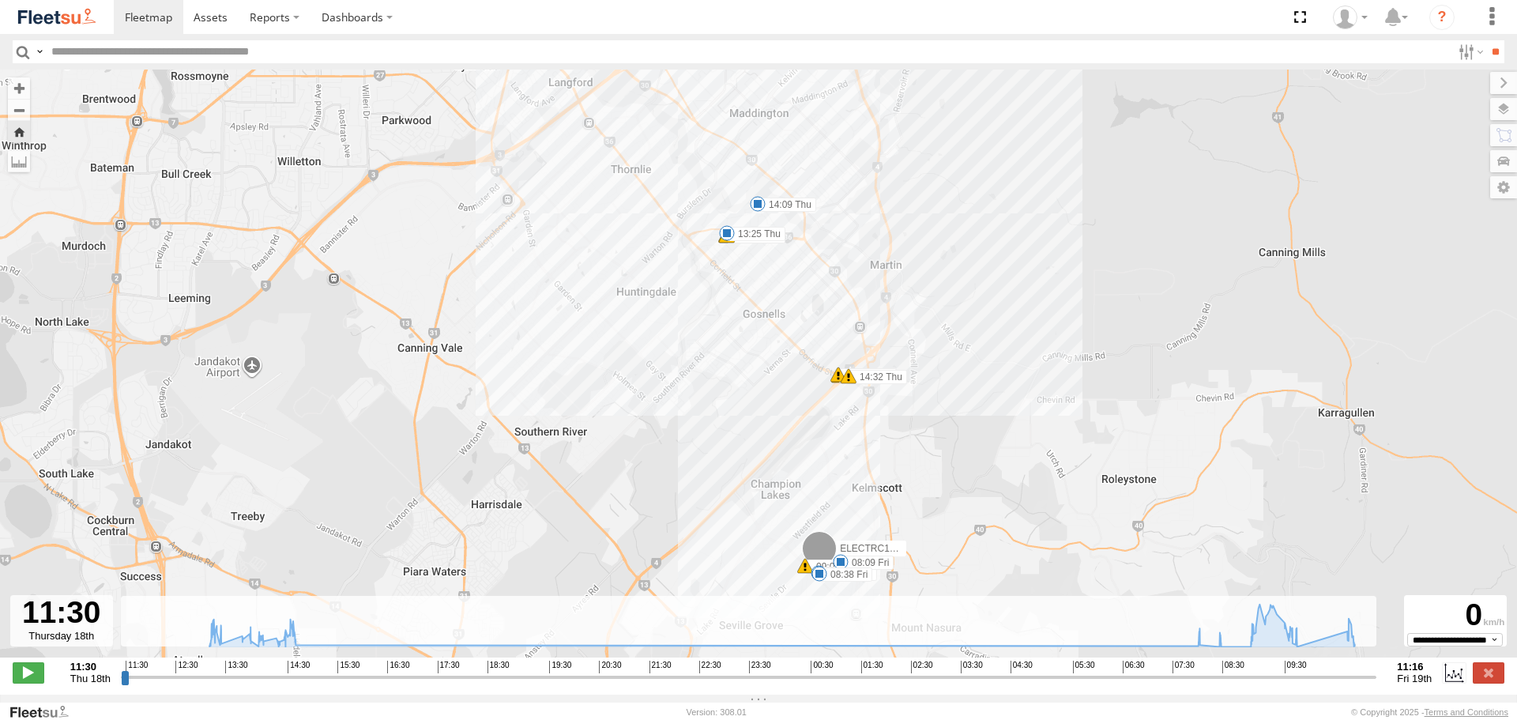
drag, startPoint x: 799, startPoint y: 314, endPoint x: 1029, endPoint y: 463, distance: 273.0
click at [1029, 463] on div "ELECTRC14 - Aaron 13:25 Thu 14:09 Thu 14:43 Thu 08:09 Fri 08:38 Fri 09:07 Fri 0…" at bounding box center [758, 372] width 1517 height 604
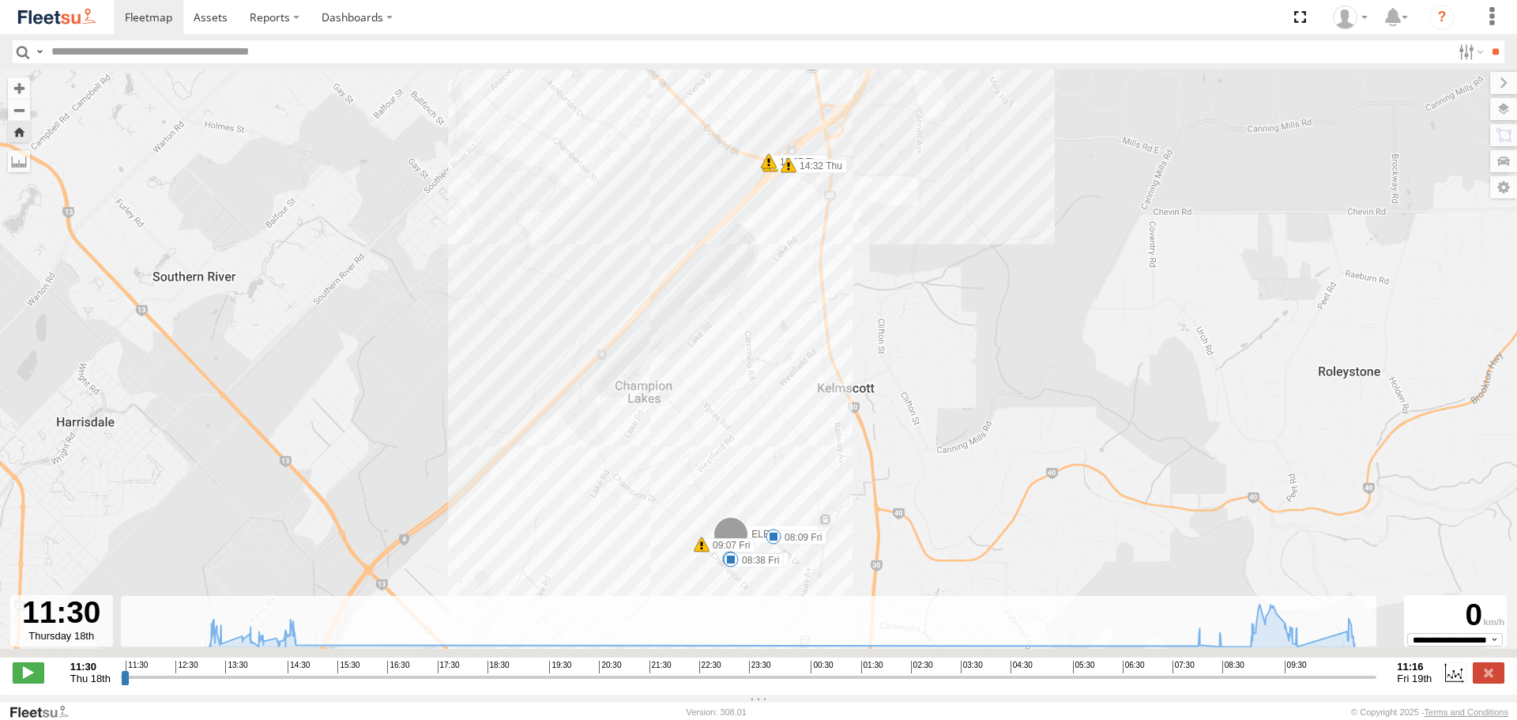
drag, startPoint x: 860, startPoint y: 525, endPoint x: 909, endPoint y: 329, distance: 201.8
click at [909, 329] on div "ELECTRC14 - Aaron 13:25 Thu 14:09 Thu 14:43 Thu 08:09 Fri 08:38 Fri 09:07 Fri 0…" at bounding box center [758, 372] width 1517 height 604
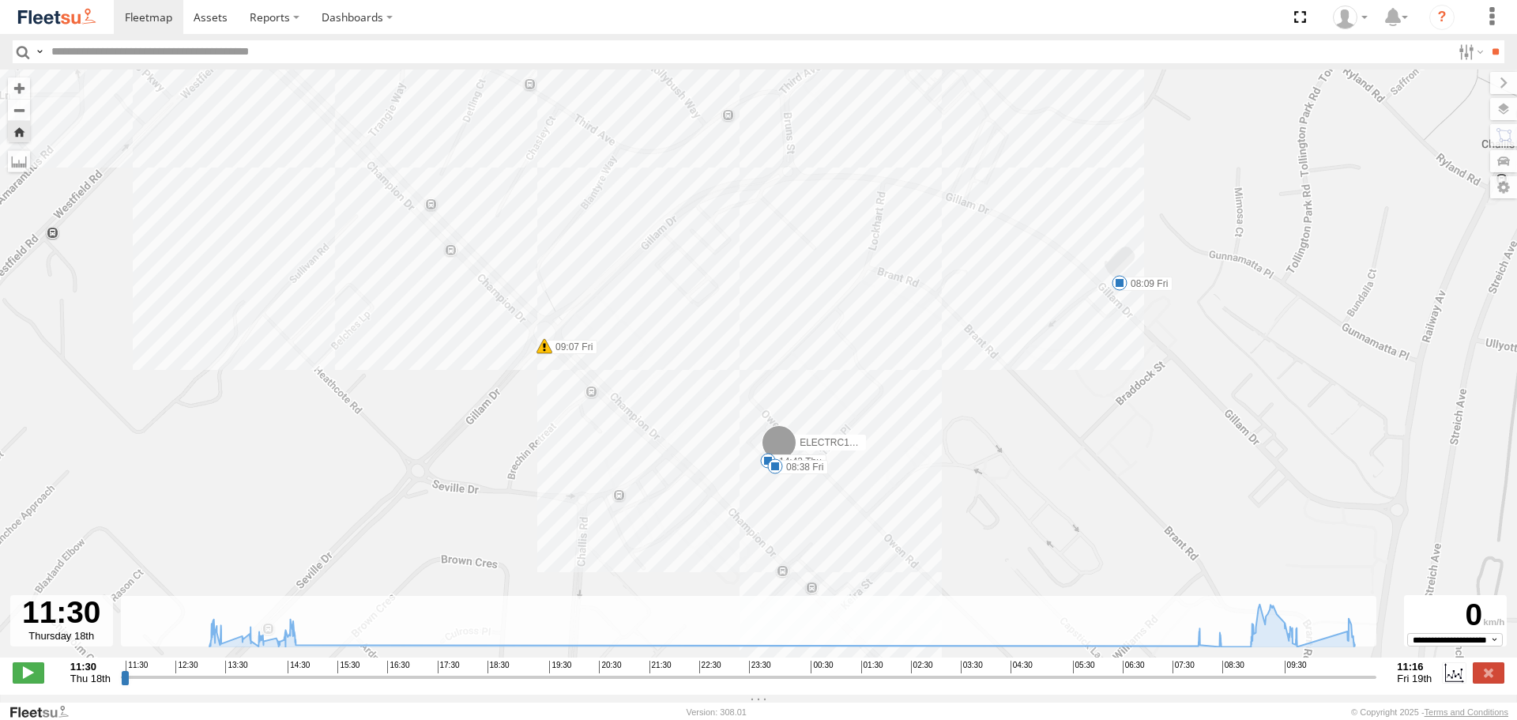
drag, startPoint x: 710, startPoint y: 398, endPoint x: 908, endPoint y: 370, distance: 199.5
click at [908, 370] on div "ELECTRC14 - Aaron 13:25 Thu 14:09 Thu 14:43 Thu 08:09 Fri 08:38 Fri 09:07 Fri 0…" at bounding box center [758, 372] width 1517 height 604
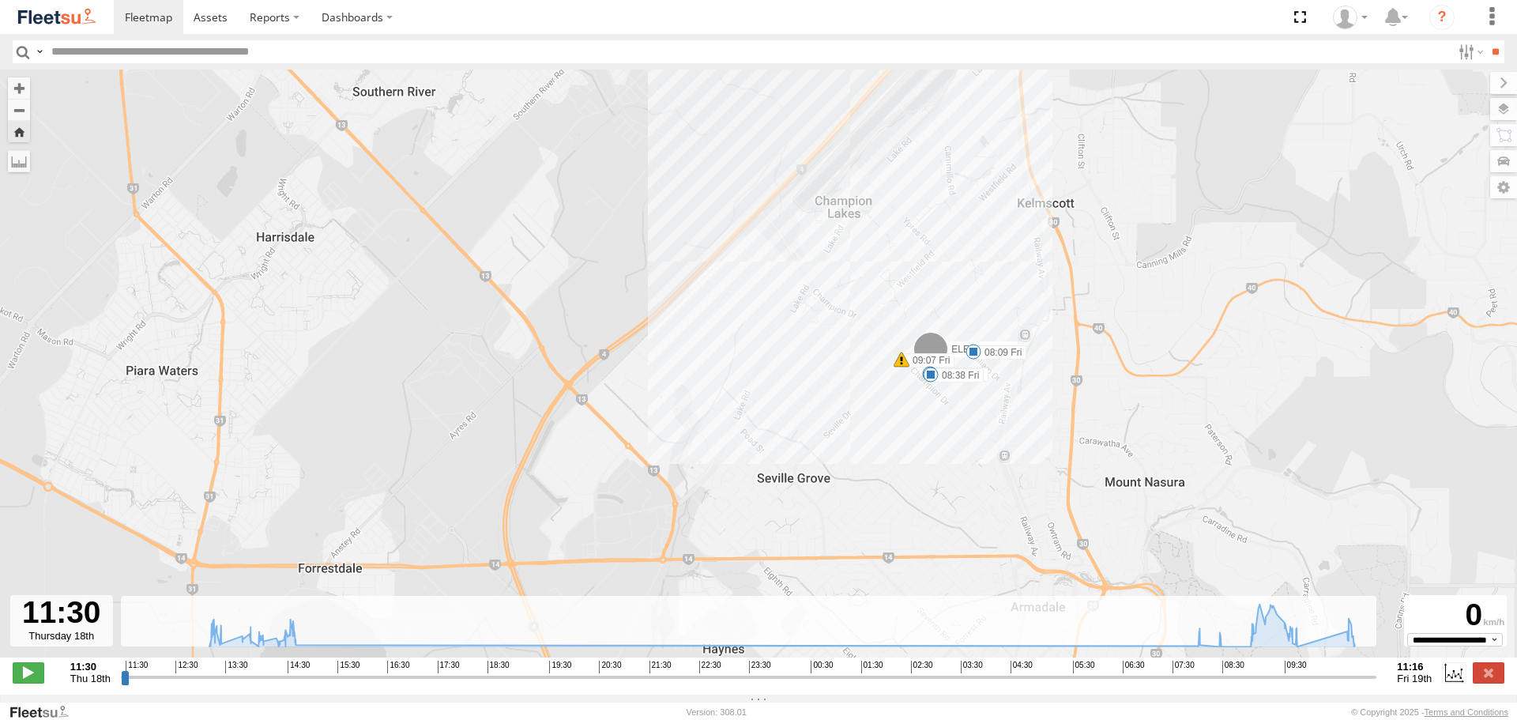
click at [85, 24] on img at bounding box center [57, 16] width 82 height 21
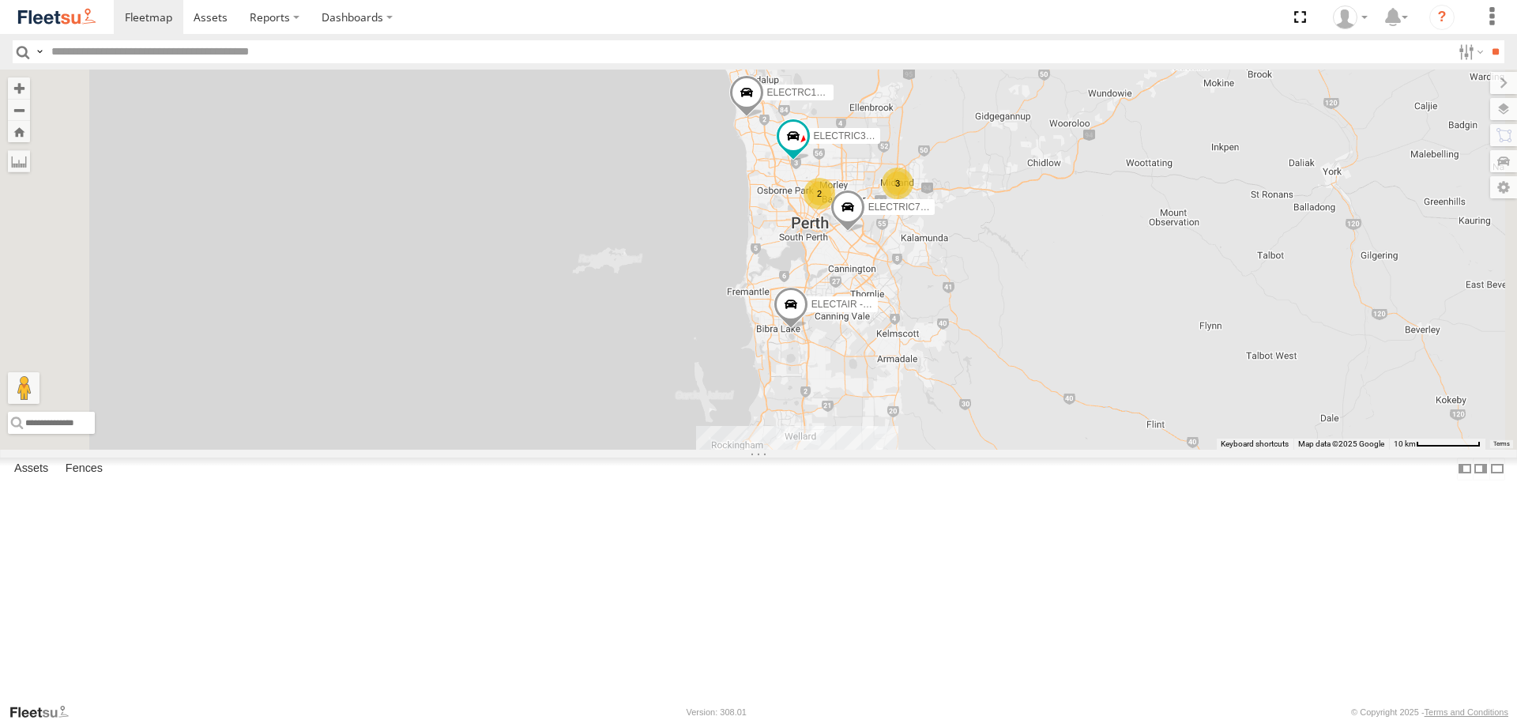
drag, startPoint x: 922, startPoint y: 143, endPoint x: 959, endPoint y: 273, distance: 134.8
click at [959, 273] on div "ELECTRIC7 - [PERSON_NAME] 3 ELECTRIC3 - [PERSON_NAME] 2 ELECTRC12 - [PERSON_NAM…" at bounding box center [758, 259] width 1517 height 379
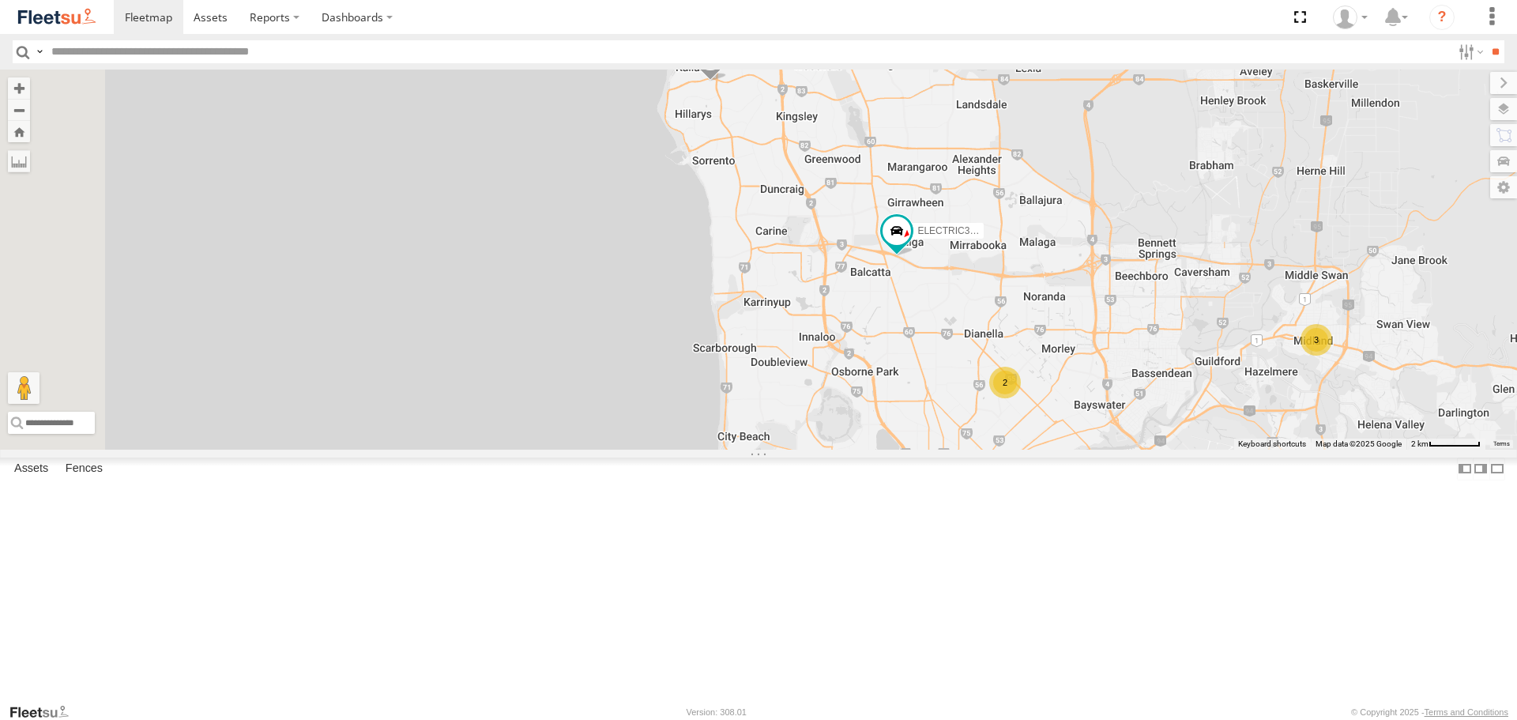
click at [728, 81] on span at bounding box center [710, 60] width 35 height 43
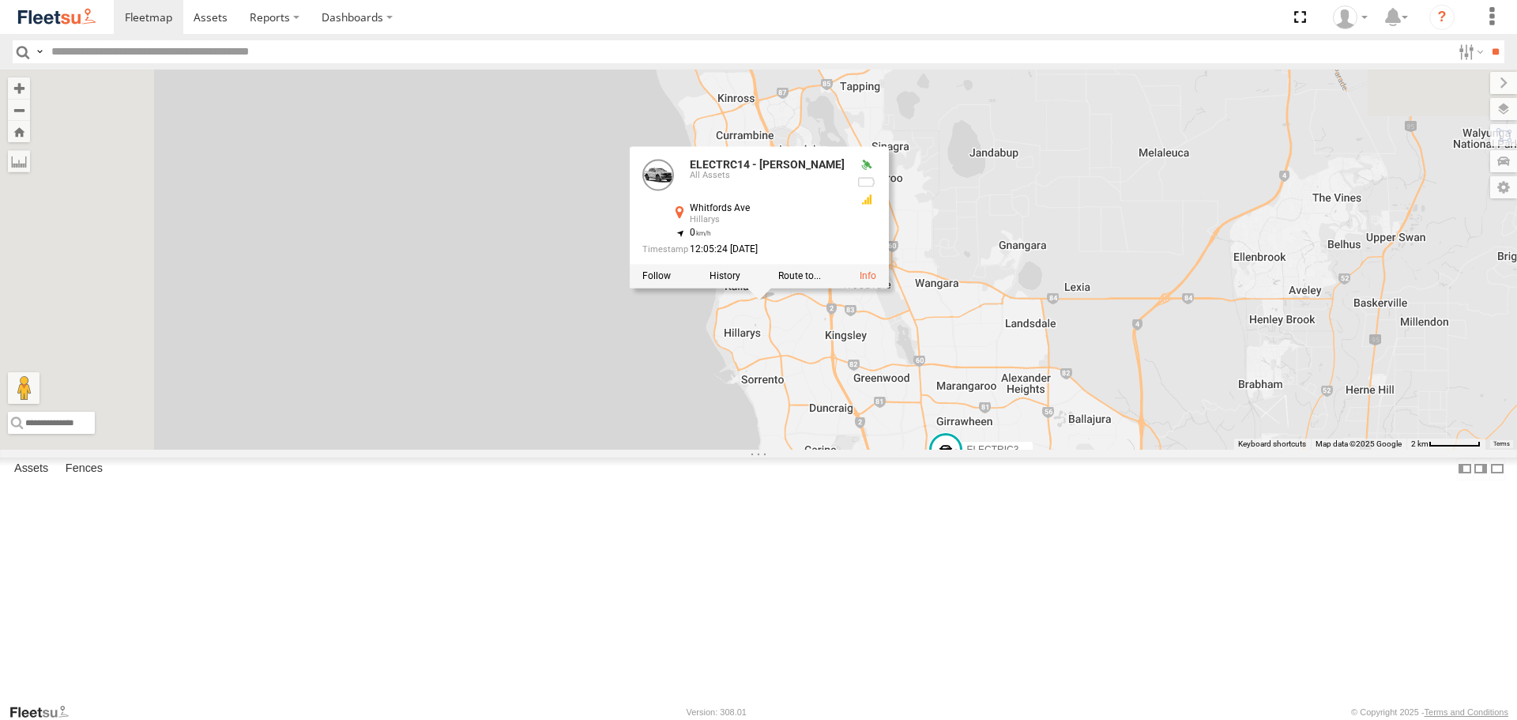
drag, startPoint x: 934, startPoint y: 235, endPoint x: 984, endPoint y: 465, distance: 234.4
click at [984, 449] on div "ELECTRIC7 - [PERSON_NAME] ELECTRIC3 - [PERSON_NAME] ELECTRC12 - [PERSON_NAME] -…" at bounding box center [758, 259] width 1517 height 379
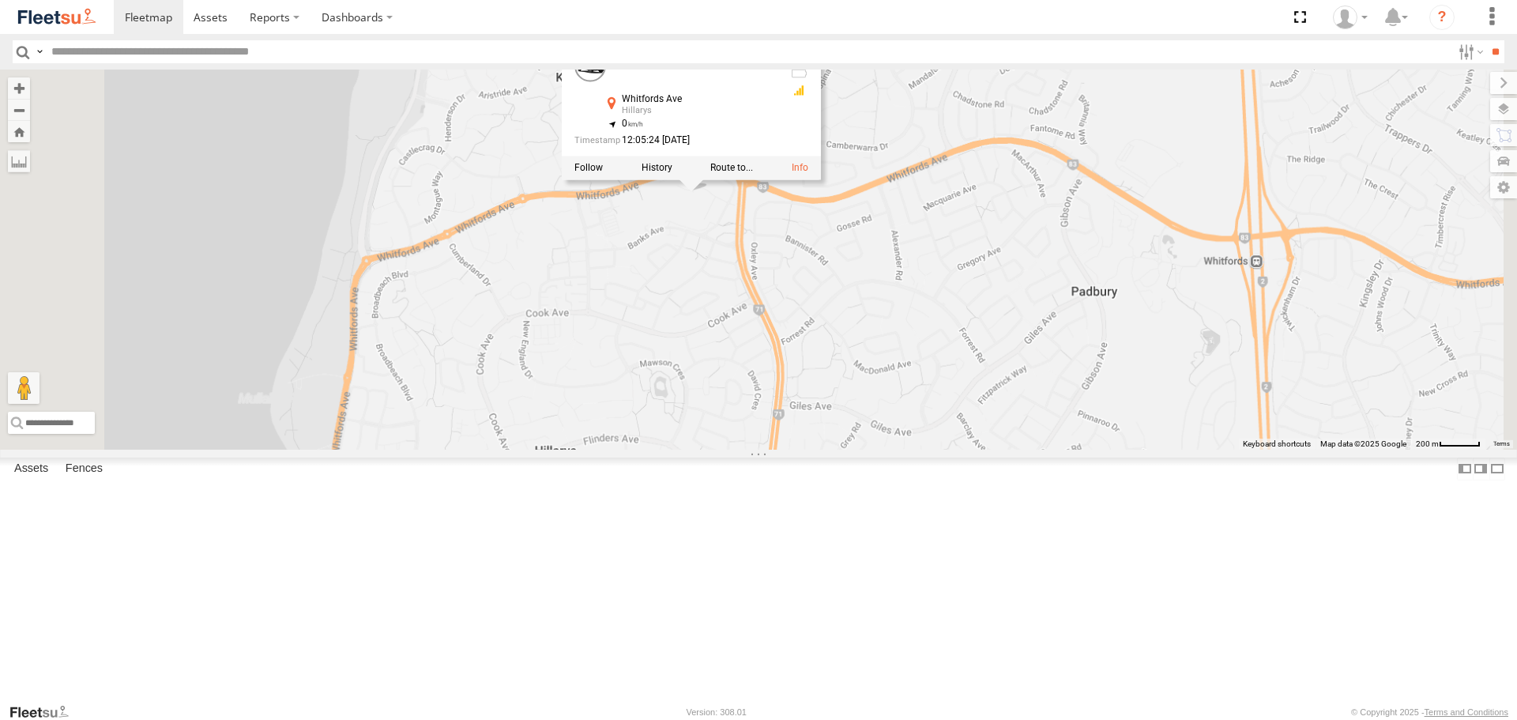
click at [887, 367] on div "ELECTRIC7 - [PERSON_NAME] ELECTRIC3 - [PERSON_NAME] ELECTRC12 - [PERSON_NAME] -…" at bounding box center [758, 259] width 1517 height 379
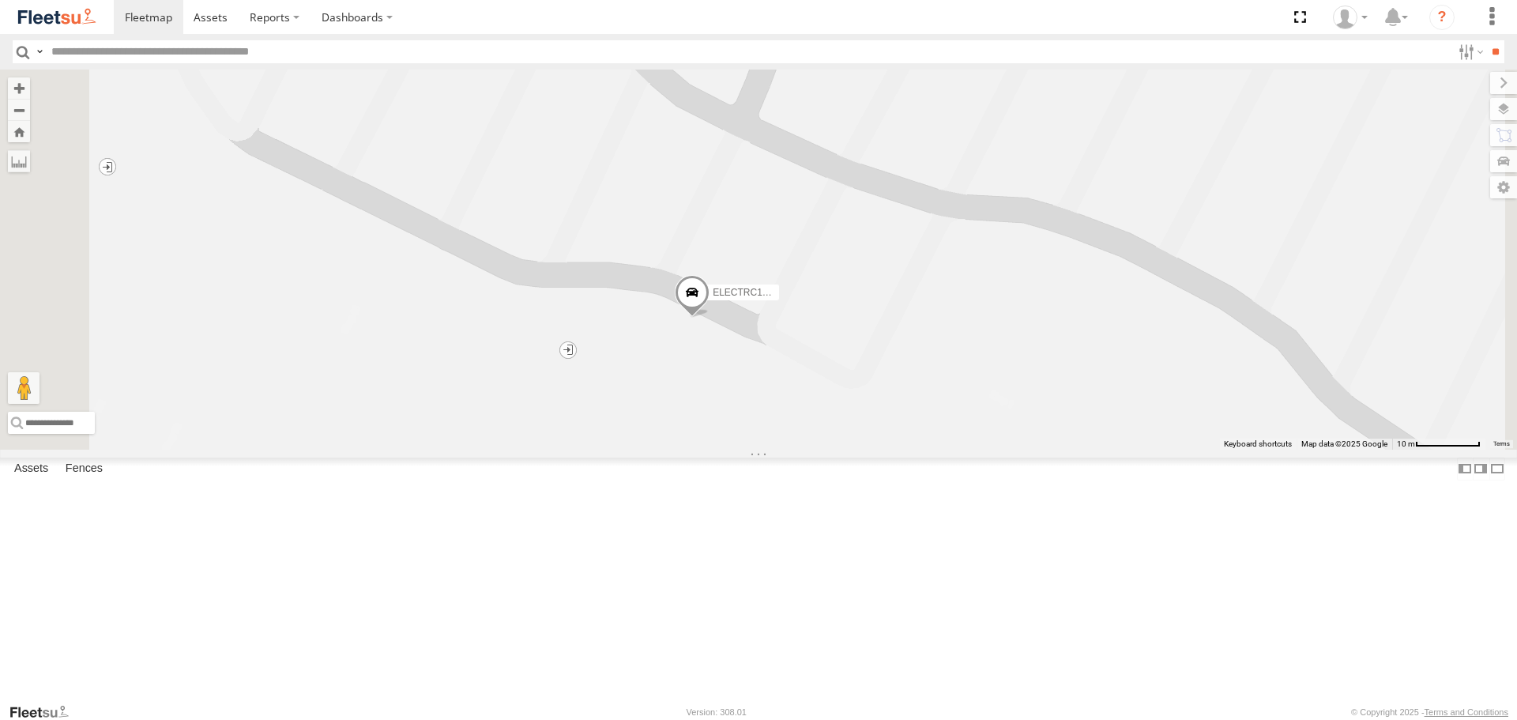
drag, startPoint x: 798, startPoint y: 298, endPoint x: 882, endPoint y: 332, distance: 90.4
click at [882, 332] on div "ELECTRIC7 - [PERSON_NAME] ELECTRIC3 - [PERSON_NAME] ELECTRC12 - [PERSON_NAME] -…" at bounding box center [758, 259] width 1517 height 379
